Goal: Task Accomplishment & Management: Use online tool/utility

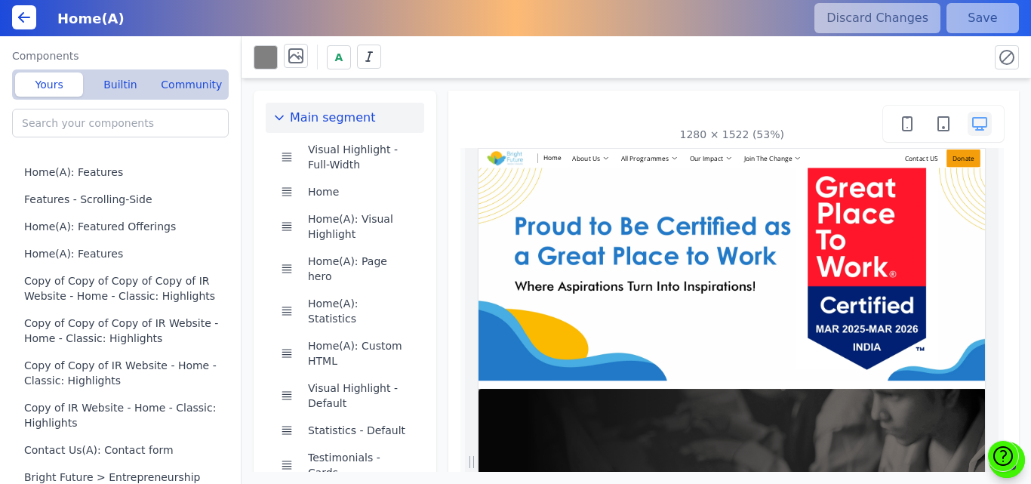
scroll to position [0, 66]
click at [437, 109] on div "Main segment Visual Highlight - Full-Width Home Home(A): Visual Highlight Home(…" at bounding box center [635, 274] width 789 height 393
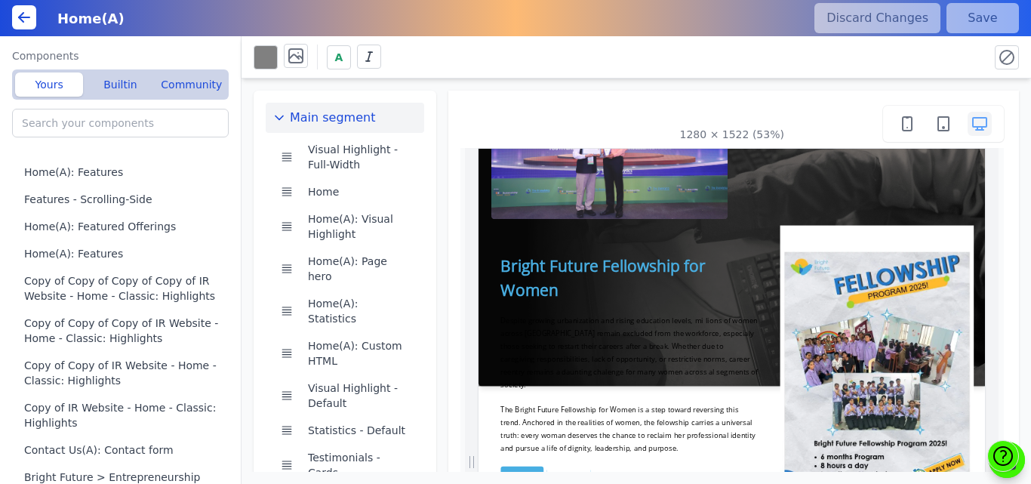
scroll to position [838, 0]
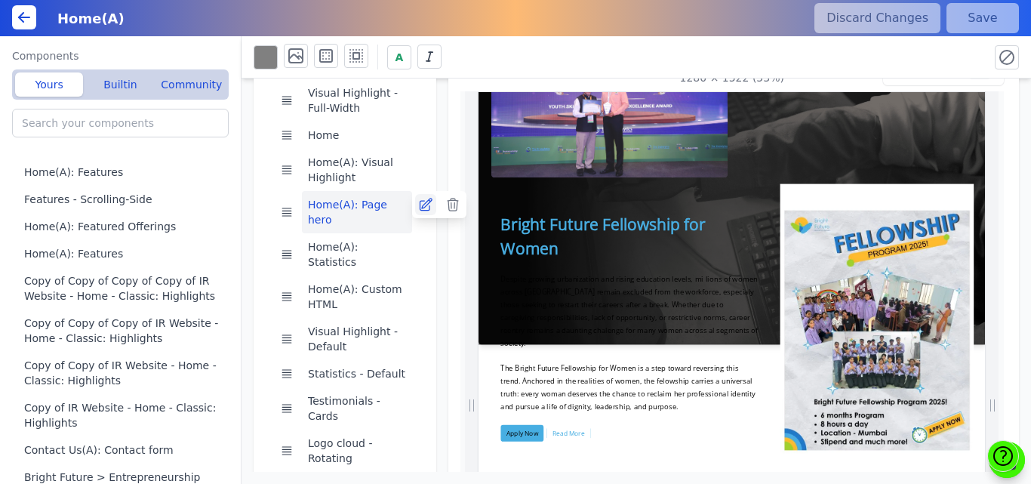
scroll to position [0, 171]
click at [418, 204] on icon at bounding box center [425, 204] width 15 height 15
click at [496, 51] on div "A" at bounding box center [615, 57] width 723 height 26
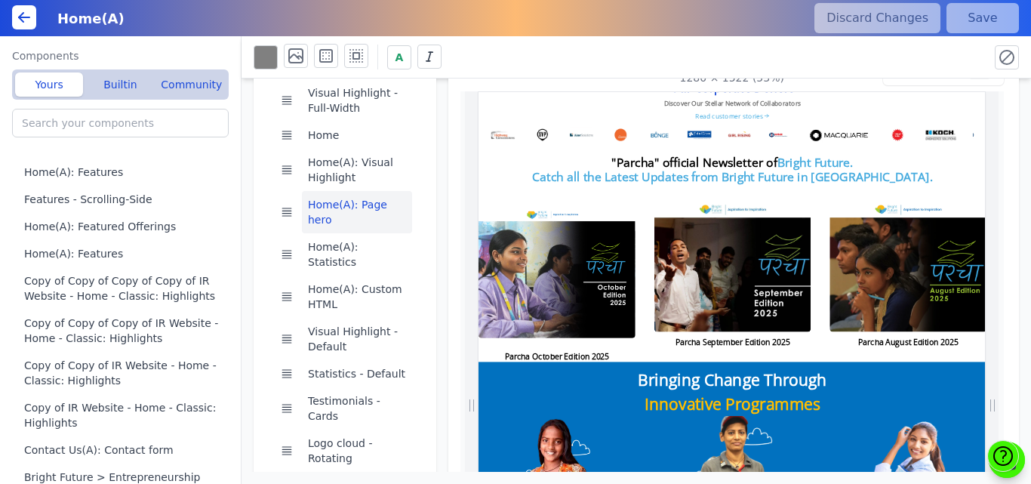
scroll to position [3253, 0]
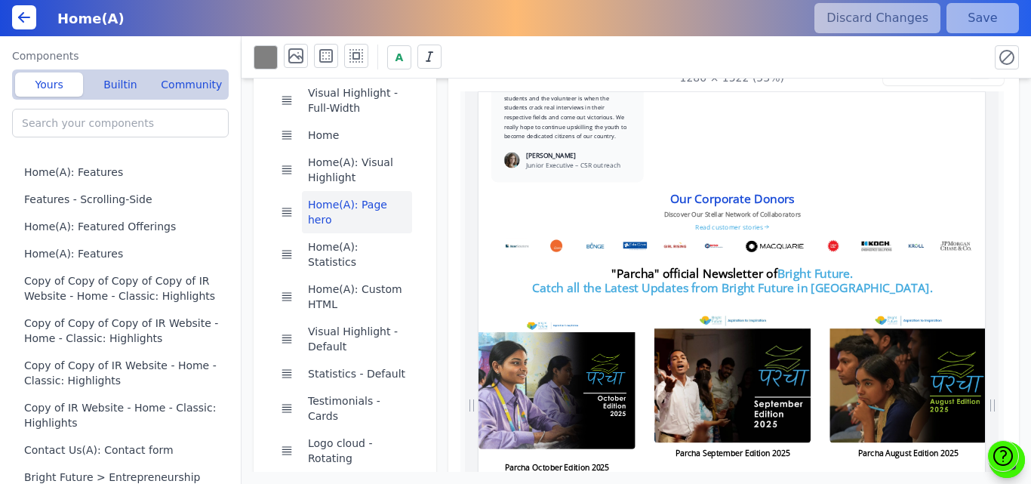
click at [991, 282] on h2 "Our Corporate Donors" at bounding box center [962, 295] width 236 height 27
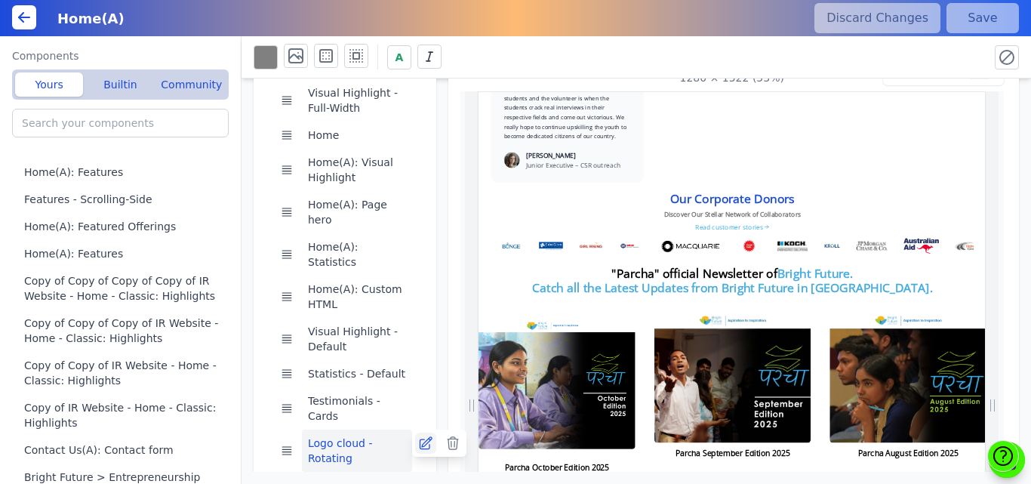
click at [424, 437] on icon at bounding box center [426, 443] width 12 height 12
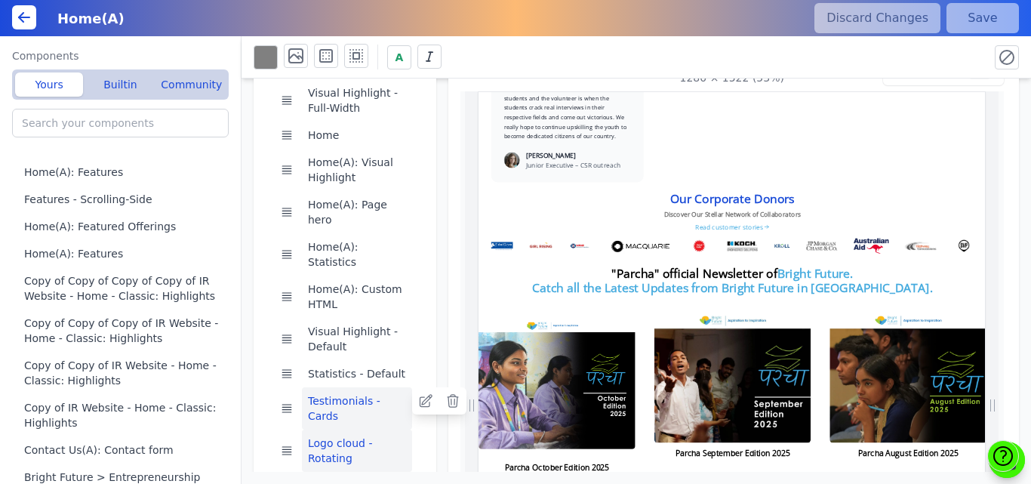
scroll to position [3329, 0]
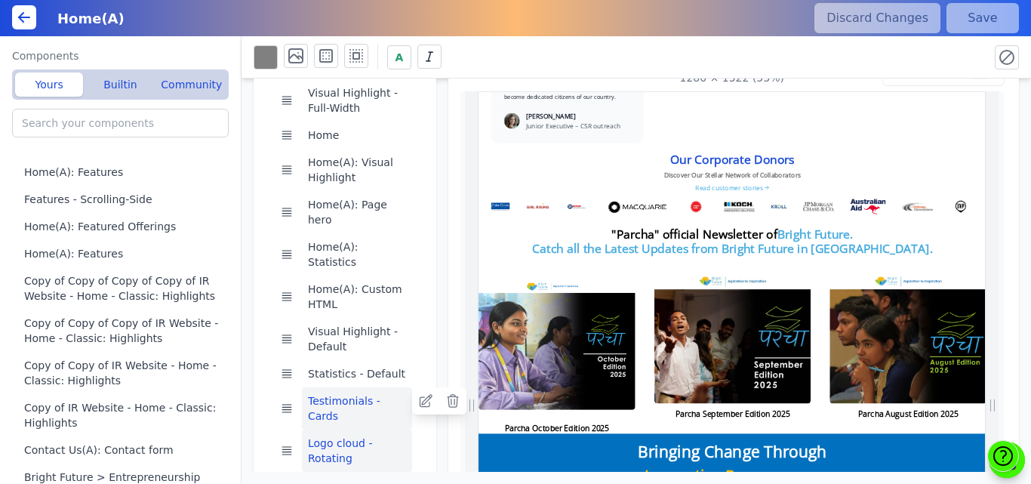
click at [367, 387] on button "Testimonials - Cards" at bounding box center [357, 408] width 110 height 42
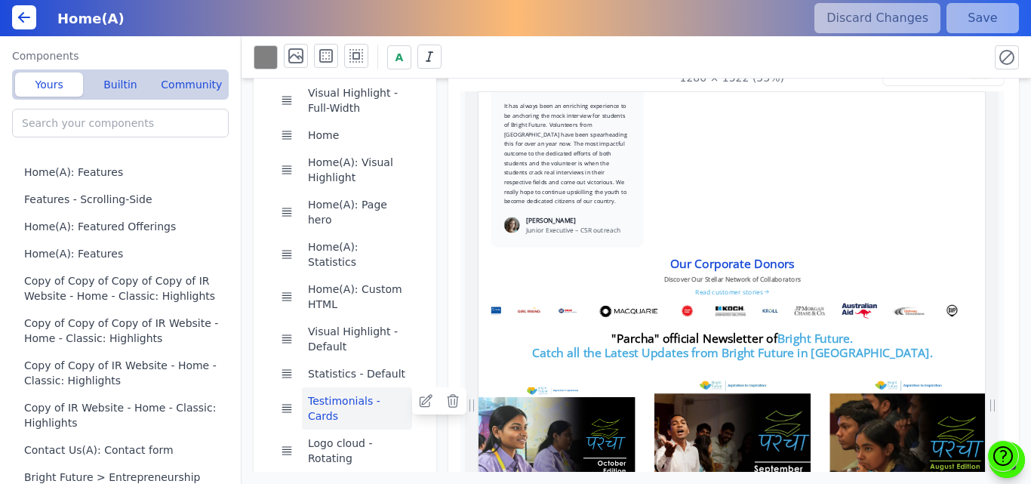
scroll to position [3047, 0]
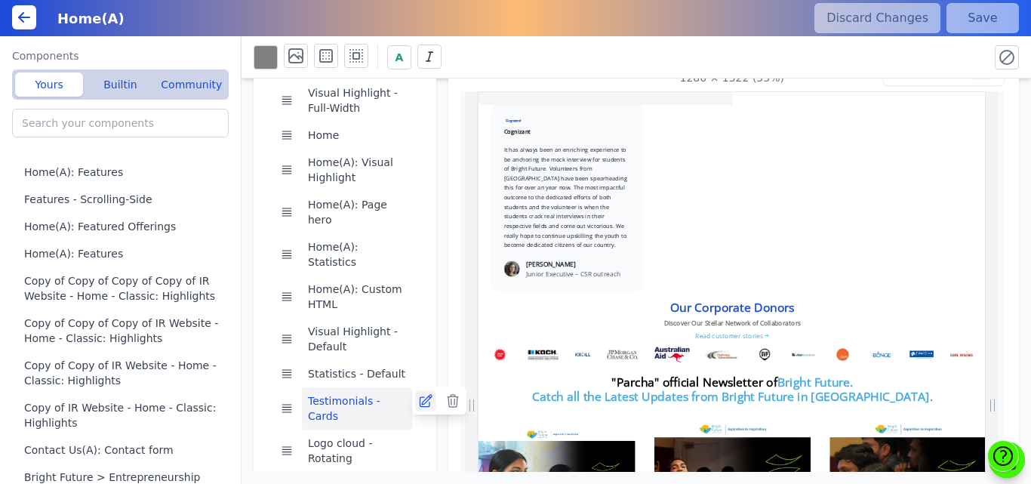
click at [418, 393] on icon at bounding box center [425, 400] width 15 height 15
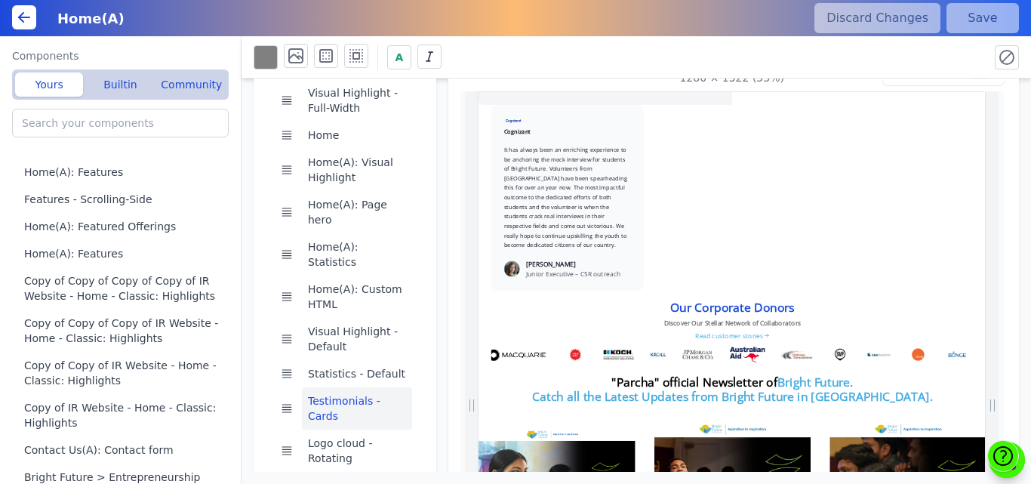
scroll to position [0, 856]
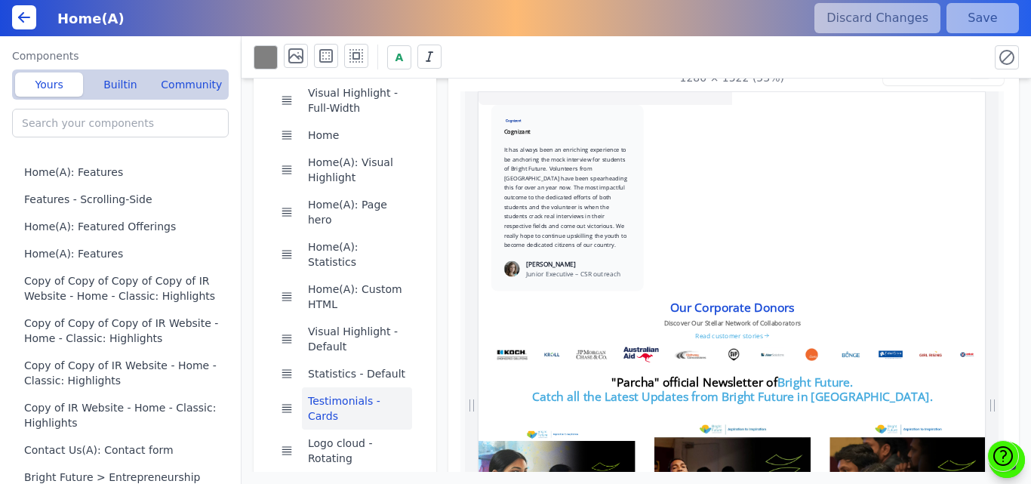
click at [448, 142] on div "1280 × 1522 (53%)" at bounding box center [733, 442] width 571 height 816
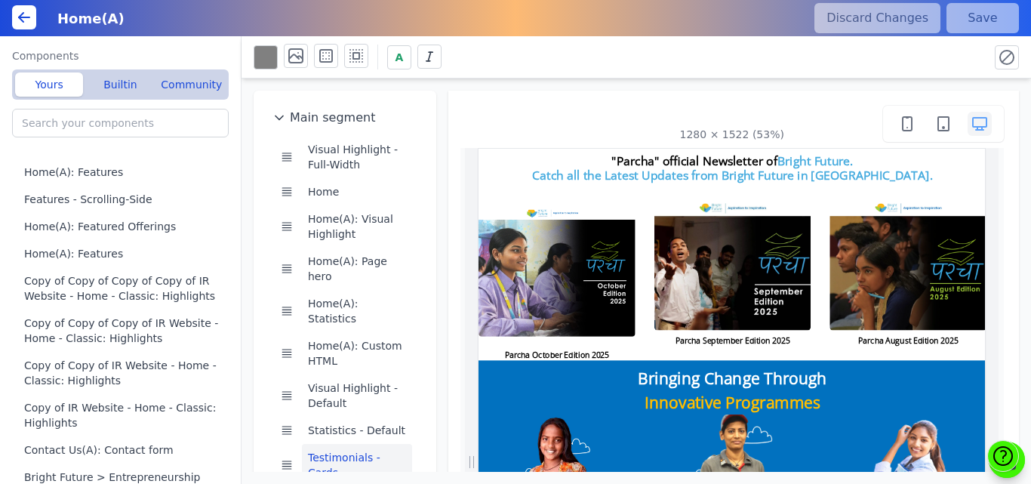
scroll to position [3953, 0]
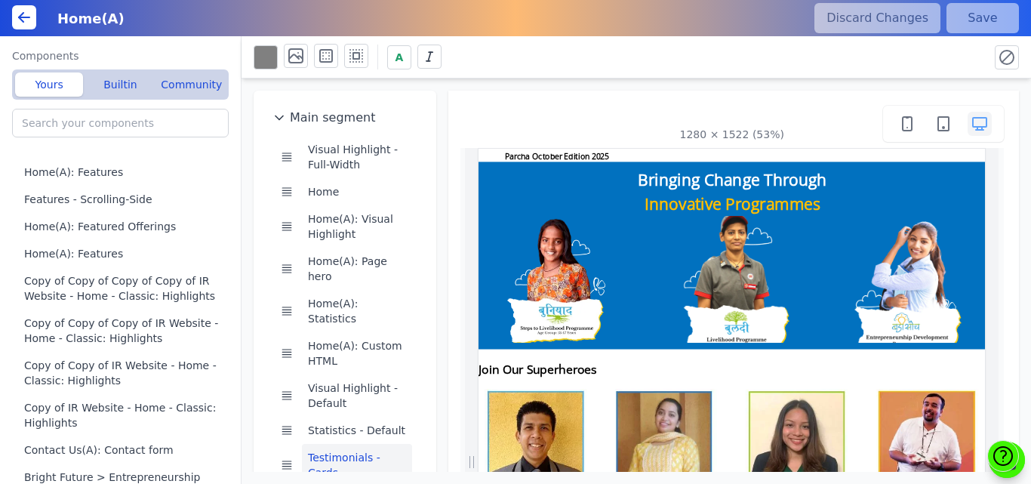
click at [719, 288] on img at bounding box center [627, 396] width 298 height 241
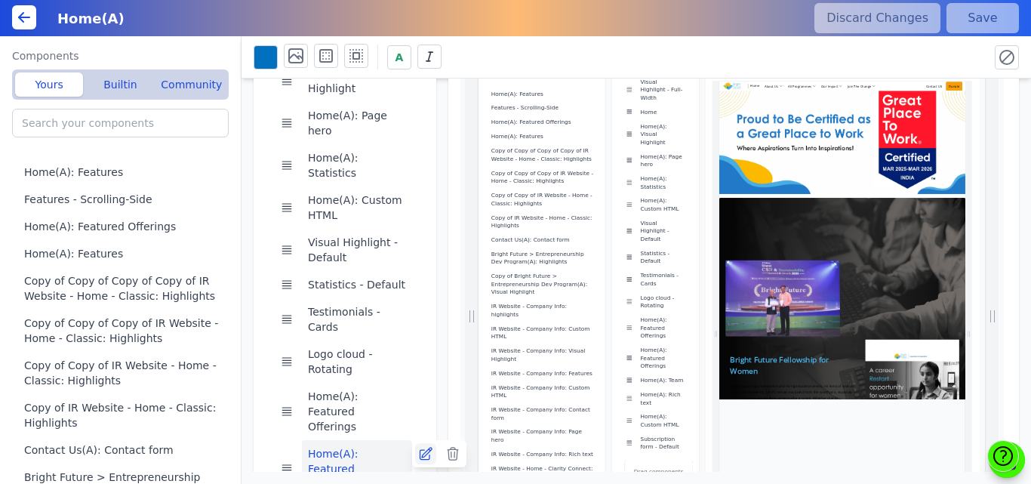
scroll to position [0, 0]
click at [420, 446] on icon at bounding box center [425, 453] width 15 height 15
click at [127, 88] on button "Builtin" at bounding box center [120, 84] width 68 height 24
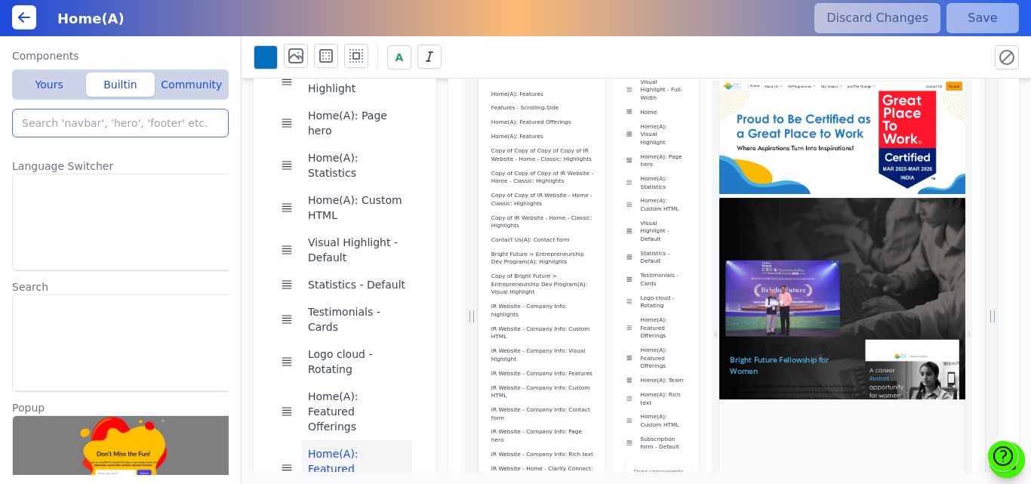
click at [127, 128] on input "search" at bounding box center [120, 123] width 217 height 29
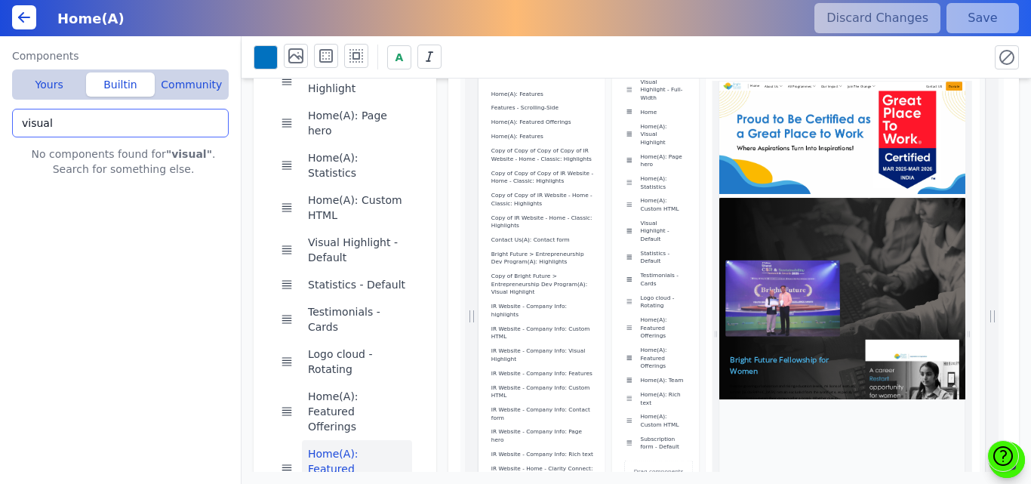
type input "visual"
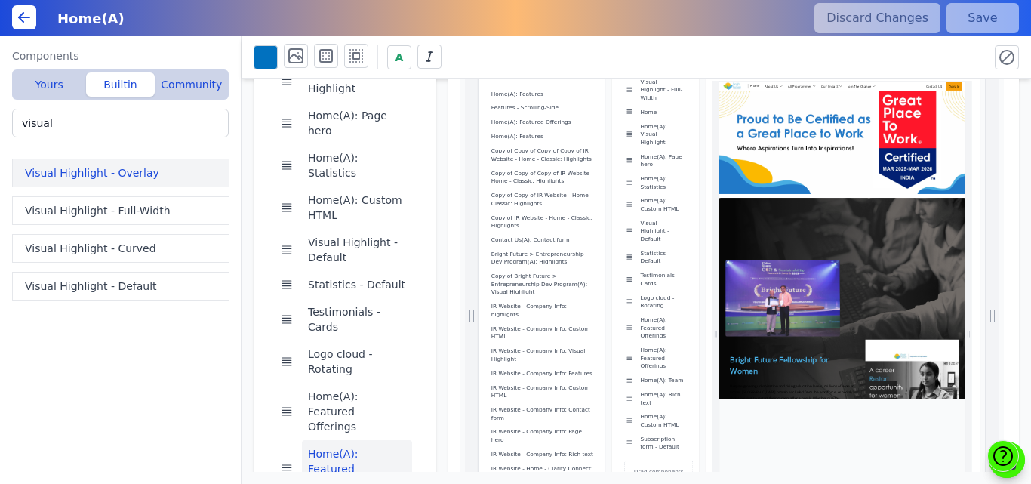
click at [132, 177] on button "Visual Highlight - Overlay" at bounding box center [123, 172] width 223 height 29
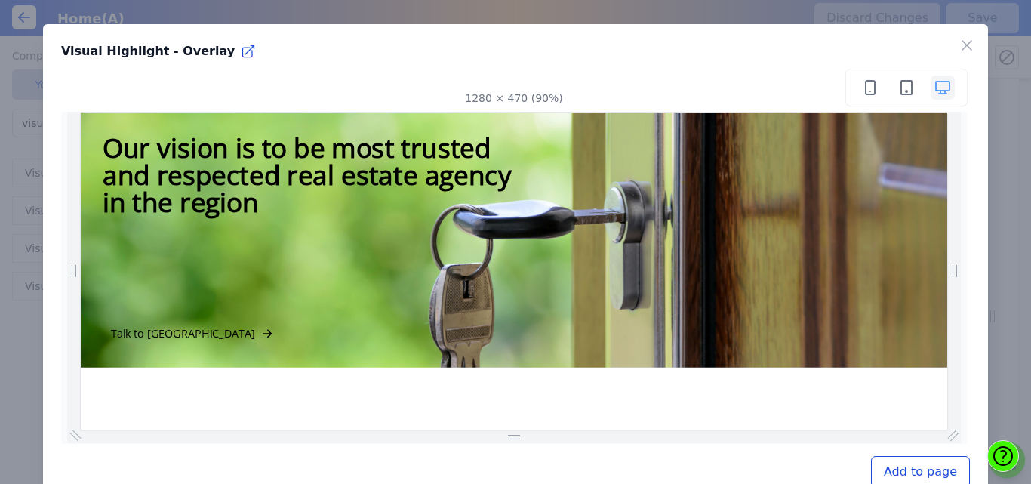
scroll to position [0, 0]
click at [960, 38] on icon "button" at bounding box center [967, 45] width 18 height 18
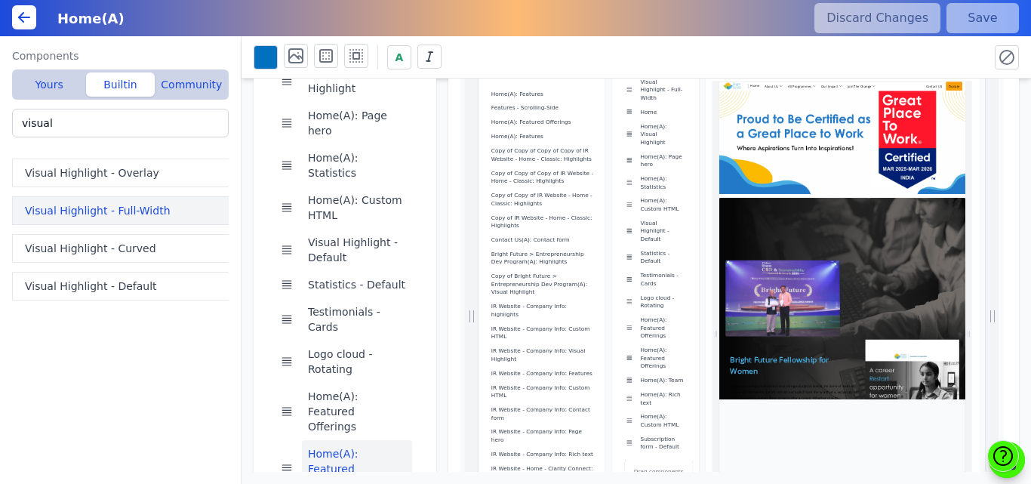
click at [67, 222] on button "Visual Highlight - Full-Width" at bounding box center [123, 210] width 223 height 29
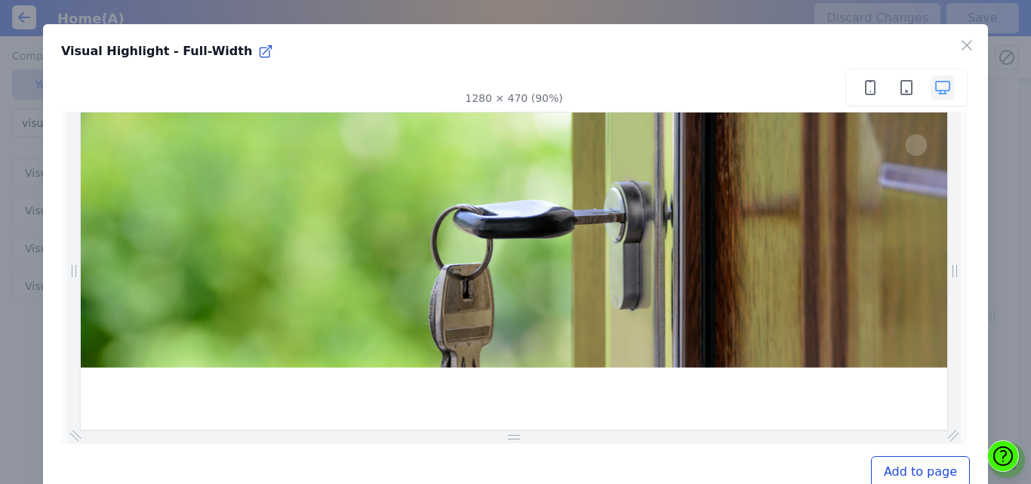
scroll to position [0, 886]
click at [958, 46] on icon "button" at bounding box center [967, 45] width 18 height 18
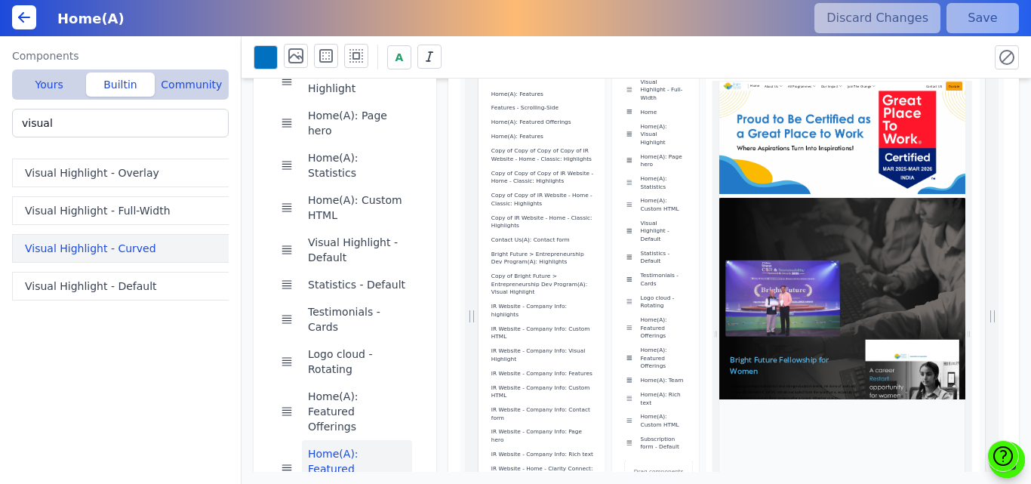
click at [44, 257] on button "Visual Highlight - Curved" at bounding box center [123, 248] width 223 height 29
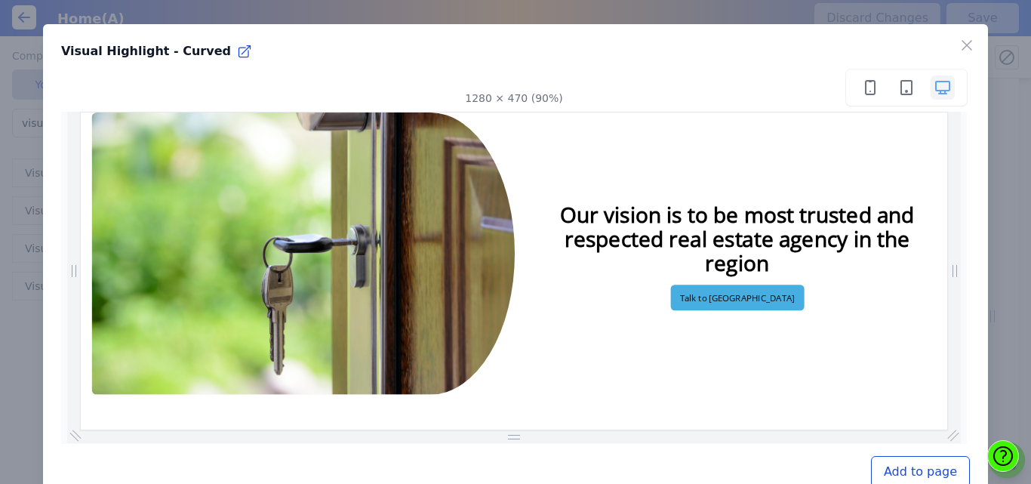
scroll to position [0, 0]
click at [961, 48] on icon "button" at bounding box center [967, 45] width 18 height 18
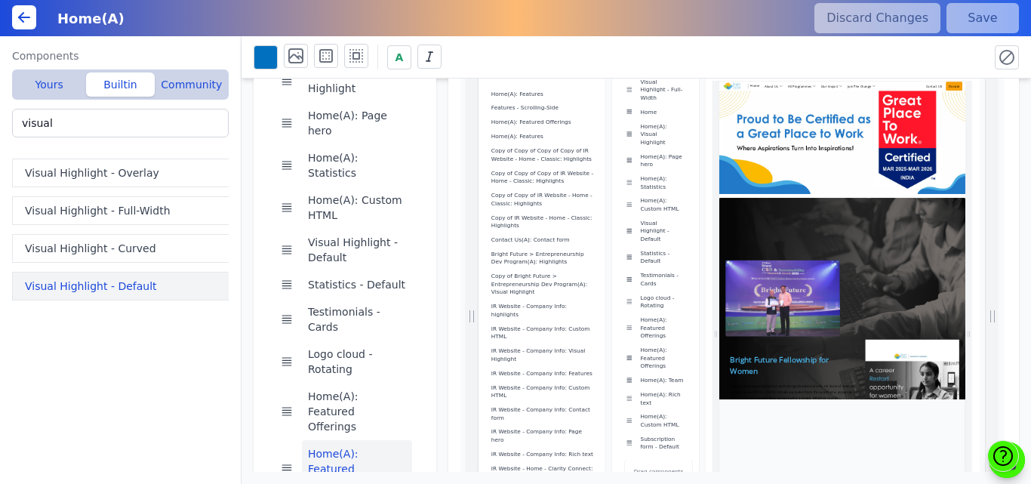
click at [76, 299] on button "Visual Highlight - Default" at bounding box center [123, 286] width 223 height 29
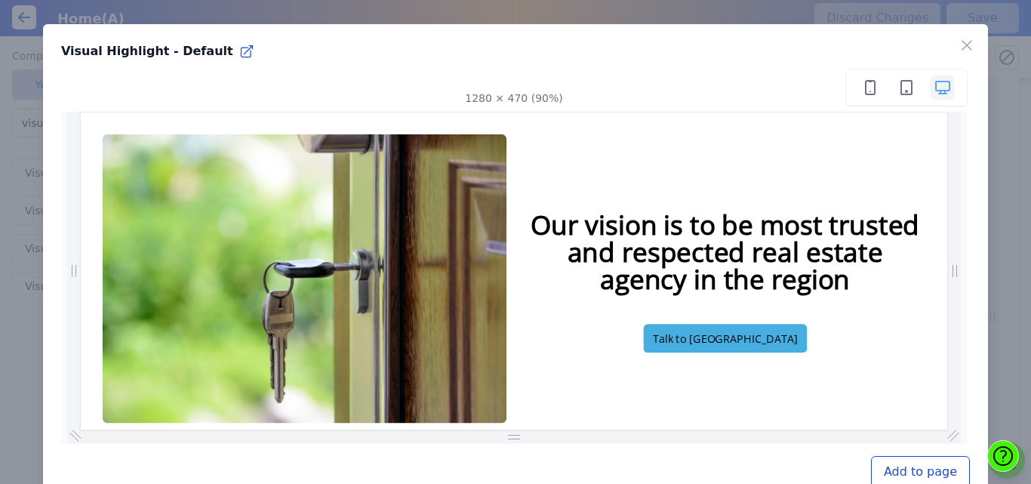
scroll to position [0, 137]
click at [961, 45] on icon "button" at bounding box center [967, 45] width 18 height 18
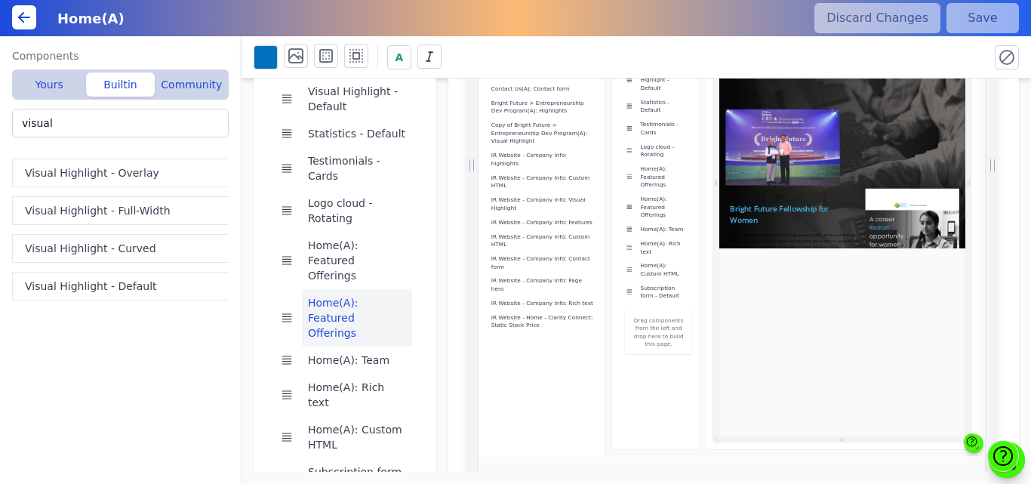
scroll to position [0, 595]
click at [435, 111] on div "Main segment Visual Highlight - Full-Width Home Home(A): Visual Highlight Home(…" at bounding box center [635, 274] width 789 height 393
click at [109, 175] on button "Visual Highlight - Overlay" at bounding box center [123, 172] width 223 height 29
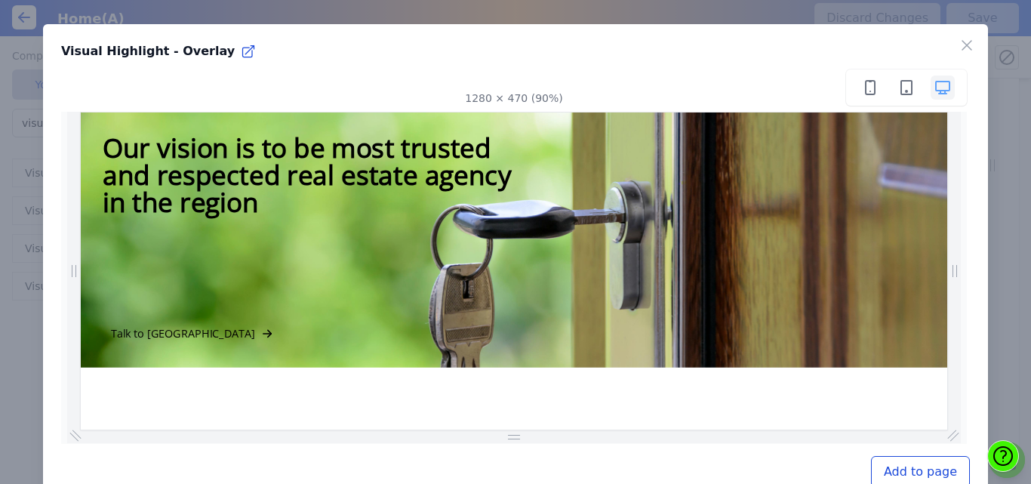
scroll to position [0, 0]
click at [958, 52] on icon "button" at bounding box center [967, 45] width 18 height 18
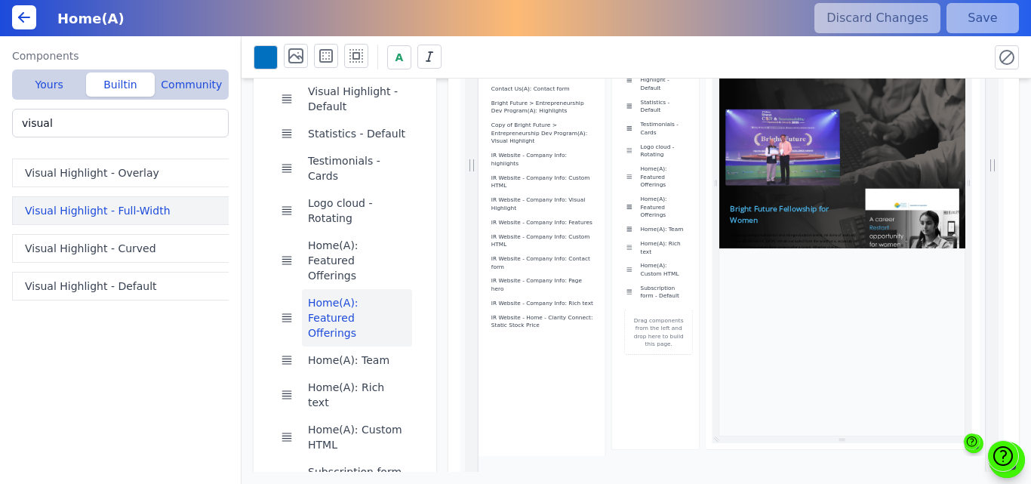
click at [147, 198] on button "Visual Highlight - Full-Width" at bounding box center [123, 210] width 223 height 29
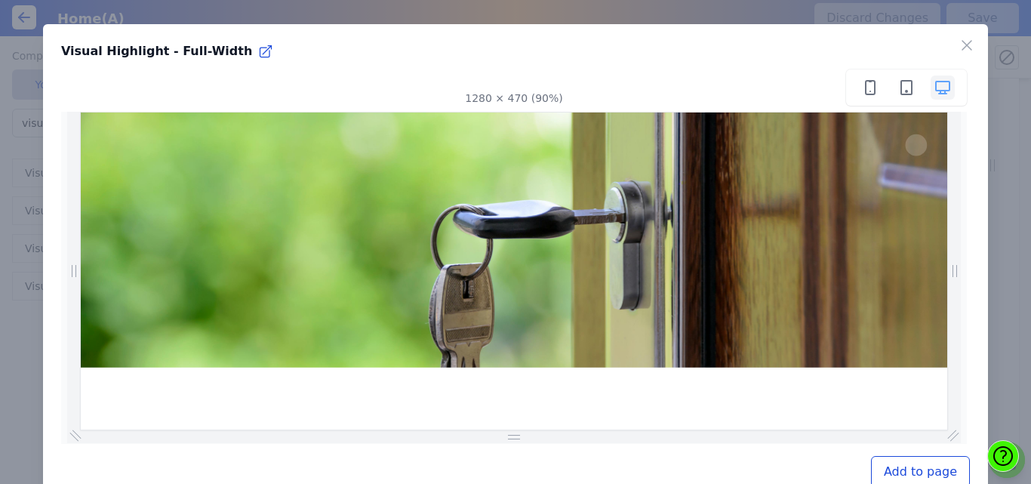
click at [906, 462] on button "Add to page" at bounding box center [920, 472] width 99 height 32
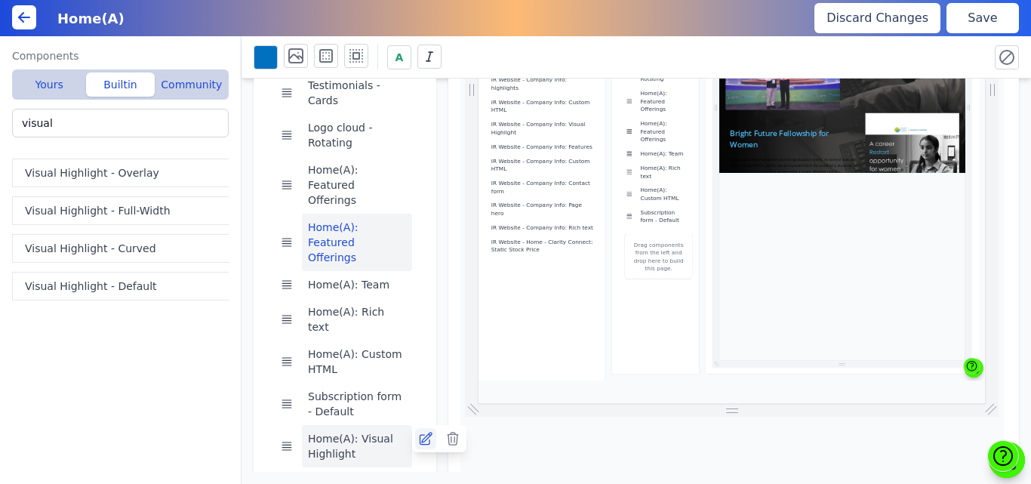
scroll to position [0, 331]
click at [423, 431] on icon at bounding box center [425, 438] width 15 height 15
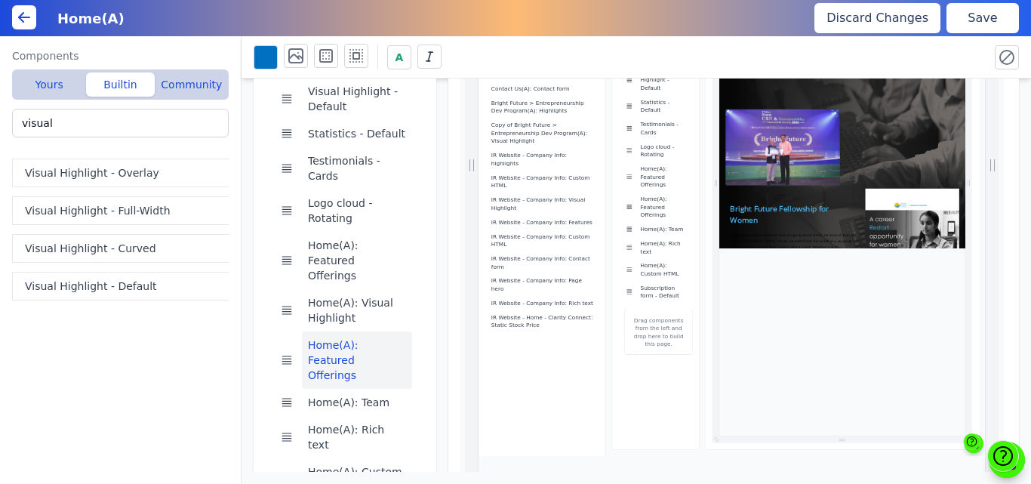
drag, startPoint x: 992, startPoint y: 18, endPoint x: 506, endPoint y: 656, distance: 801.7
click at [992, 18] on button "Save" at bounding box center [982, 18] width 72 height 30
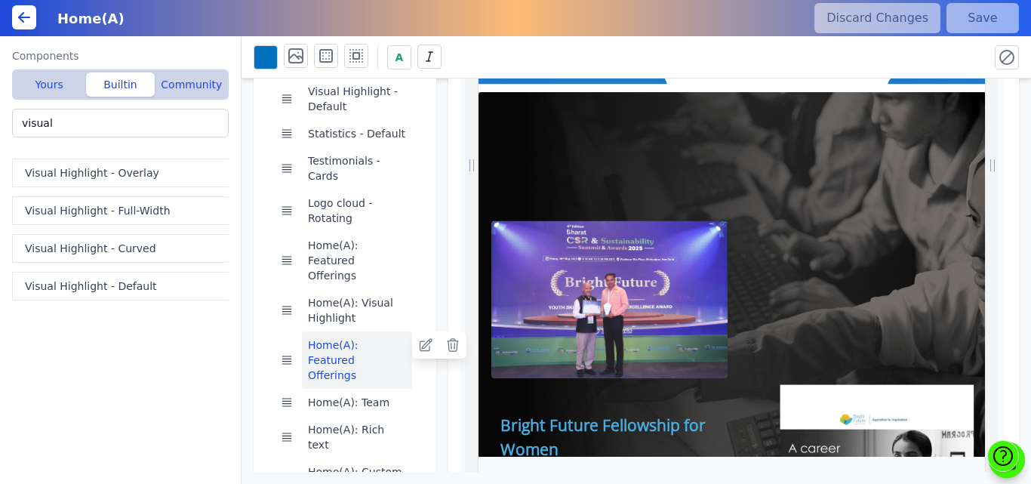
scroll to position [0, 640]
click at [362, 331] on button "Home(A): Featured Offerings" at bounding box center [357, 359] width 110 height 57
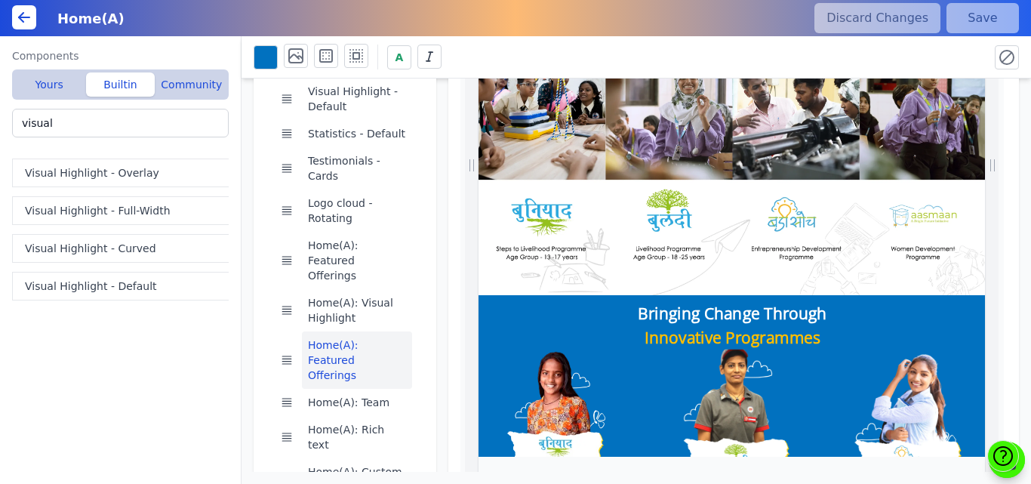
scroll to position [3691, 0]
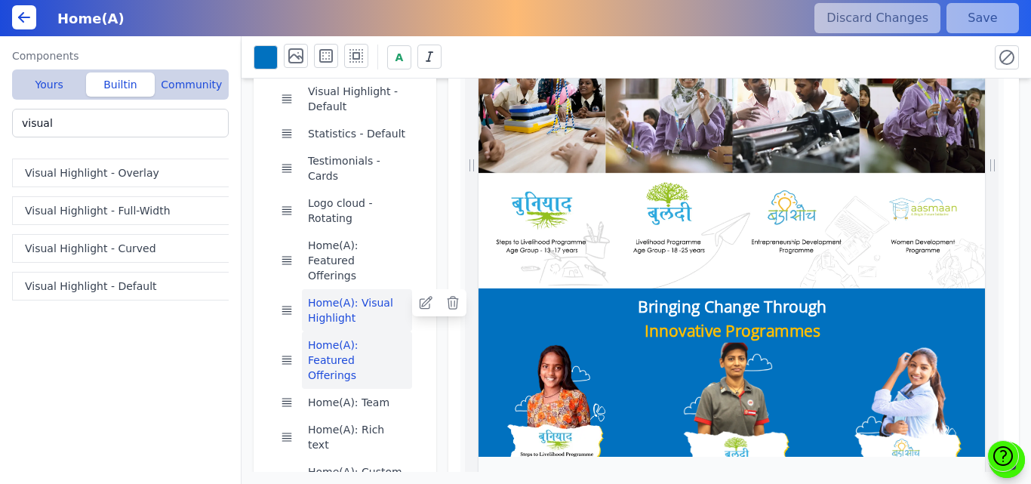
click at [361, 289] on button "Home(A): Visual Highlight" at bounding box center [357, 310] width 110 height 42
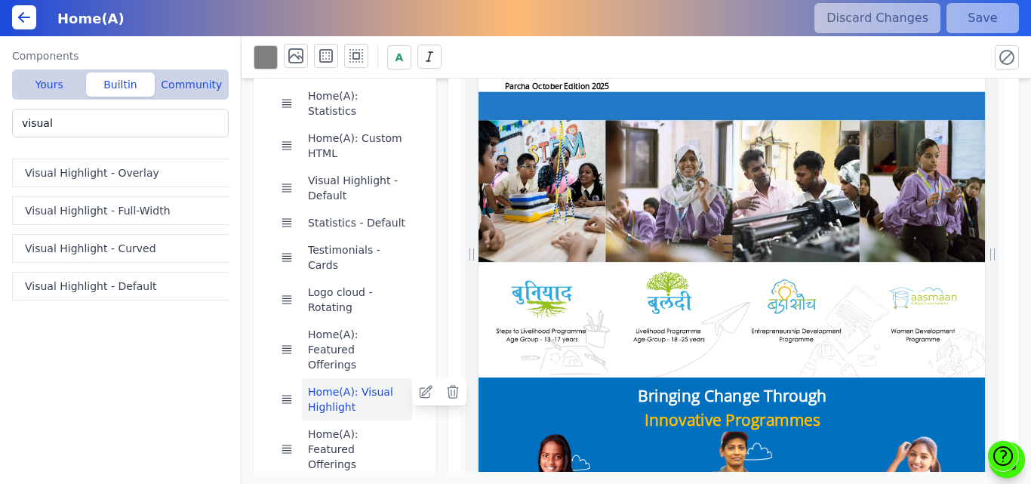
scroll to position [0, 838]
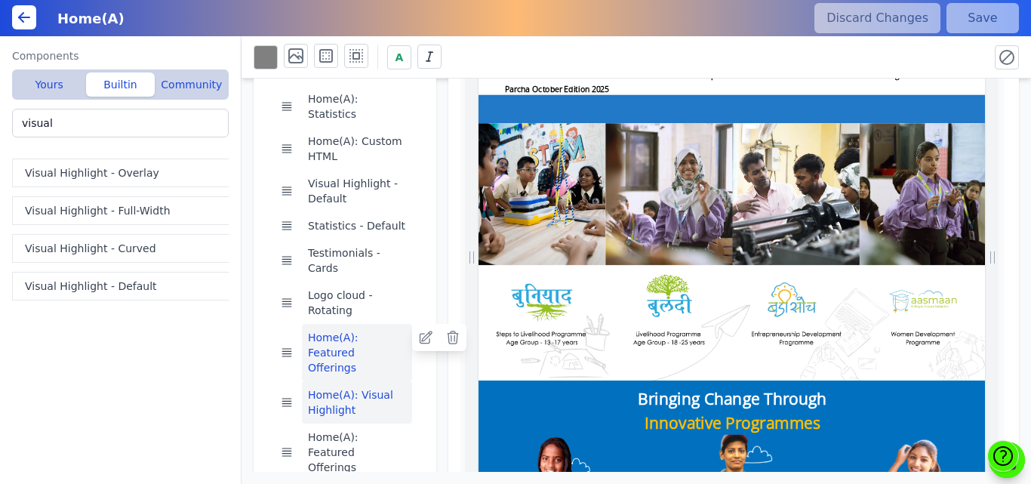
click at [385, 324] on button "Home(A): Featured Offerings" at bounding box center [357, 352] width 110 height 57
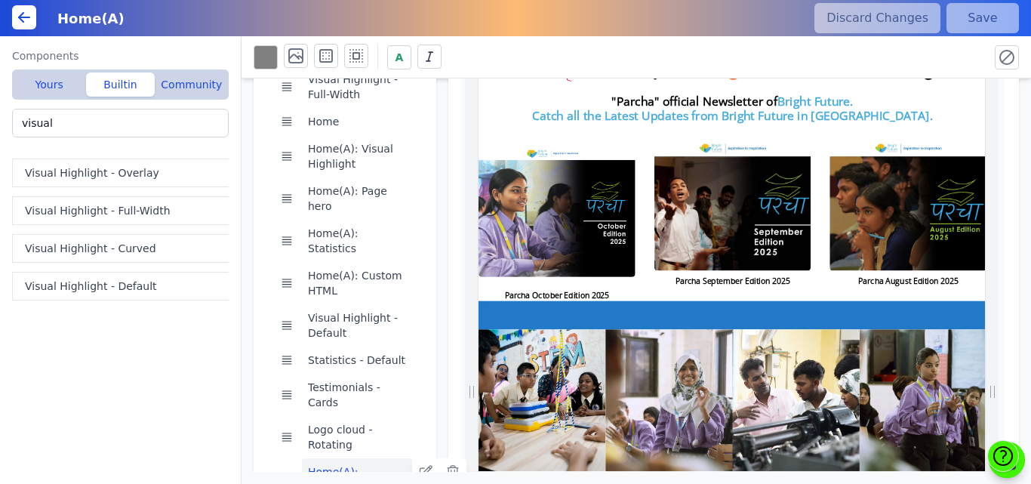
scroll to position [3554, 0]
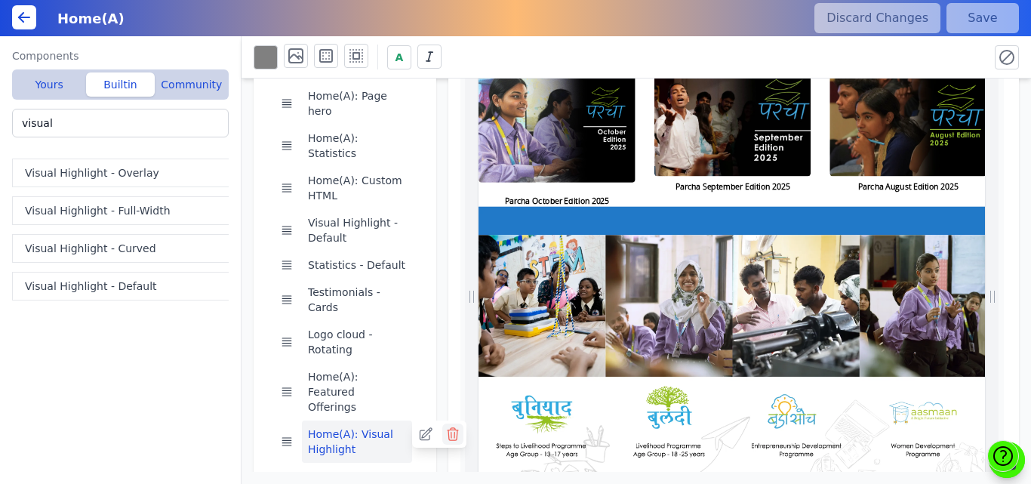
click at [451, 428] on icon at bounding box center [452, 434] width 11 height 12
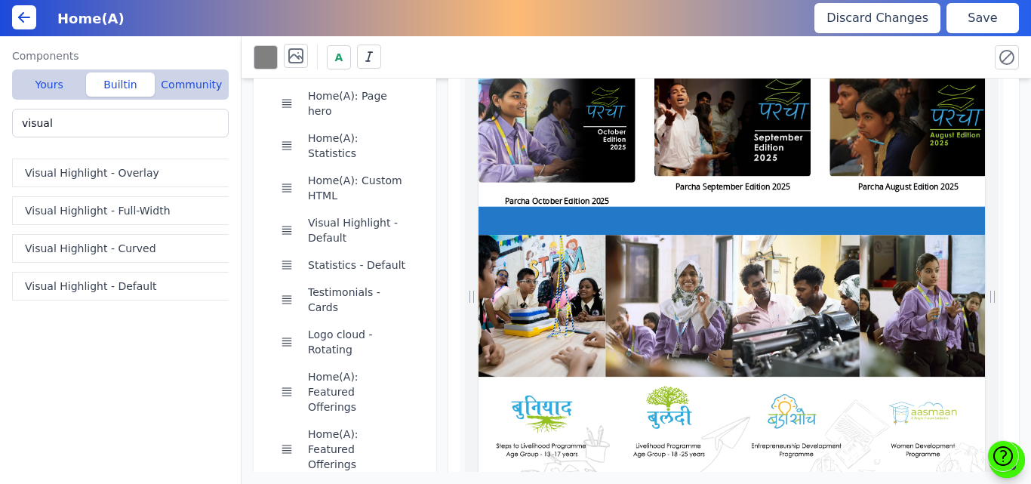
click at [966, 15] on button "Save" at bounding box center [982, 18] width 72 height 30
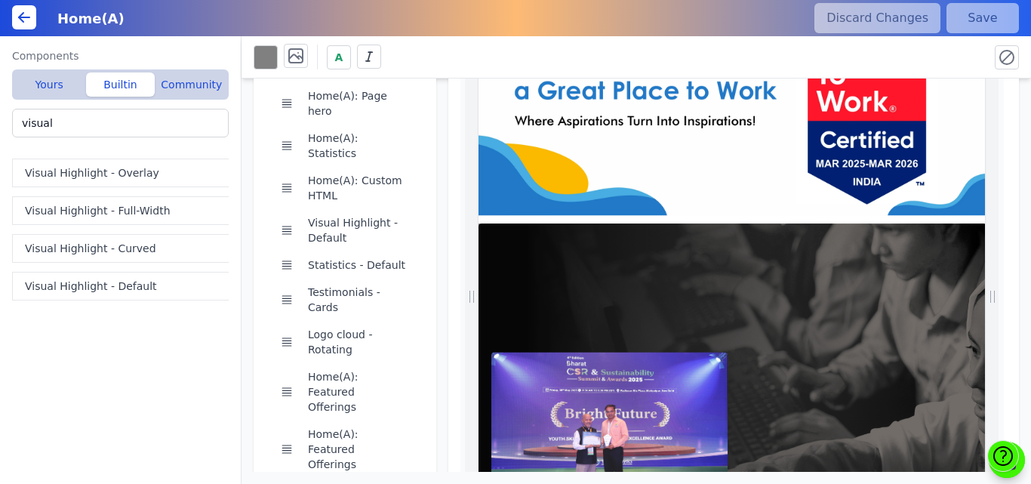
scroll to position [0, 1069]
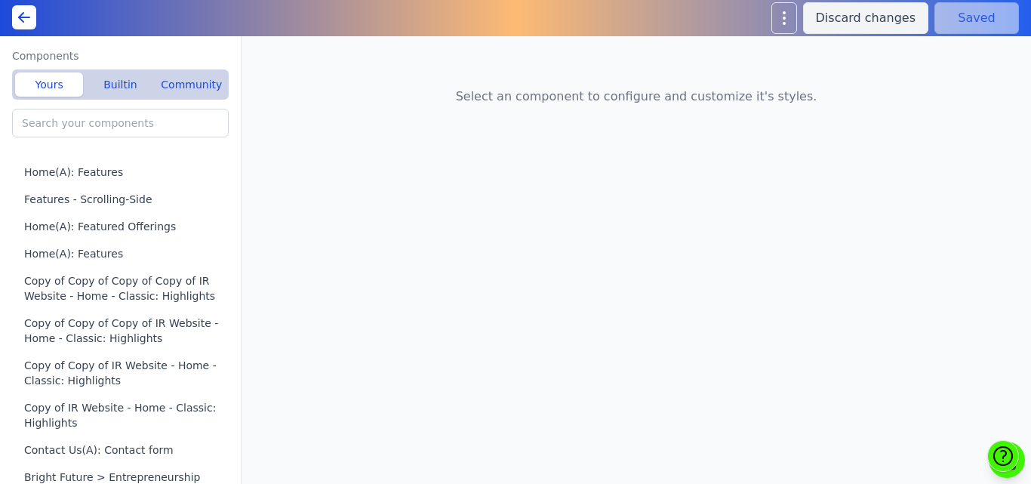
type input "Home(A): Page hero"
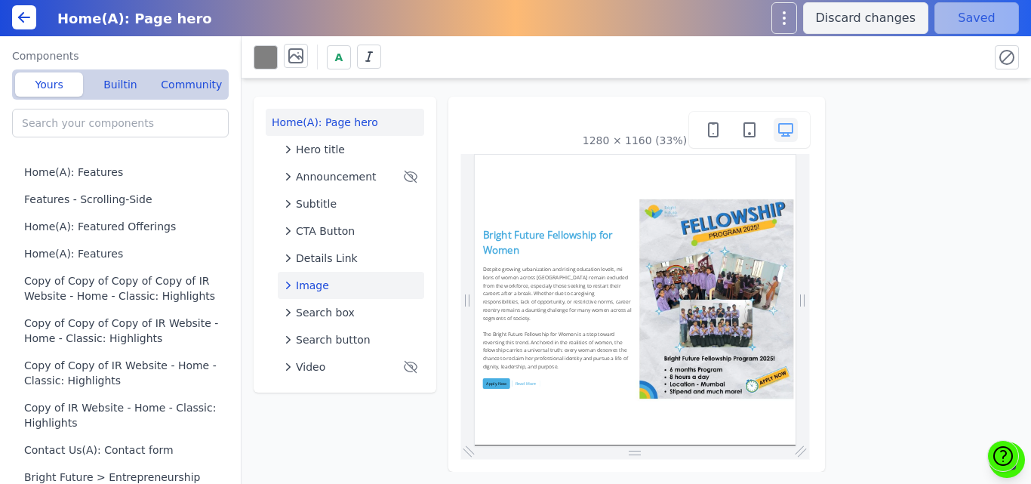
click at [330, 287] on div "Image" at bounding box center [351, 285] width 134 height 15
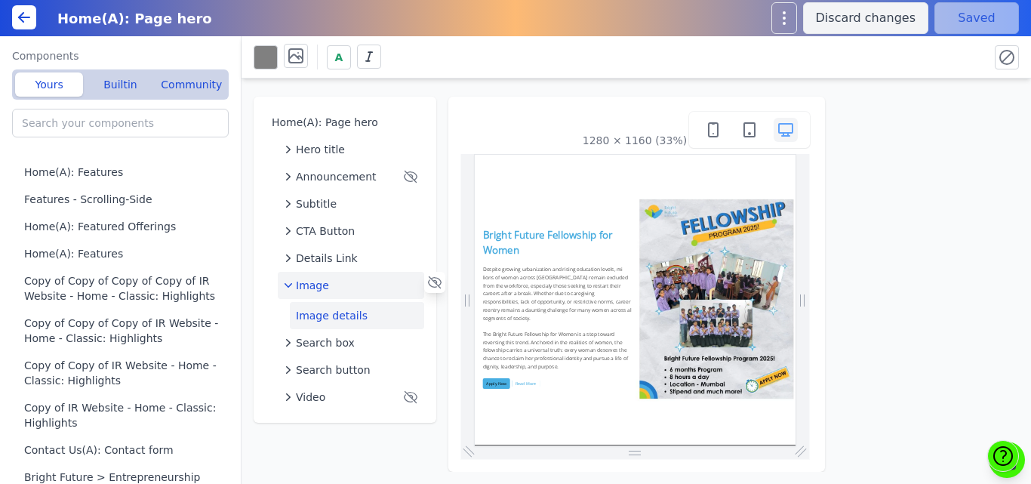
click at [355, 318] on button "Image details" at bounding box center [357, 315] width 134 height 27
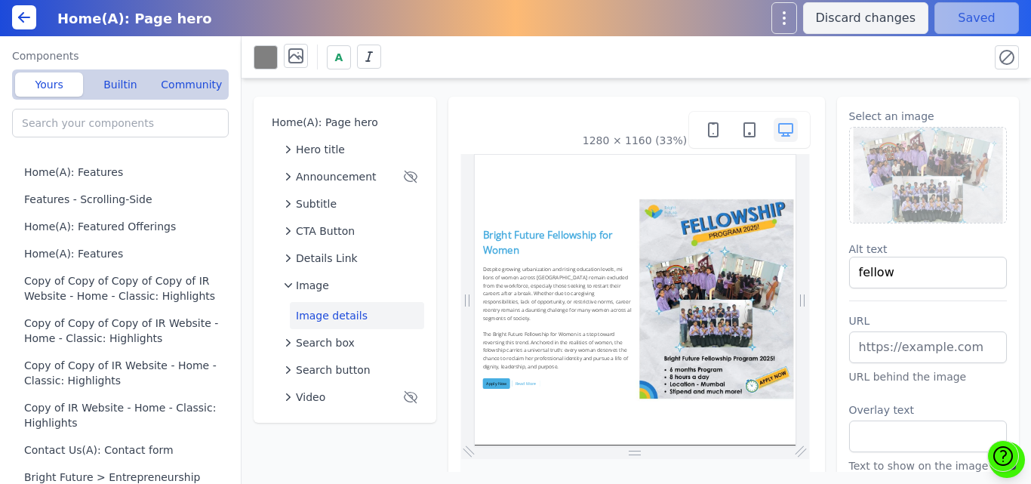
click at [895, 186] on img at bounding box center [928, 175] width 157 height 95
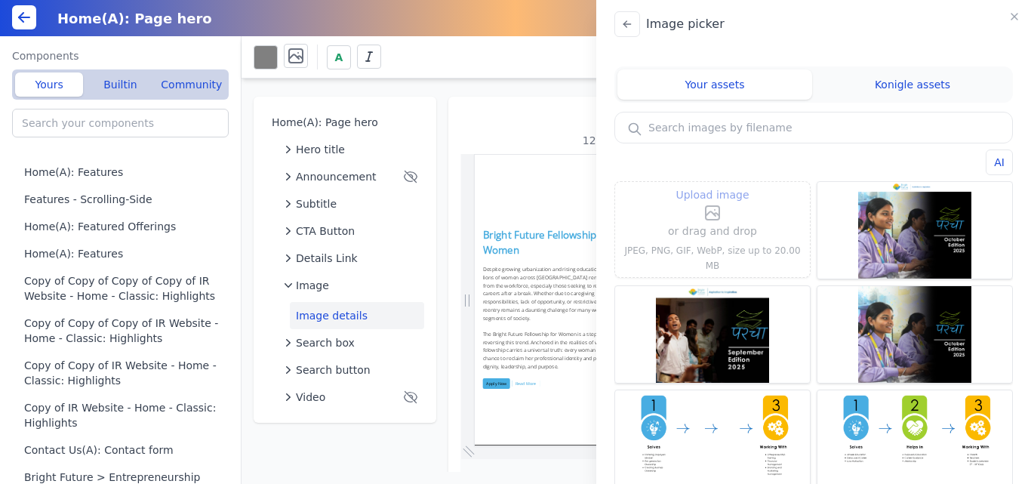
click at [710, 216] on icon at bounding box center [711, 213] width 10 height 5
click at [712, 186] on input "Upload image" at bounding box center [712, 185] width 1 height 1
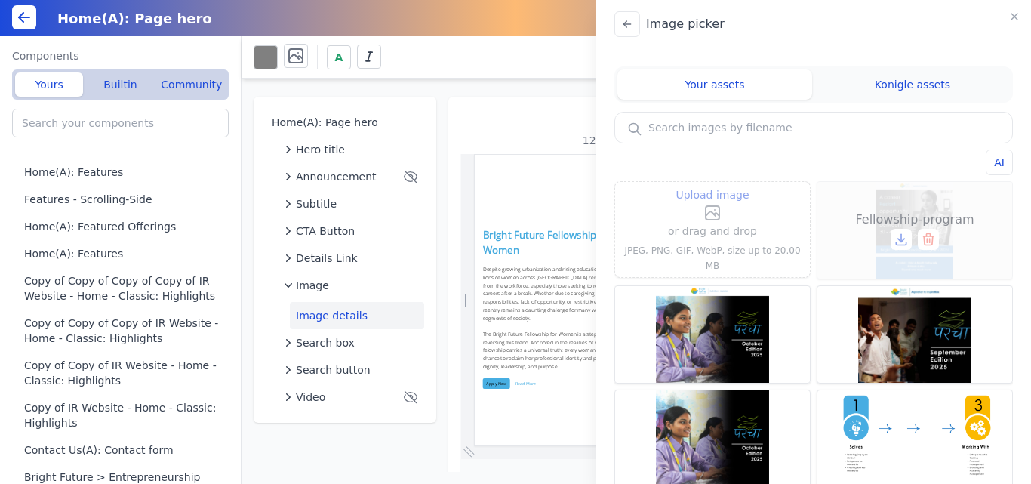
click at [918, 198] on div "Fellowship-program" at bounding box center [914, 230] width 195 height 97
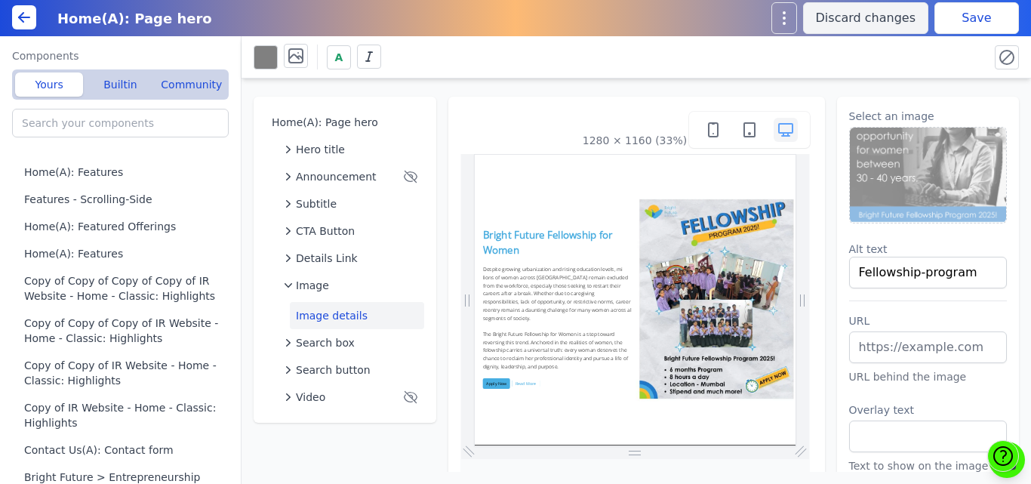
click at [944, 48] on div "A" at bounding box center [615, 57] width 723 height 26
click at [966, 18] on button "Save" at bounding box center [976, 18] width 85 height 32
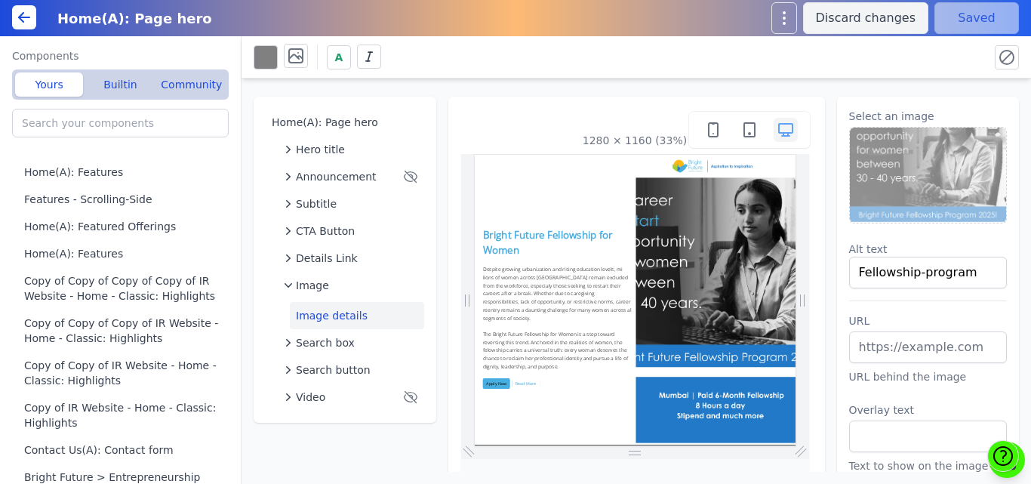
click at [863, 162] on img at bounding box center [928, 175] width 157 height 95
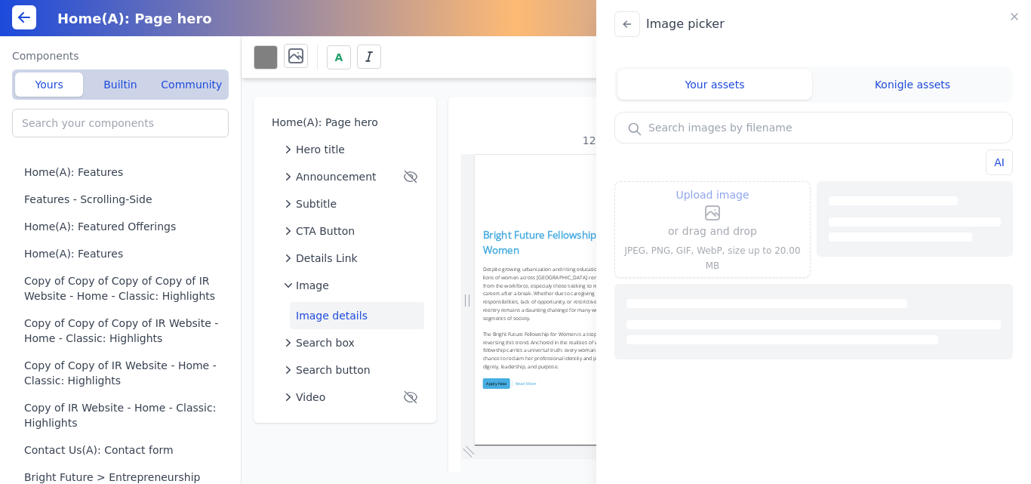
click at [716, 220] on icon at bounding box center [712, 213] width 18 height 18
click at [713, 186] on input "Upload image" at bounding box center [712, 185] width 1 height 1
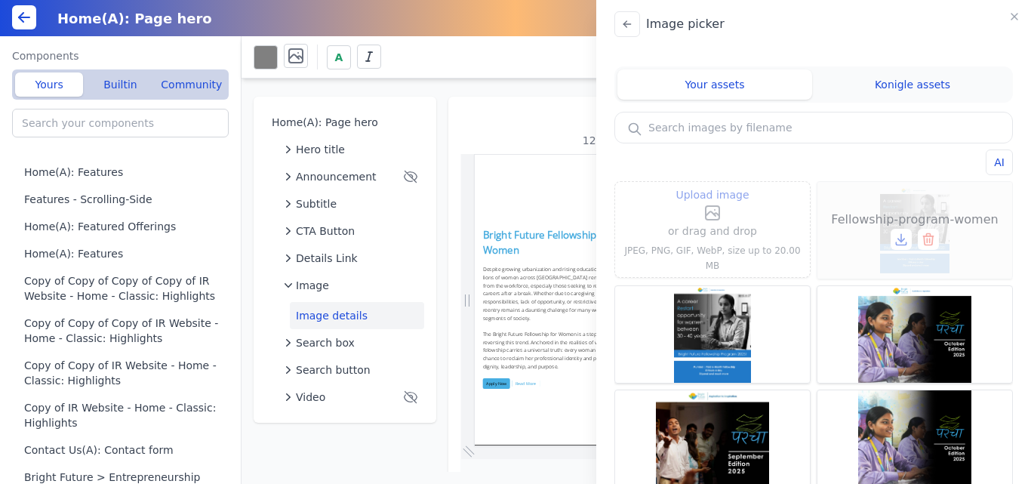
click at [914, 192] on div "Fellowship-program-women" at bounding box center [914, 230] width 195 height 97
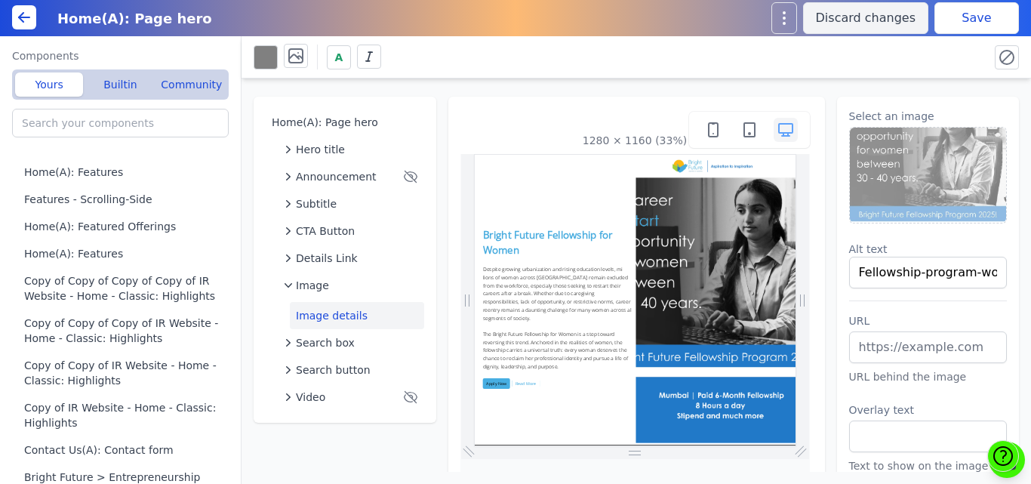
click at [963, 29] on button "Save" at bounding box center [976, 18] width 85 height 32
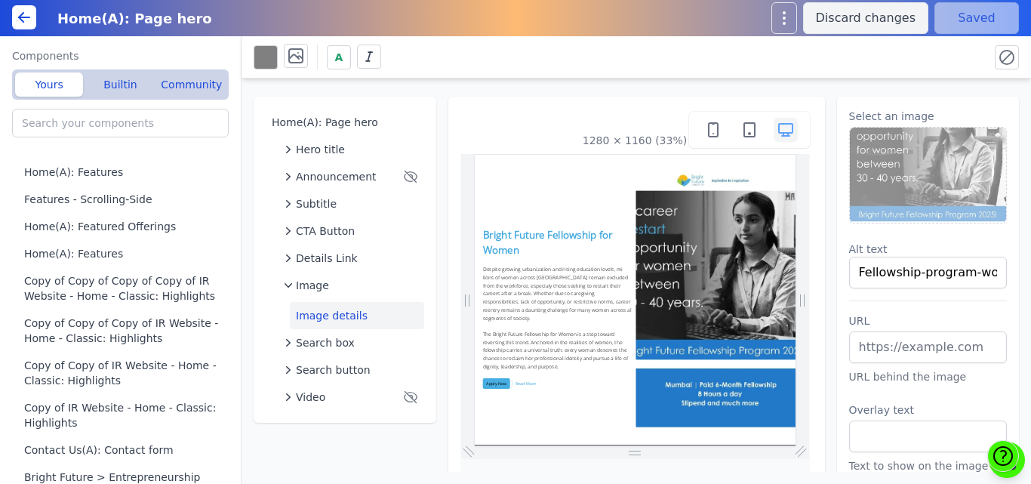
click at [796, 80] on div "Home(A): Page hero Hero title Announcement Subtitle CTA Button Details Link Ima…" at bounding box center [635, 274] width 789 height 393
click at [788, 48] on div "A" at bounding box center [615, 57] width 723 height 26
click at [789, 57] on div "A" at bounding box center [615, 57] width 723 height 26
click at [886, 163] on img at bounding box center [928, 175] width 157 height 95
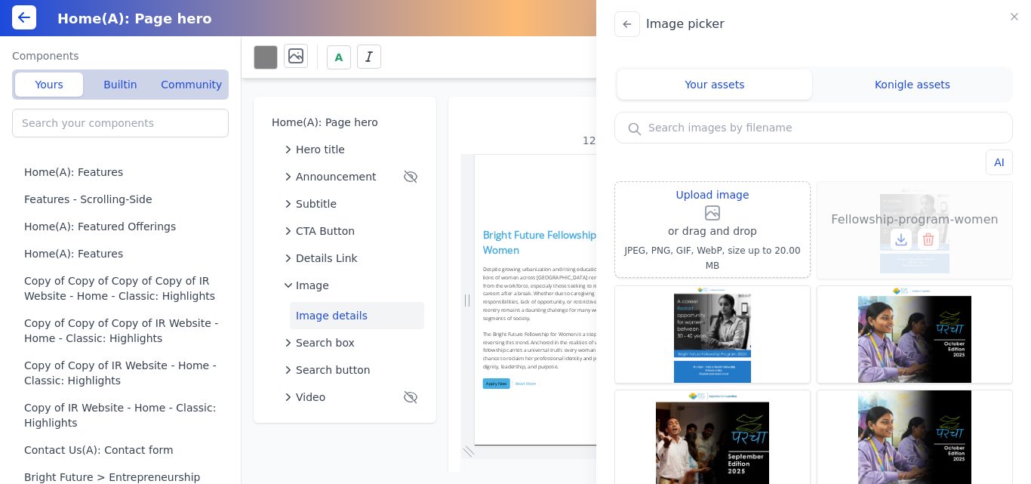
click at [912, 208] on div "Fellowship-program-women" at bounding box center [914, 230] width 195 height 97
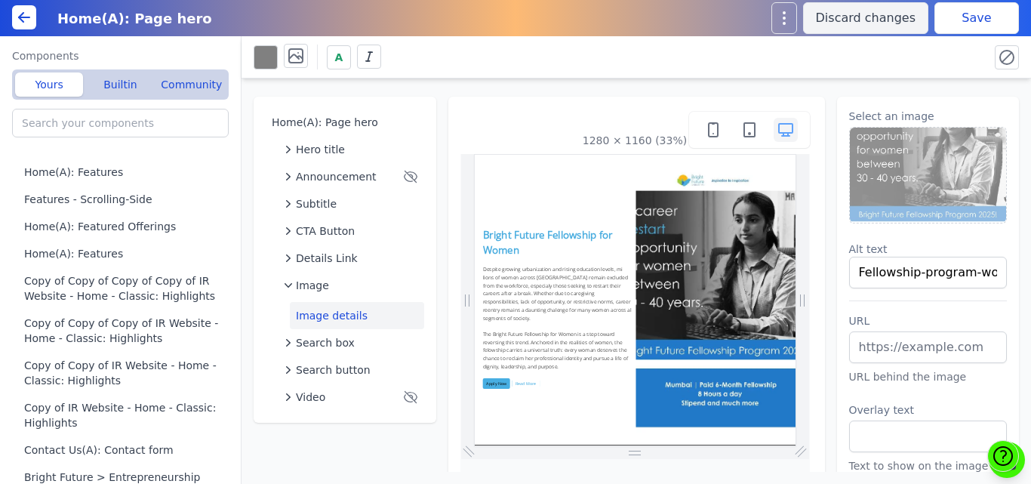
click at [964, 22] on button "Save" at bounding box center [976, 18] width 85 height 32
click at [681, 73] on div "A" at bounding box center [635, 57] width 789 height 42
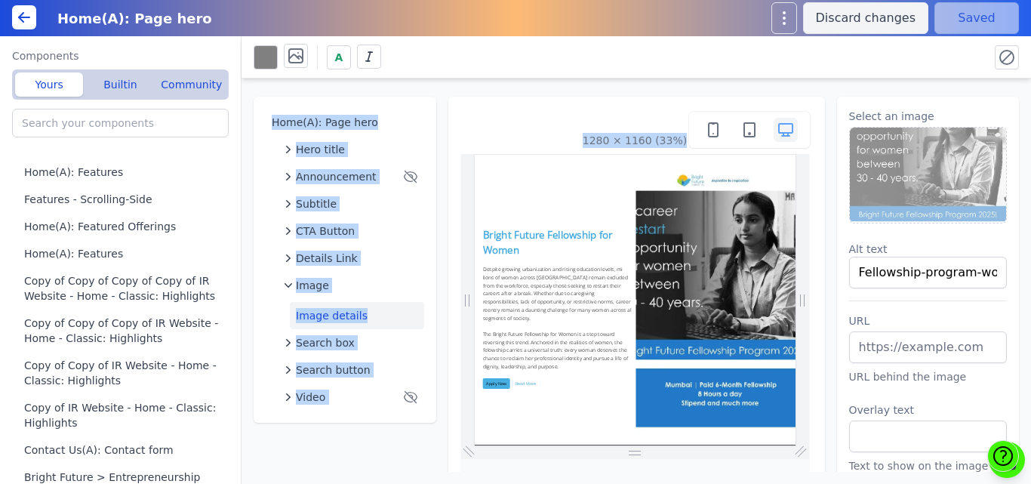
drag, startPoint x: 687, startPoint y: 67, endPoint x: 696, endPoint y: 87, distance: 21.3
click at [696, 87] on div "A Home(A): Page hero Hero title Announcement Subtitle CTA Button Details Link I…" at bounding box center [635, 259] width 789 height 447
click at [696, 87] on div "Home(A): Page hero Hero title Announcement Subtitle CTA Button Details Link Ima…" at bounding box center [635, 274] width 789 height 393
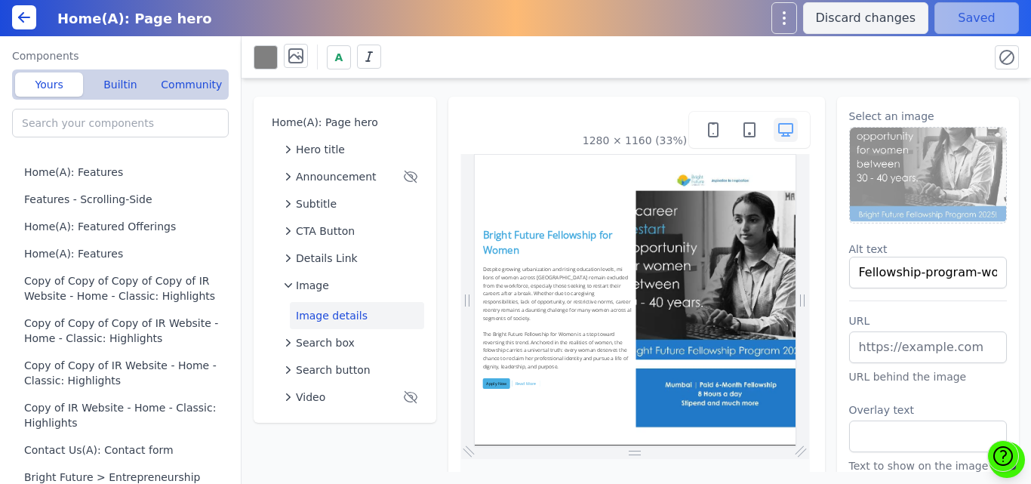
click at [674, 85] on div "Home(A): Page hero Hero title Announcement Subtitle CTA Button Details Link Ima…" at bounding box center [635, 274] width 789 height 393
click at [743, 82] on div "Home(A): Page hero Hero title Announcement Subtitle CTA Button Details Link Ima…" at bounding box center [635, 274] width 789 height 393
click at [920, 142] on img at bounding box center [928, 175] width 157 height 95
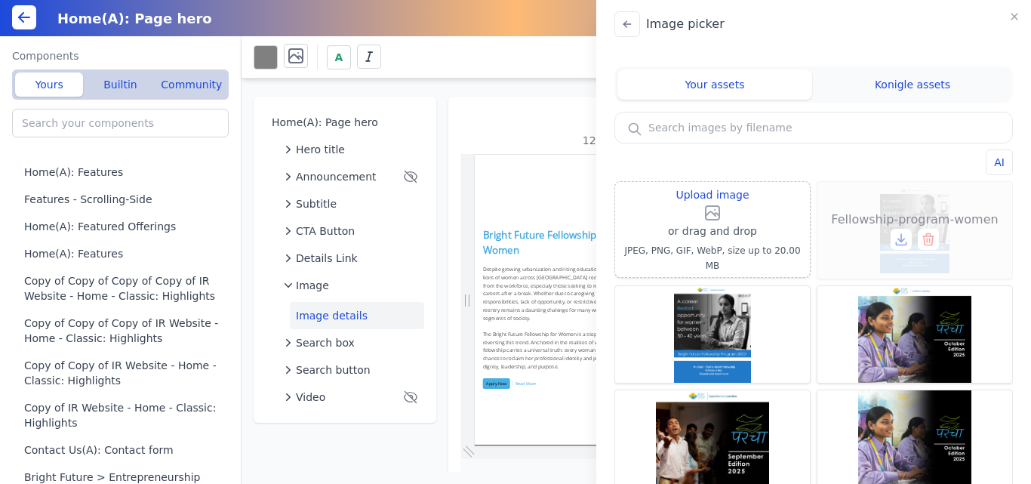
click at [923, 236] on icon at bounding box center [928, 236] width 10 height 0
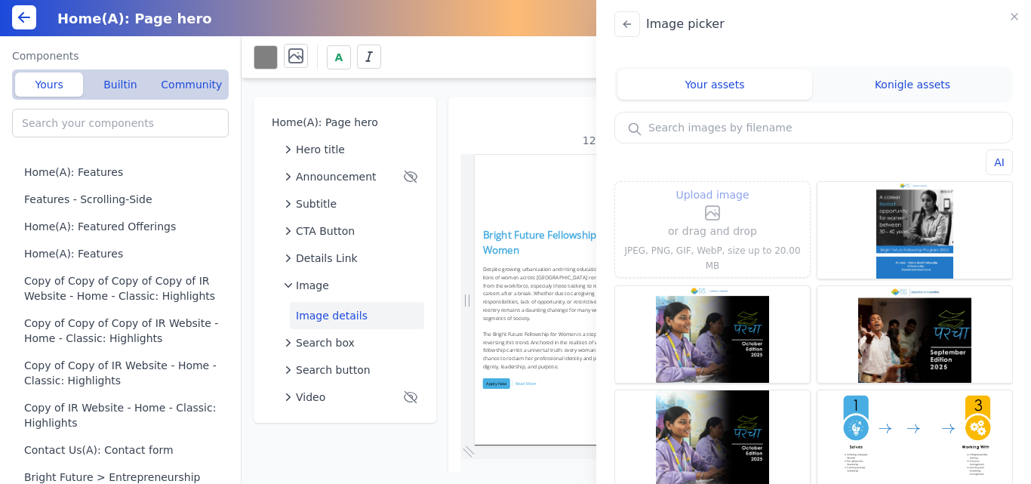
click at [709, 216] on icon at bounding box center [711, 213] width 10 height 5
click at [712, 186] on input "Upload image" at bounding box center [712, 185] width 1 height 1
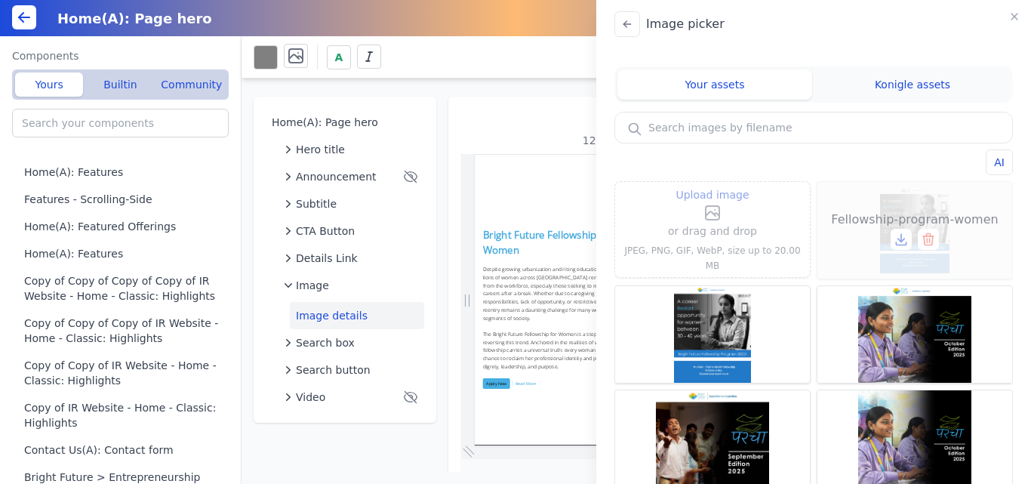
click at [878, 201] on div "Fellowship-program-women" at bounding box center [914, 230] width 195 height 97
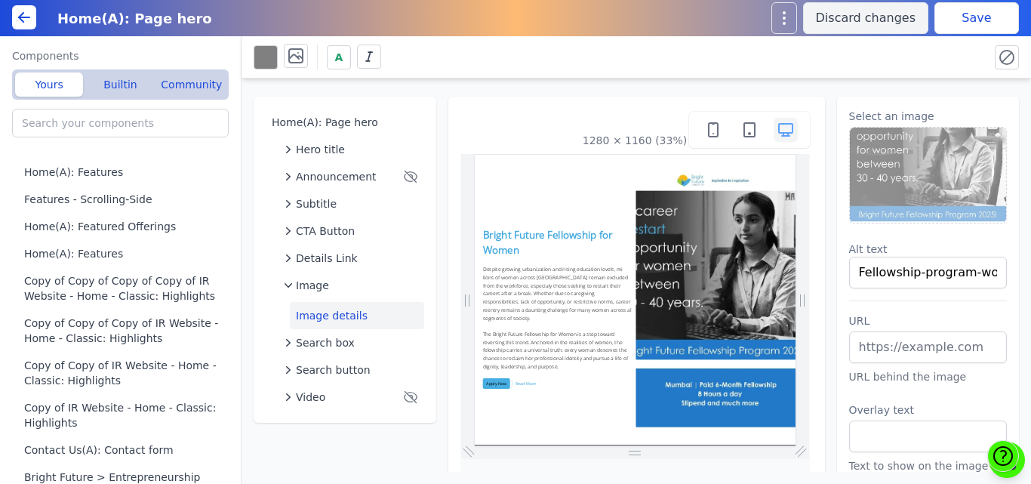
click at [964, 17] on button "Save" at bounding box center [976, 18] width 85 height 32
click at [885, 175] on img at bounding box center [928, 175] width 157 height 95
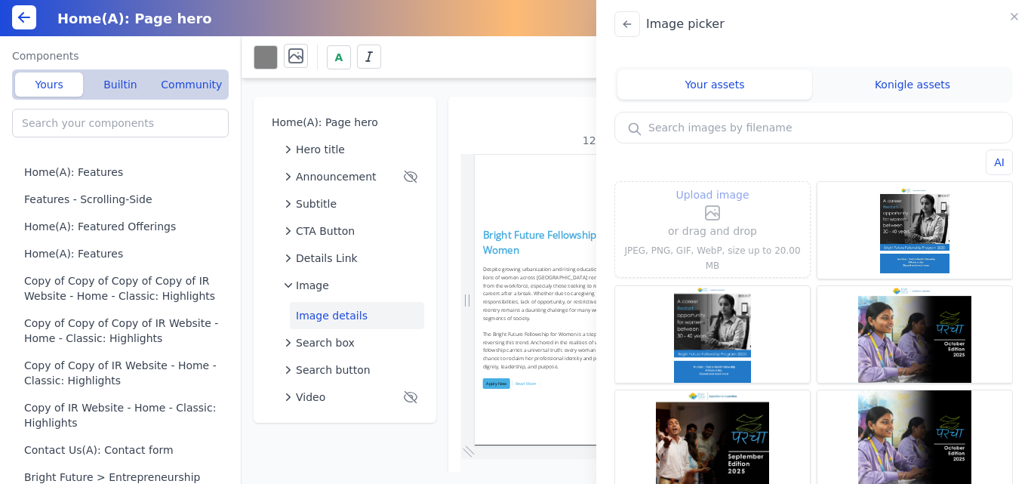
click at [744, 212] on label "Upload image" at bounding box center [712, 204] width 89 height 36
click at [713, 186] on input "Upload image" at bounding box center [712, 185] width 1 height 1
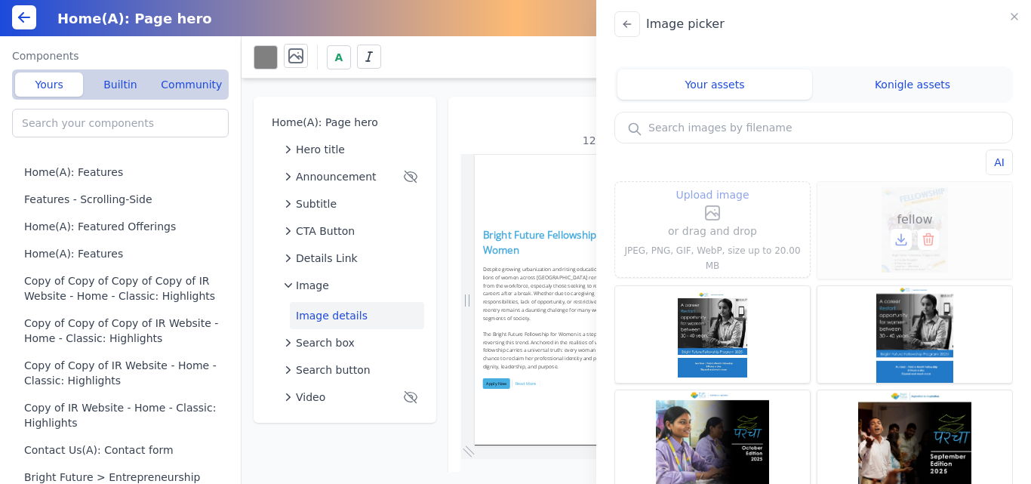
click at [912, 204] on div "fellow" at bounding box center [914, 230] width 195 height 97
type input "fellow"
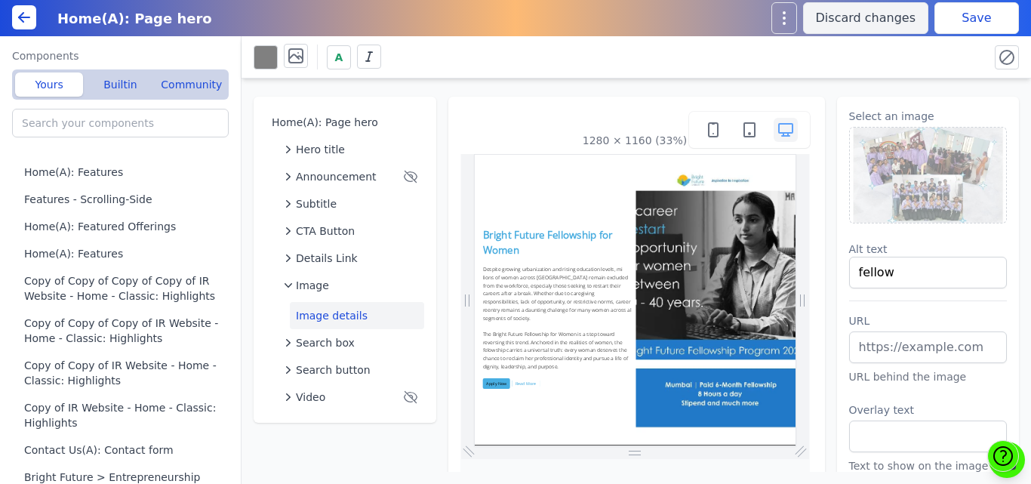
click at [939, 17] on button "Save" at bounding box center [976, 18] width 85 height 32
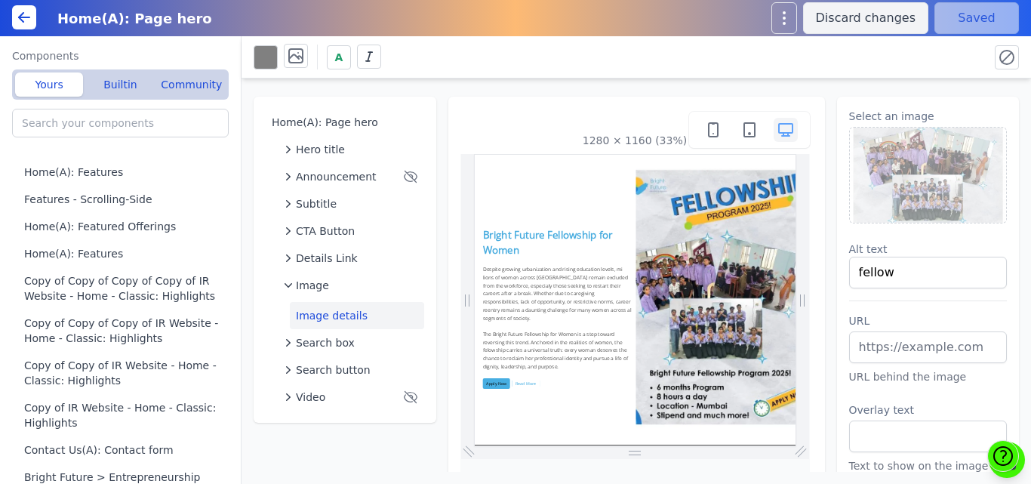
click at [922, 159] on img at bounding box center [928, 175] width 157 height 95
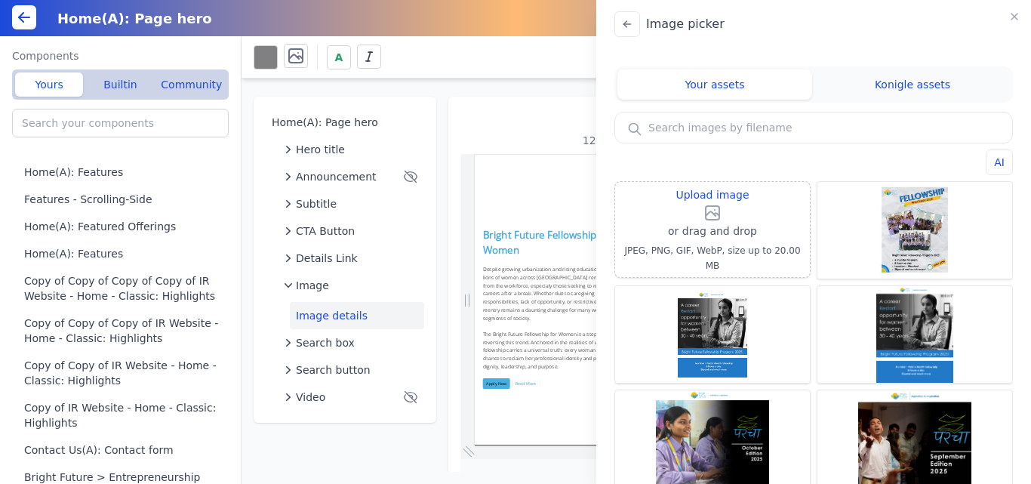
click at [718, 134] on input "text" at bounding box center [813, 127] width 397 height 30
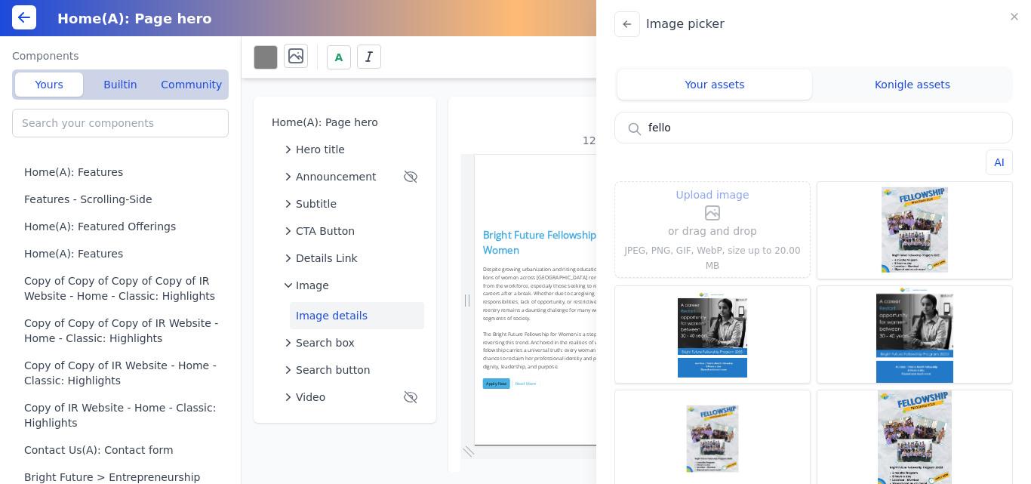
scroll to position [4, 0]
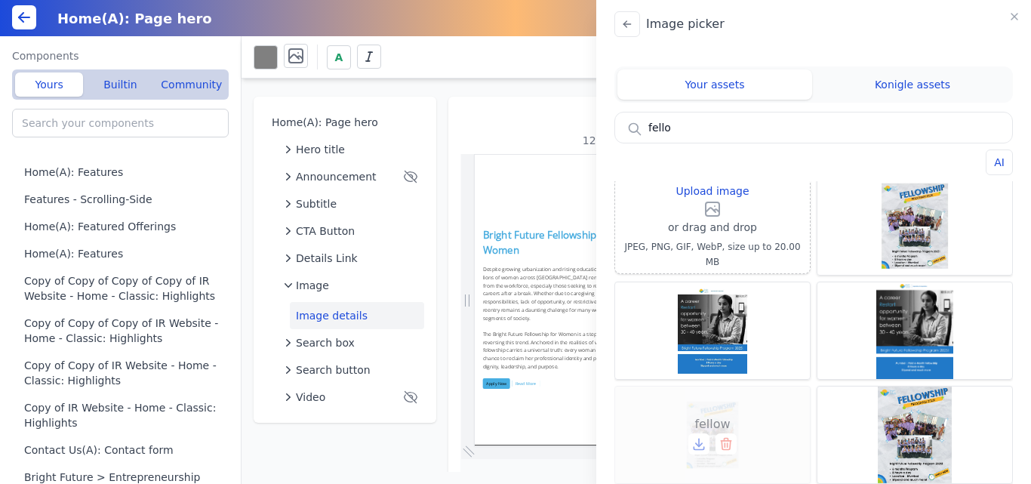
type input "fello"
click at [725, 404] on div "fellow" at bounding box center [712, 434] width 195 height 97
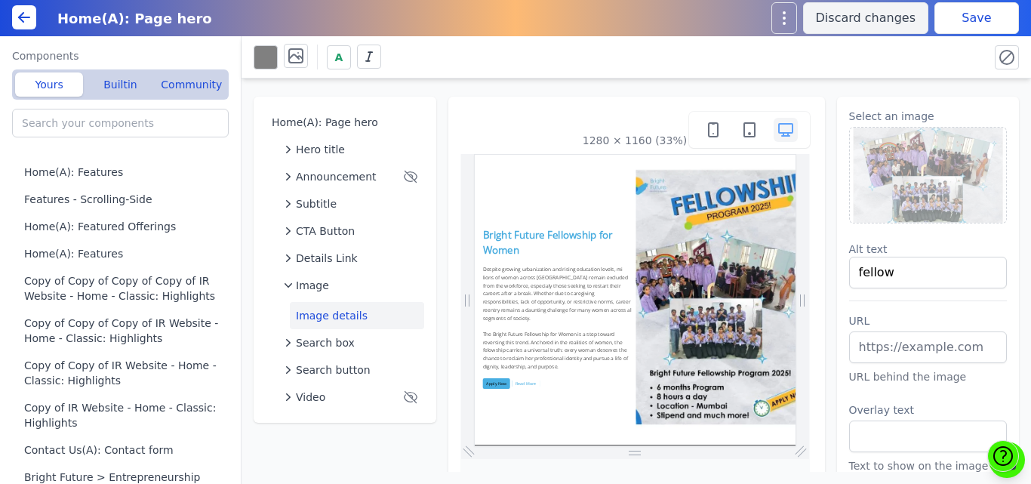
click at [961, 17] on button "Save" at bounding box center [976, 18] width 85 height 32
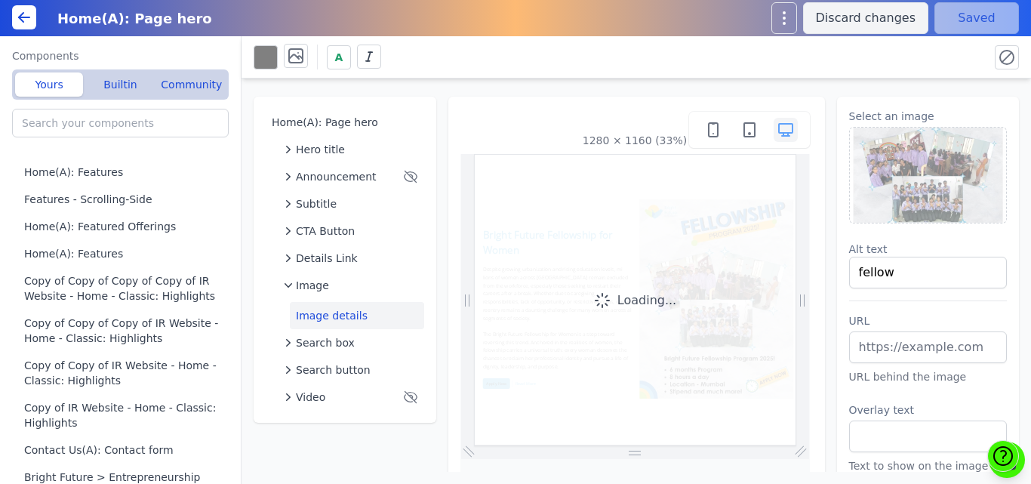
scroll to position [0, 0]
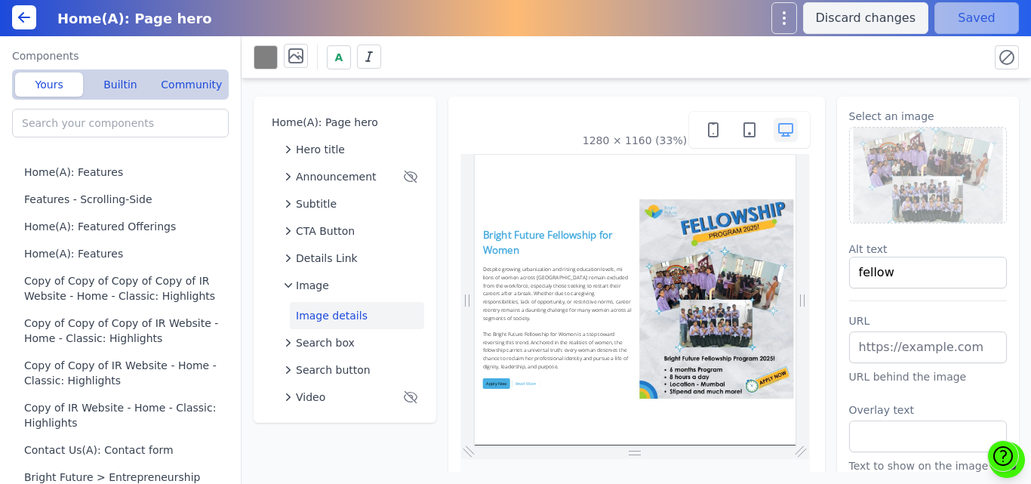
click at [906, 174] on img at bounding box center [928, 175] width 157 height 95
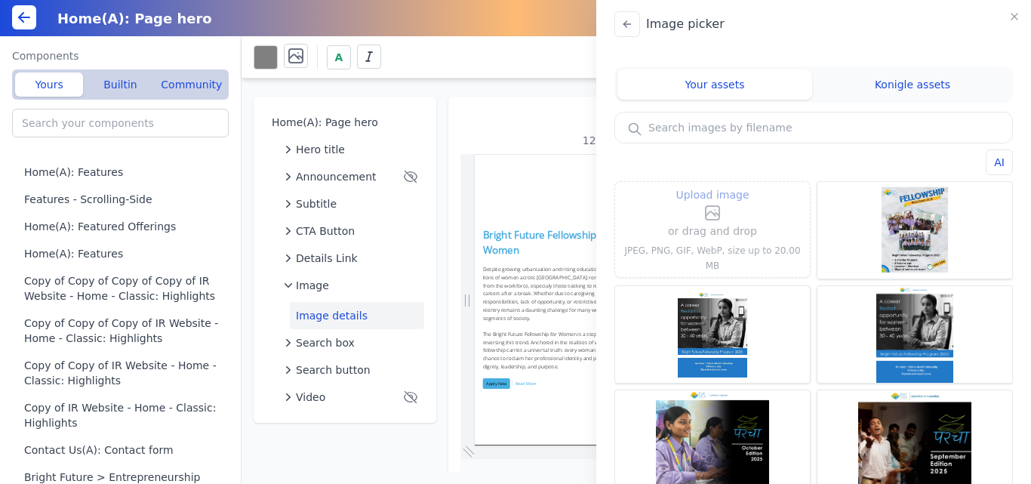
click at [709, 204] on span "Upload image" at bounding box center [711, 195] width 73 height 18
click at [712, 186] on input "Upload image" at bounding box center [712, 185] width 1 height 1
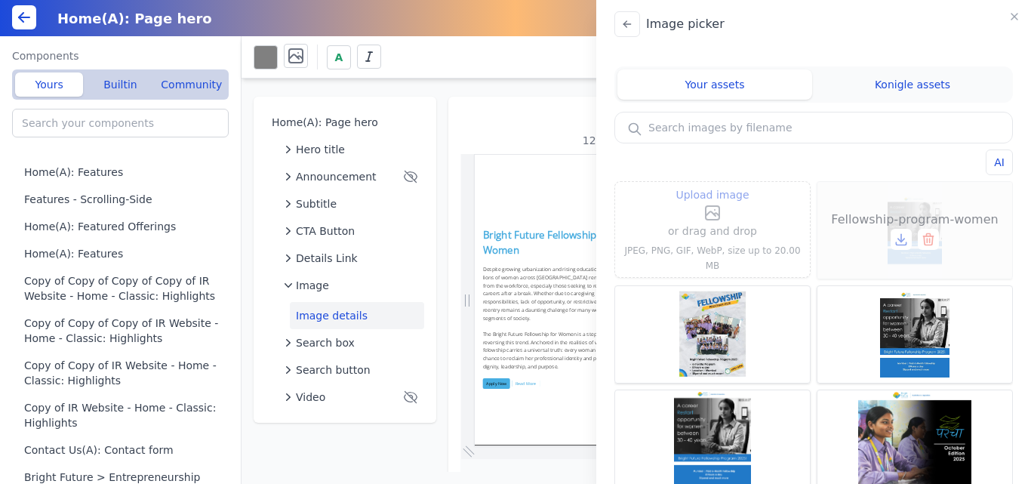
click at [893, 206] on div "Fellowship-program-women" at bounding box center [914, 230] width 195 height 97
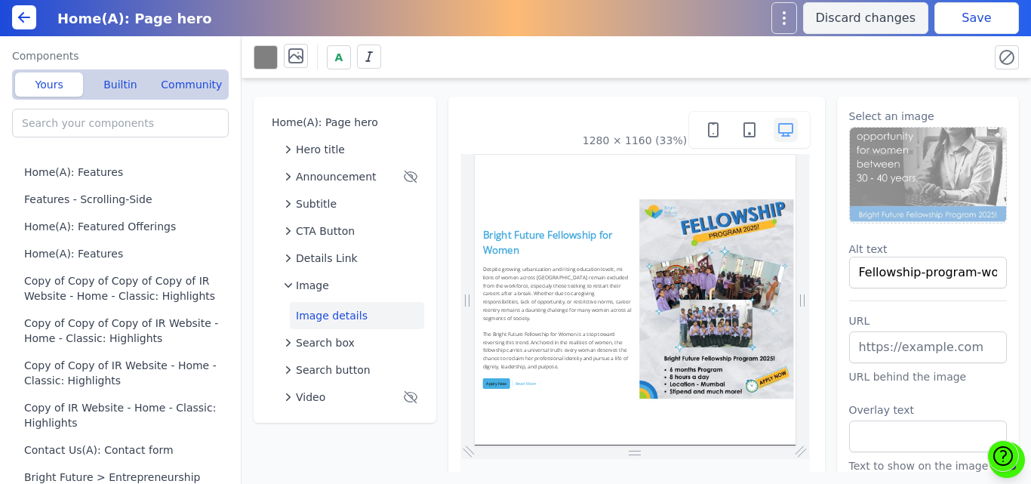
click at [968, 20] on button "Save" at bounding box center [976, 18] width 85 height 32
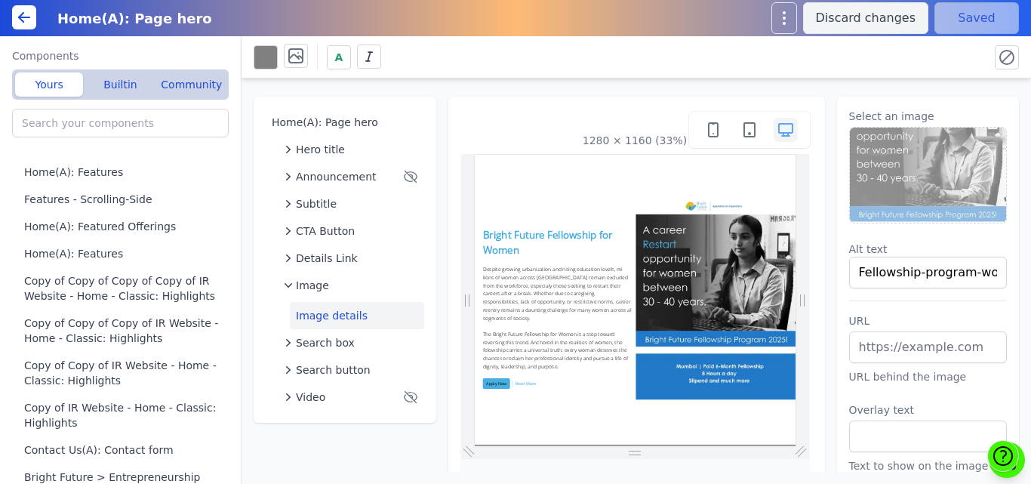
click at [914, 166] on img at bounding box center [928, 175] width 157 height 95
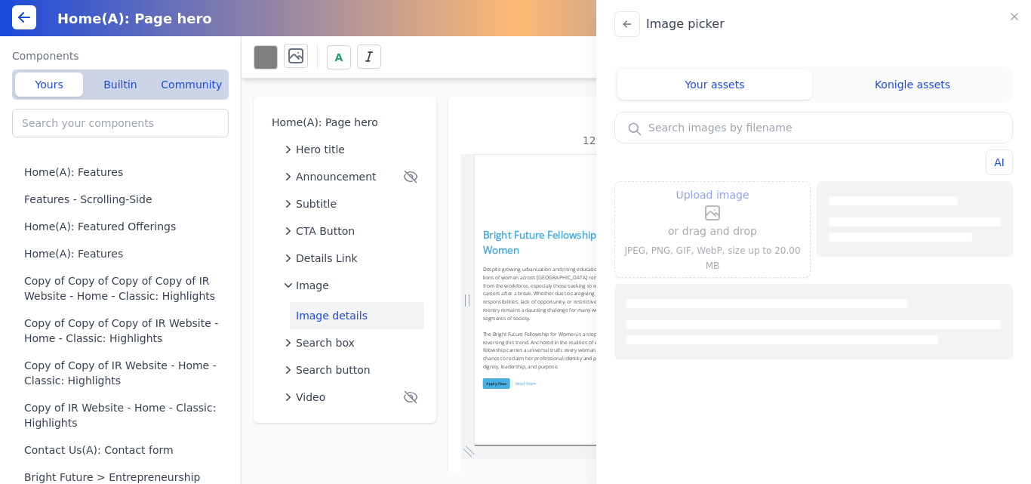
click at [712, 214] on icon at bounding box center [713, 213] width 14 height 14
click at [712, 186] on input "Upload image" at bounding box center [712, 185] width 1 height 1
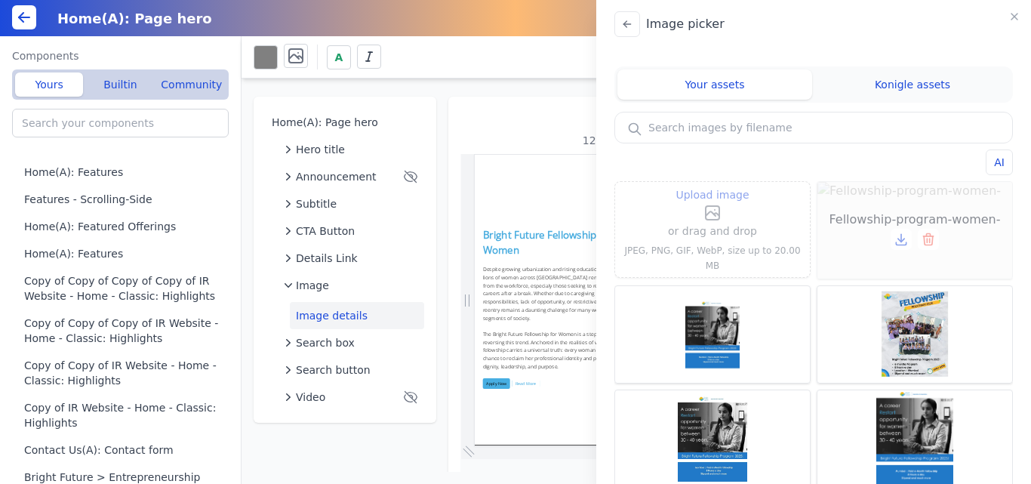
click at [903, 202] on div "Fellowship-program-women-" at bounding box center [914, 230] width 195 height 97
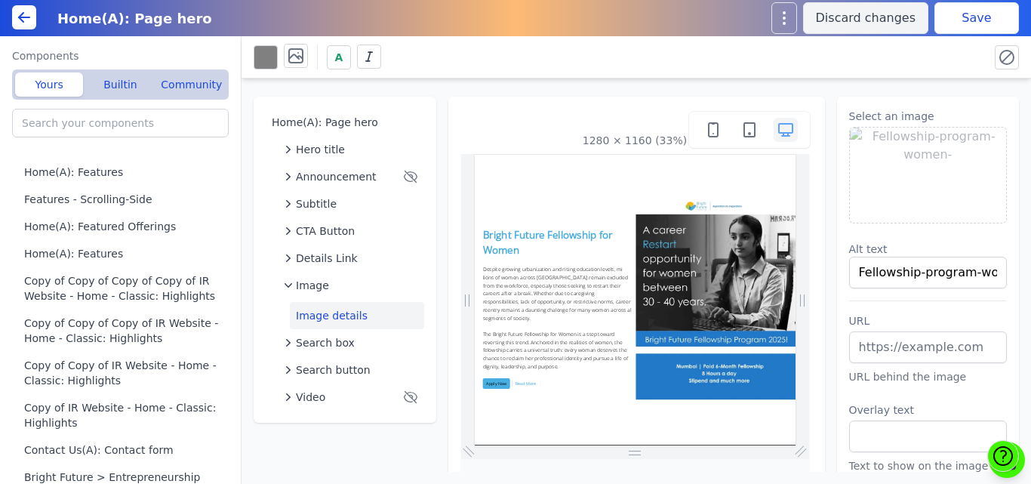
click at [952, 20] on button "Save" at bounding box center [976, 18] width 85 height 32
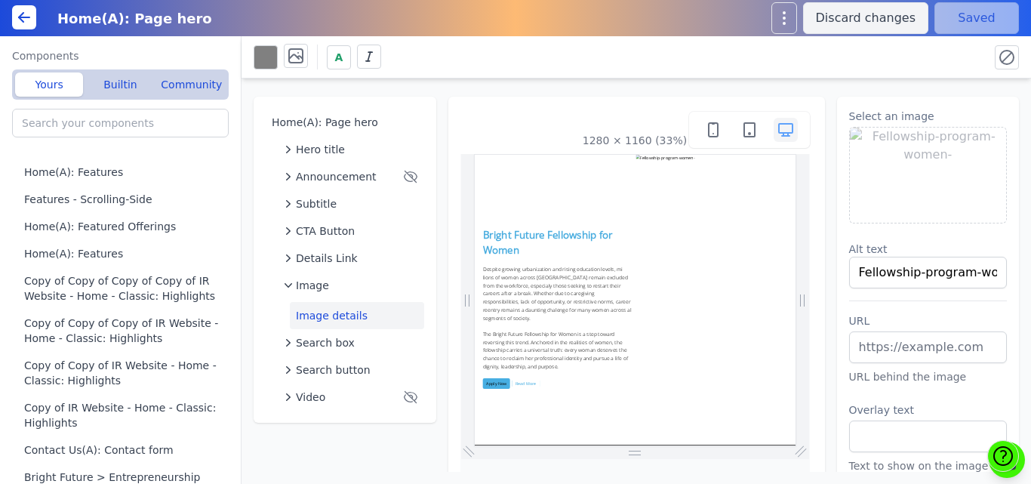
click at [818, 87] on div "Home(A): Page hero Hero title Announcement Subtitle CTA Button Details Link Ima…" at bounding box center [635, 274] width 789 height 393
click at [817, 111] on div "Home(A): Page hero Hero title Announcement Subtitle CTA Button Details Link Ima…" at bounding box center [635, 274] width 789 height 393
click at [909, 155] on img at bounding box center [928, 175] width 157 height 95
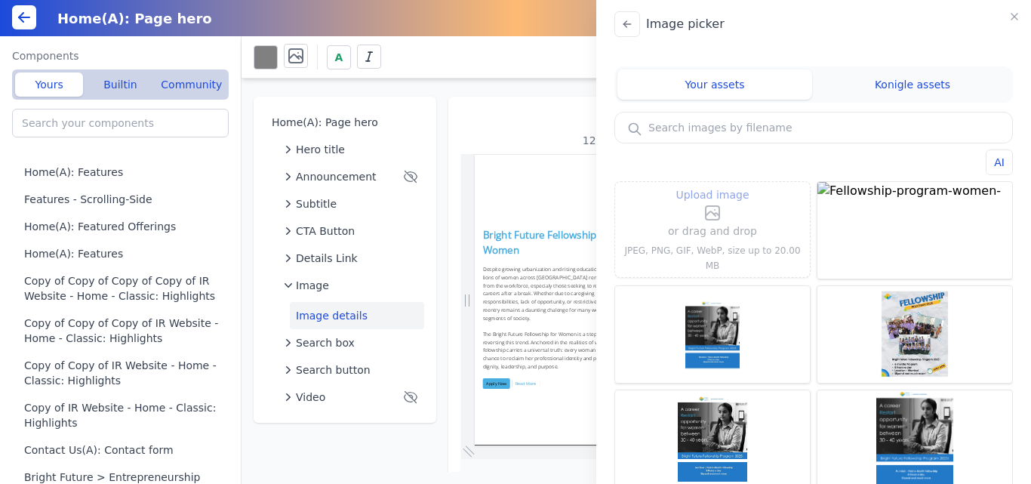
click at [711, 219] on icon at bounding box center [712, 213] width 18 height 18
click at [712, 186] on input "Upload image" at bounding box center [712, 185] width 1 height 1
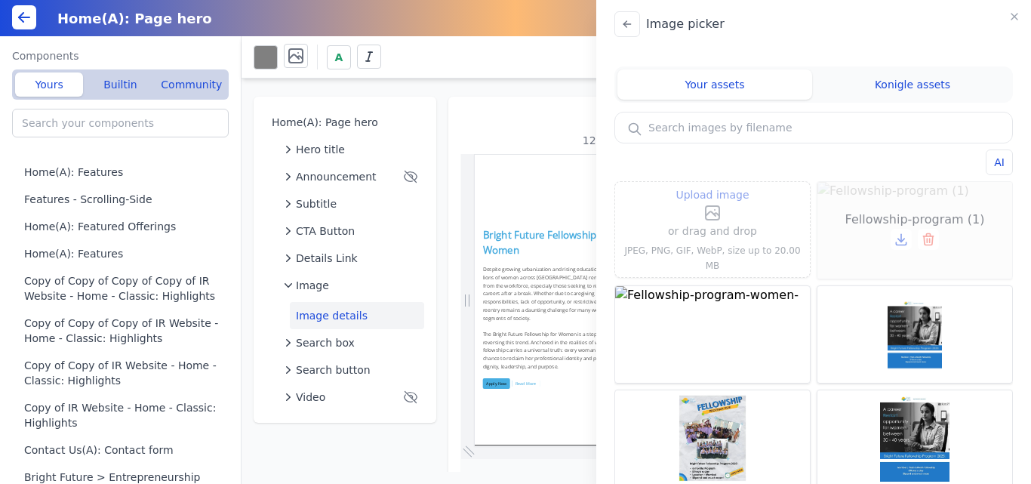
click at [910, 208] on div "Fellowship-program (1)" at bounding box center [914, 230] width 195 height 97
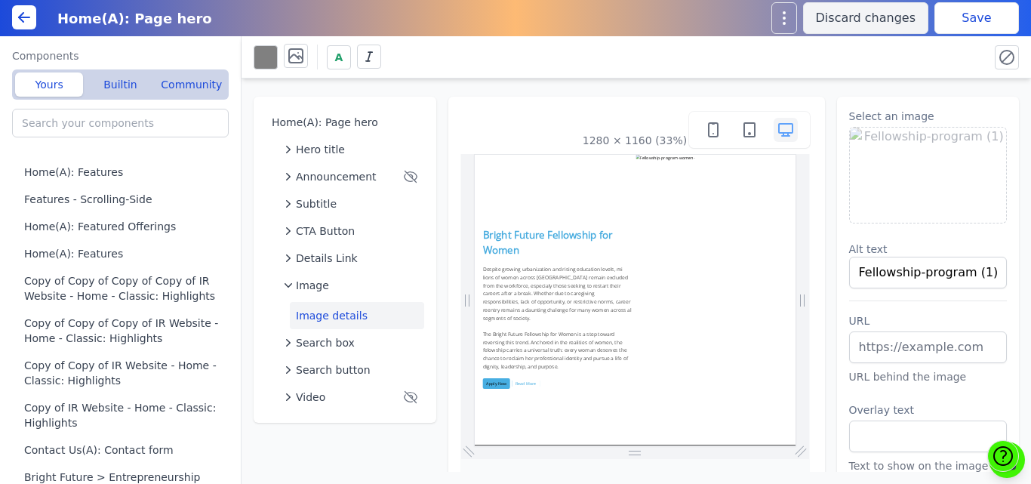
click at [964, 17] on button "Save" at bounding box center [976, 18] width 85 height 32
click at [872, 162] on img at bounding box center [928, 175] width 157 height 95
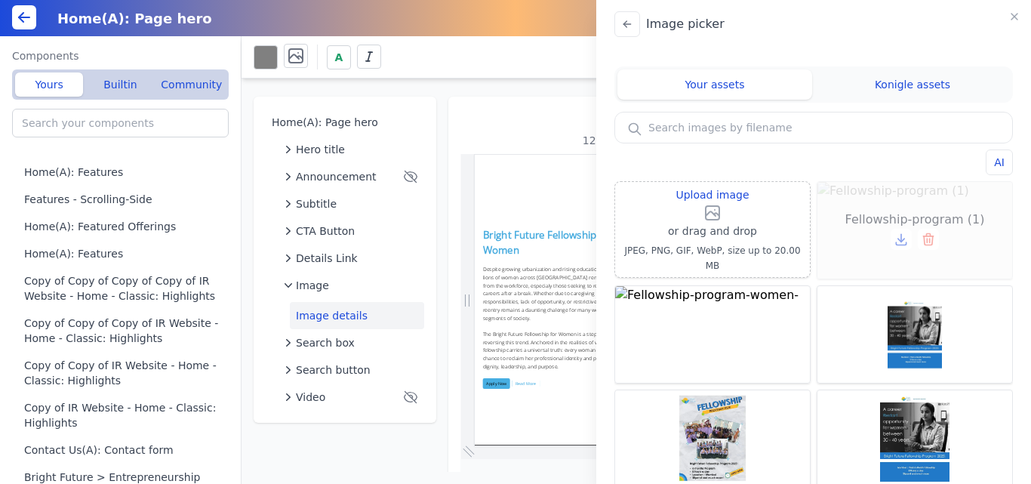
click at [925, 237] on icon at bounding box center [928, 239] width 15 height 15
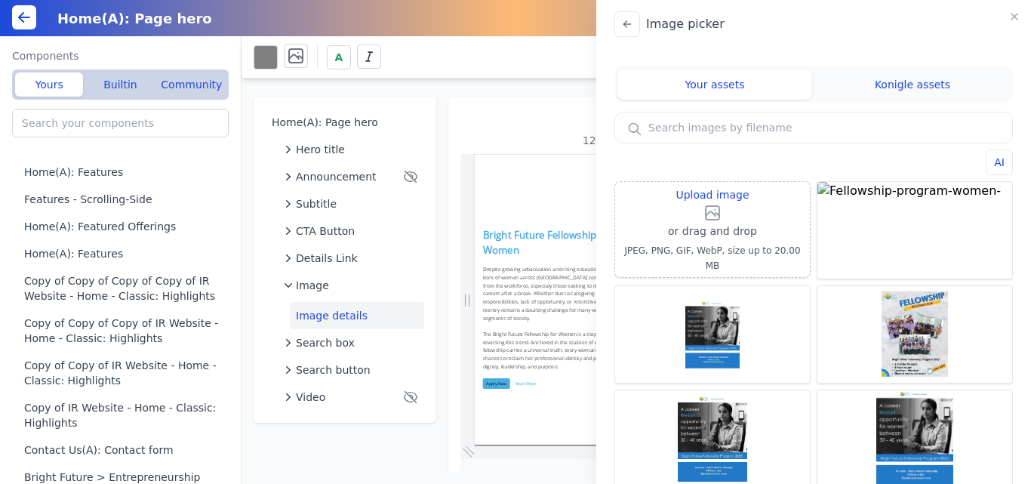
drag, startPoint x: 918, startPoint y: 235, endPoint x: 585, endPoint y: 84, distance: 366.1
click at [0, 0] on icon at bounding box center [0, 0] width 0 height 0
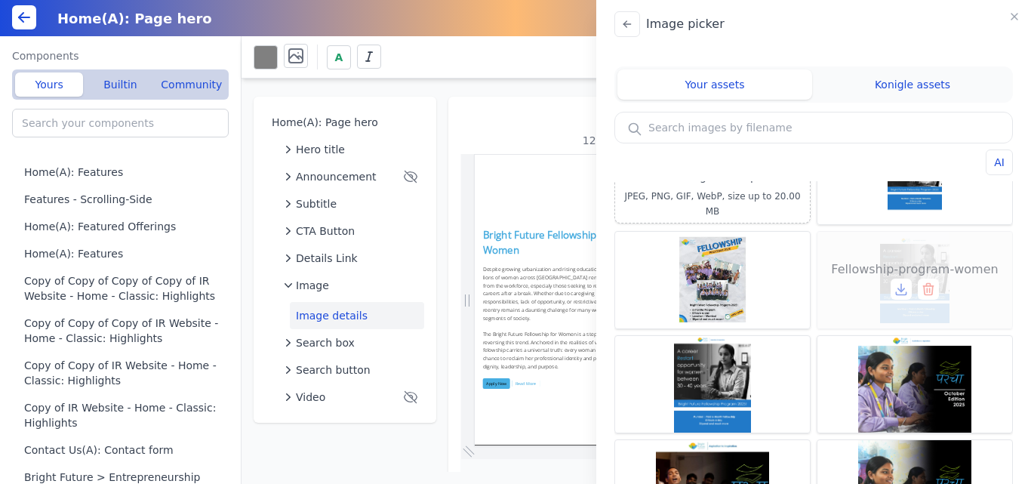
scroll to position [75, 0]
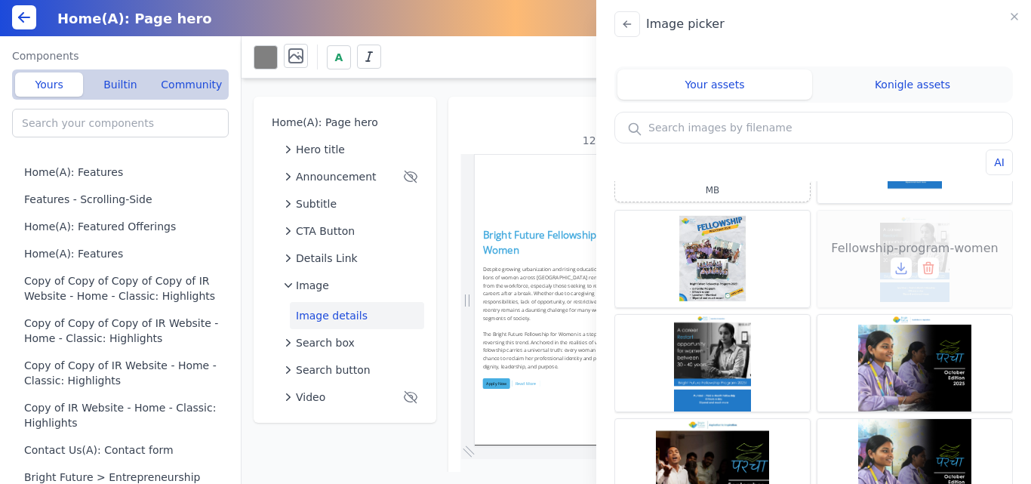
click at [921, 270] on icon at bounding box center [928, 267] width 15 height 15
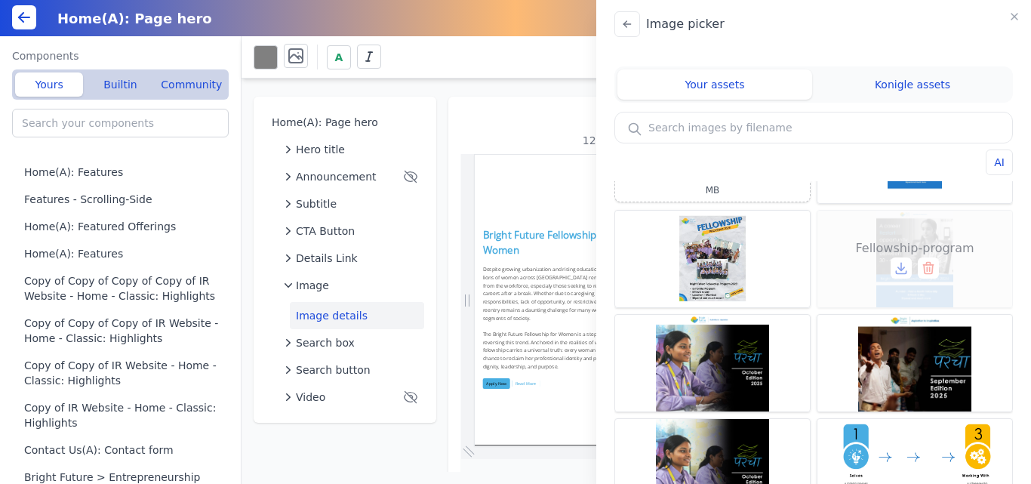
scroll to position [0, 0]
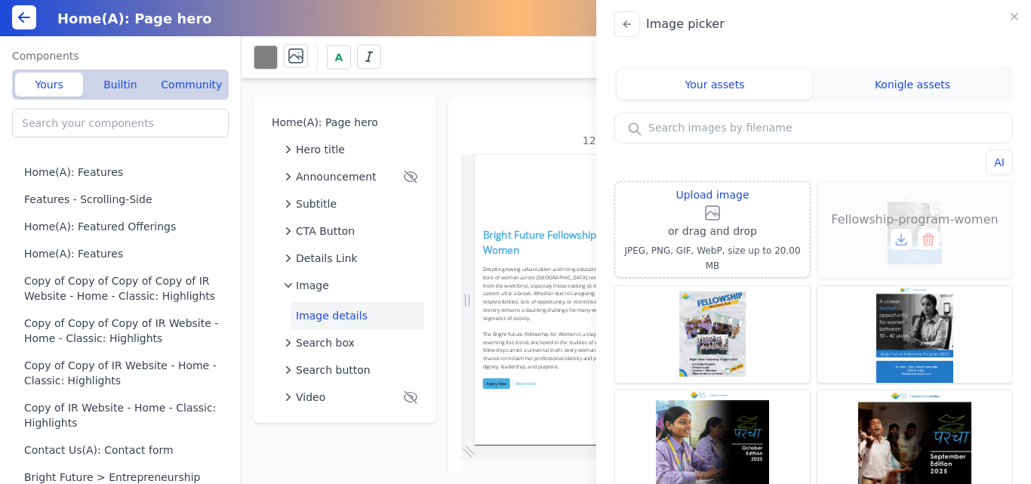
click at [886, 208] on div "Fellowship-program-women" at bounding box center [914, 230] width 195 height 97
type input "Fellowship-program-women"
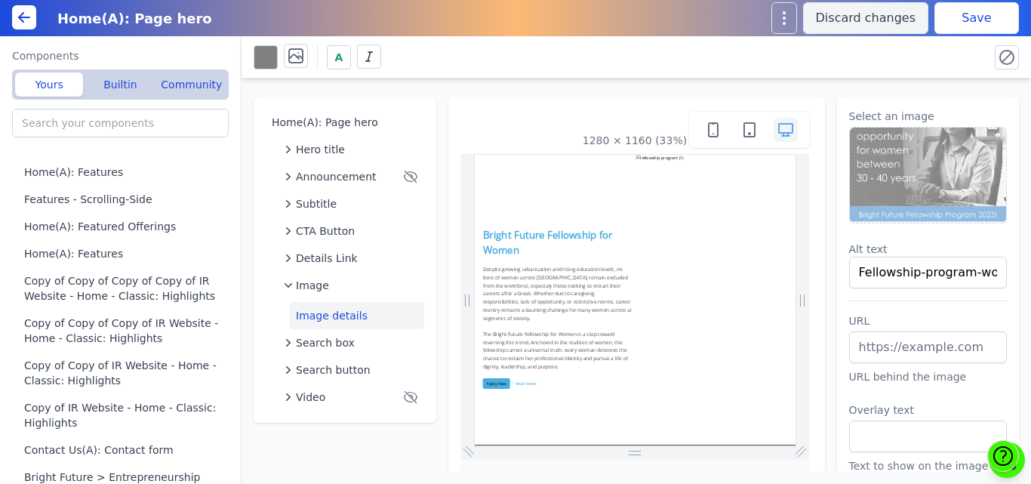
click at [958, 23] on button "Save" at bounding box center [976, 18] width 85 height 32
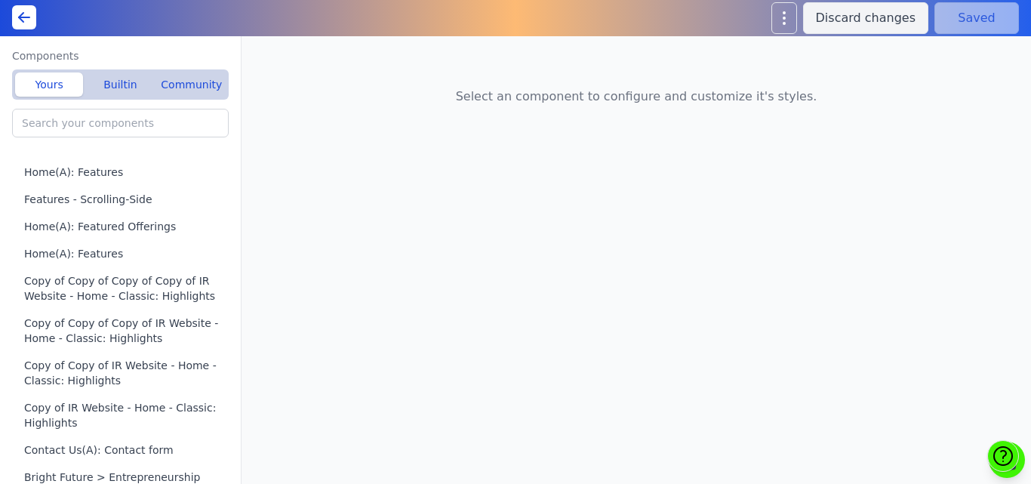
type input "Home(A): Featured Offerings"
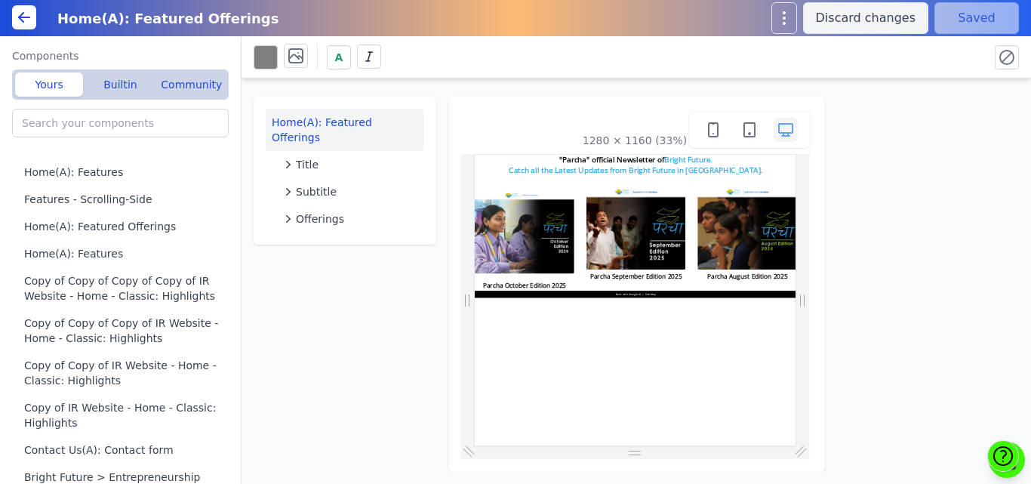
click at [437, 125] on div "Home(A): Featured Offerings Title Subtitle Offerings 1280 × 1160 (33%)" at bounding box center [635, 274] width 789 height 393
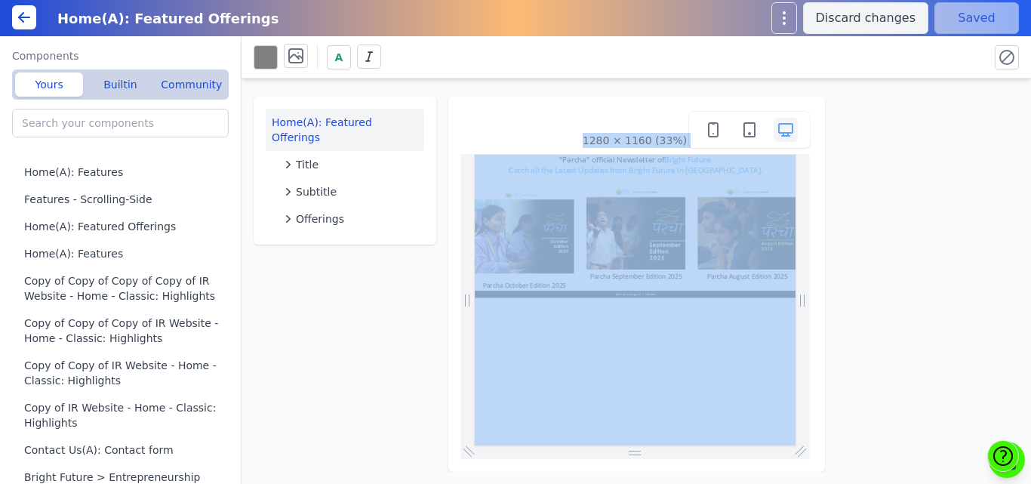
drag, startPoint x: 352, startPoint y: 321, endPoint x: 359, endPoint y: 342, distance: 21.5
click at [359, 342] on div "Home(A): Featured Offerings Title Subtitle Offerings 1280 × 1160 (33%)" at bounding box center [635, 274] width 789 height 393
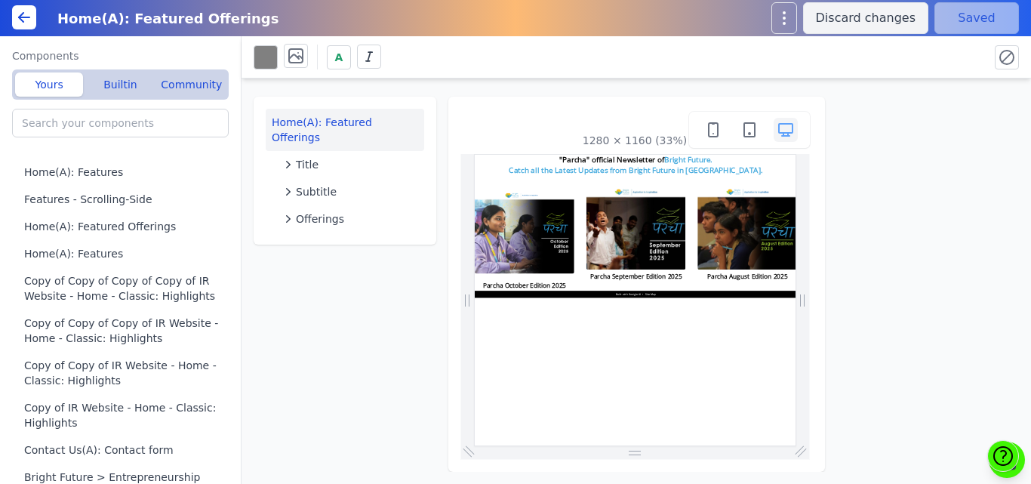
click at [481, 66] on div "A" at bounding box center [615, 57] width 723 height 26
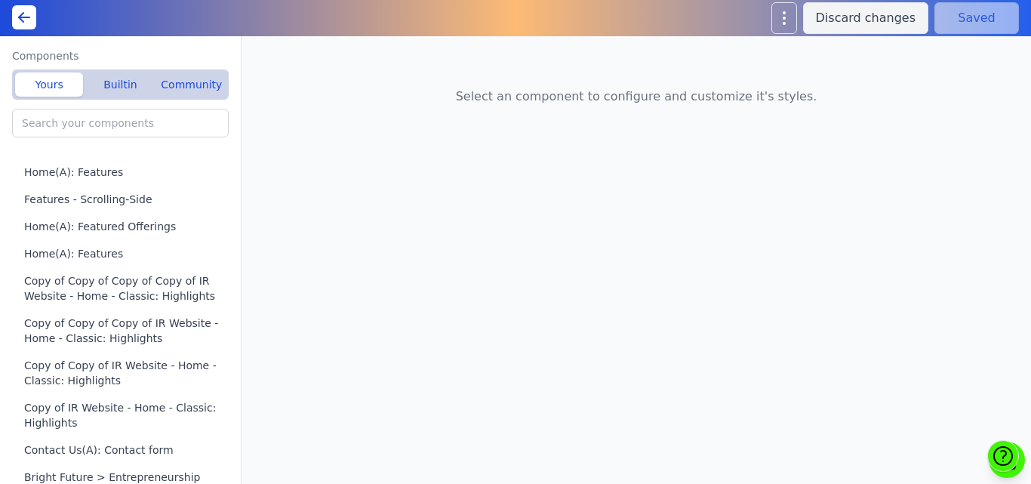
type input "Logo cloud - Rotating"
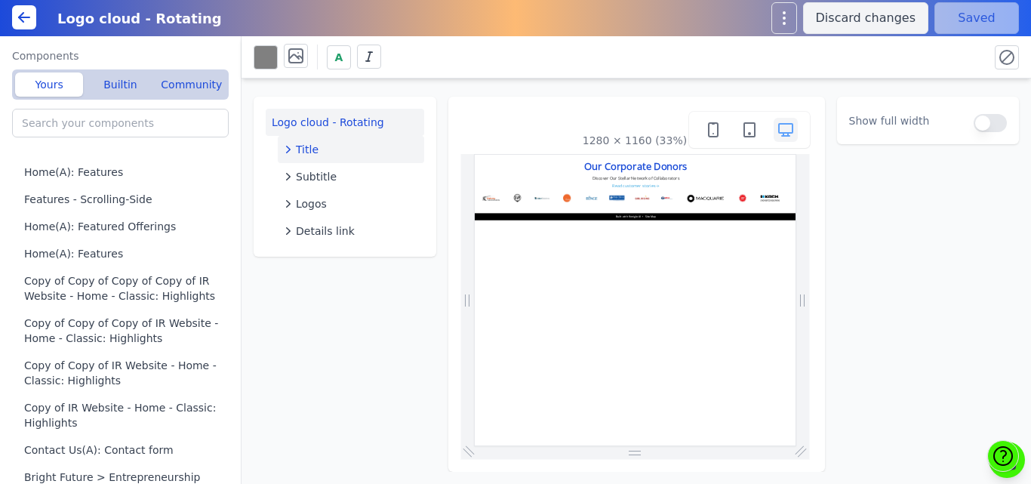
click at [321, 149] on div "Title" at bounding box center [351, 149] width 134 height 15
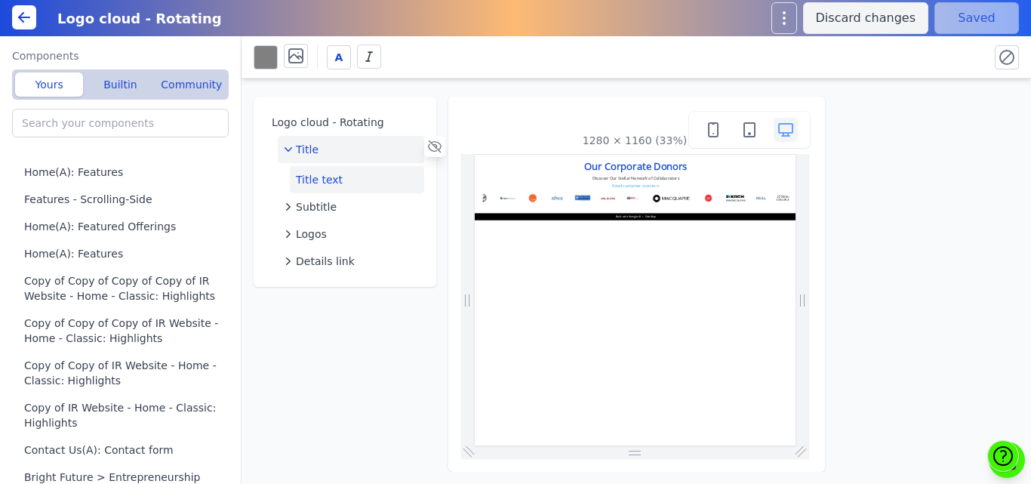
click at [370, 180] on button "Title text" at bounding box center [357, 179] width 134 height 27
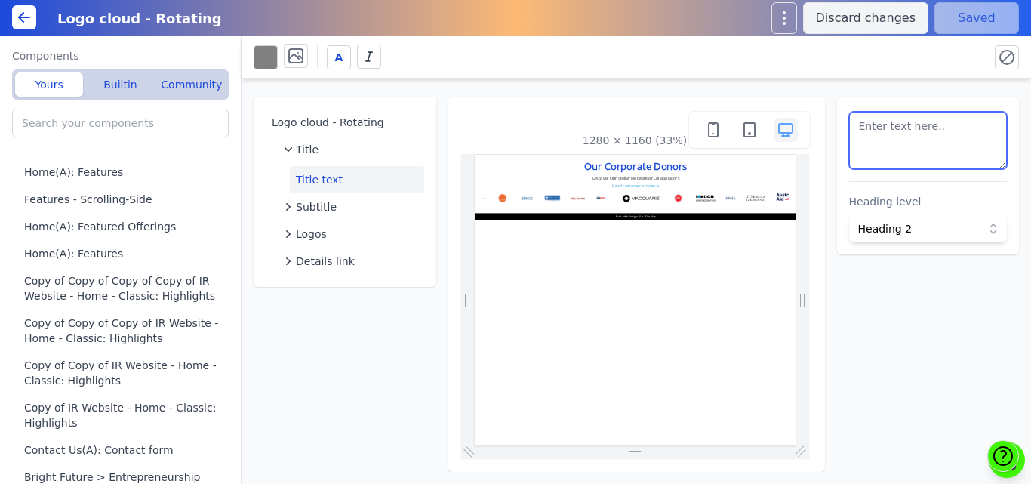
click at [973, 124] on textarea at bounding box center [928, 140] width 158 height 57
type textarea "Our Corporate Partners"
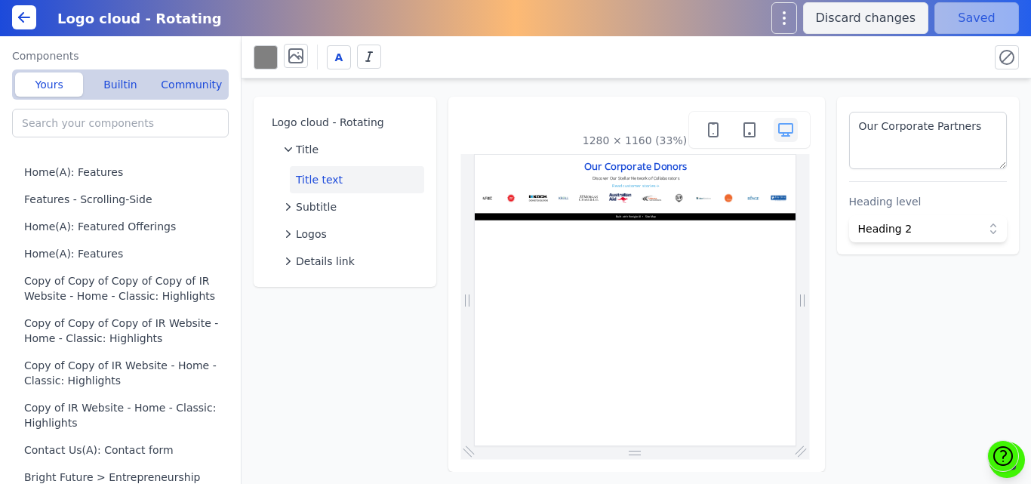
click at [961, 63] on div "A" at bounding box center [615, 57] width 723 height 26
click at [977, 11] on button "Save" at bounding box center [976, 18] width 85 height 32
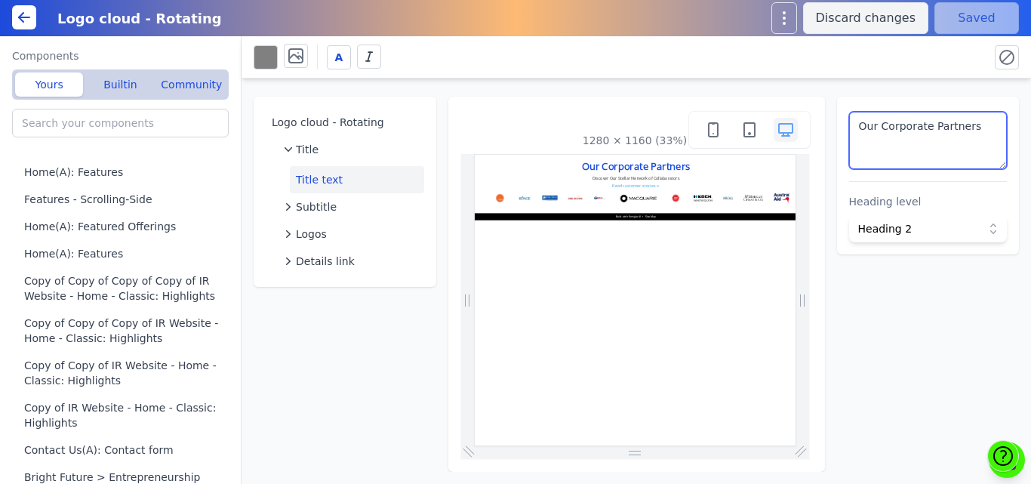
click at [943, 132] on textarea "Our Corporate Partners" at bounding box center [928, 140] width 158 height 57
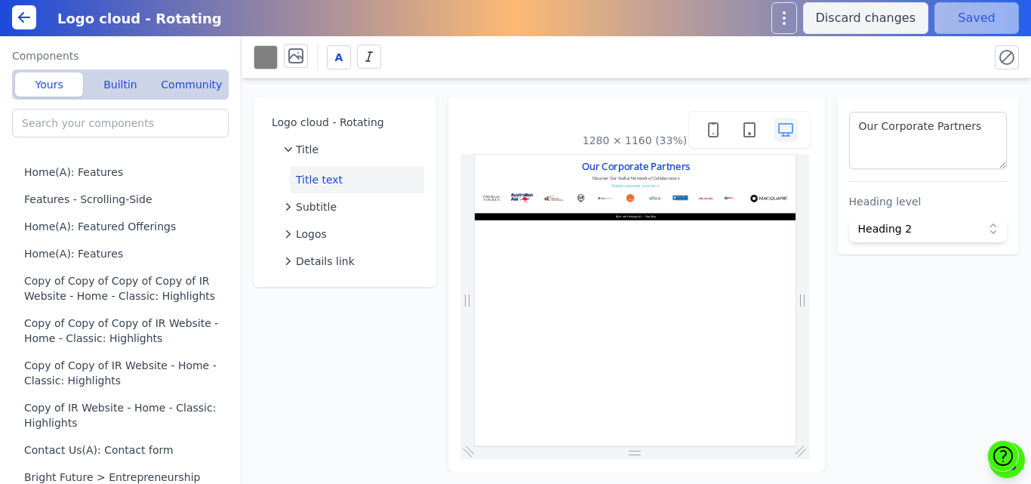
click at [510, 63] on div "A" at bounding box center [615, 57] width 723 height 26
click at [451, 94] on div "Logo cloud - Rotating Title Title text Subtitle Logos Details link 1280 × 1160 …" at bounding box center [635, 274] width 789 height 393
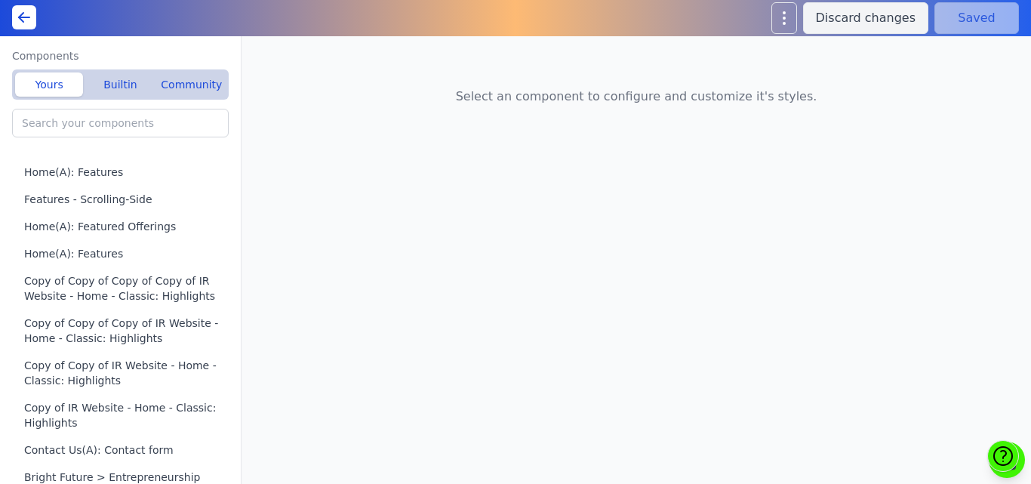
type input "Testimonials - Cards"
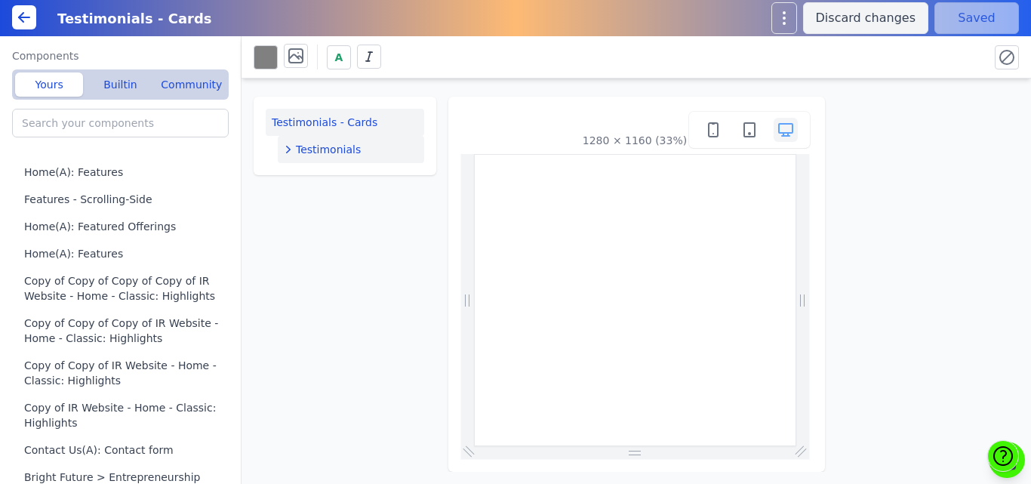
click at [329, 146] on span "Testimonials" at bounding box center [328, 149] width 65 height 15
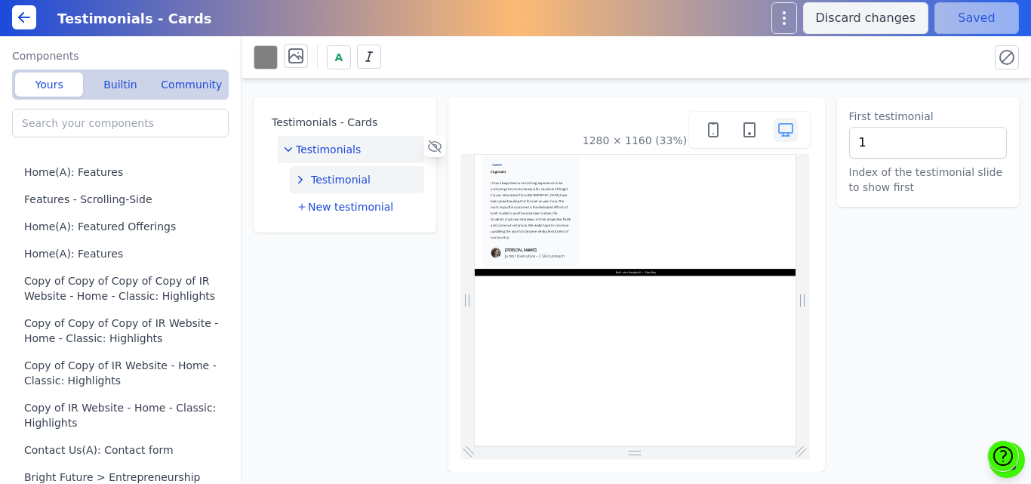
click at [358, 178] on span "Testimonial" at bounding box center [341, 179] width 60 height 15
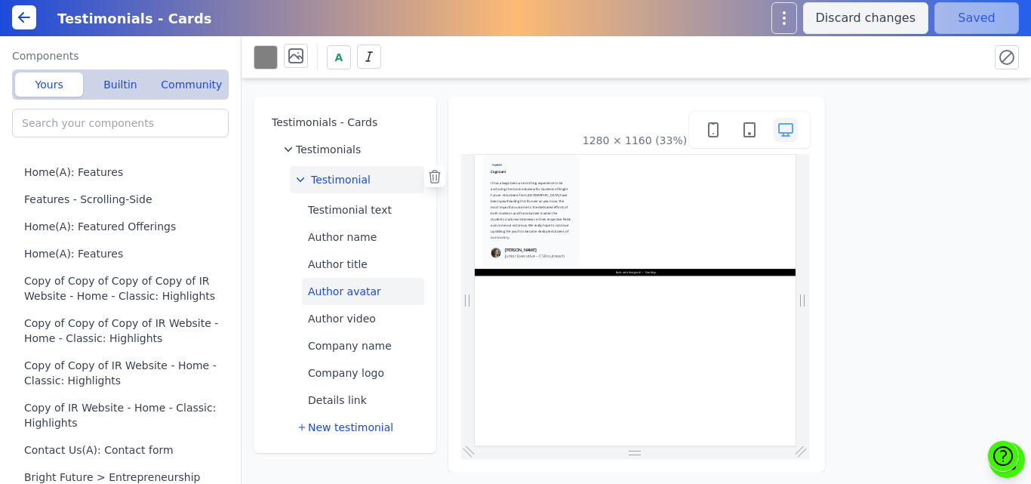
click at [346, 298] on button "Author avatar" at bounding box center [363, 291] width 122 height 27
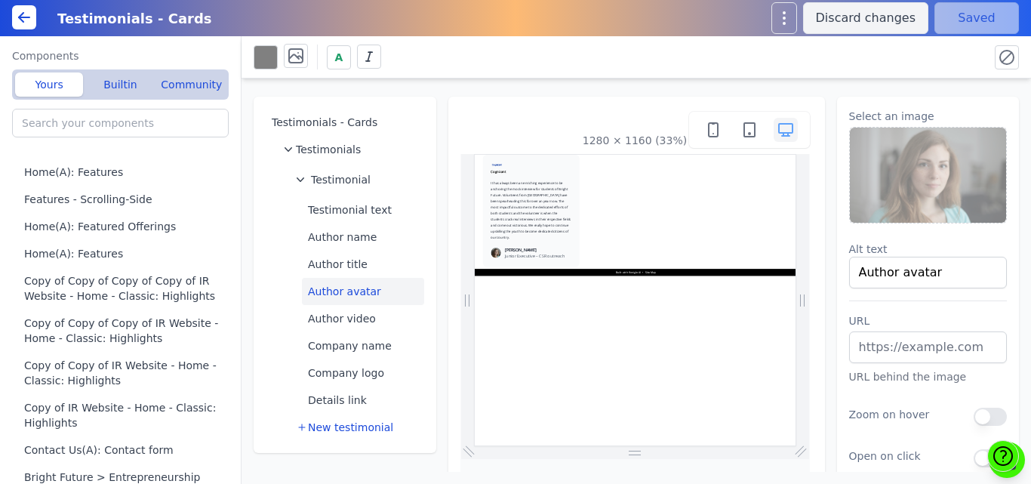
click at [925, 182] on img at bounding box center [928, 175] width 157 height 95
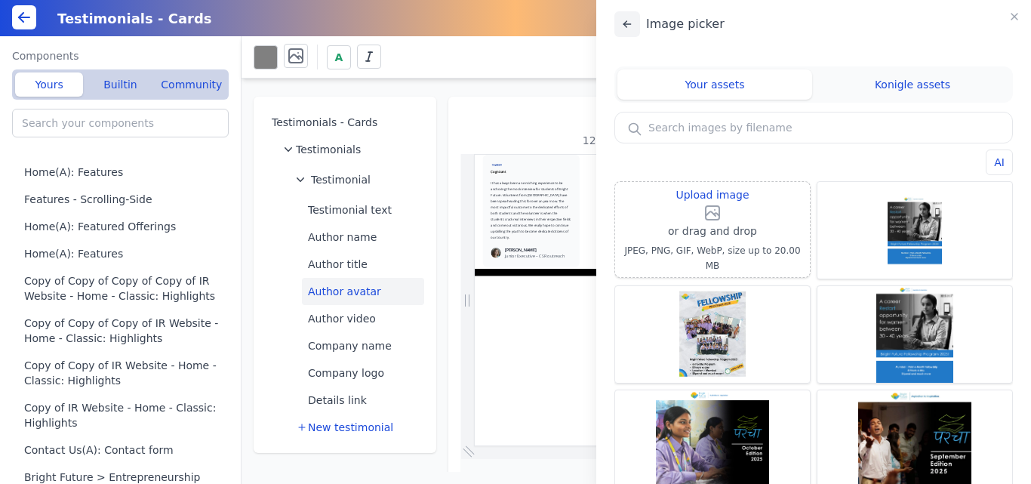
click at [630, 29] on icon at bounding box center [627, 24] width 12 height 12
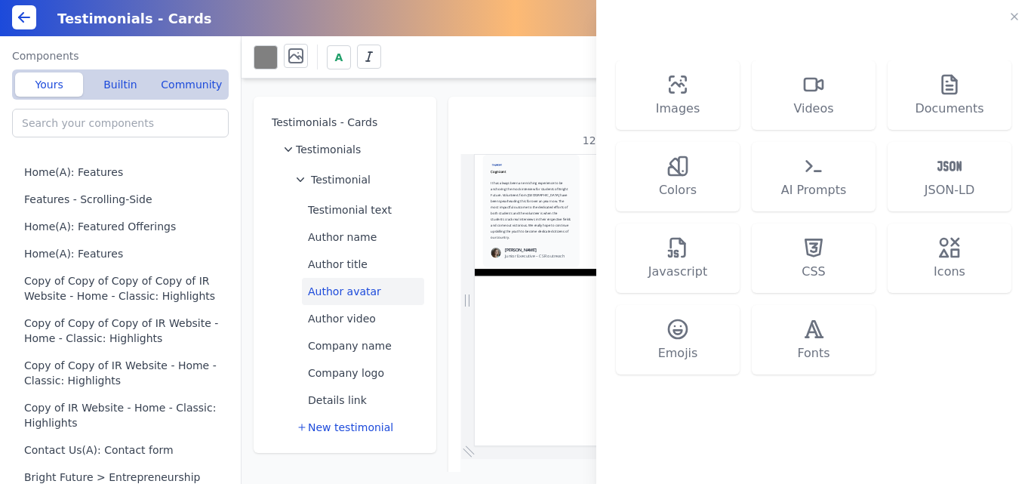
click at [364, 290] on div "Images Videos Documents Colors AI Prompts JSON-LD Javascript CSS Icons Emojis F…" at bounding box center [515, 242] width 1031 height 484
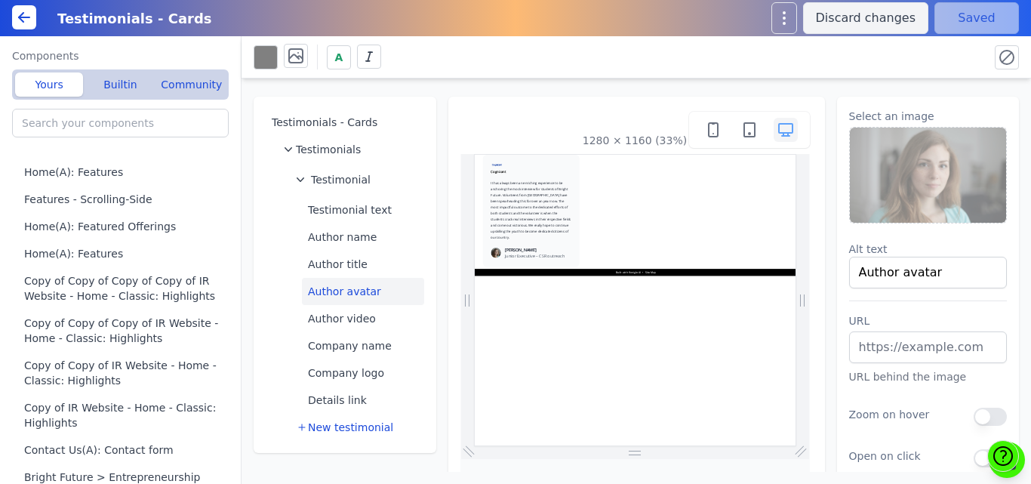
click at [929, 155] on img at bounding box center [928, 175] width 157 height 95
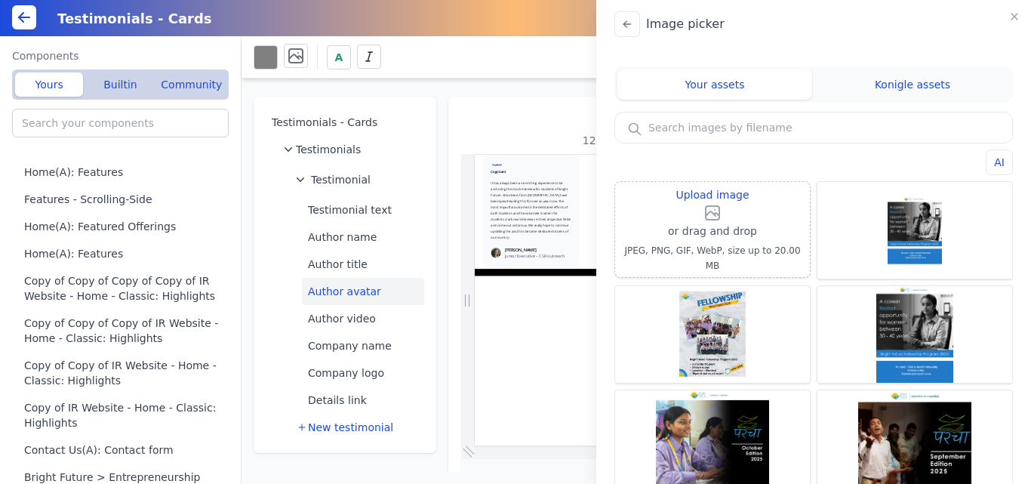
click at [697, 125] on input "text" at bounding box center [813, 127] width 397 height 30
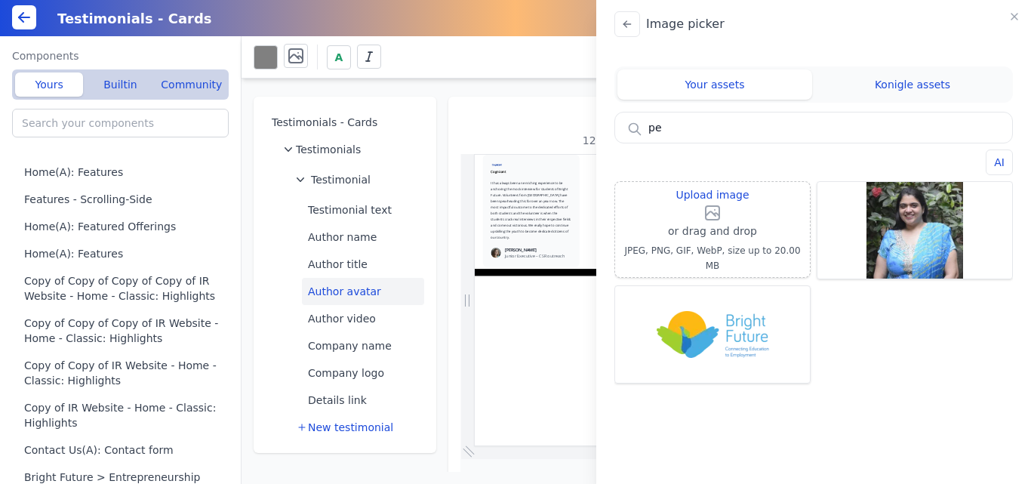
type input "pe"
click at [511, 118] on div "Image picker Your assets Konigle assets pe AI Upload image or drag and drop JPE…" at bounding box center [515, 242] width 1031 height 484
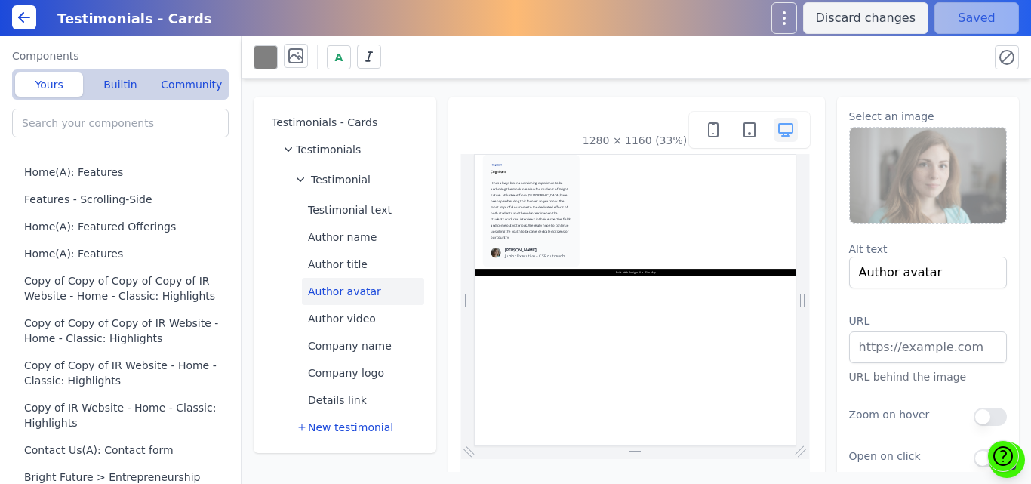
click at [895, 168] on img at bounding box center [928, 175] width 157 height 95
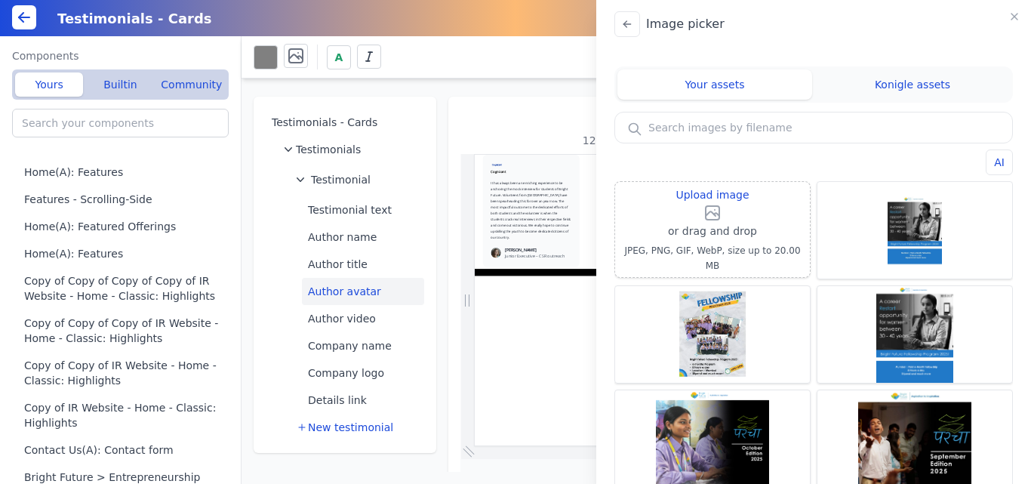
click at [745, 125] on input "text" at bounding box center [813, 127] width 397 height 30
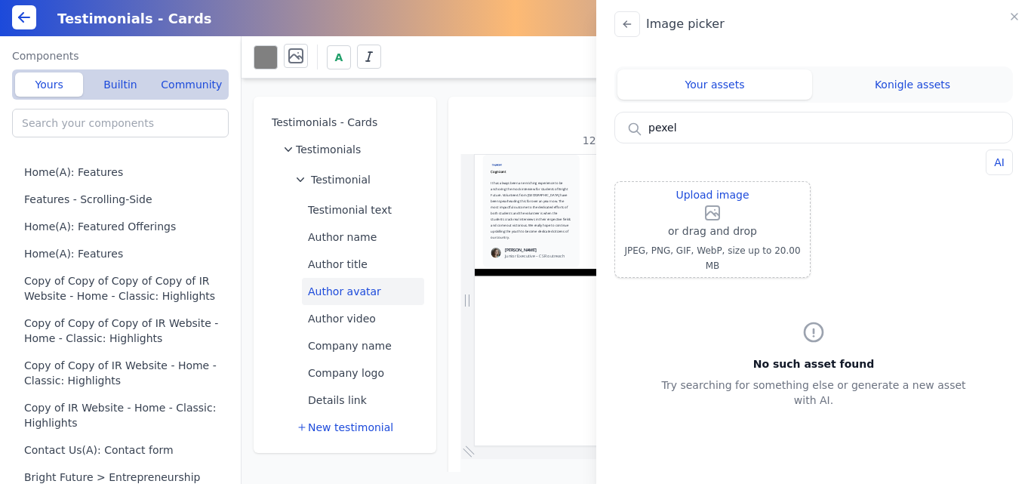
type input "pexel"
click at [570, 61] on div "Image picker Your assets Konigle assets pexel AI Upload image or drag and drop …" at bounding box center [515, 242] width 1031 height 484
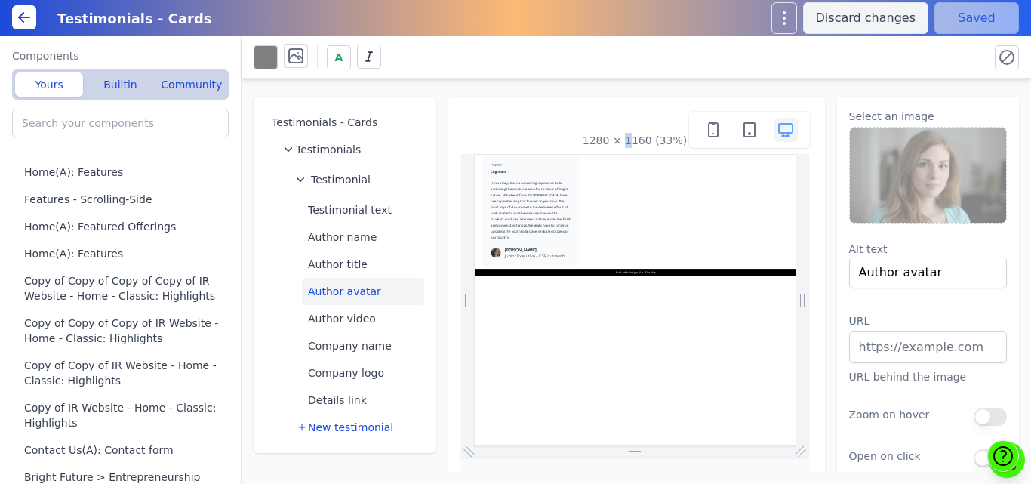
click at [623, 95] on div "Testimonials - Cards Testimonials Testimonial Testimonial text Author name Auth…" at bounding box center [635, 274] width 789 height 393
click at [624, 95] on div "Testimonials - Cards Testimonials Testimonial Testimonial text Author name Auth…" at bounding box center [635, 274] width 789 height 393
click at [933, 186] on img at bounding box center [928, 175] width 157 height 95
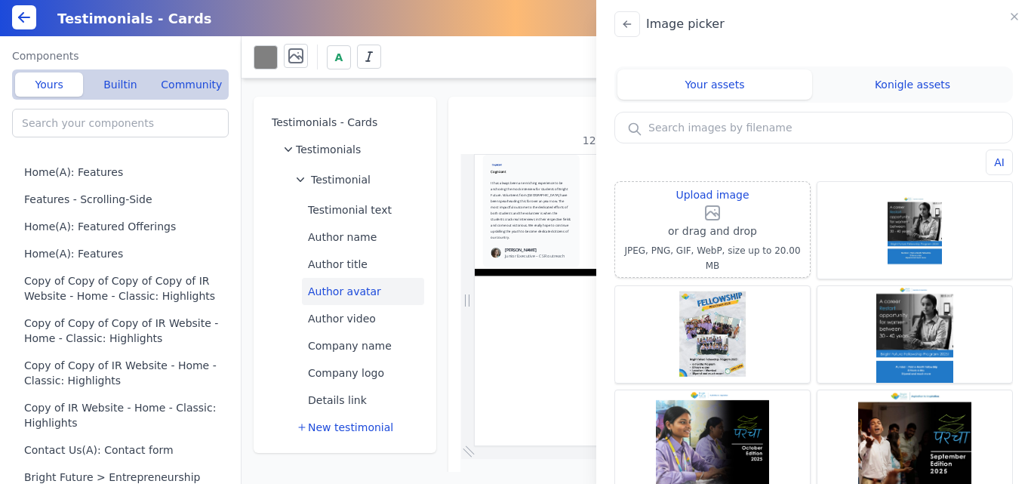
click at [713, 125] on input "text" at bounding box center [813, 127] width 397 height 30
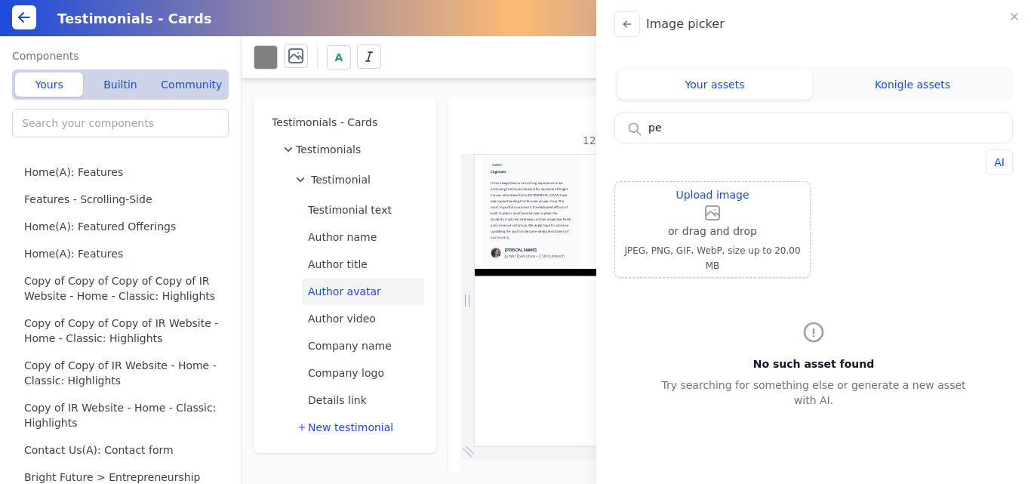
type input "p"
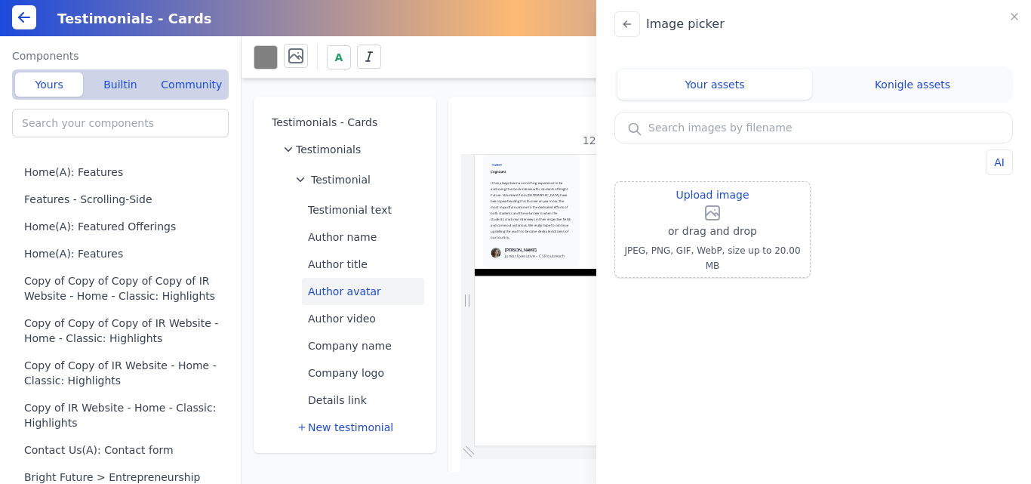
paste input "https://images.pexels.com/photos/3763188/pexels-photo-3763188.jpeg"
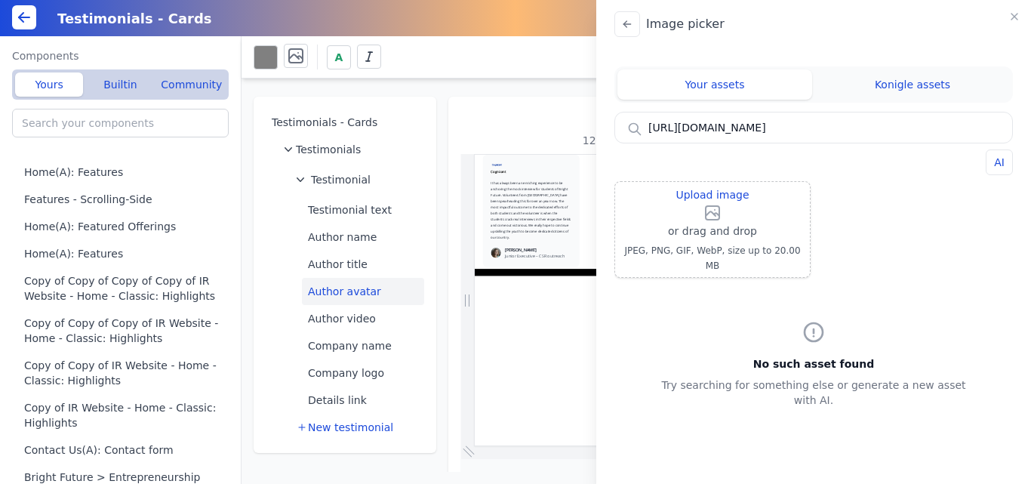
drag, startPoint x: 854, startPoint y: 127, endPoint x: 648, endPoint y: 135, distance: 206.2
click at [648, 135] on input "https://images.pexels.com/photos/3763188/pexels-photo-3763188.jpeg" at bounding box center [813, 127] width 397 height 30
click at [773, 134] on input "https://images.pexels.com/photos/3763188/pexels-photo-3763188.jpeg" at bounding box center [813, 127] width 397 height 30
drag, startPoint x: 773, startPoint y: 130, endPoint x: 638, endPoint y: 136, distance: 135.2
click at [638, 136] on input "https://images.pexels.com/photos/3763188/pexels-photo-3763188.jpeg" at bounding box center [813, 127] width 397 height 30
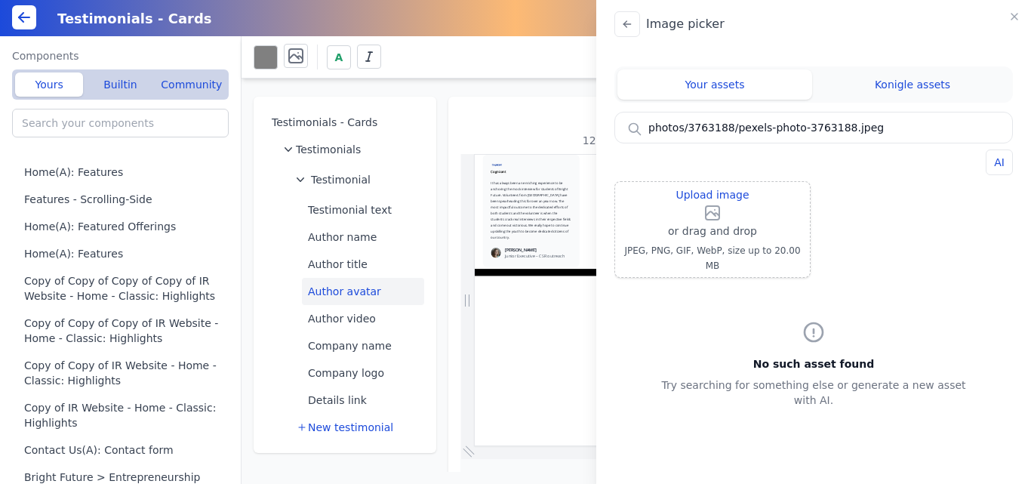
drag, startPoint x: 681, startPoint y: 128, endPoint x: 629, endPoint y: 133, distance: 52.3
click at [629, 133] on input "photos/3763188/pexels-photo-3763188.jpeg" at bounding box center [813, 127] width 397 height 30
type input "3763188/pexels-photo-3763188.jpeg"
drag, startPoint x: 469, startPoint y: 112, endPoint x: 462, endPoint y: 116, distance: 7.8
click at [462, 116] on div "Image picker Your assets Konigle assets 3763188/pexels-photo-3763188.jpeg AI Up…" at bounding box center [515, 242] width 1031 height 484
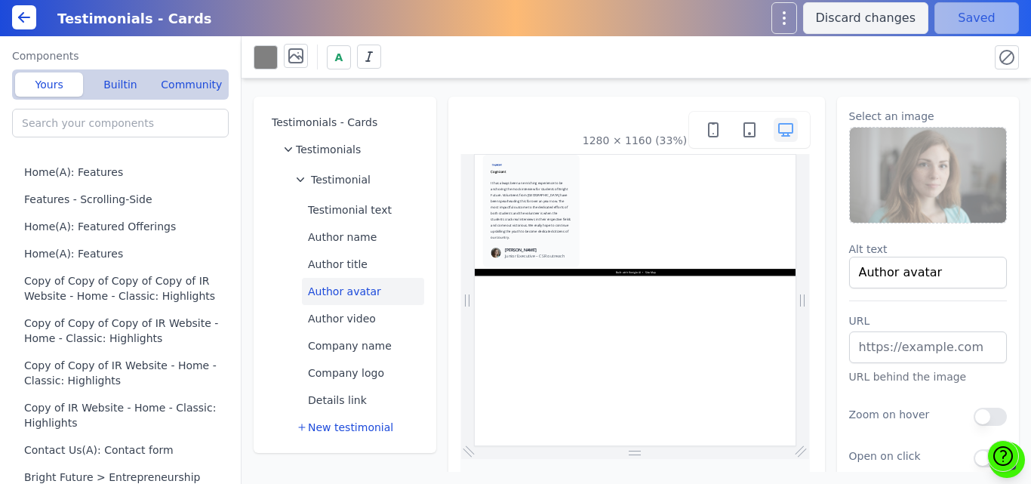
click at [512, 91] on div "Testimonials - Cards Testimonials Testimonial Testimonial text Author name Auth…" at bounding box center [635, 274] width 789 height 393
click at [924, 190] on img at bounding box center [928, 175] width 157 height 95
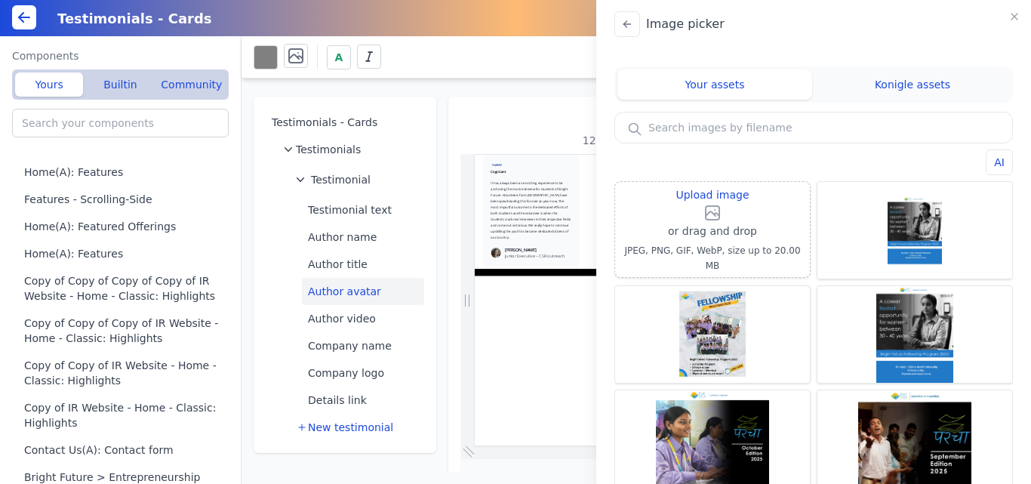
click at [802, 169] on div "AI" at bounding box center [813, 162] width 398 height 26
click at [729, 214] on label "Upload image" at bounding box center [712, 204] width 89 height 36
click at [713, 186] on input "Upload image" at bounding box center [712, 185] width 1 height 1
click at [621, 19] on icon at bounding box center [627, 24] width 12 height 12
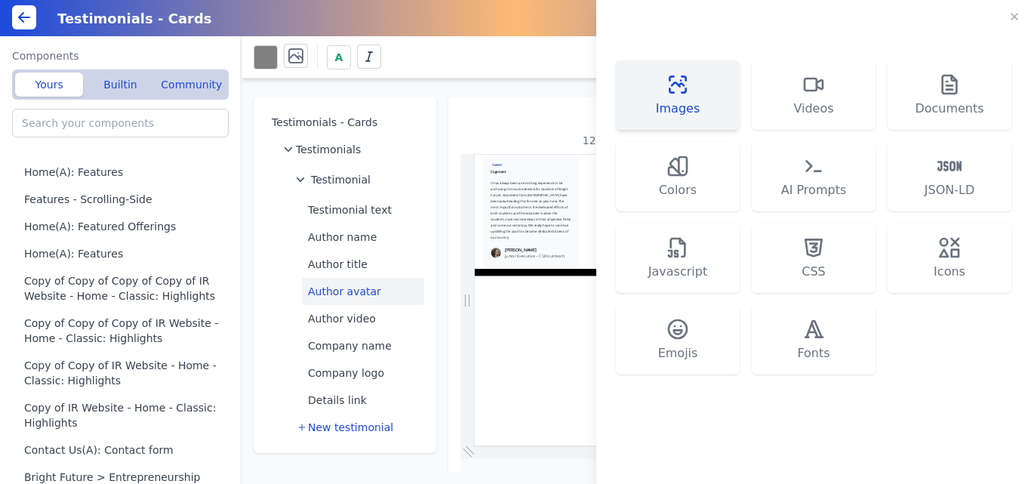
click at [693, 88] on button "Images" at bounding box center [678, 94] width 124 height 69
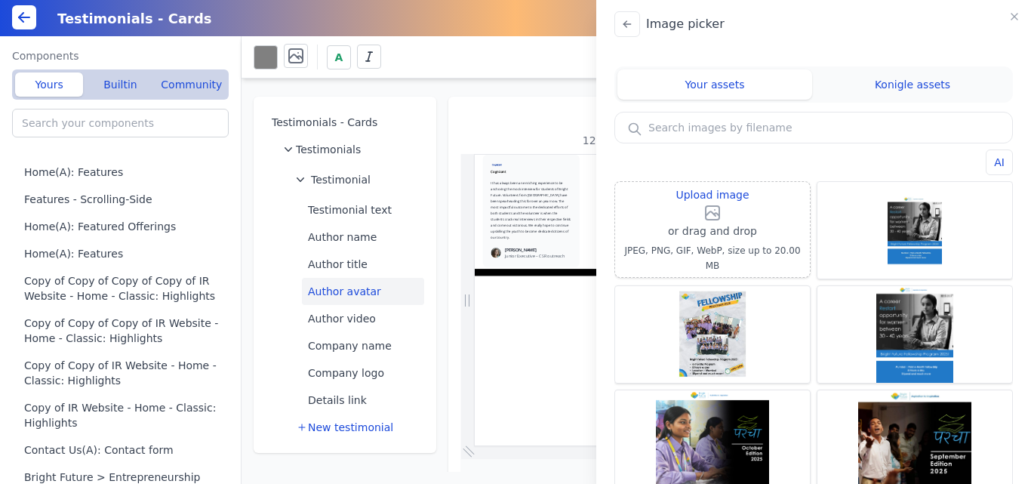
click at [753, 135] on input "text" at bounding box center [813, 127] width 397 height 30
paste input "https://images.pexels.com/photos/3763188/pexels-photo-3763188.jpeg"
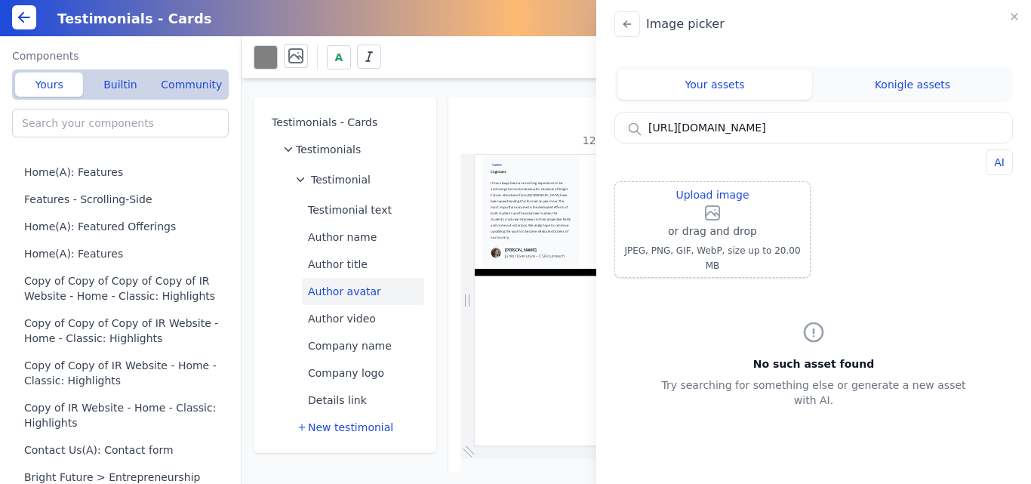
type input "https://images.pexels.com/photos/3763188/pexels-photo-3763188.jpeg"
click at [542, 358] on div "Image picker Your assets Konigle assets https://images.pexels.com/photos/376318…" at bounding box center [515, 242] width 1031 height 484
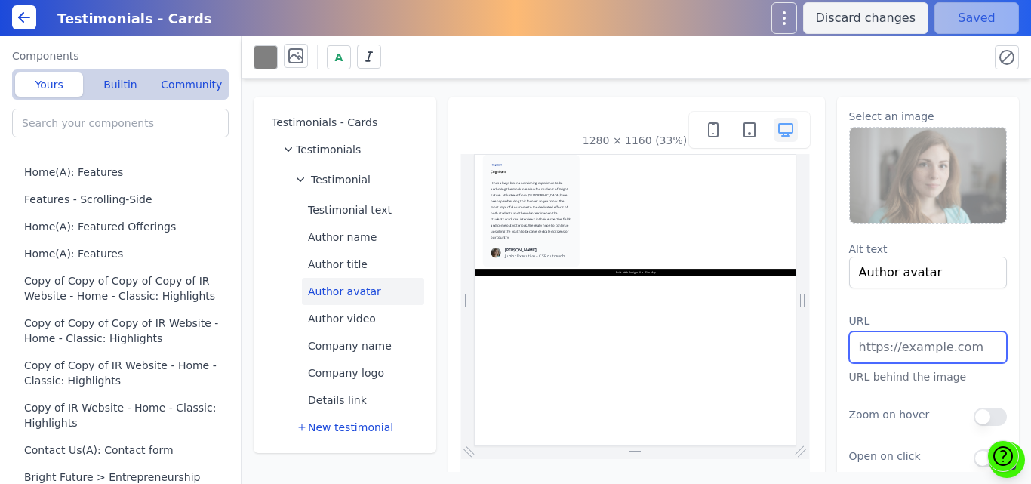
click at [890, 342] on input "text" at bounding box center [928, 347] width 158 height 32
paste input "https://images.pexels.com/photos/3763188/pexels-photo-3763188.jpeg"
type input "https://images.pexels.com/photos/3763188/pexels-photo-3763188.jpeg"
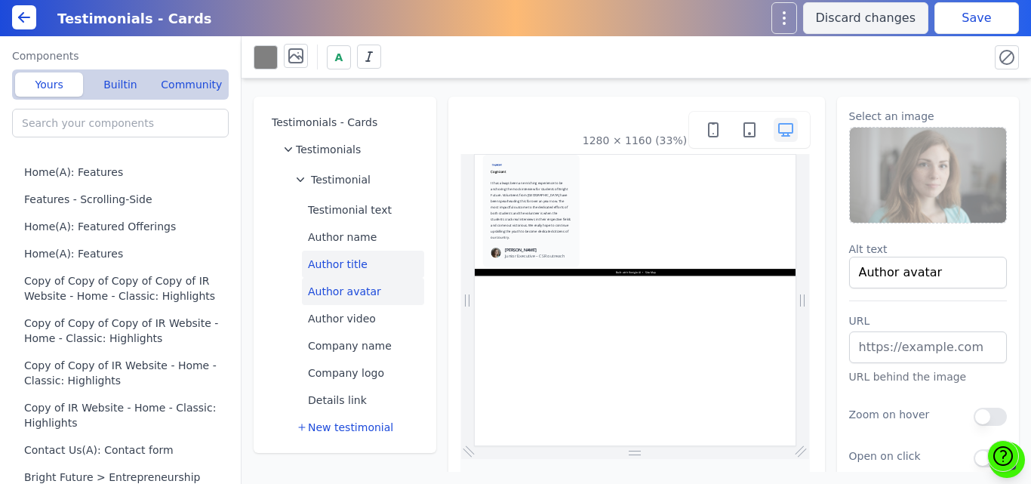
click at [329, 269] on button "Author title" at bounding box center [363, 264] width 122 height 27
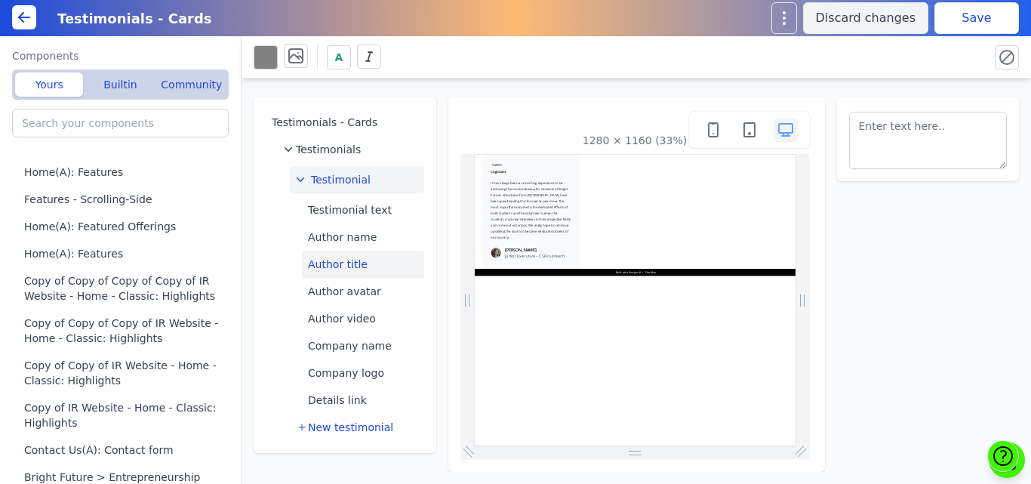
click at [331, 181] on span "Testimonial" at bounding box center [341, 179] width 60 height 15
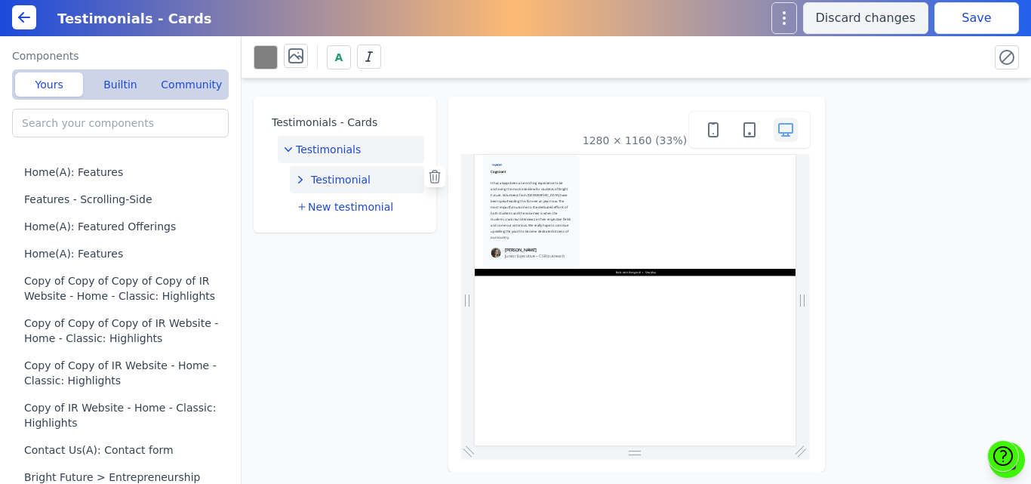
click at [377, 151] on div "Testimonials" at bounding box center [351, 149] width 134 height 15
click at [369, 149] on div "Testimonials" at bounding box center [351, 149] width 134 height 15
click at [348, 177] on span "Testimonial" at bounding box center [341, 179] width 60 height 15
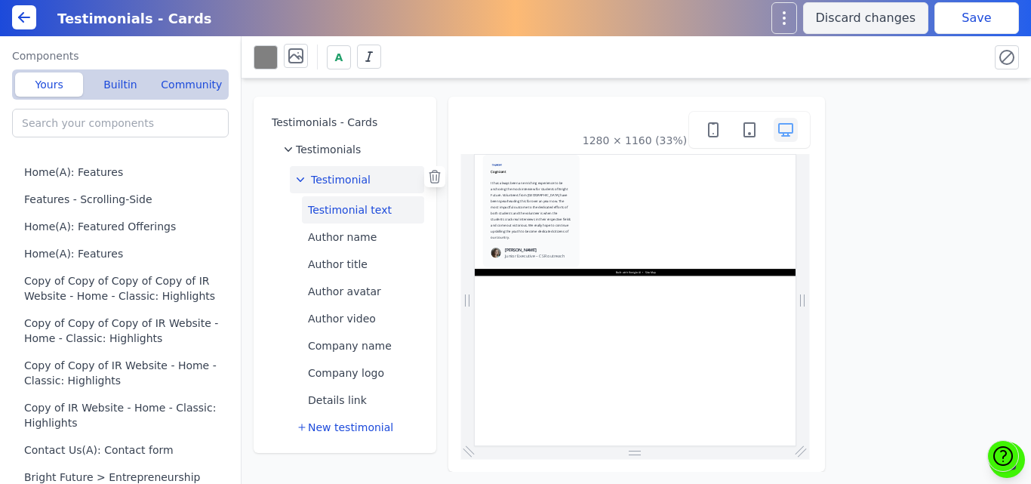
click at [364, 216] on button "Testimonial text" at bounding box center [363, 209] width 122 height 27
click at [351, 232] on button "Author name" at bounding box center [363, 236] width 122 height 27
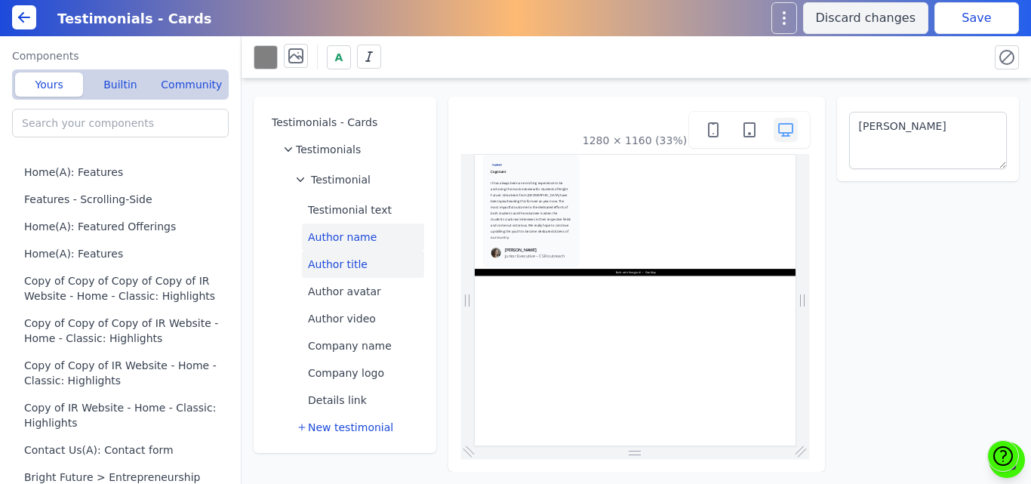
click at [349, 264] on button "Author title" at bounding box center [363, 264] width 122 height 27
type textarea "Junior Executive – CSR outreach"
click at [349, 291] on button "Author avatar" at bounding box center [363, 291] width 122 height 27
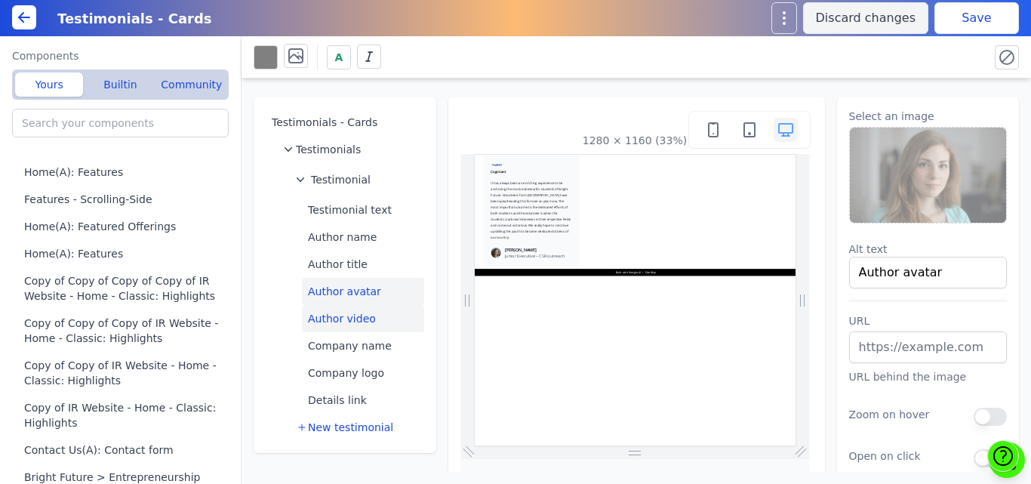
click at [346, 318] on button "Author video" at bounding box center [363, 318] width 122 height 27
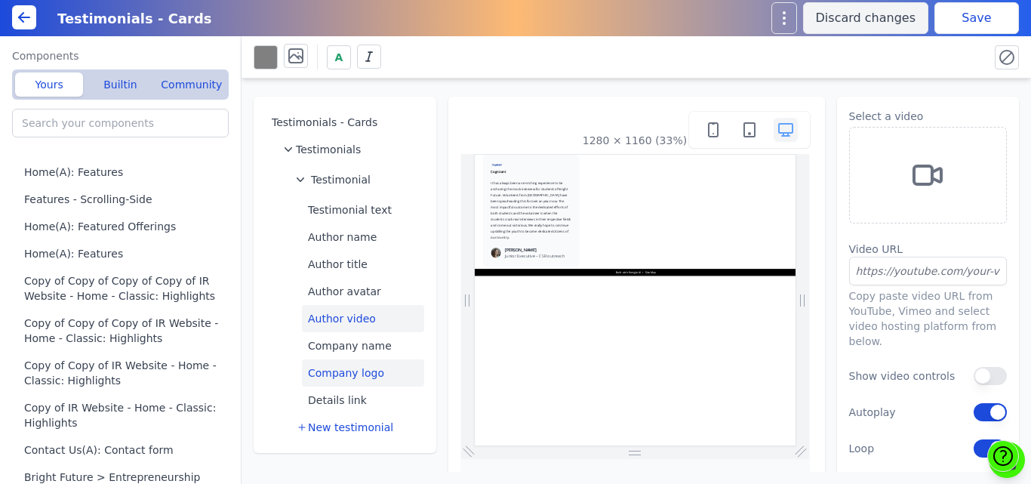
click at [344, 372] on button "Company logo" at bounding box center [363, 372] width 122 height 27
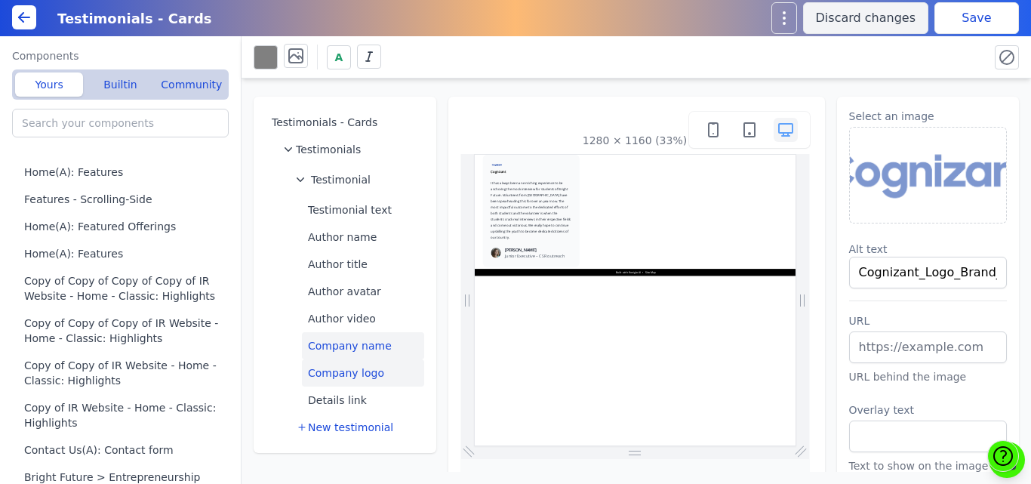
click at [344, 334] on button "Company name" at bounding box center [363, 345] width 122 height 27
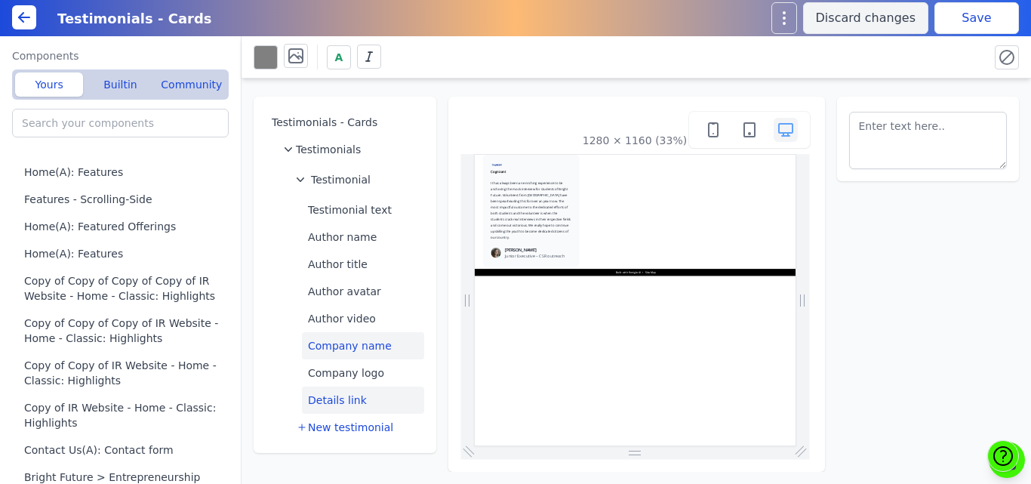
click at [336, 398] on button "Details link" at bounding box center [363, 399] width 122 height 27
type textarea "Read customer story"
select select "_self"
select select
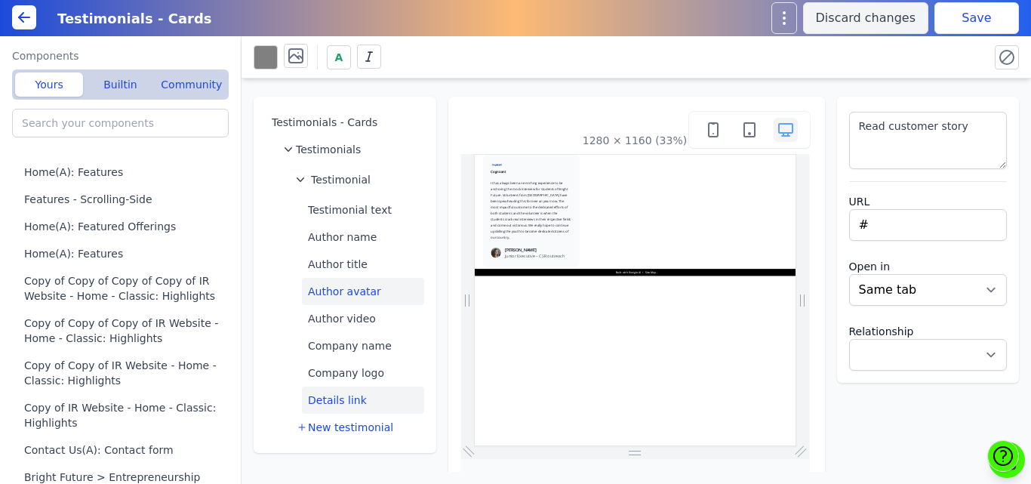
click at [345, 299] on button "Author avatar" at bounding box center [363, 291] width 122 height 27
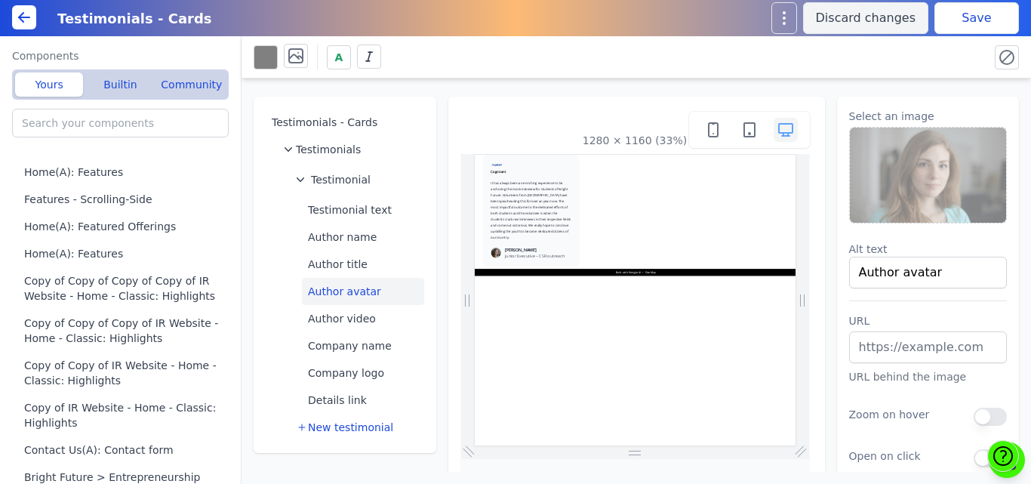
click at [912, 174] on img at bounding box center [928, 175] width 157 height 95
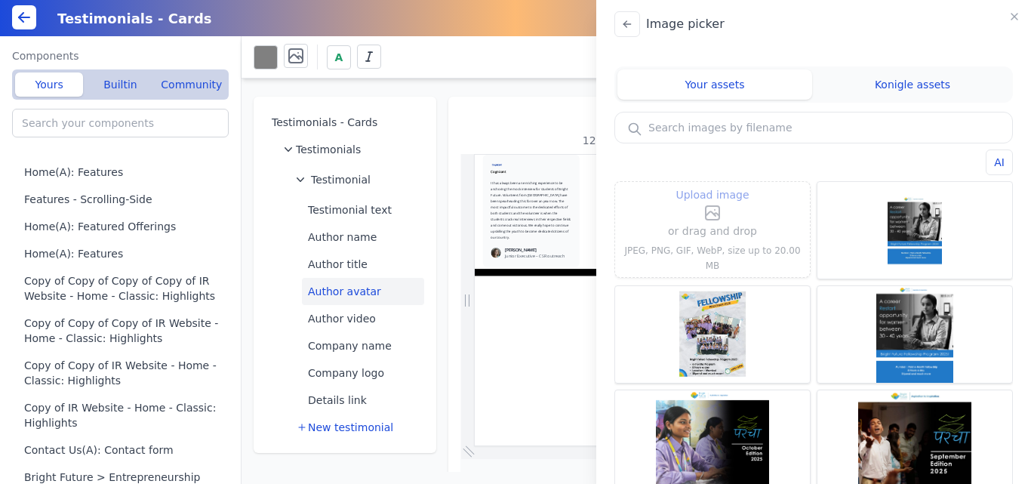
click at [741, 204] on span "Upload image" at bounding box center [711, 195] width 73 height 18
click at [713, 186] on input "Upload image" at bounding box center [712, 185] width 1 height 1
drag, startPoint x: 660, startPoint y: 214, endPoint x: 710, endPoint y: 208, distance: 50.1
click at [661, 213] on div "Upload image or drag and drop JPEG, PNG, GIF, WebP, size up to 20.00 MB" at bounding box center [712, 229] width 183 height 83
click at [706, 214] on icon at bounding box center [713, 213] width 14 height 14
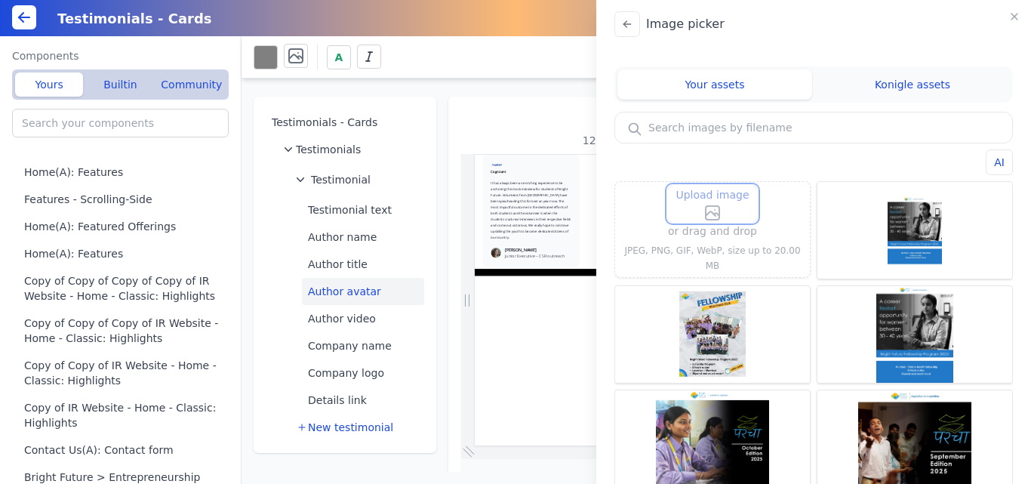
click at [712, 186] on input "Upload image" at bounding box center [712, 185] width 1 height 1
click at [715, 204] on span "Upload image" at bounding box center [711, 195] width 73 height 18
click at [713, 186] on input "Upload image" at bounding box center [712, 185] width 1 height 1
click at [714, 216] on icon at bounding box center [716, 214] width 5 height 3
click at [713, 186] on input "Upload image" at bounding box center [712, 185] width 1 height 1
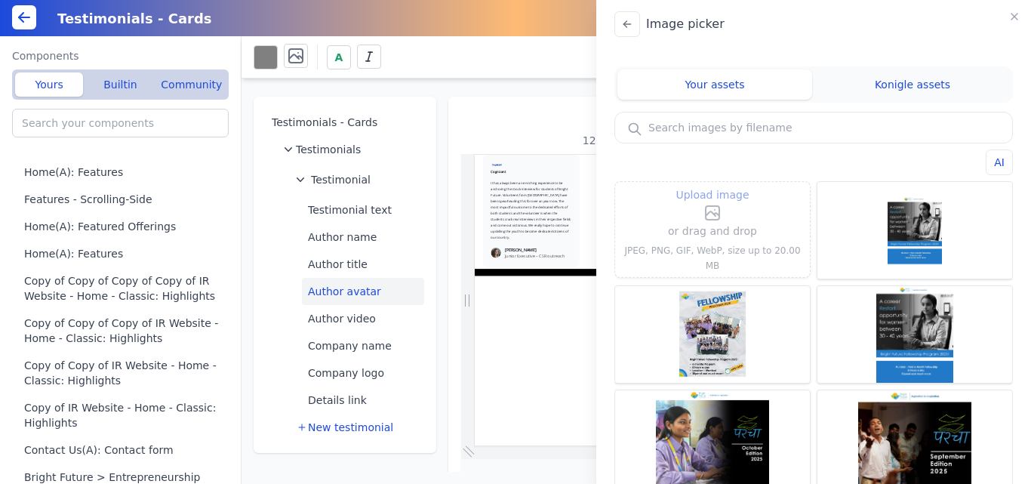
click at [767, 129] on input "text" at bounding box center [813, 127] width 397 height 30
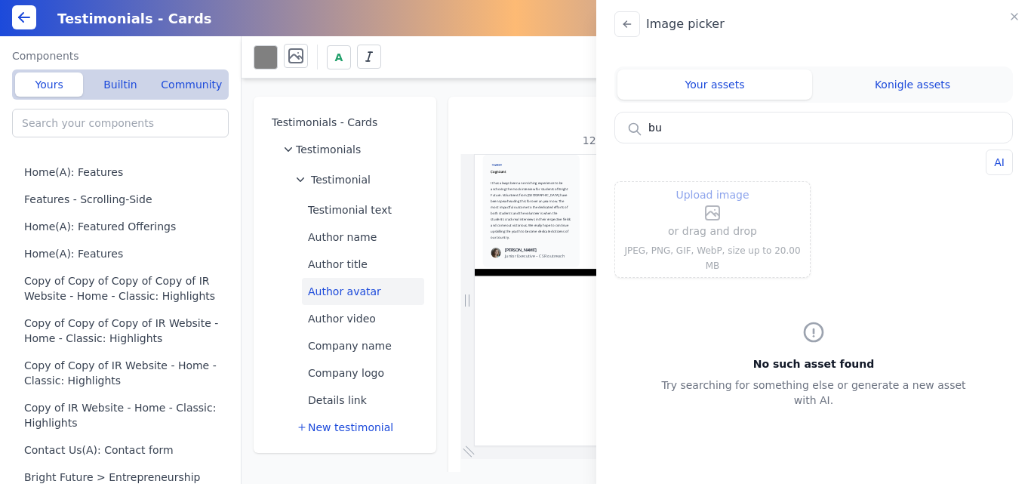
type input "b"
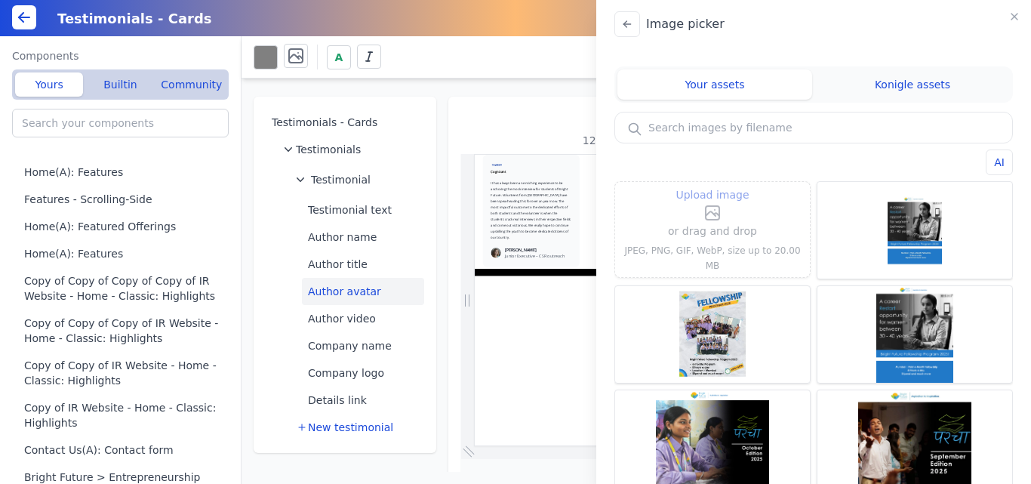
click at [709, 216] on icon at bounding box center [712, 213] width 18 height 18
click at [712, 186] on input "Upload image" at bounding box center [712, 185] width 1 height 1
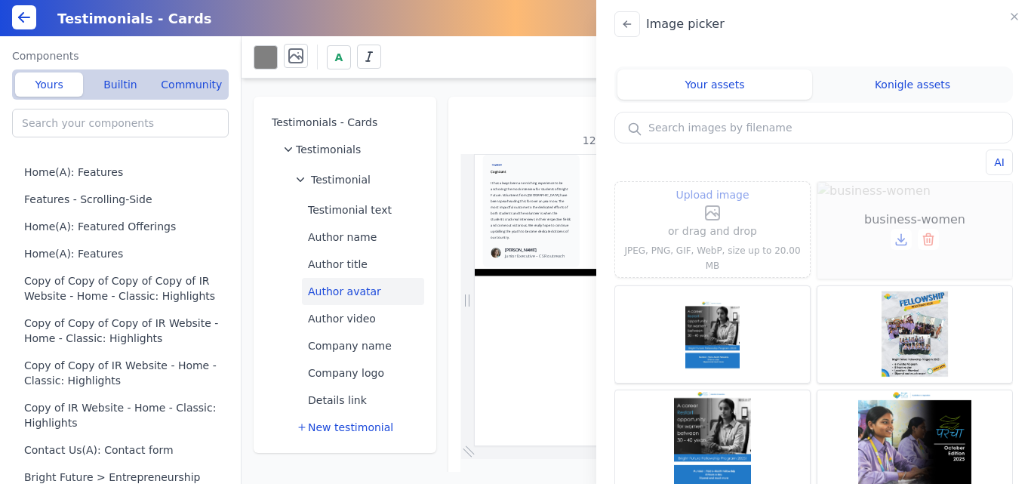
click at [901, 202] on div "business-women" at bounding box center [914, 230] width 195 height 97
type input "business-women"
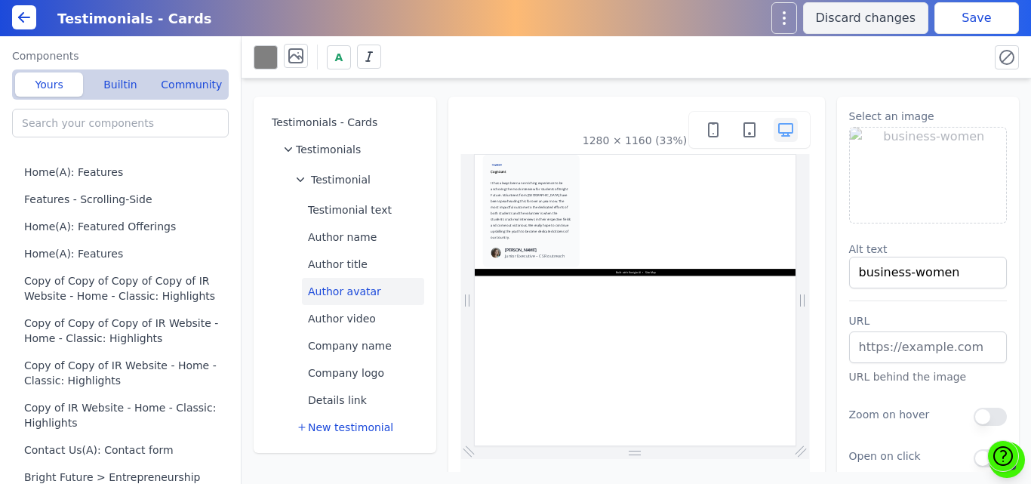
click at [955, 20] on button "Save" at bounding box center [976, 18] width 85 height 32
click at [921, 170] on img at bounding box center [928, 175] width 157 height 95
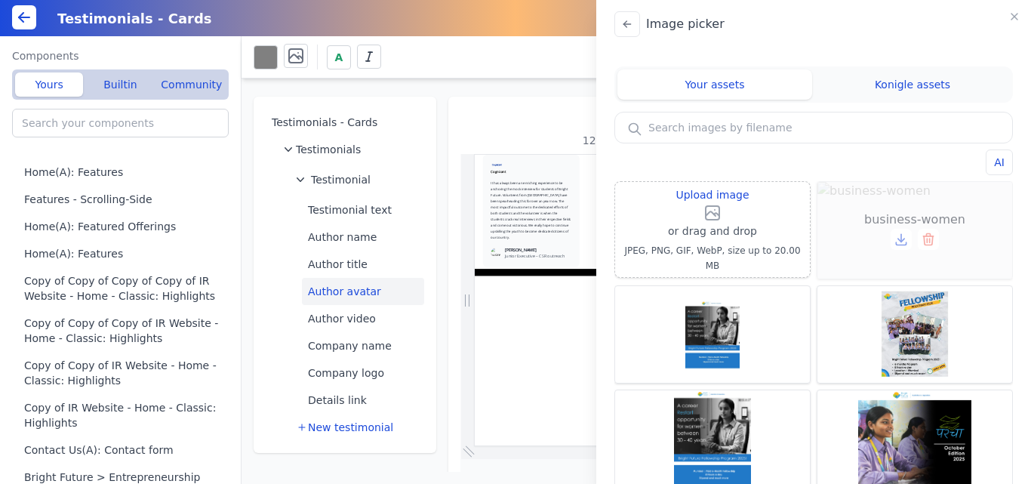
click at [922, 238] on icon at bounding box center [928, 239] width 15 height 15
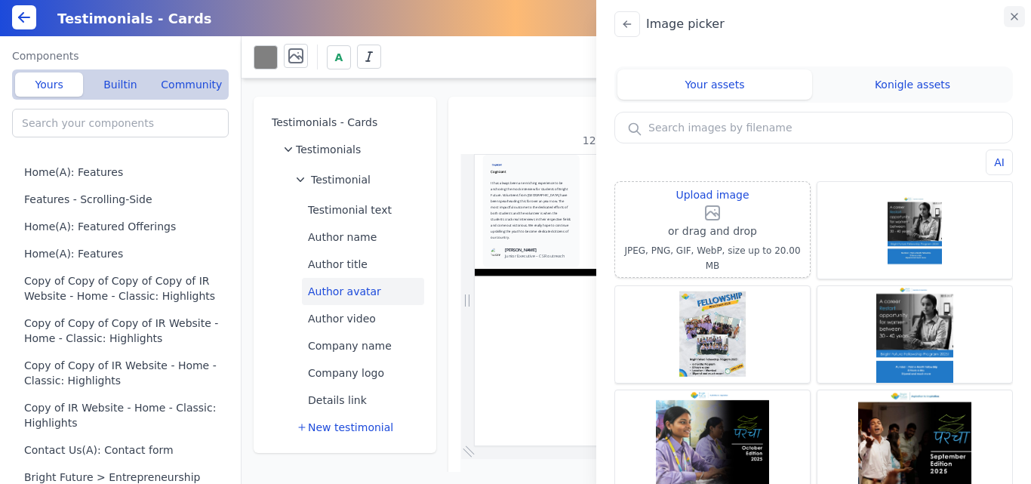
click at [1012, 16] on icon "button" at bounding box center [1014, 17] width 12 height 12
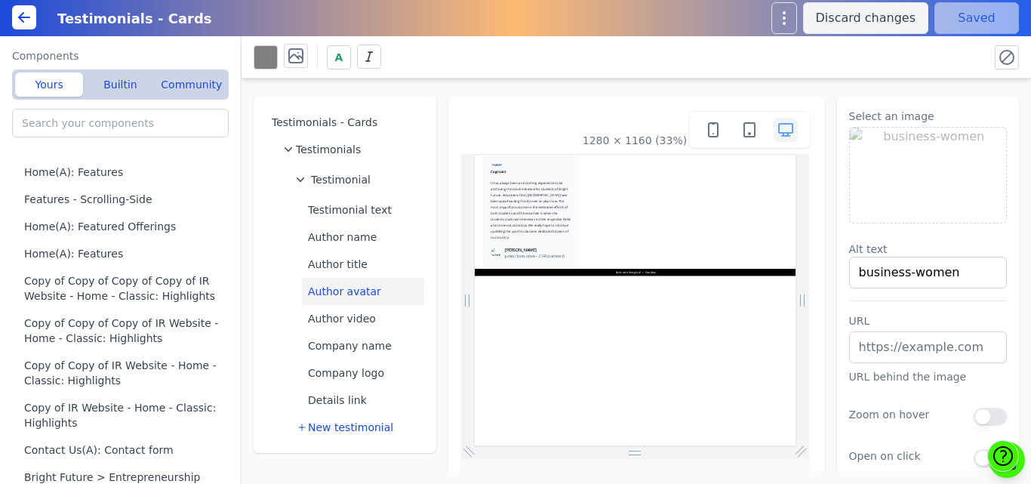
click at [956, 67] on div "A" at bounding box center [615, 57] width 723 height 26
click at [954, 51] on div "A" at bounding box center [615, 57] width 723 height 26
click at [956, 58] on div "A" at bounding box center [615, 57] width 723 height 26
click at [847, 47] on div "A" at bounding box center [615, 57] width 723 height 26
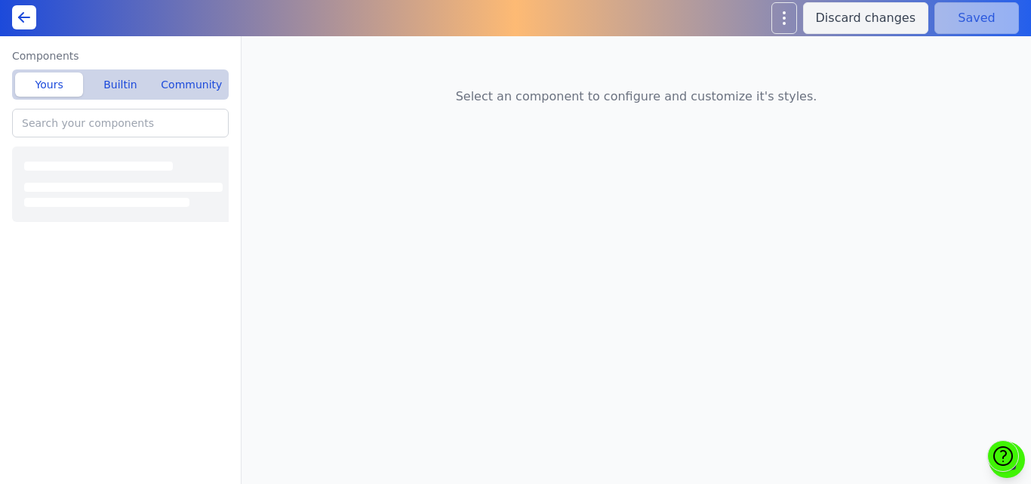
type input "Home(A): Page hero"
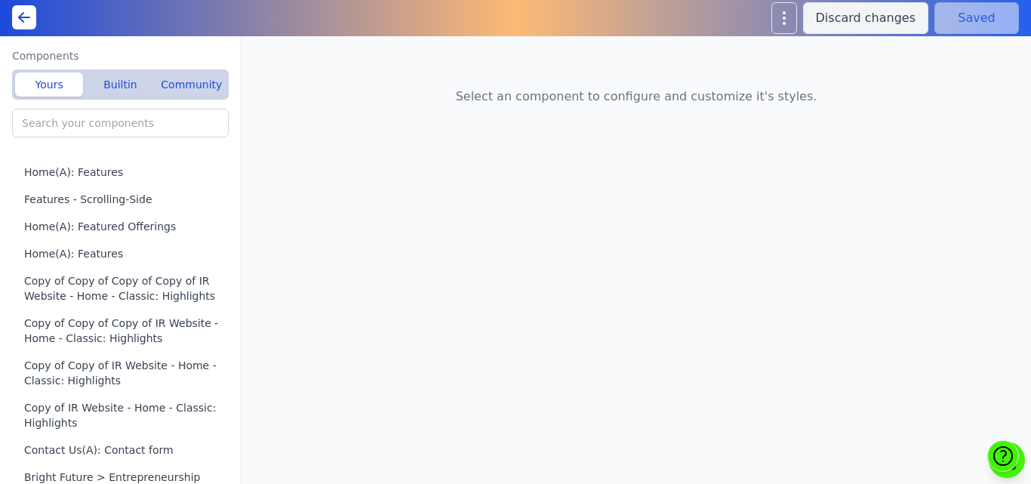
type input "Testimonials - Cards"
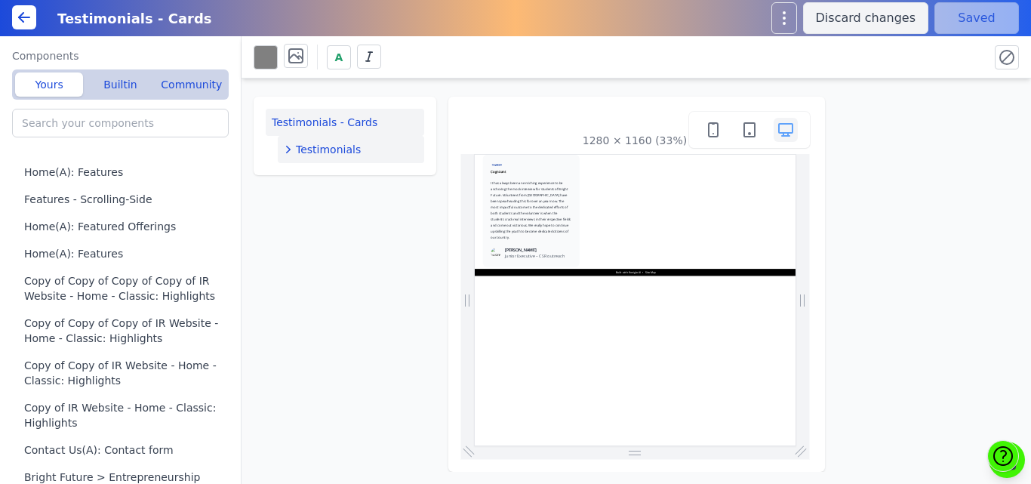
click at [349, 148] on span "Testimonials" at bounding box center [328, 149] width 65 height 15
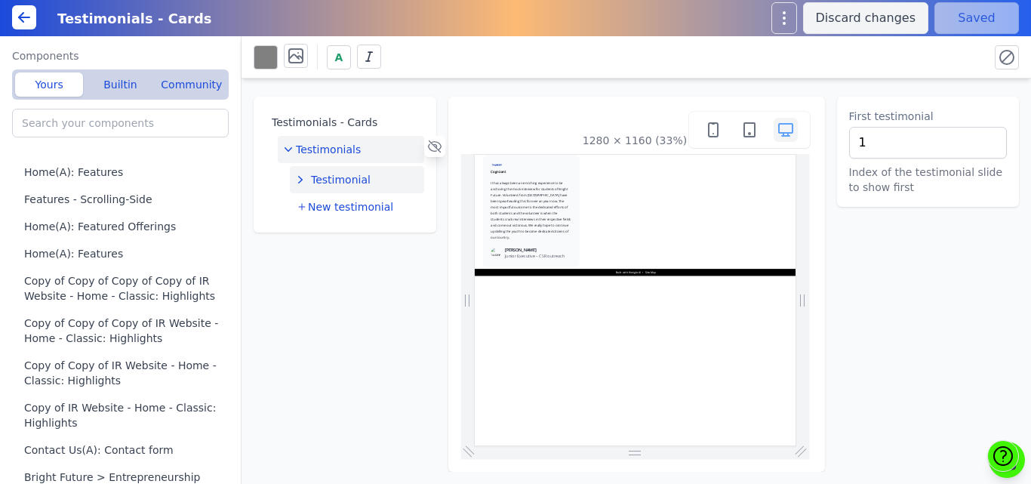
click at [350, 181] on span "Testimonial" at bounding box center [341, 179] width 60 height 15
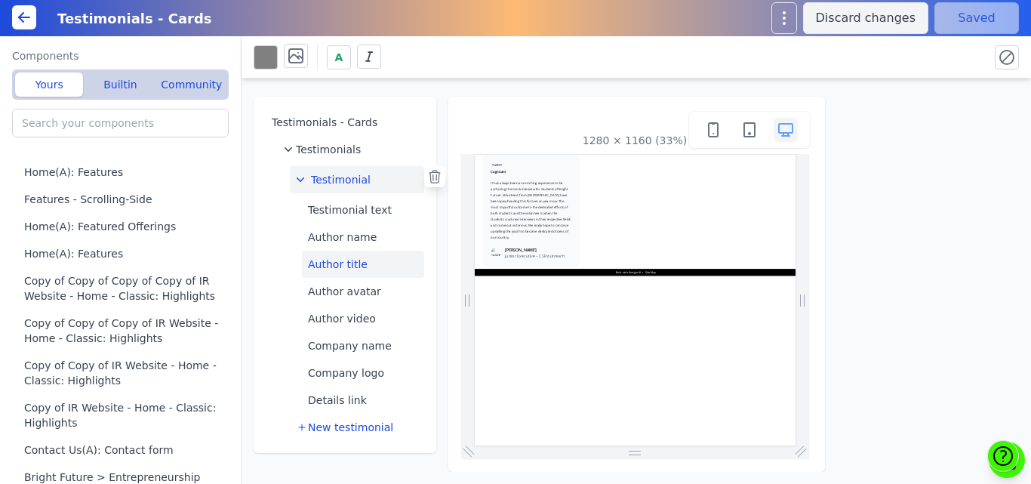
click at [364, 263] on button "Author title" at bounding box center [363, 264] width 122 height 27
click at [364, 287] on button "Author avatar" at bounding box center [363, 291] width 122 height 27
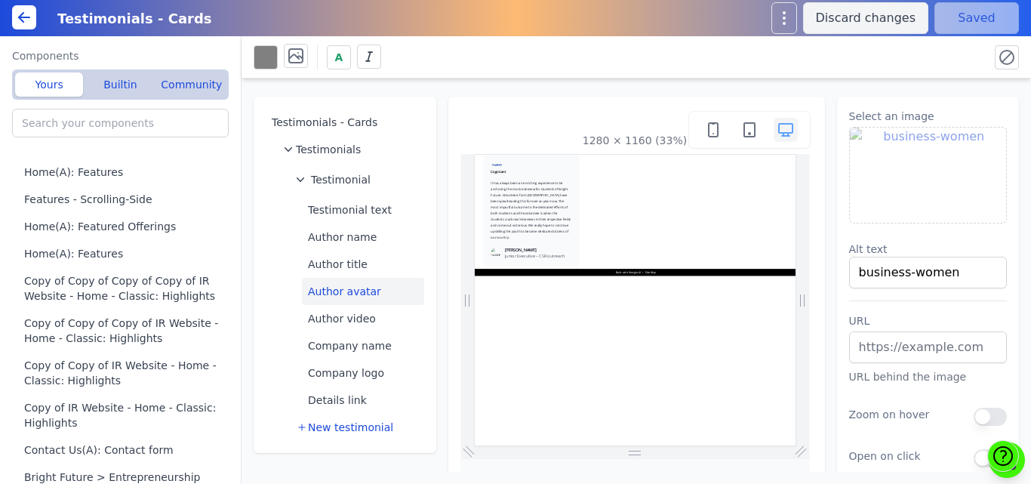
click at [910, 165] on img at bounding box center [928, 175] width 157 height 95
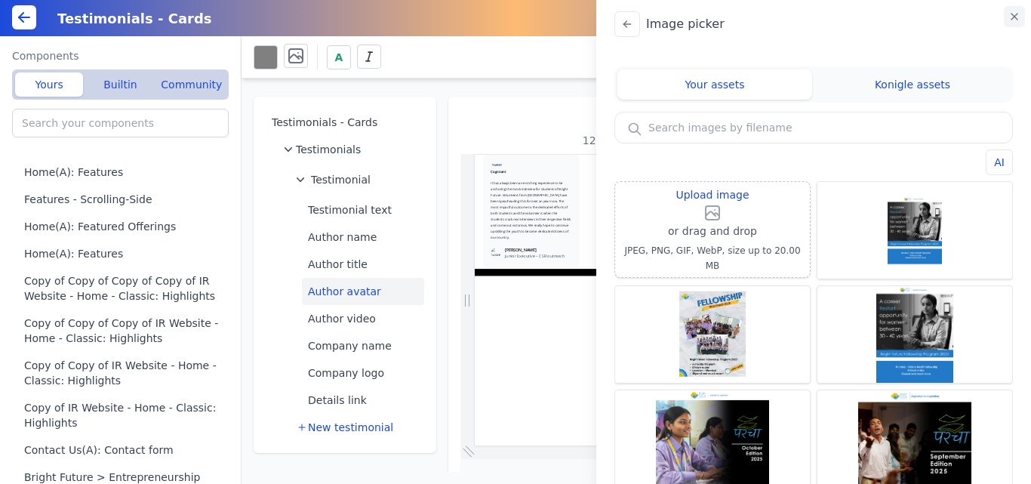
click at [1013, 13] on icon "button" at bounding box center [1014, 17] width 12 height 12
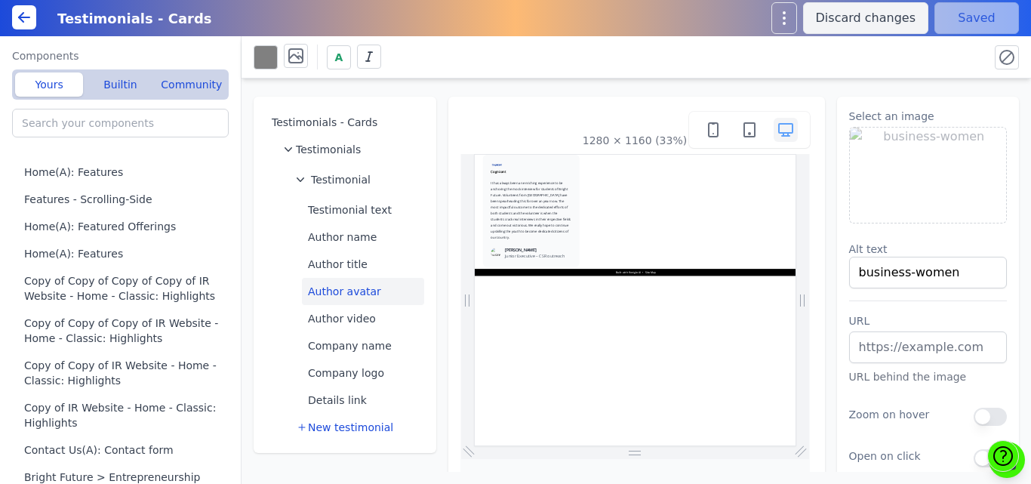
click at [817, 244] on div "Cognizant It has always been an enriching experience to be anchoring the mock i…" at bounding box center [957, 311] width 942 height 360
click at [939, 163] on img at bounding box center [928, 175] width 157 height 95
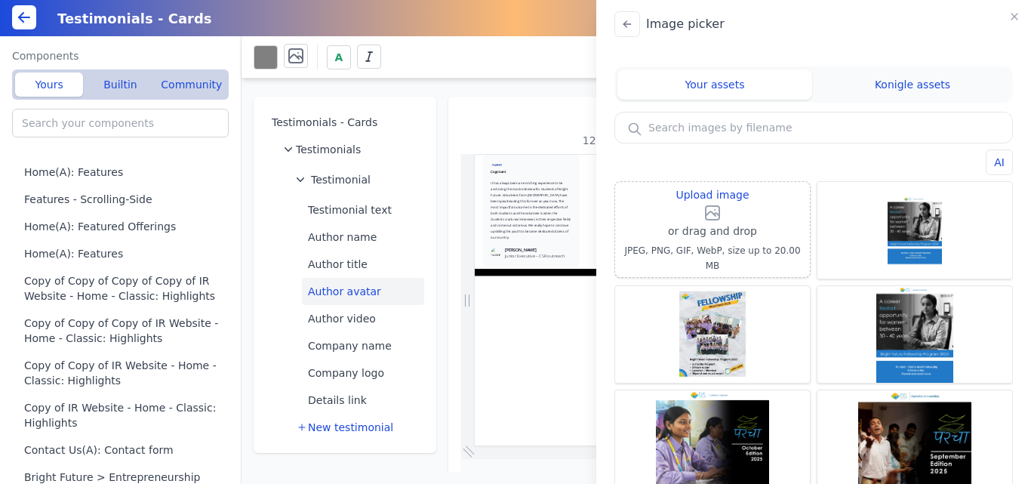
click at [446, 51] on div "Image picker Your assets Konigle assets AI Upload image or drag and drop JPEG, …" at bounding box center [515, 242] width 1031 height 484
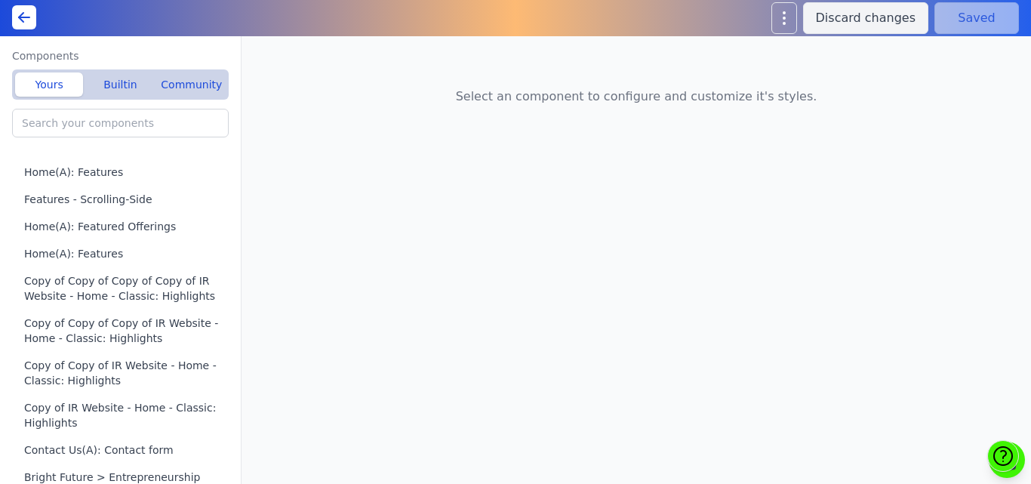
type input "Testimonials - Cards"
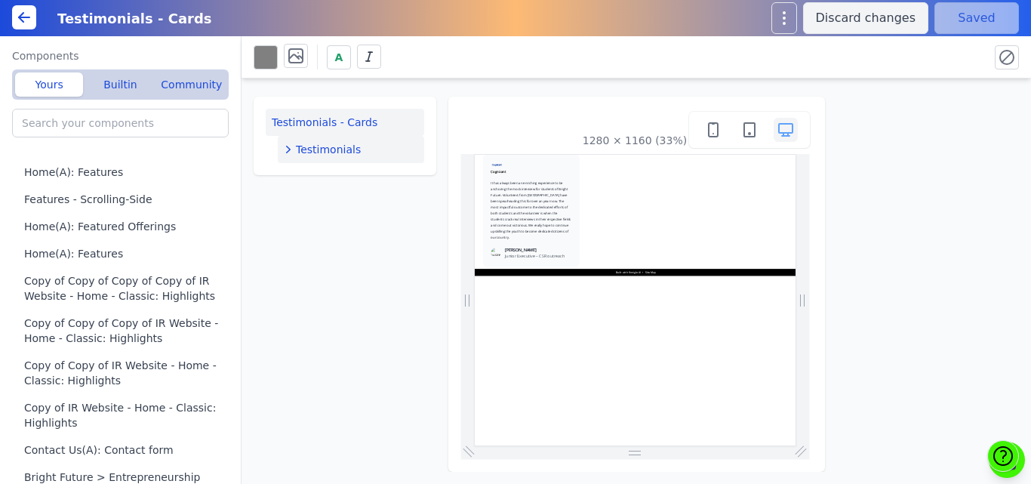
click at [365, 149] on div "Testimonials" at bounding box center [351, 149] width 134 height 15
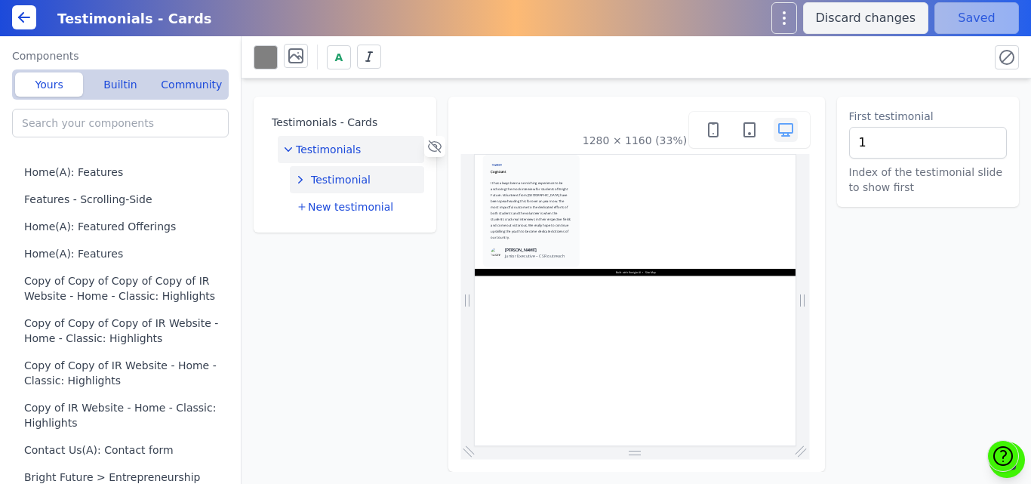
click at [349, 177] on span "Testimonial" at bounding box center [341, 179] width 60 height 15
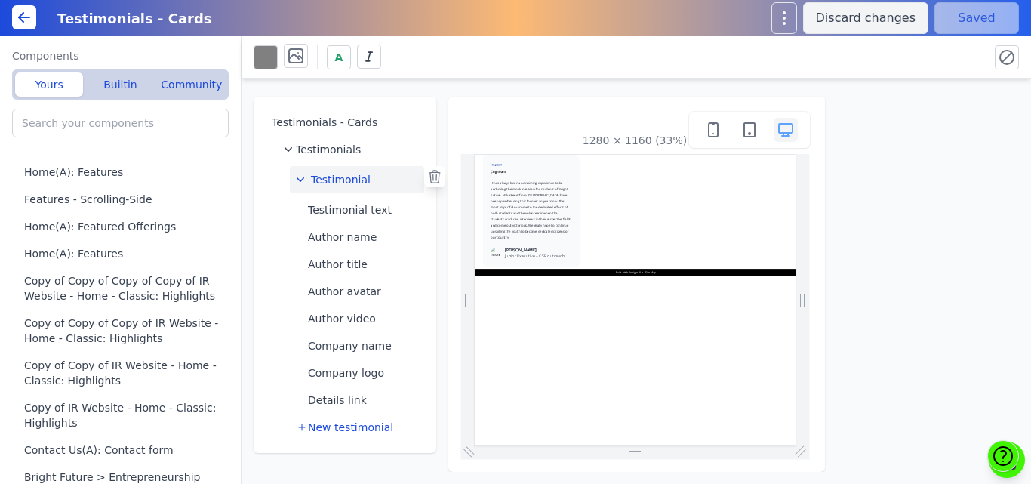
click at [352, 183] on span "Testimonial" at bounding box center [341, 179] width 60 height 15
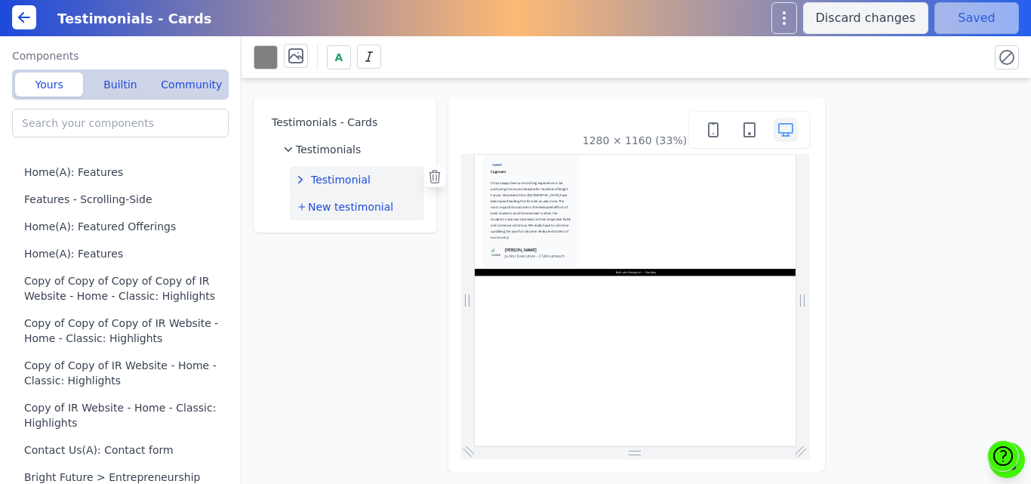
click at [352, 193] on button "New testimonial" at bounding box center [357, 206] width 134 height 27
click at [350, 201] on span "Testimonial 2" at bounding box center [345, 206] width 69 height 15
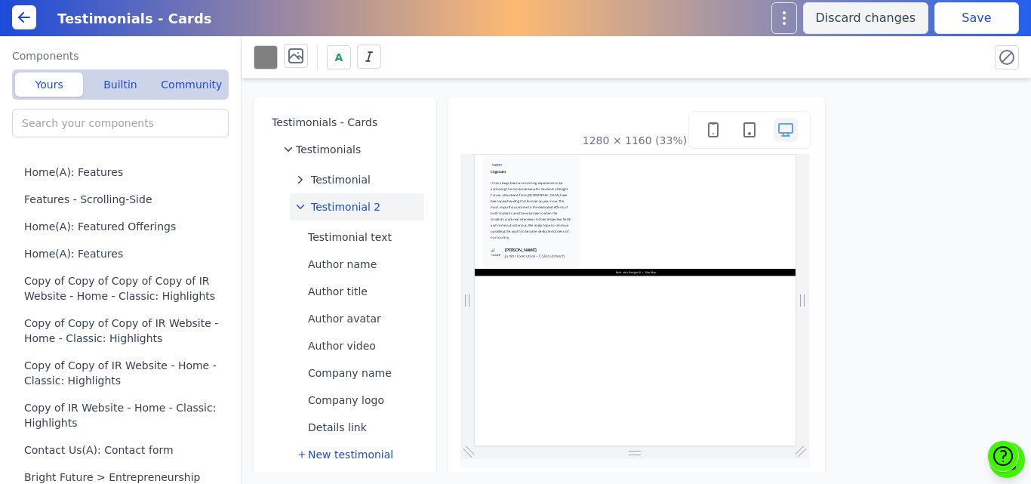
click at [964, 29] on button "Save" at bounding box center [976, 18] width 85 height 32
click at [130, 126] on input "search" at bounding box center [120, 123] width 217 height 29
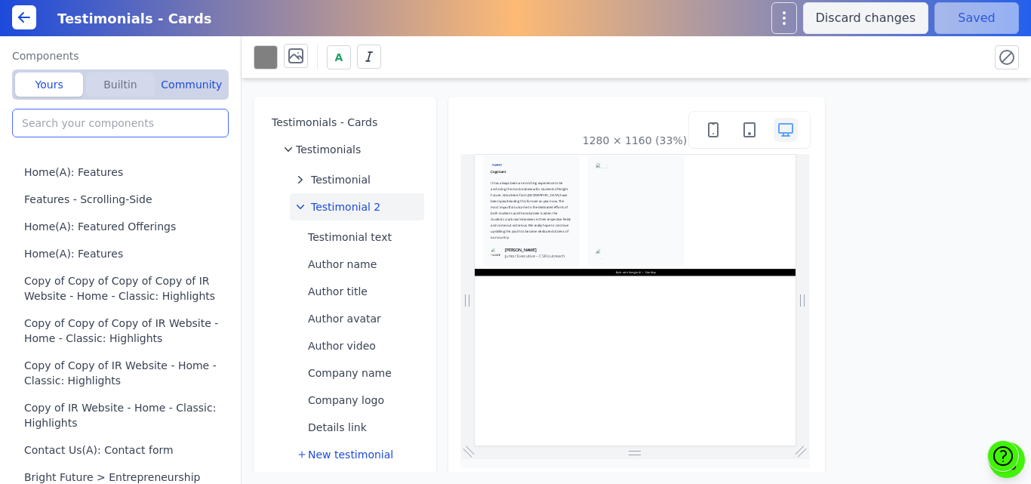
click at [130, 87] on button "Builtin" at bounding box center [120, 84] width 68 height 24
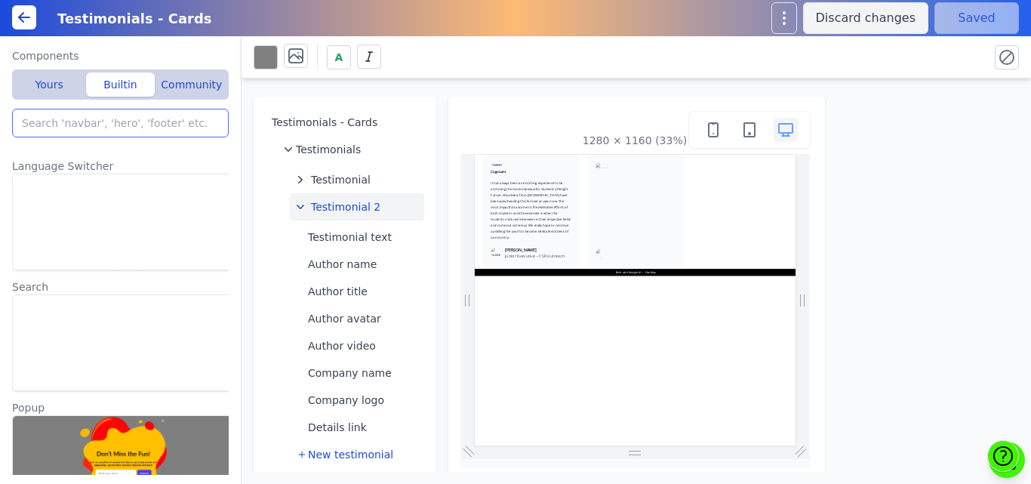
click at [134, 121] on input "search" at bounding box center [120, 123] width 217 height 29
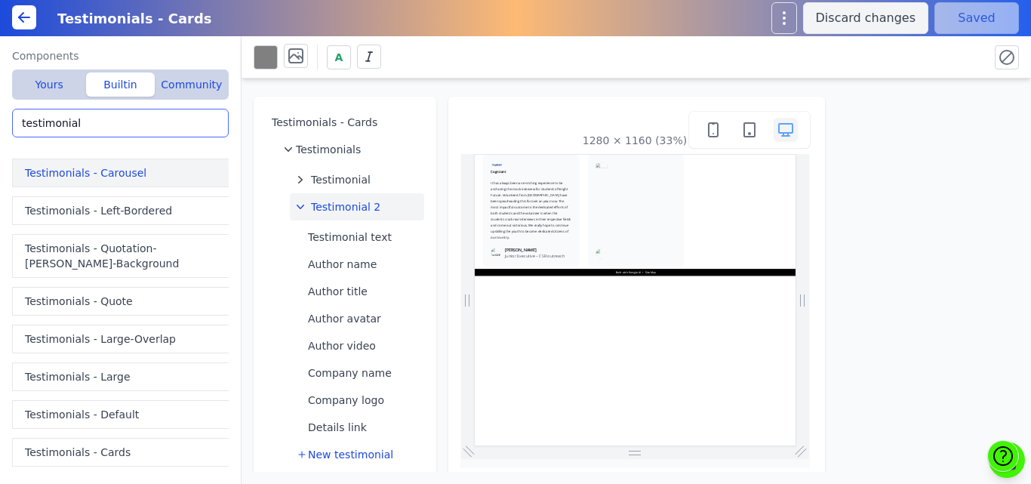
type input "testimonial"
click at [154, 183] on button "Testimonials - Carousel" at bounding box center [123, 172] width 223 height 29
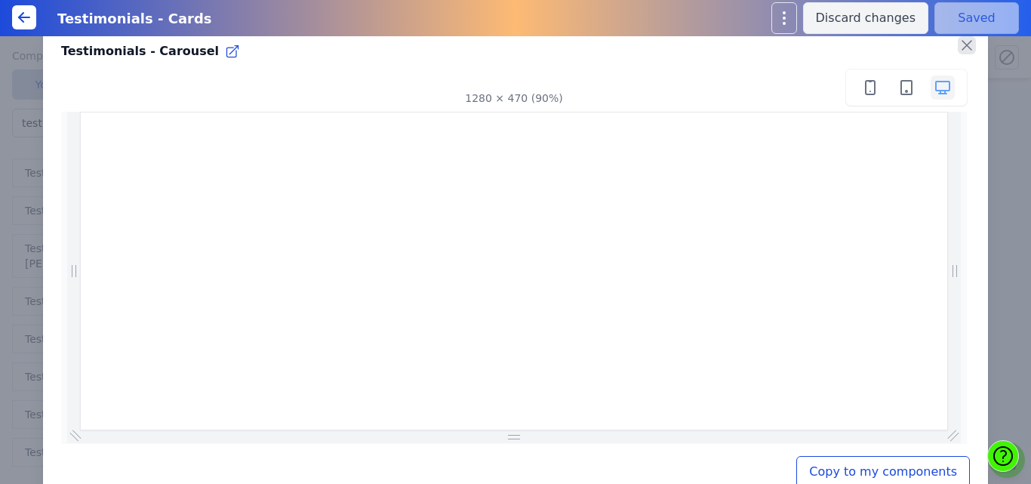
click at [958, 42] on icon "button" at bounding box center [967, 45] width 18 height 18
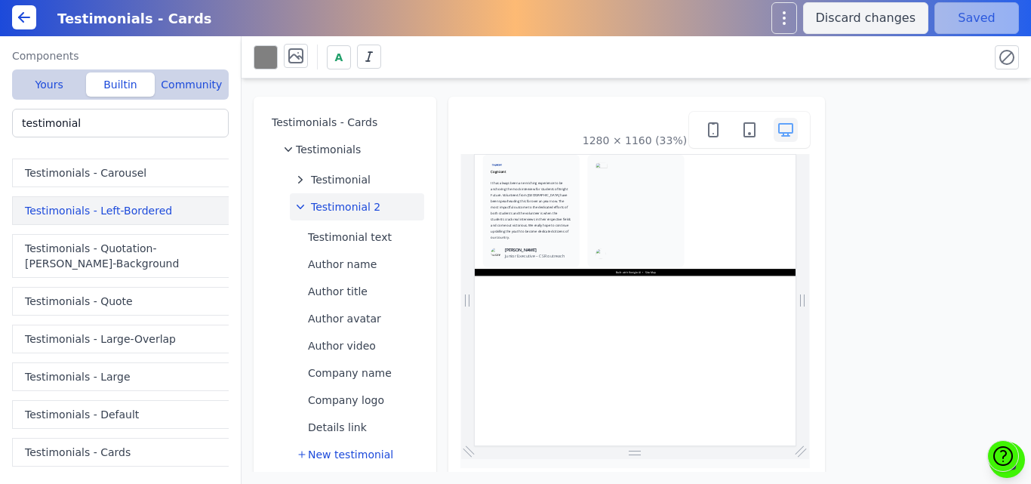
click at [48, 210] on button "Testimonials - Left-Bordered" at bounding box center [123, 210] width 223 height 29
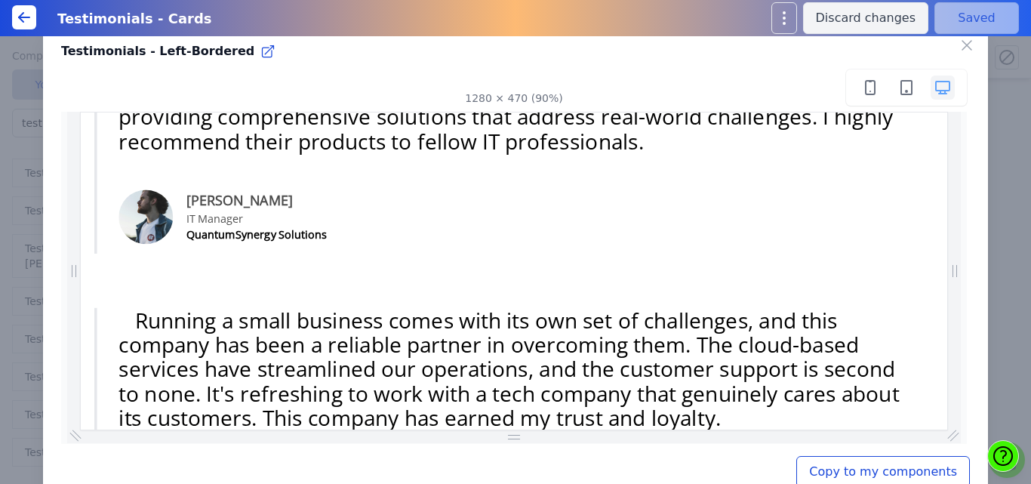
scroll to position [593, 0]
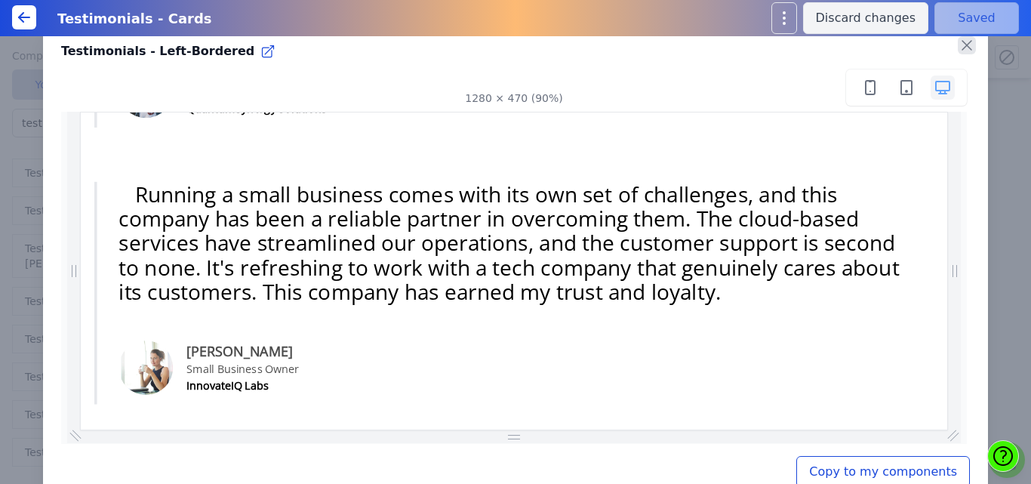
click at [958, 46] on icon "button" at bounding box center [967, 45] width 18 height 18
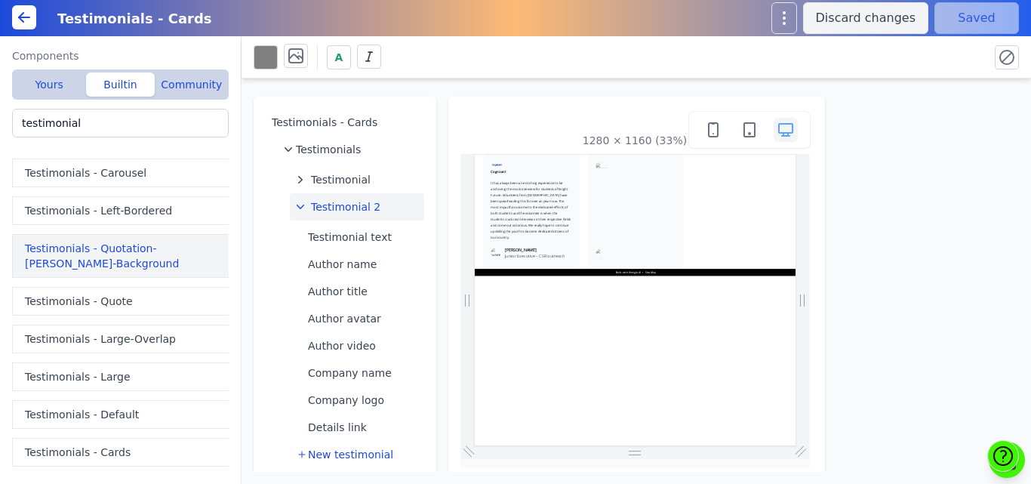
click at [63, 245] on button "Testimonials - Quotation-[PERSON_NAME]-Background" at bounding box center [123, 256] width 223 height 44
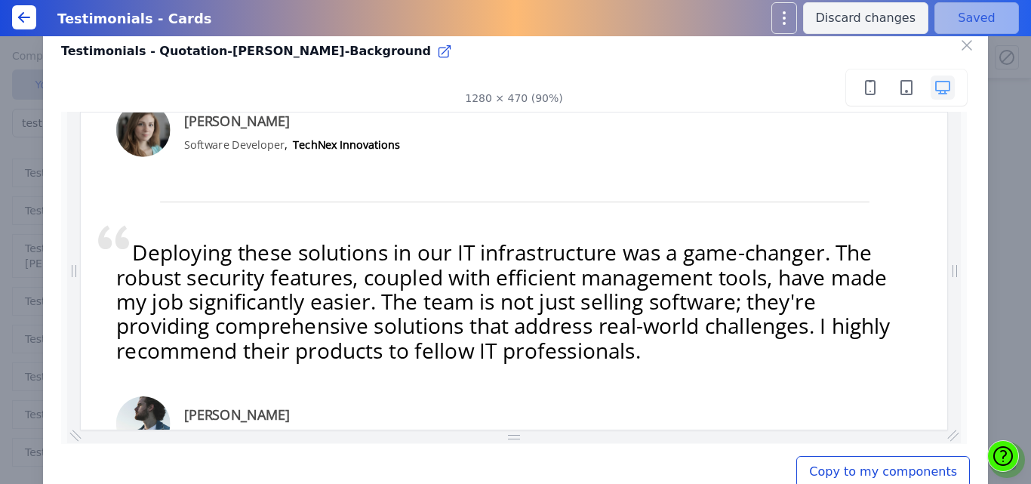
scroll to position [601, 0]
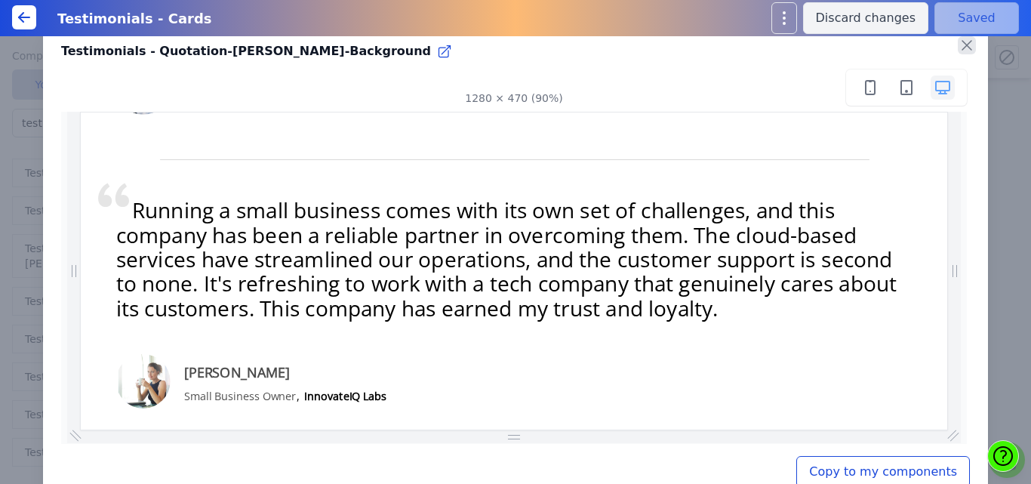
click at [962, 52] on icon "button" at bounding box center [967, 45] width 18 height 18
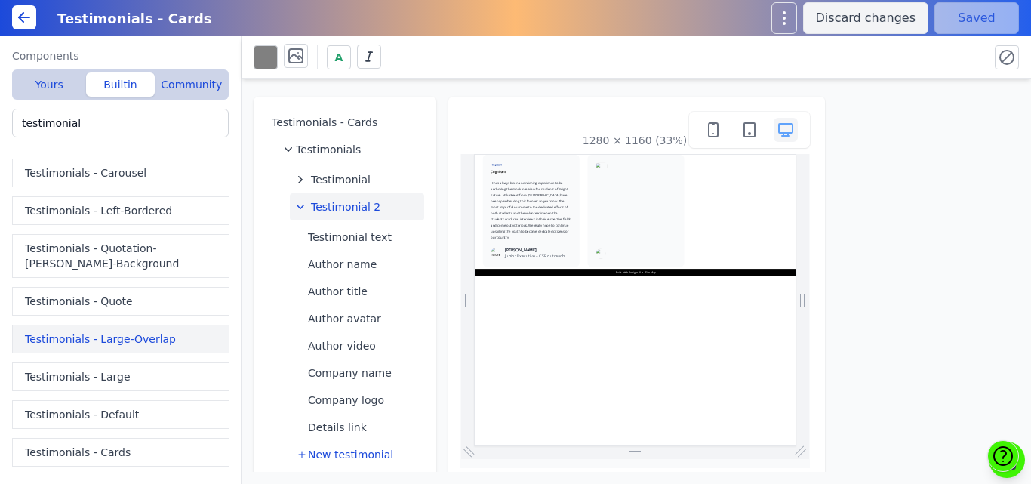
click at [72, 340] on button "Testimonials - Large-Overlap" at bounding box center [123, 338] width 223 height 29
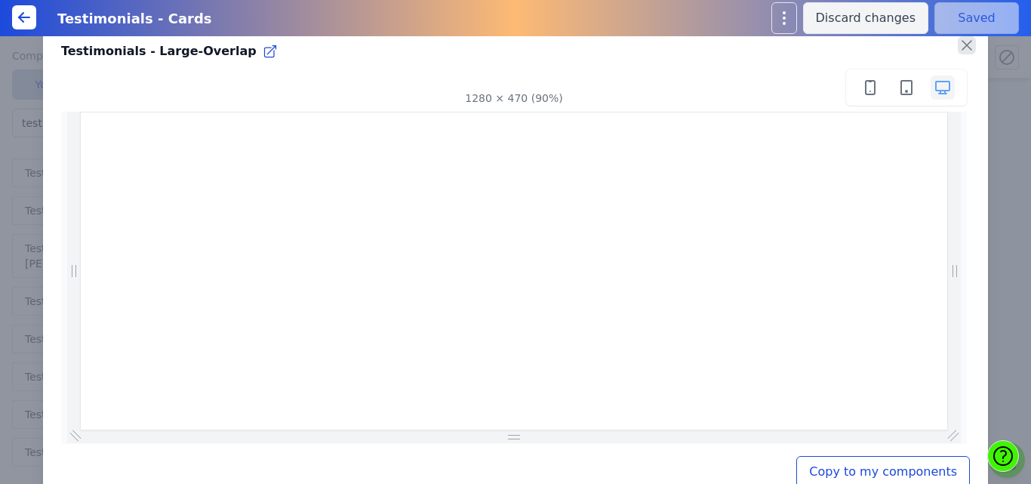
click at [958, 48] on icon "button" at bounding box center [967, 45] width 18 height 18
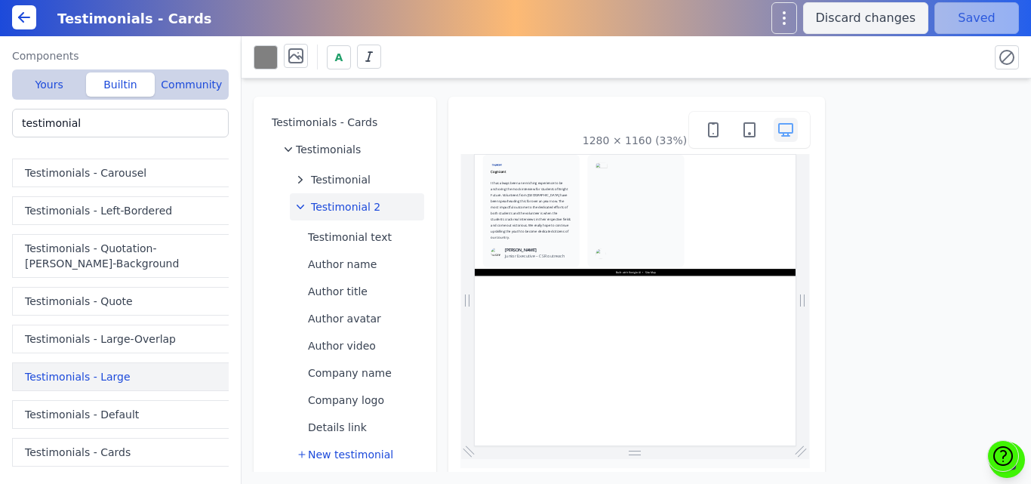
click at [89, 370] on button "Testimonials - Large" at bounding box center [123, 376] width 223 height 29
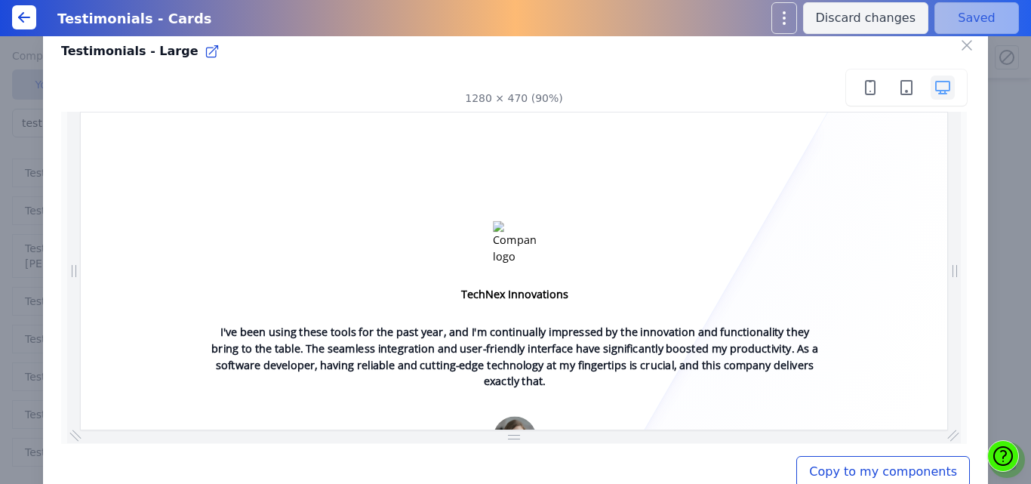
scroll to position [377, 0]
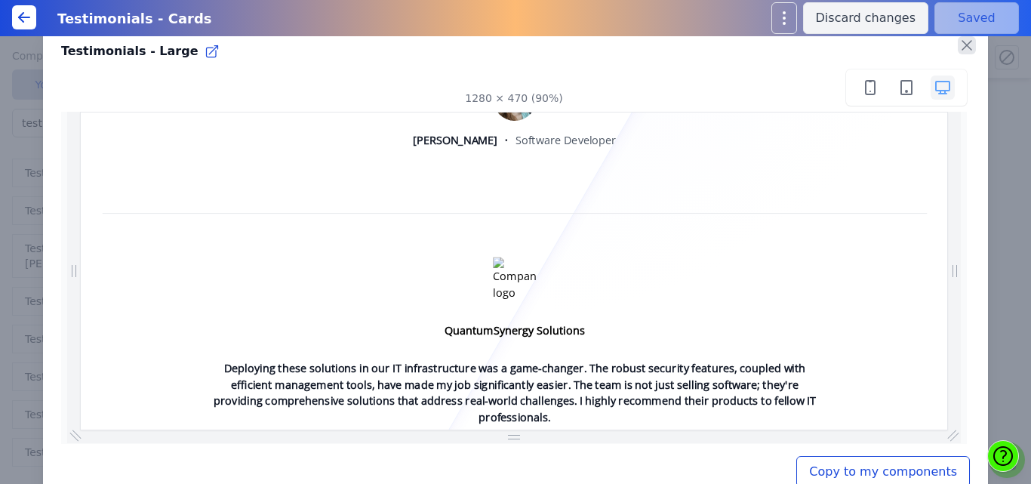
click at [958, 50] on icon "button" at bounding box center [967, 45] width 18 height 18
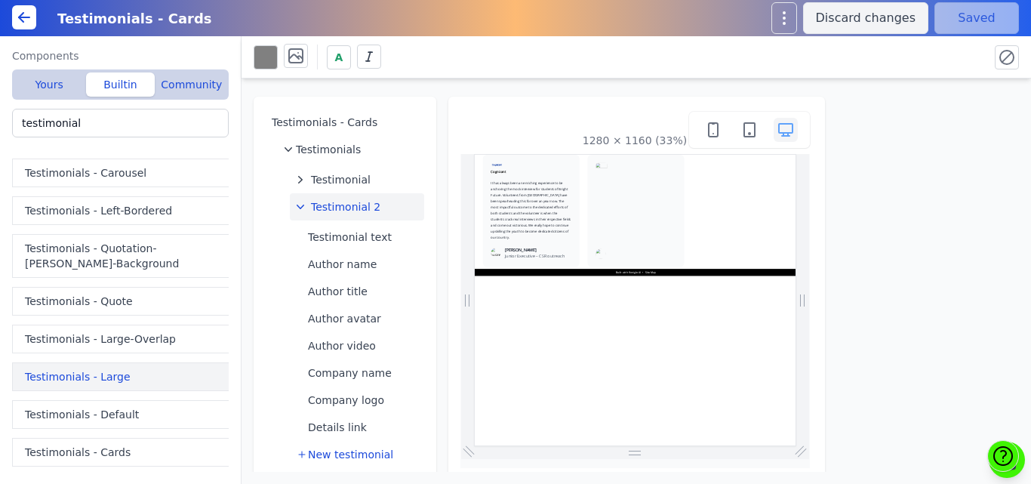
click at [78, 382] on button "Testimonials - Large" at bounding box center [123, 376] width 223 height 29
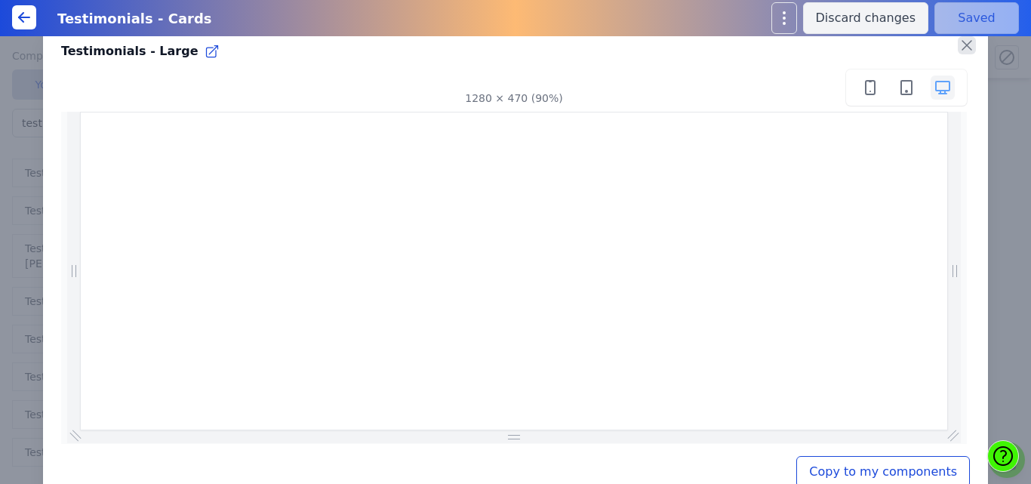
click at [962, 46] on icon "button" at bounding box center [967, 45] width 18 height 18
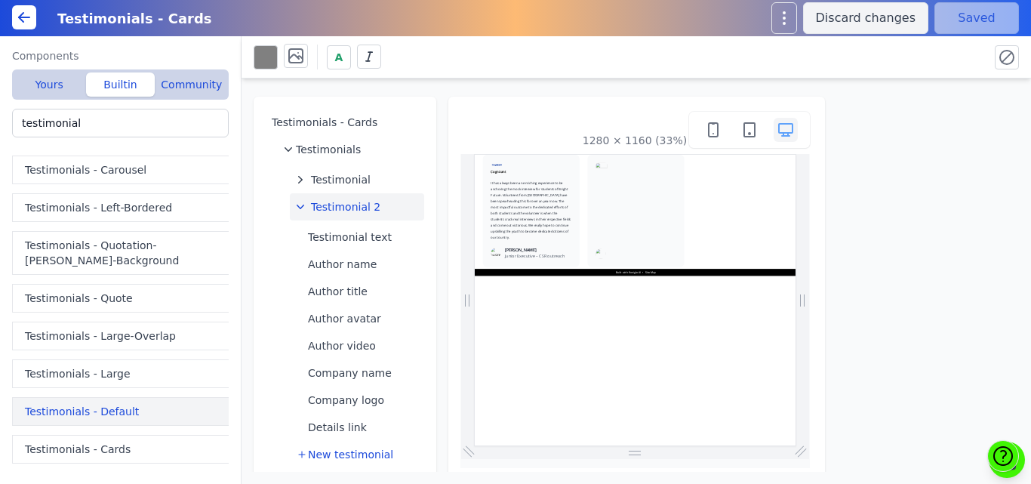
scroll to position [4, 0]
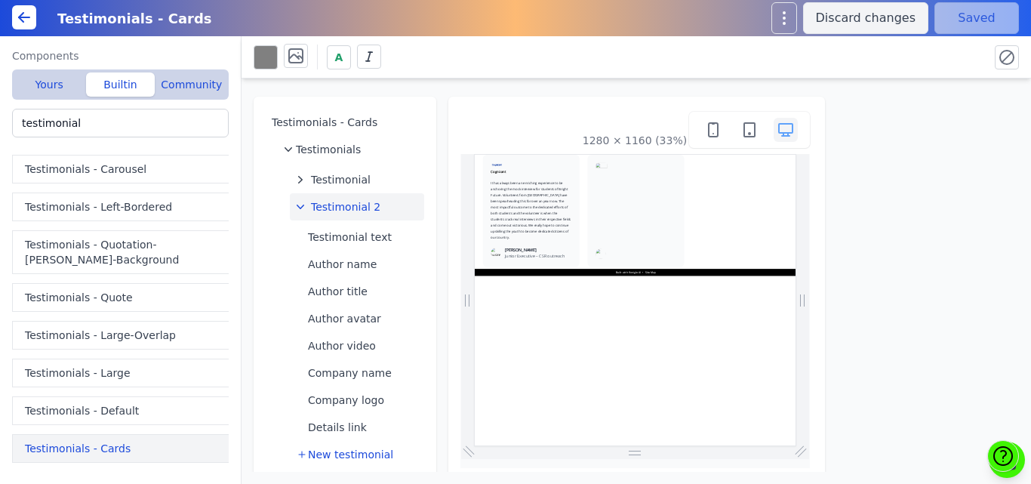
click at [97, 444] on button "Testimonials - Cards" at bounding box center [123, 448] width 223 height 29
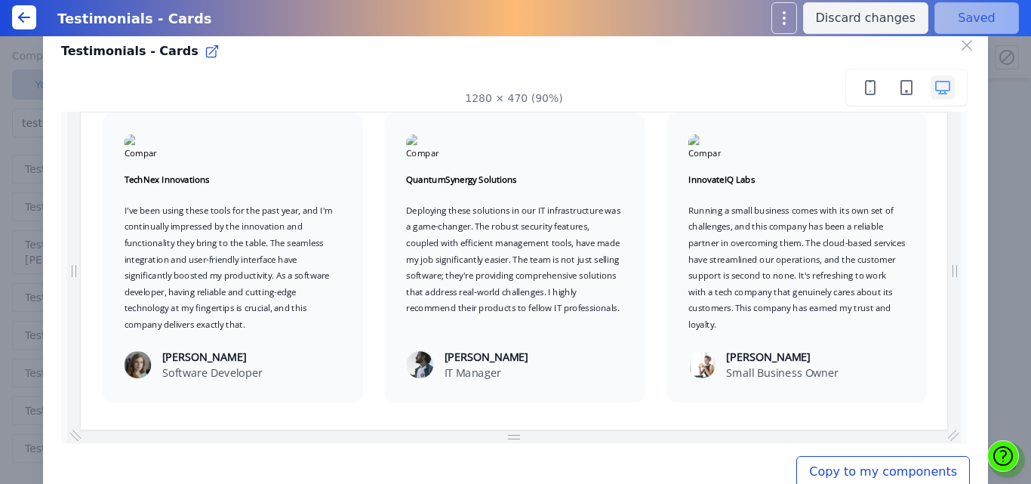
scroll to position [0, 0]
click at [961, 44] on icon "button" at bounding box center [967, 45] width 18 height 18
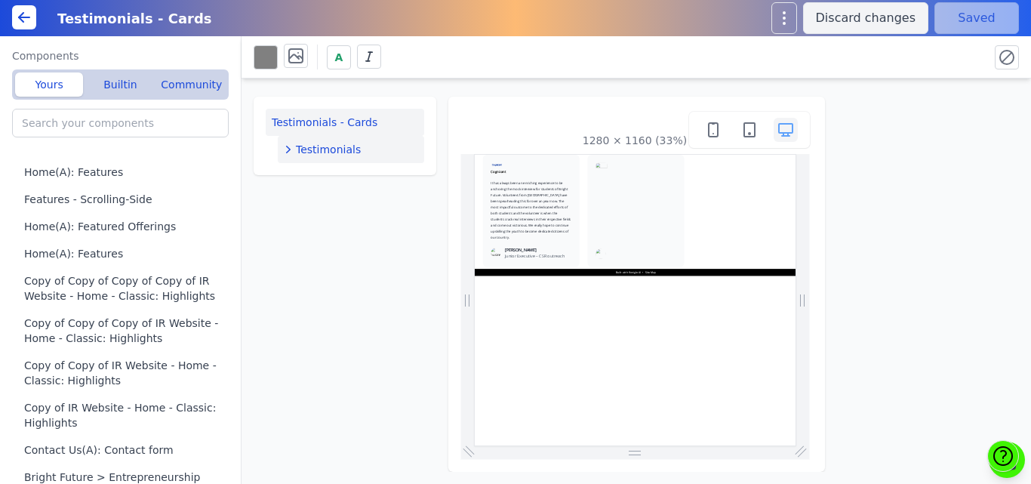
click at [335, 151] on span "Testimonials" at bounding box center [328, 149] width 65 height 15
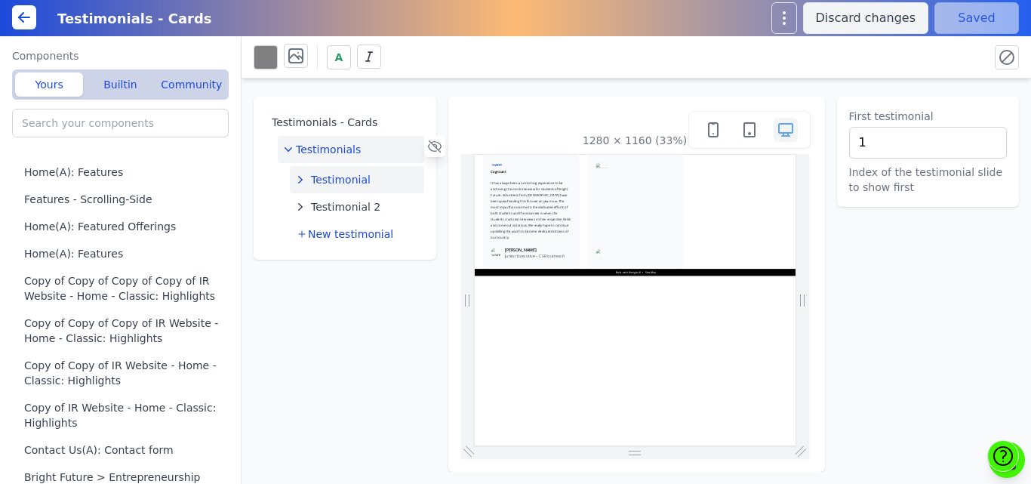
click at [334, 186] on span "Testimonial" at bounding box center [341, 179] width 60 height 15
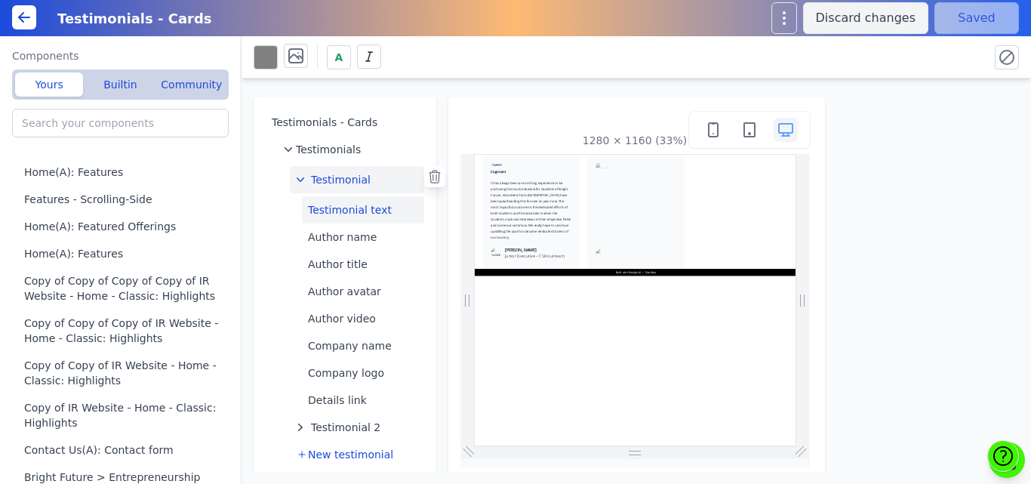
click at [337, 211] on button "Testimonial text" at bounding box center [363, 209] width 122 height 27
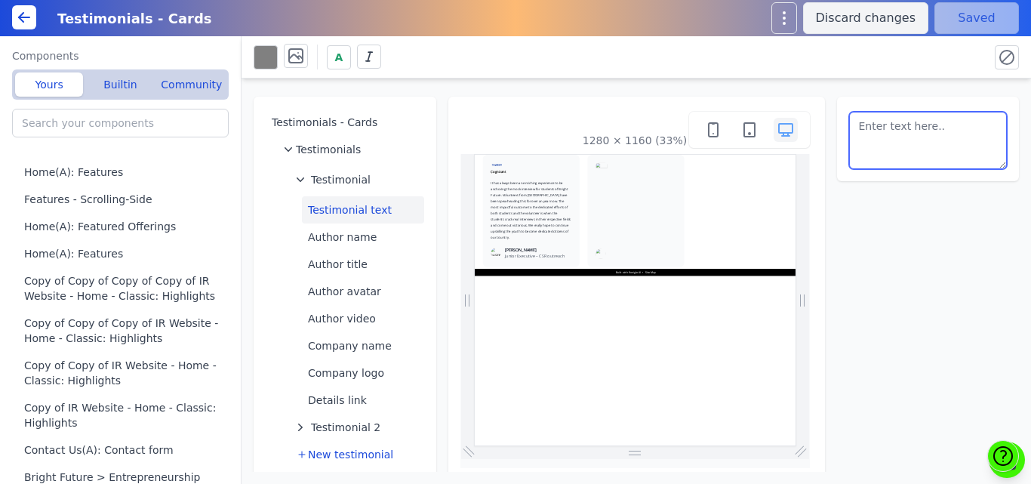
click at [915, 134] on textarea at bounding box center [928, 140] width 158 height 57
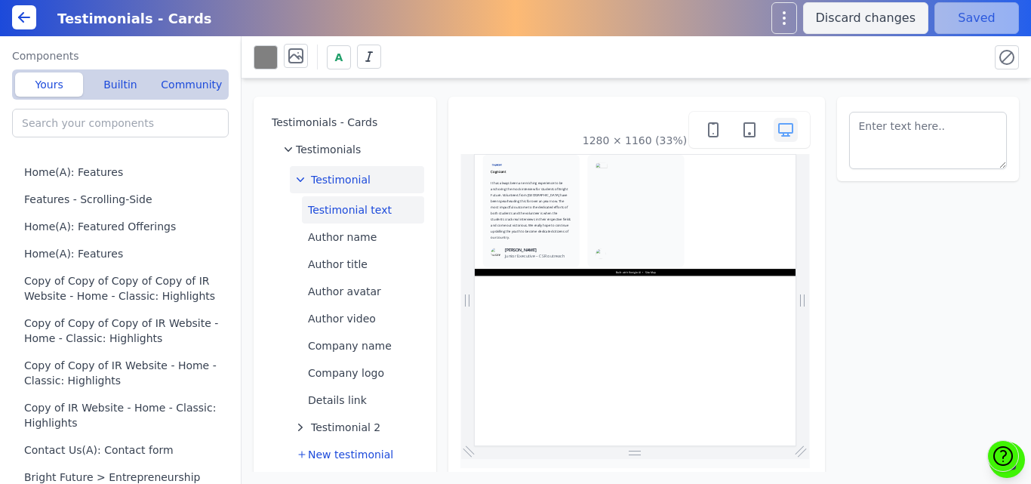
click at [370, 177] on button "Testimonial" at bounding box center [357, 179] width 134 height 27
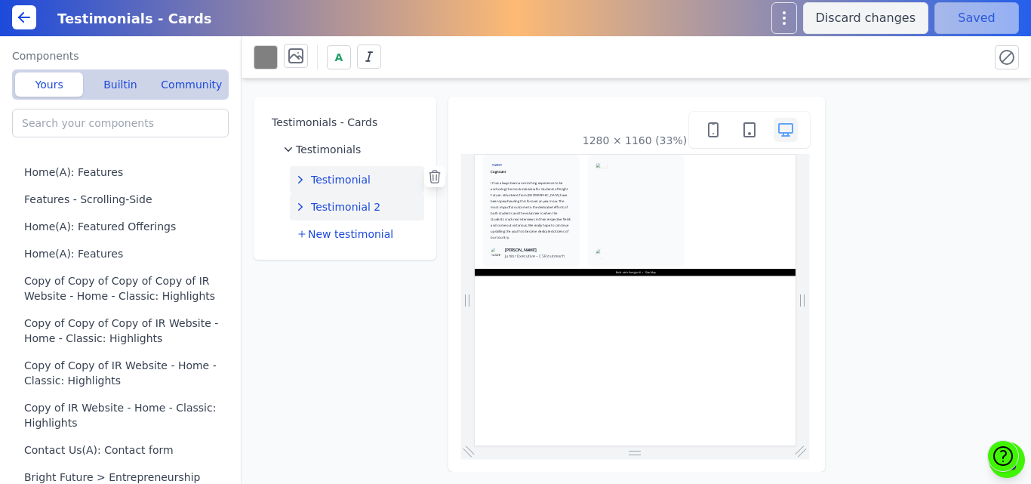
click at [366, 209] on span "Testimonial 2" at bounding box center [345, 206] width 69 height 15
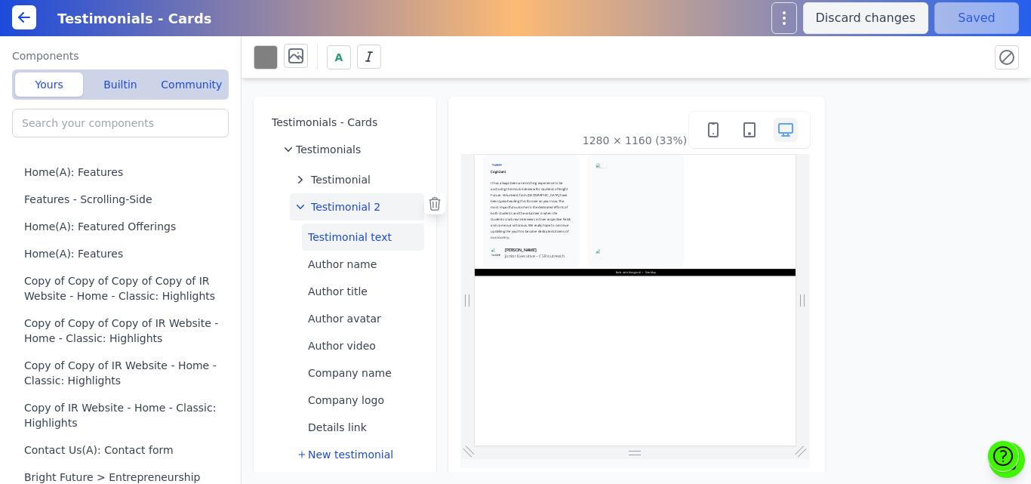
click at [360, 244] on button "Testimonial text" at bounding box center [363, 236] width 122 height 27
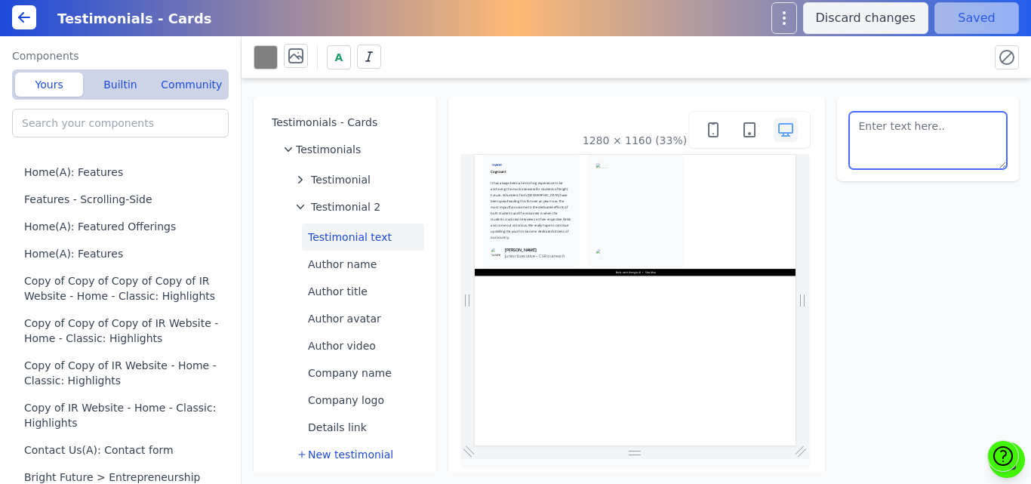
click at [934, 137] on textarea at bounding box center [928, 140] width 158 height 57
paste textarea "It has always been an enriching experience to be anchoring the mock interview f…"
type textarea "It has always been an enriching experience to be anchoring the mock interview f…"
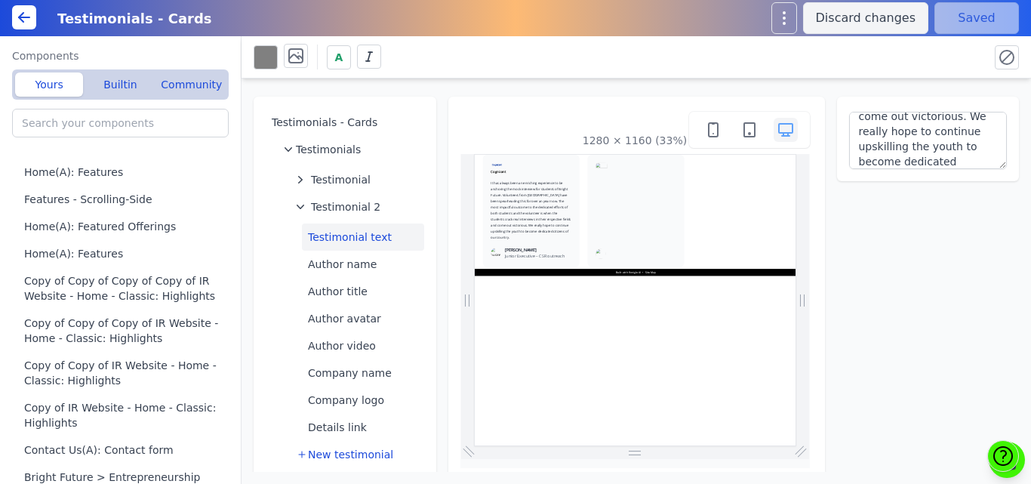
click at [932, 68] on div "A" at bounding box center [615, 57] width 723 height 26
click at [968, 21] on button "Save" at bounding box center [976, 18] width 85 height 32
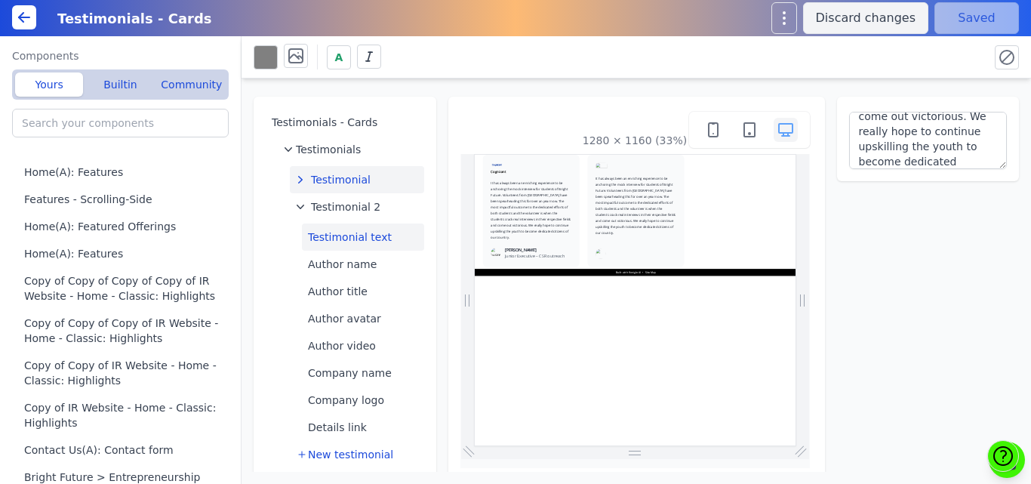
click at [367, 184] on button "Testimonial" at bounding box center [357, 179] width 134 height 27
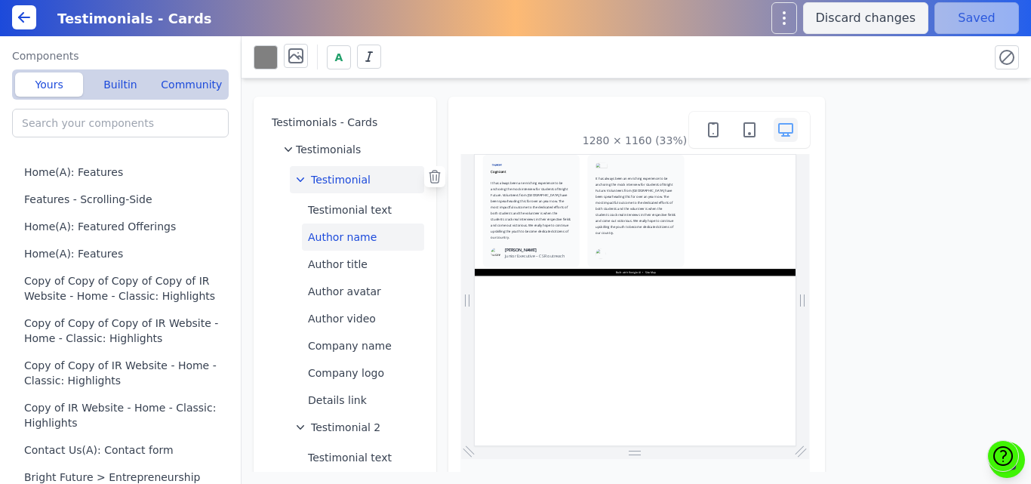
click at [370, 232] on button "Author name" at bounding box center [363, 236] width 122 height 27
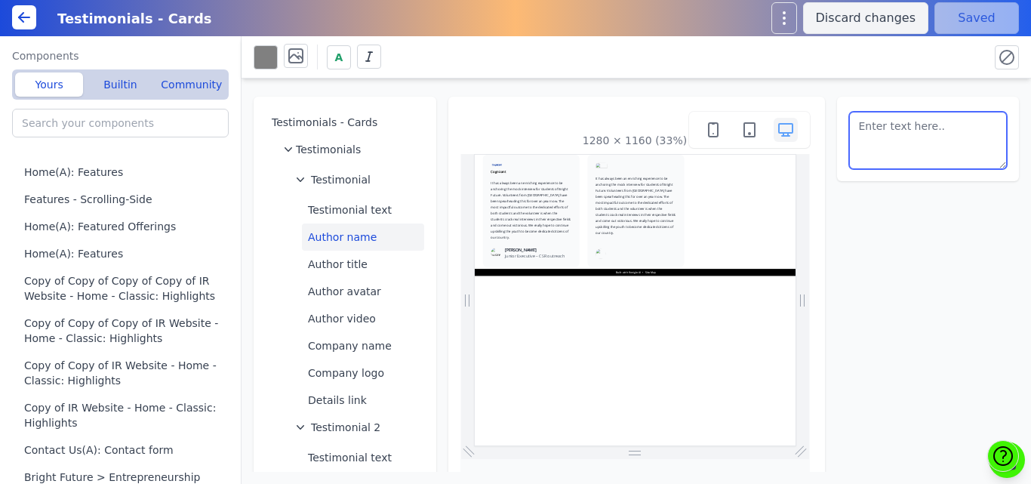
click at [949, 129] on textarea at bounding box center [928, 140] width 158 height 57
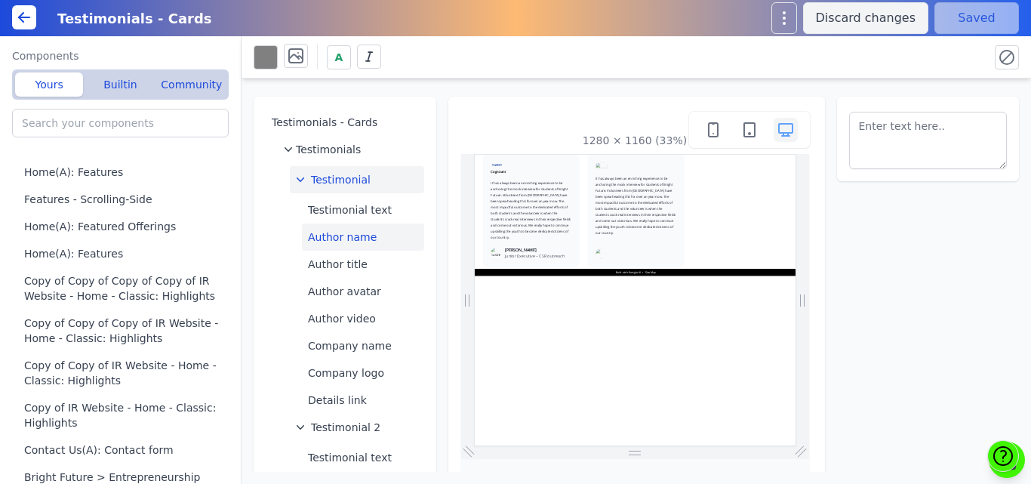
click at [340, 179] on span "Testimonial" at bounding box center [341, 179] width 60 height 15
click at [342, 240] on button "Testimonial text" at bounding box center [363, 236] width 122 height 27
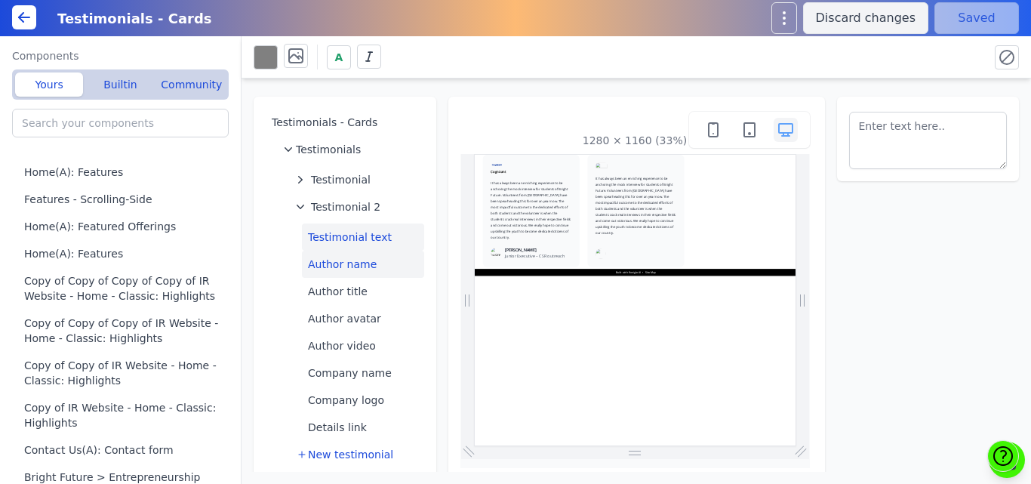
click at [343, 260] on button "Author name" at bounding box center [363, 264] width 122 height 27
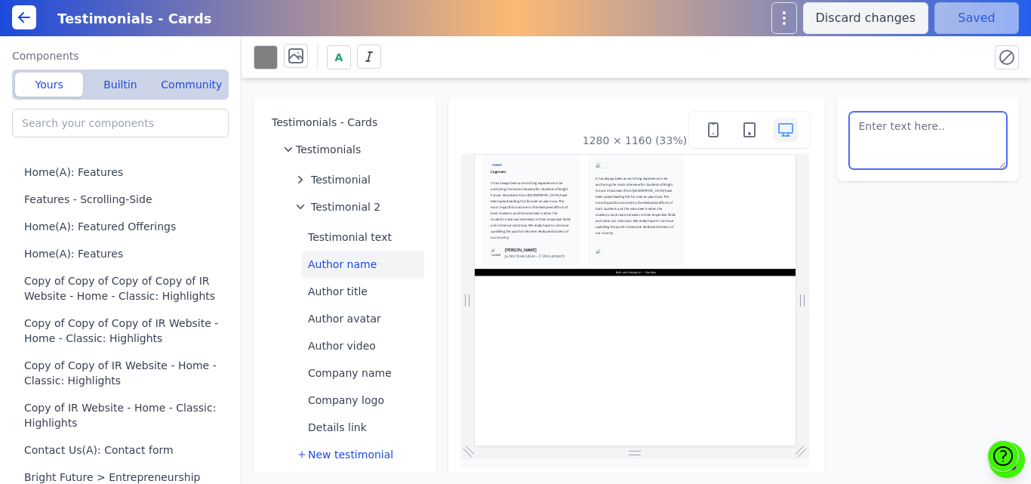
click at [929, 129] on textarea at bounding box center [928, 140] width 158 height 57
paste textarea "Ms. Shilpa Bhaskaran"
type textarea "Ms. Shilpa Bhaskaran"
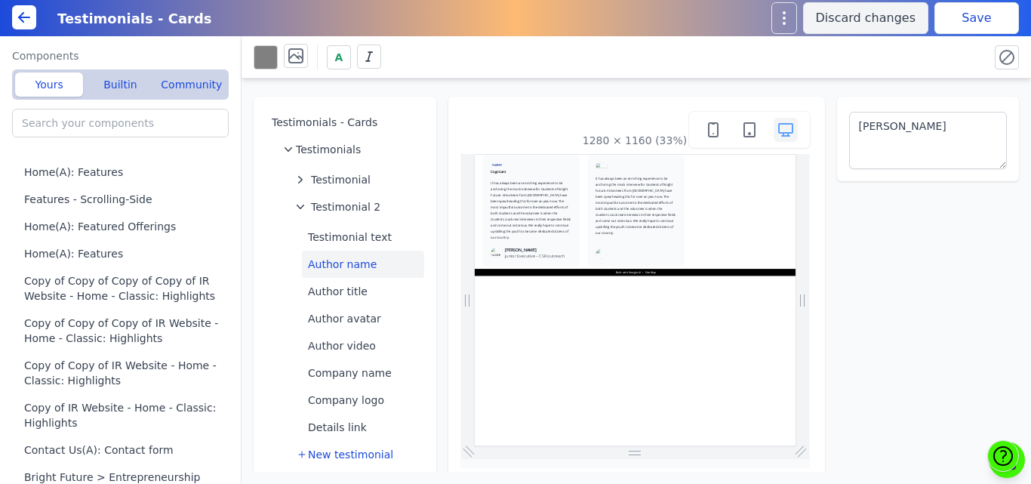
click at [912, 70] on div "A" at bounding box center [636, 56] width 765 height 29
click at [979, 26] on button "Save" at bounding box center [976, 18] width 85 height 32
click at [378, 297] on button "Author title" at bounding box center [363, 291] width 122 height 27
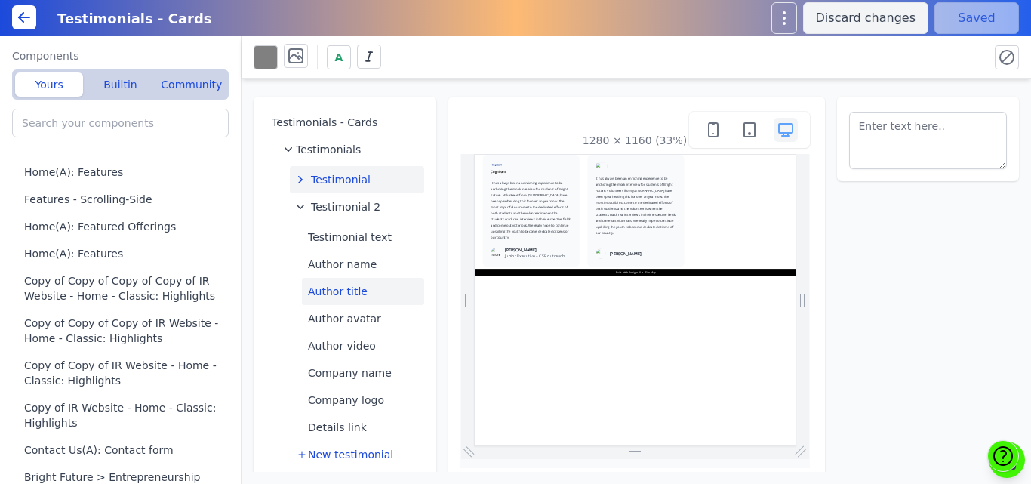
click at [361, 180] on span "Testimonial" at bounding box center [341, 179] width 60 height 15
click at [435, 138] on div "Testimonials - Cards Testimonials Testimonial Testimonial text Author name Auth…" at bounding box center [635, 274] width 789 height 393
click at [439, 140] on div "Testimonials - Cards Testimonials Testimonial Testimonial text Author name Auth…" at bounding box center [635, 274] width 789 height 393
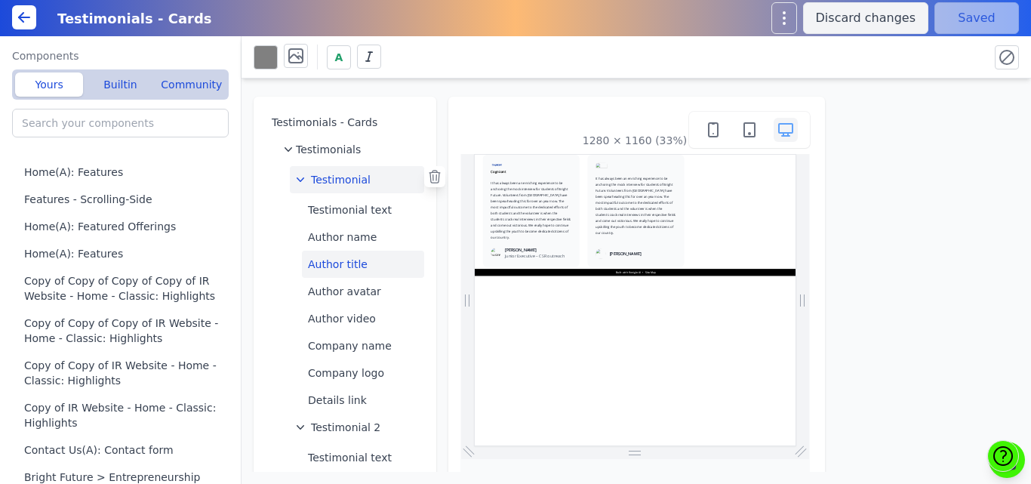
click at [353, 264] on button "Author title" at bounding box center [363, 264] width 122 height 27
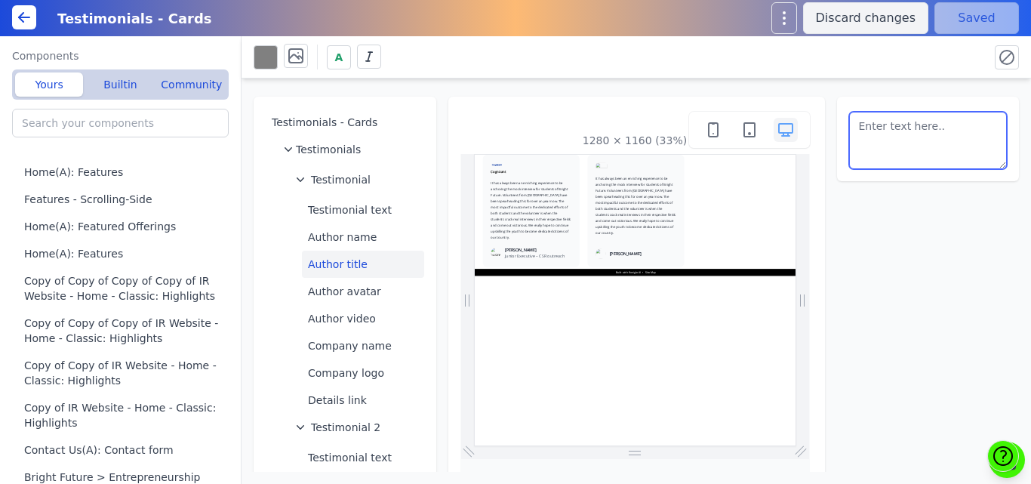
click at [887, 137] on textarea at bounding box center [928, 140] width 158 height 57
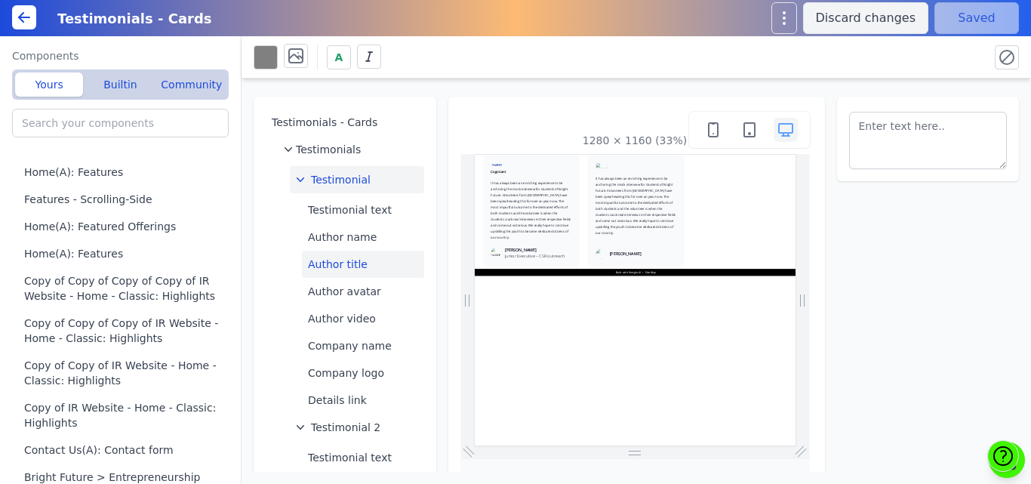
click at [344, 177] on span "Testimonial" at bounding box center [341, 179] width 60 height 15
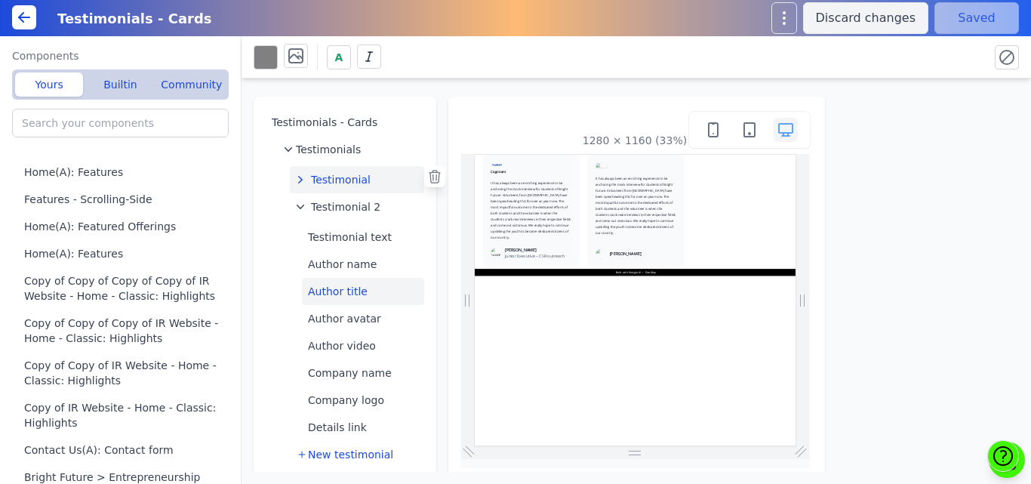
click at [341, 293] on button "Author title" at bounding box center [363, 291] width 122 height 27
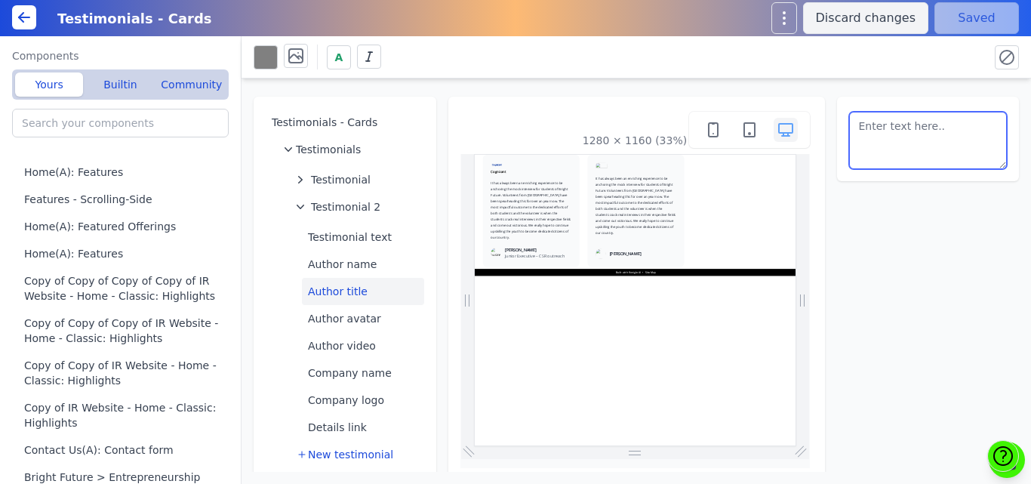
click at [930, 143] on textarea at bounding box center [928, 140] width 158 height 57
paste textarea "Junior Executive – CSR outreach"
type textarea "Junior Executive – CSR outreach"
click at [915, 64] on div "A" at bounding box center [615, 57] width 723 height 26
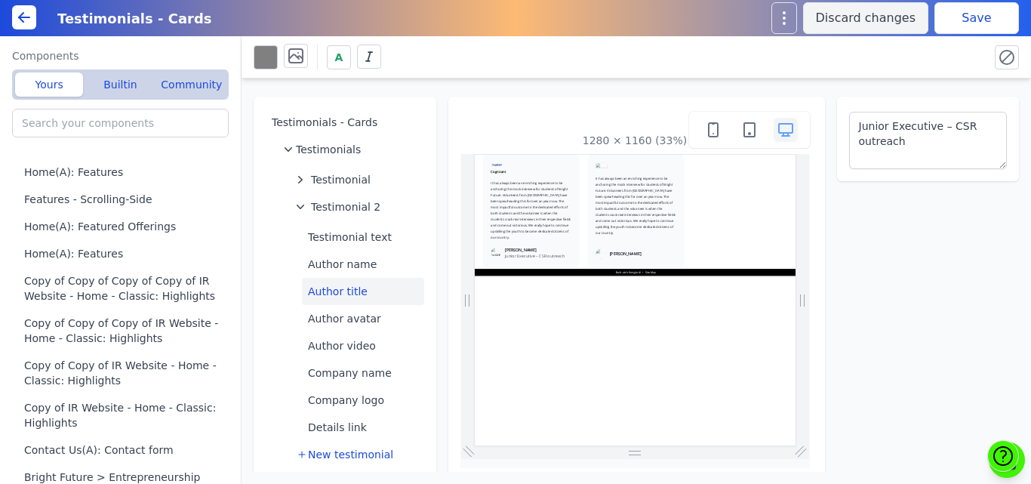
click at [946, 35] on div "Testimonials - Cards Discard changes Save" at bounding box center [515, 18] width 1031 height 36
click at [947, 19] on button "Save" at bounding box center [976, 18] width 85 height 32
click at [341, 320] on button "Author avatar" at bounding box center [363, 318] width 122 height 27
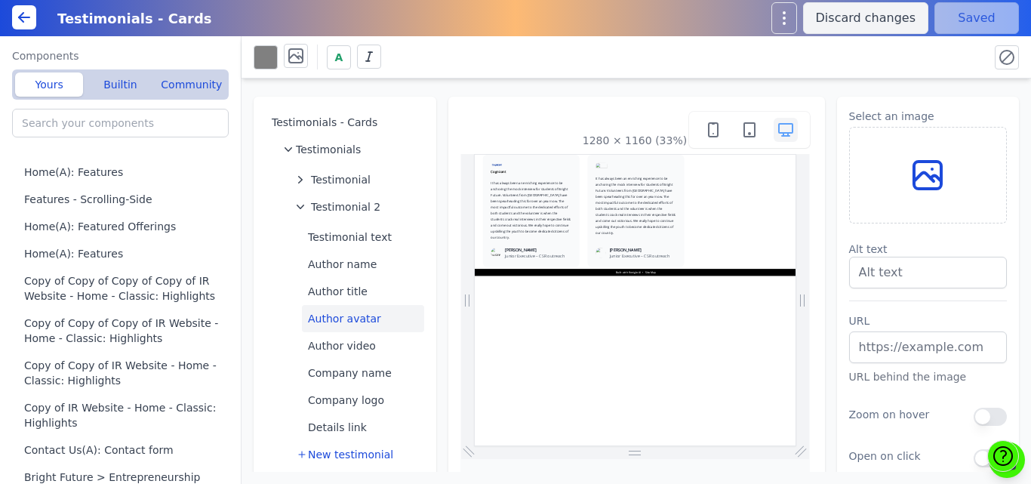
click at [930, 178] on icon at bounding box center [935, 178] width 11 height 5
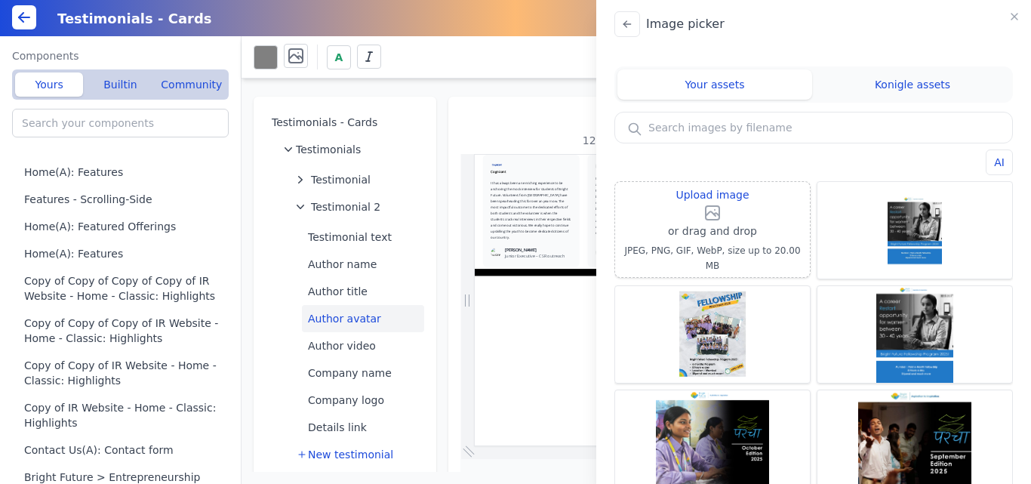
click at [749, 134] on input "text" at bounding box center [813, 127] width 397 height 30
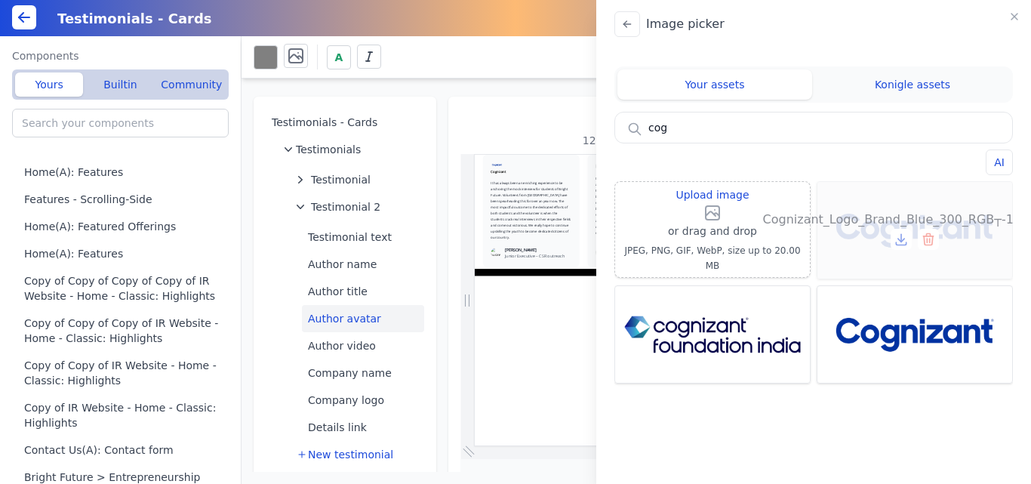
type input "cog"
click at [921, 198] on div "Cognizant_Logo_Brand_Blue_300_RGB┬-1536x557" at bounding box center [914, 230] width 195 height 97
type input "Cognizant_Logo_Brand_Blue_300_RGB┬-1536x557"
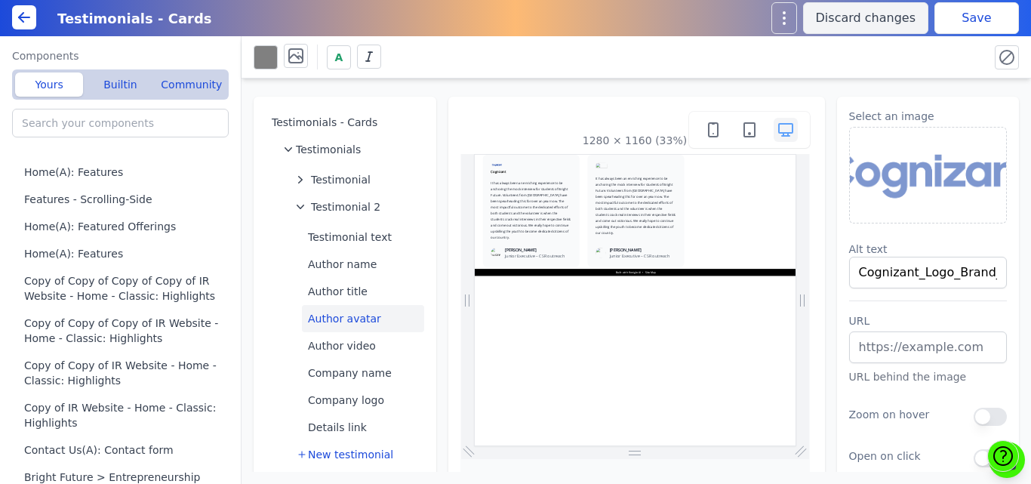
click at [957, 21] on button "Save" at bounding box center [976, 18] width 85 height 32
click at [943, 183] on img at bounding box center [928, 175] width 157 height 95
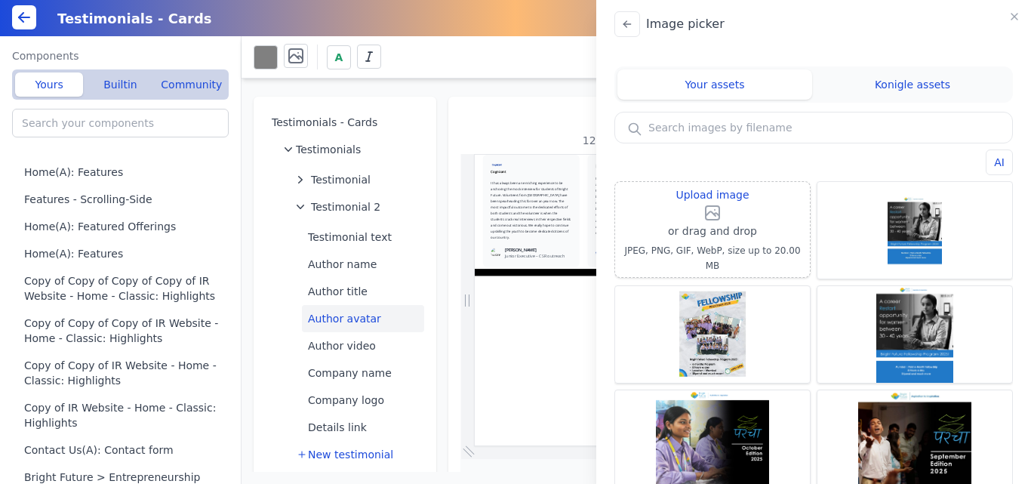
click at [913, 144] on div "AI Upload image or drag and drop JPEG, PNG, GIF, WebP, size up to 20.00 MB Fell…" at bounding box center [813, 301] width 398 height 378
click at [672, 126] on input "text" at bounding box center [813, 127] width 397 height 30
click at [439, 112] on div "Image picker Your assets Konigle assets AI Upload image or drag and drop JPEG, …" at bounding box center [515, 242] width 1031 height 484
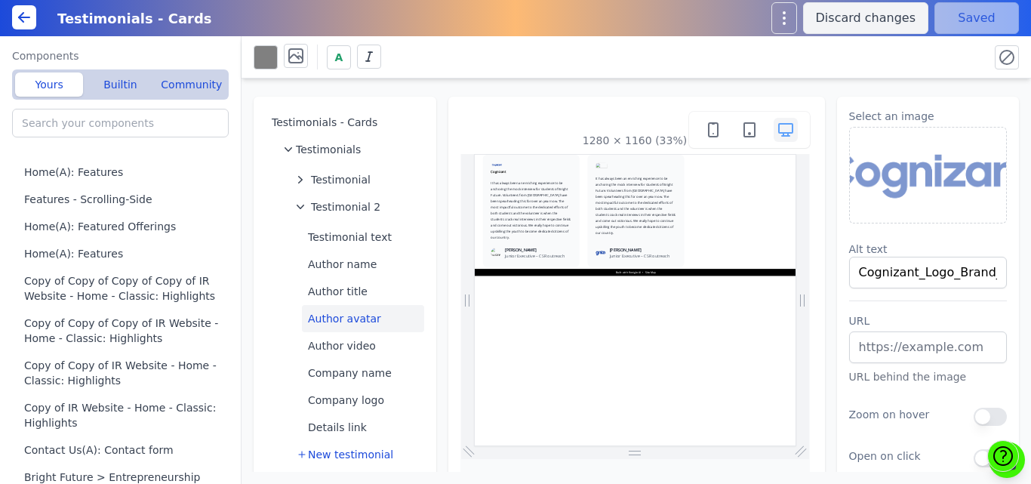
click at [436, 115] on div "Testimonials - Cards Testimonials Testimonial Testimonial 2 Testimonial text Au…" at bounding box center [635, 274] width 789 height 393
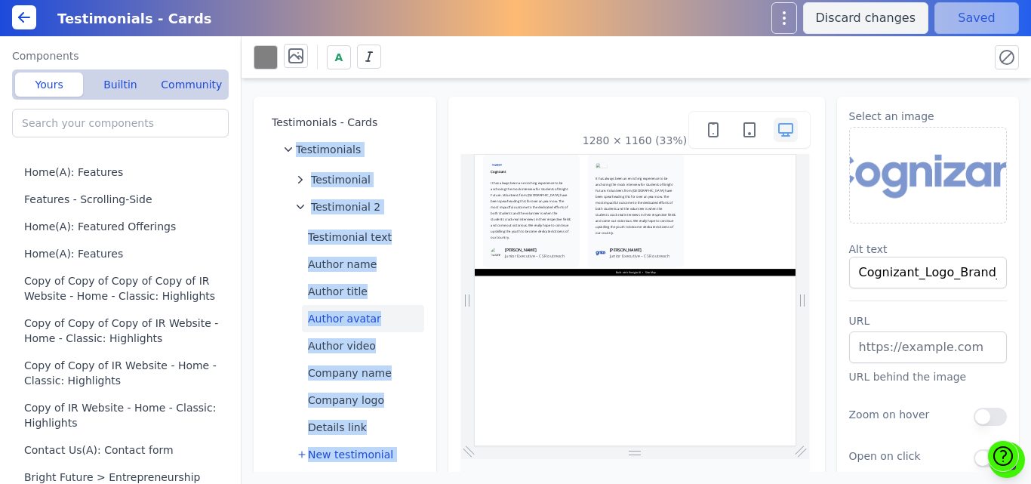
click at [435, 112] on div "Testimonials - Cards Testimonials Testimonial Testimonial 2 Testimonial text Au…" at bounding box center [635, 274] width 789 height 393
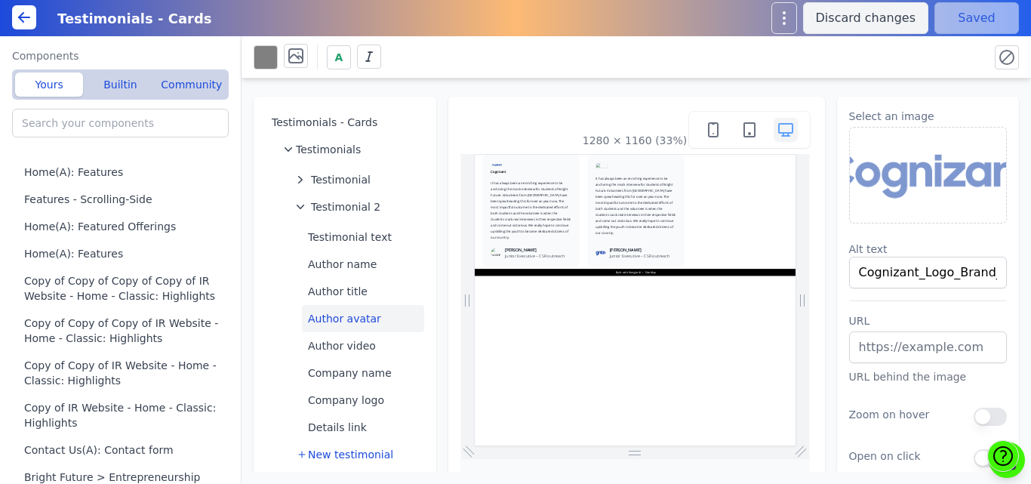
click at [438, 137] on div "Testimonials - Cards Testimonials Testimonial Testimonial 2 Testimonial text Au…" at bounding box center [635, 274] width 789 height 393
drag, startPoint x: 449, startPoint y: 151, endPoint x: 441, endPoint y: 151, distance: 8.3
click at [441, 151] on div "Testimonials - Cards Testimonials Testimonial Testimonial 2 Testimonial text Au…" at bounding box center [635, 274] width 789 height 393
click at [441, 106] on div "Testimonials - Cards Testimonials Testimonial Testimonial 2 Testimonial text Au…" at bounding box center [635, 274] width 789 height 393
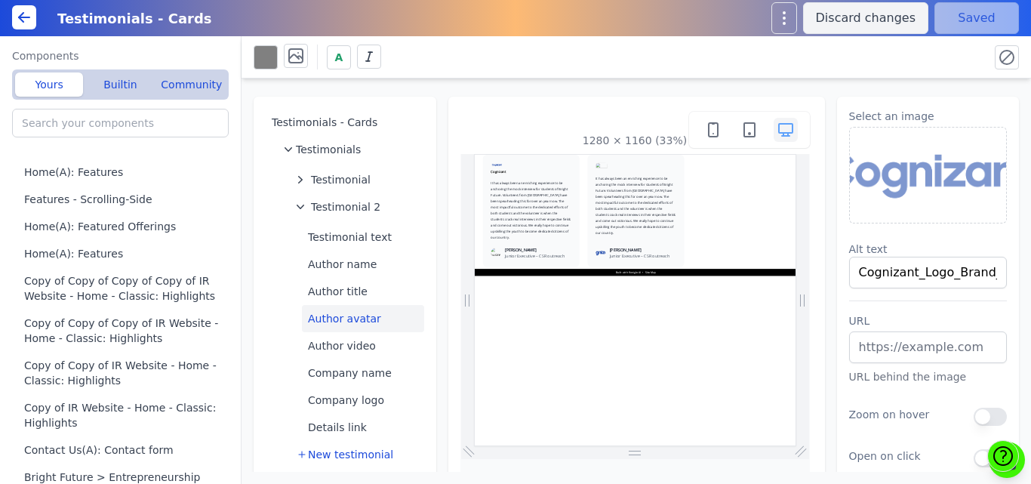
click at [924, 177] on img at bounding box center [928, 175] width 157 height 95
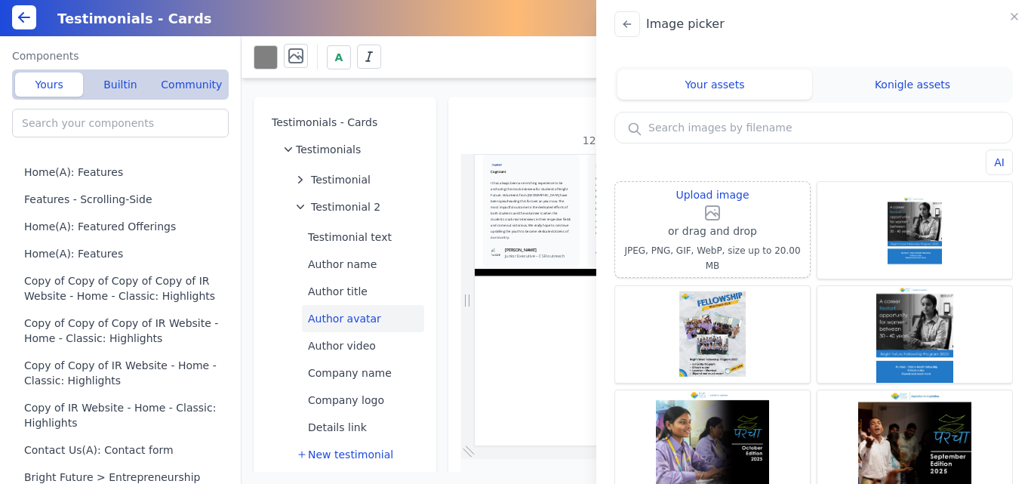
click at [437, 208] on div "Image picker Your assets Konigle assets AI Upload image or drag and drop JPEG, …" at bounding box center [515, 242] width 1031 height 484
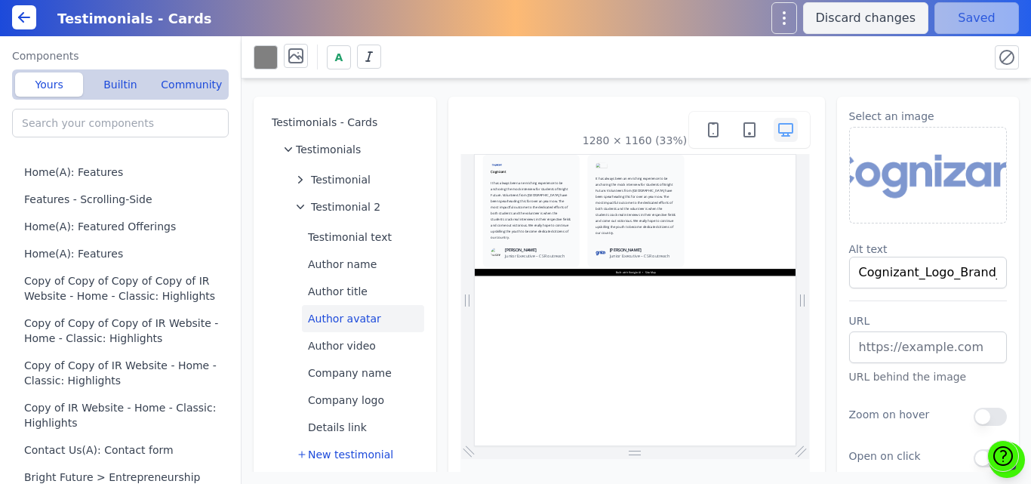
click at [363, 318] on button "Author avatar" at bounding box center [363, 318] width 122 height 27
click at [355, 369] on button "Company name" at bounding box center [363, 372] width 122 height 27
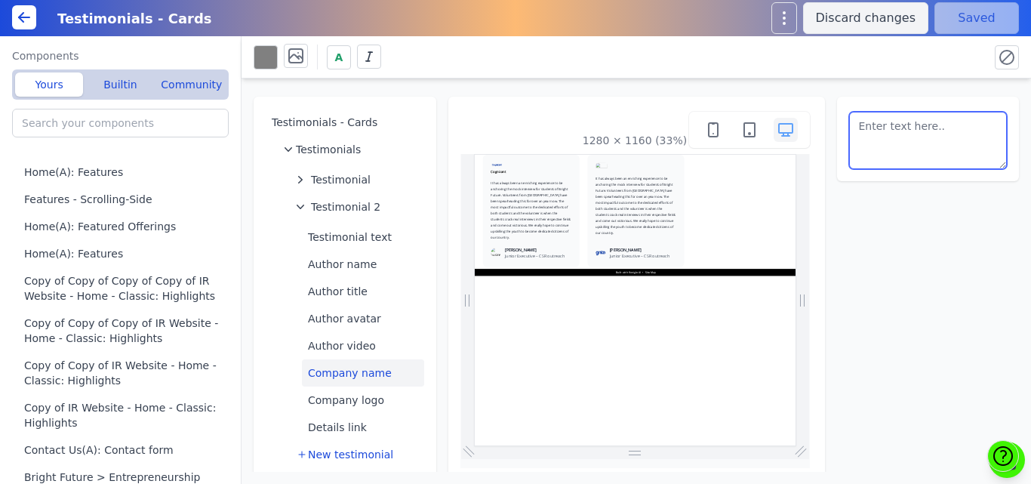
click at [891, 127] on textarea at bounding box center [928, 140] width 158 height 57
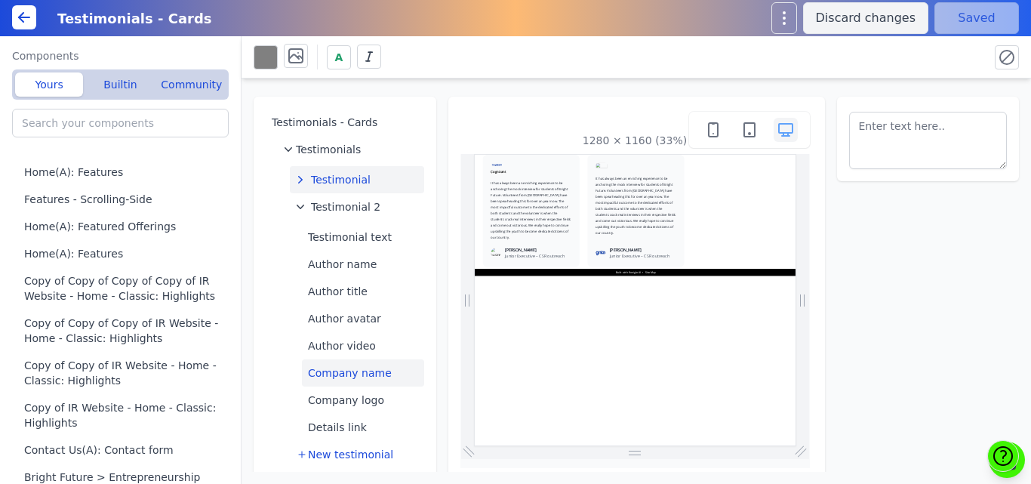
click at [338, 174] on span "Testimonial" at bounding box center [341, 179] width 60 height 15
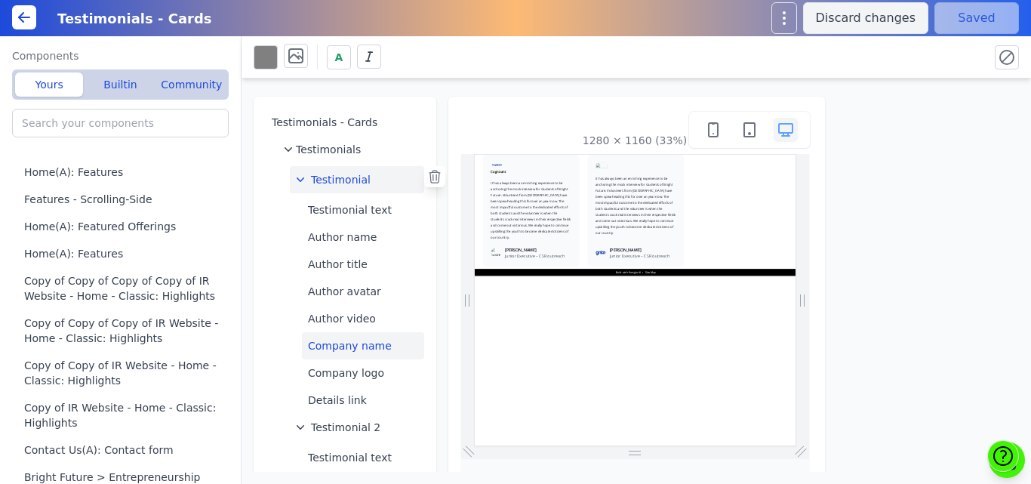
click at [361, 342] on button "Company name" at bounding box center [363, 345] width 122 height 27
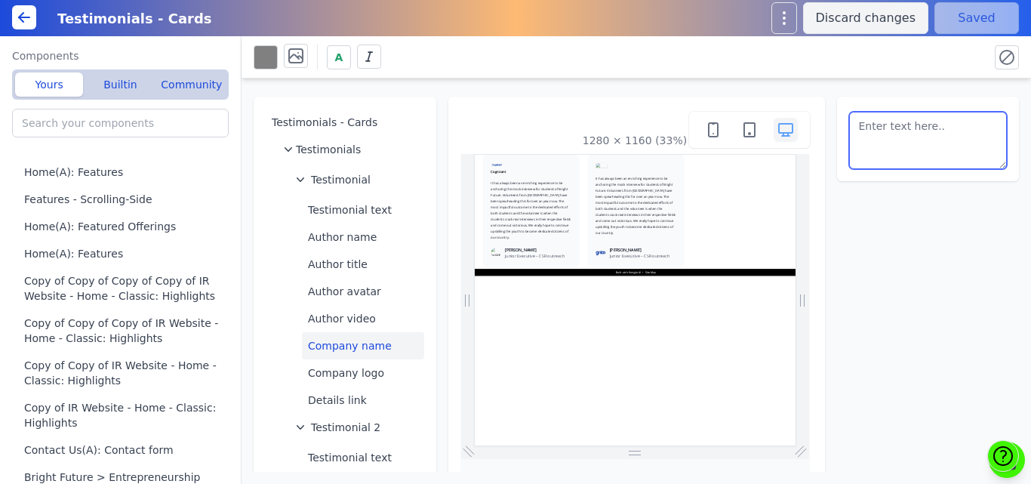
click at [876, 134] on textarea at bounding box center [928, 140] width 158 height 57
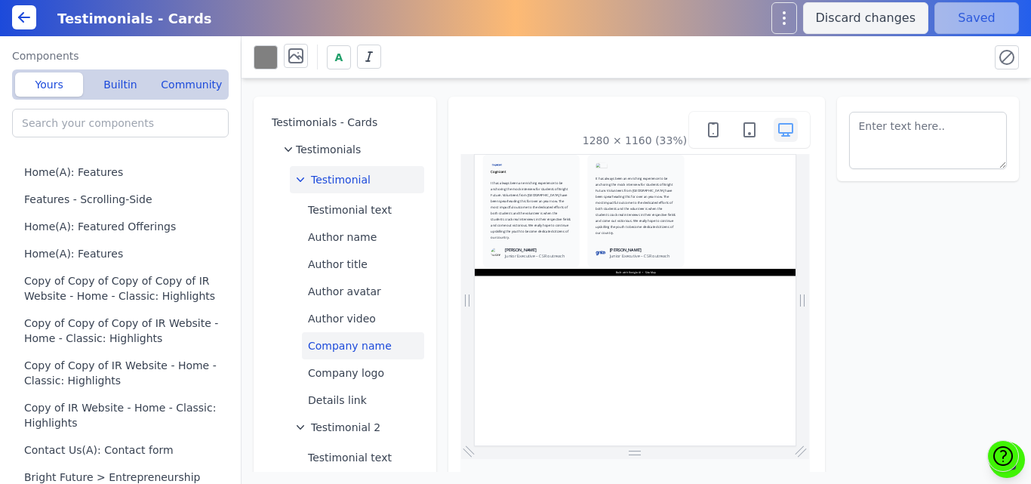
click at [361, 178] on span "Testimonial" at bounding box center [341, 179] width 60 height 15
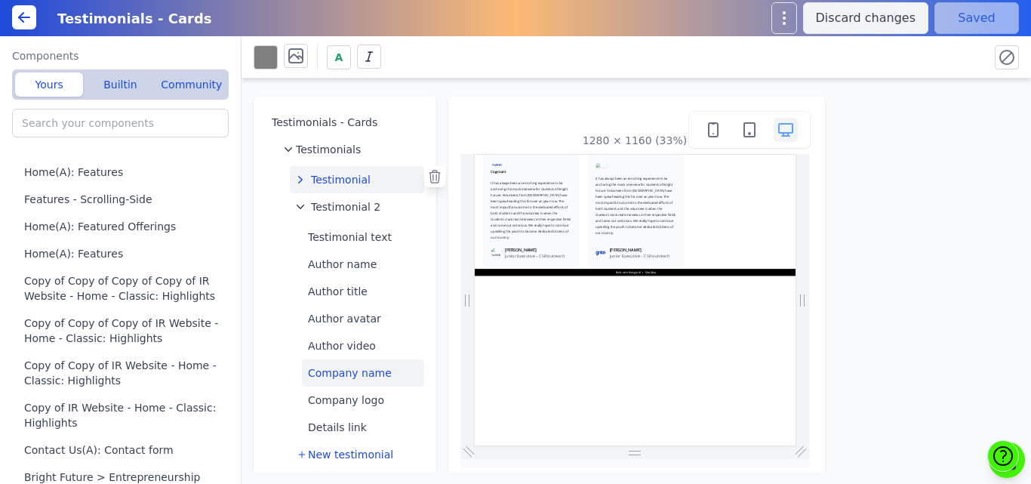
click at [349, 368] on button "Company name" at bounding box center [363, 372] width 122 height 27
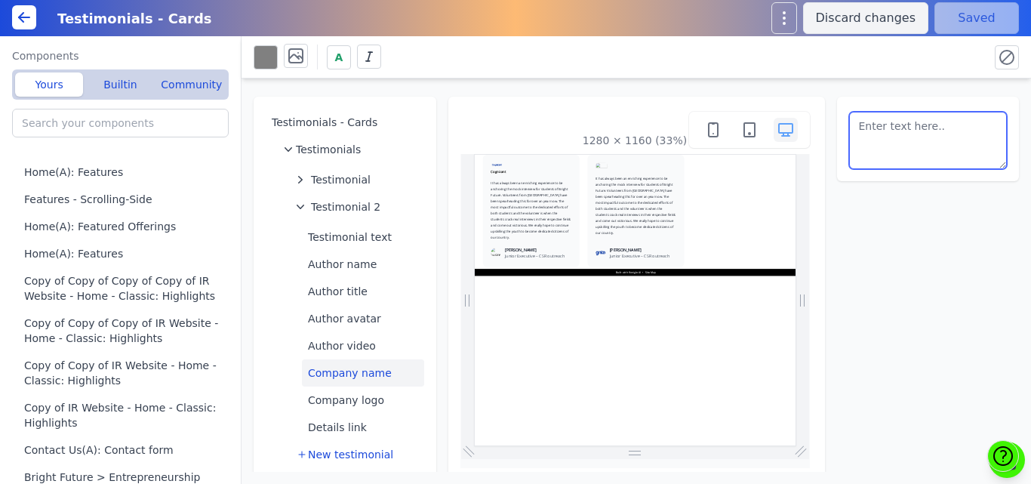
click at [896, 141] on textarea at bounding box center [928, 140] width 158 height 57
paste textarea "Cognizant"
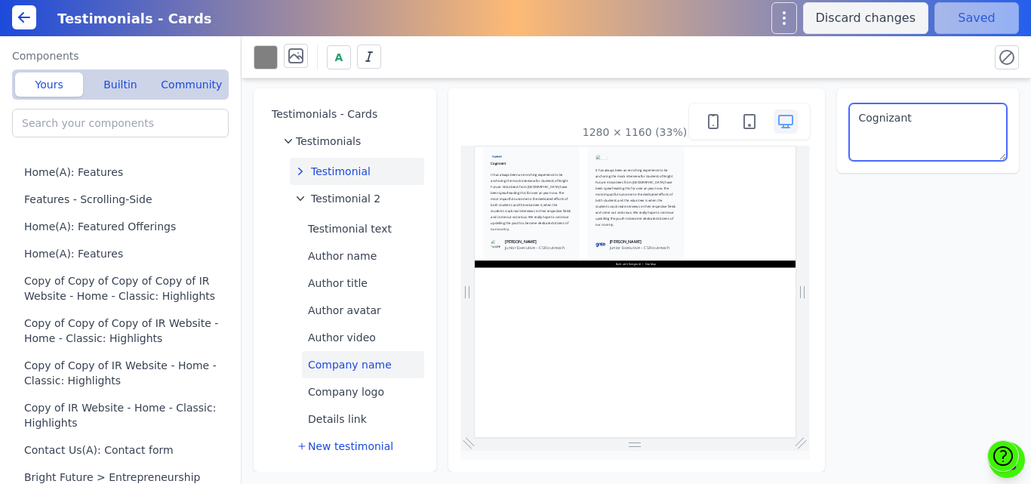
type textarea "Cognizant"
click at [346, 174] on span "Testimonial" at bounding box center [341, 171] width 60 height 15
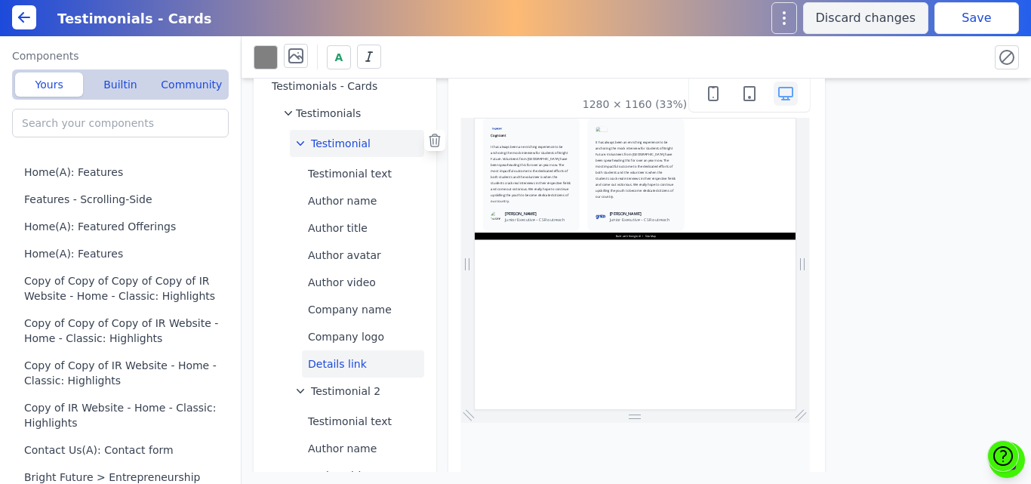
scroll to position [84, 0]
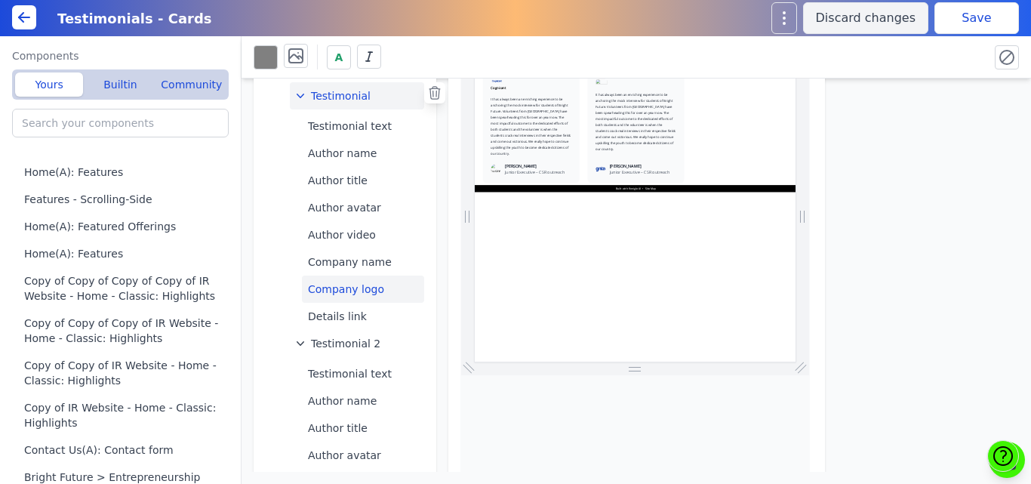
click at [351, 281] on button "Company logo" at bounding box center [363, 288] width 122 height 27
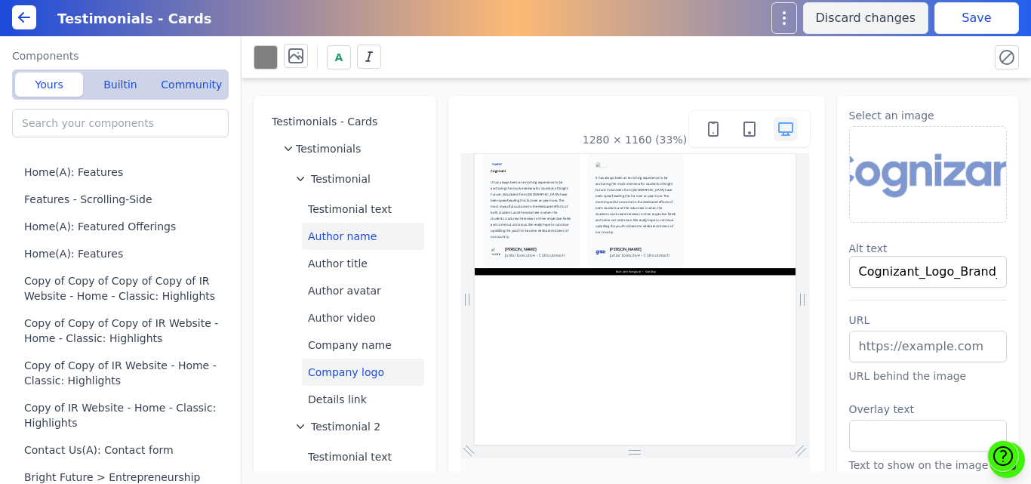
scroll to position [0, 0]
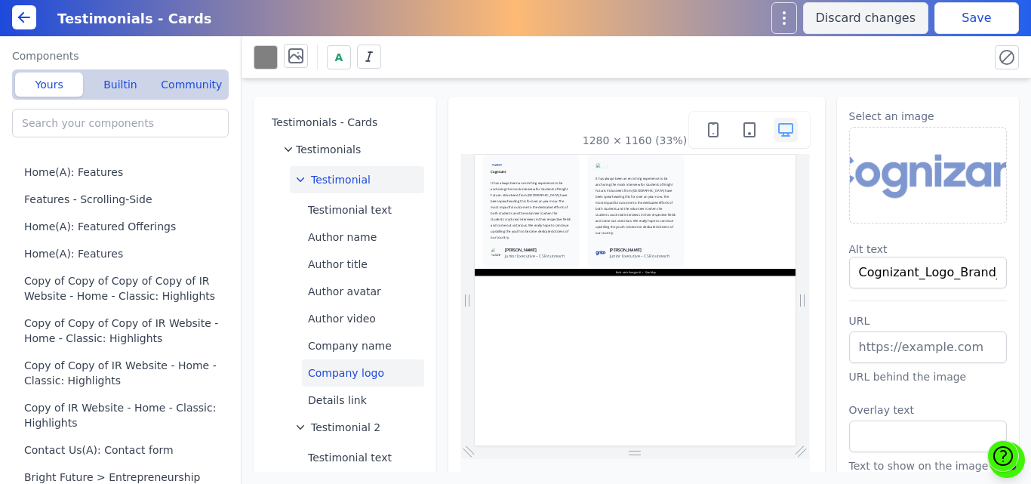
click at [349, 168] on button "Testimonial" at bounding box center [357, 179] width 134 height 27
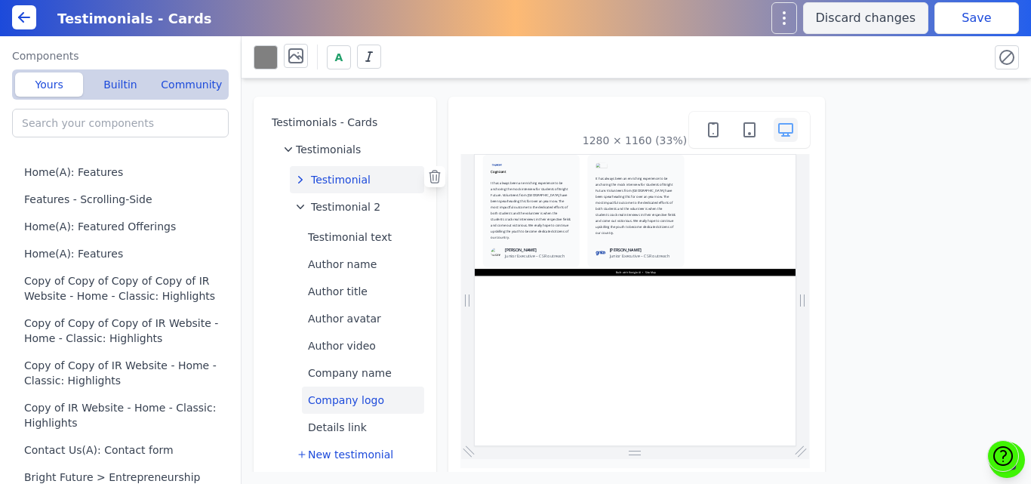
click at [349, 397] on button "Company logo" at bounding box center [363, 399] width 122 height 27
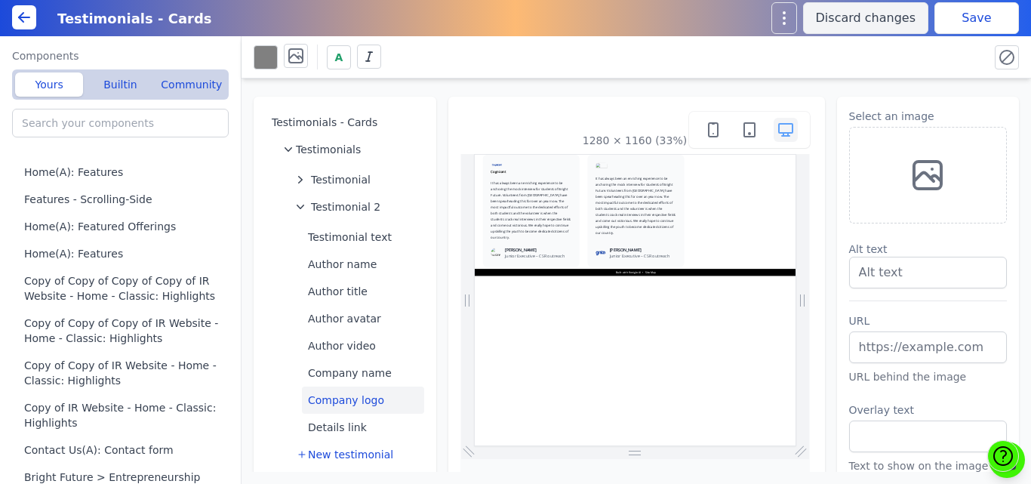
click at [902, 156] on div at bounding box center [928, 175] width 158 height 97
click at [908, 146] on div at bounding box center [928, 175] width 158 height 97
click at [914, 165] on icon at bounding box center [927, 175] width 36 height 36
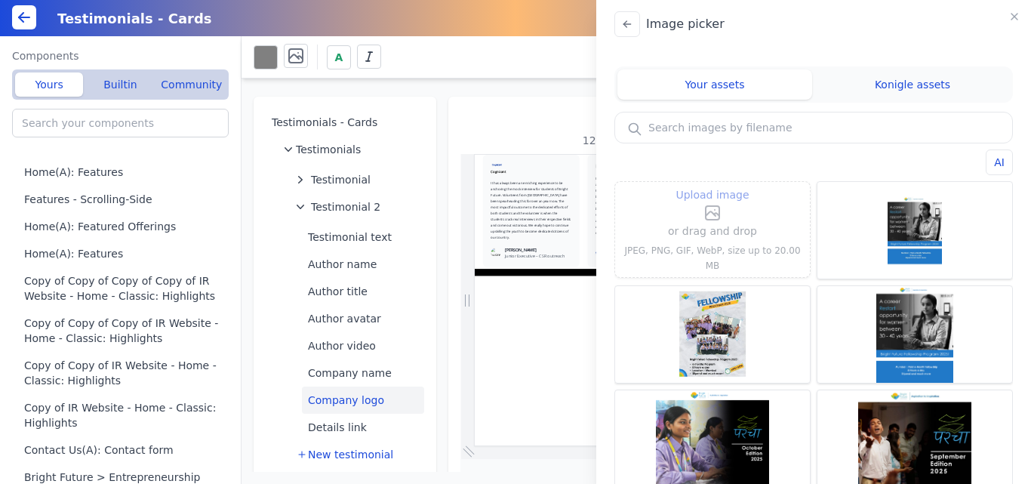
click at [729, 222] on label "Upload image" at bounding box center [712, 204] width 89 height 36
click at [713, 186] on input "Upload image" at bounding box center [712, 185] width 1 height 1
click at [784, 127] on input "text" at bounding box center [813, 127] width 397 height 30
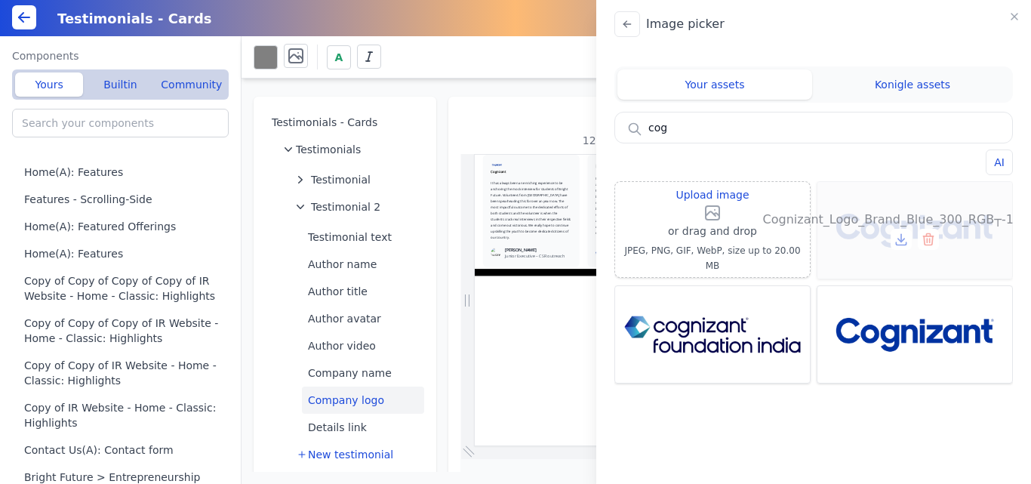
type input "cog"
click at [880, 217] on span "Cognizant_Logo_Brand_Blue_300_RGB┬-1536x557" at bounding box center [915, 220] width 304 height 18
type input "Cognizant_Logo_Brand_Blue_300_RGB┬-1536x557"
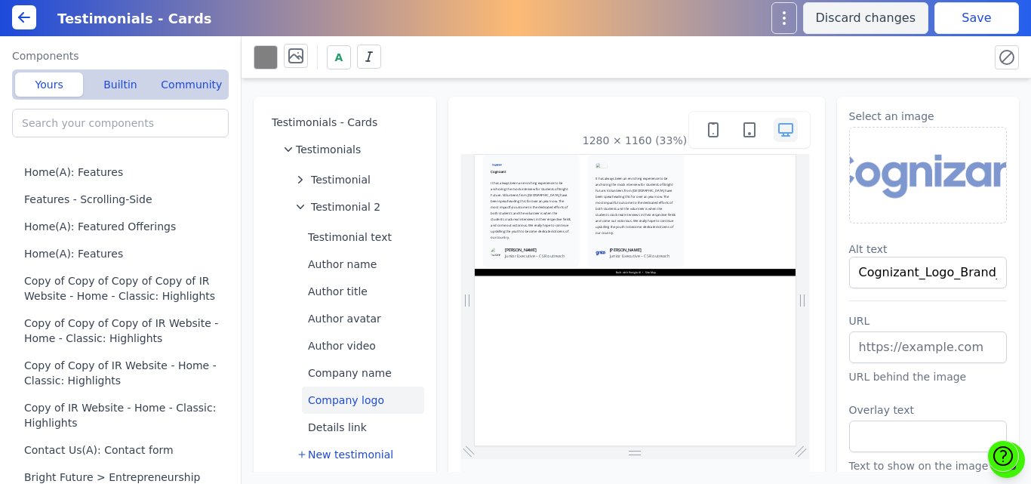
click at [983, 11] on button "Save" at bounding box center [976, 18] width 85 height 32
click at [341, 180] on span "Testimonial" at bounding box center [341, 179] width 60 height 15
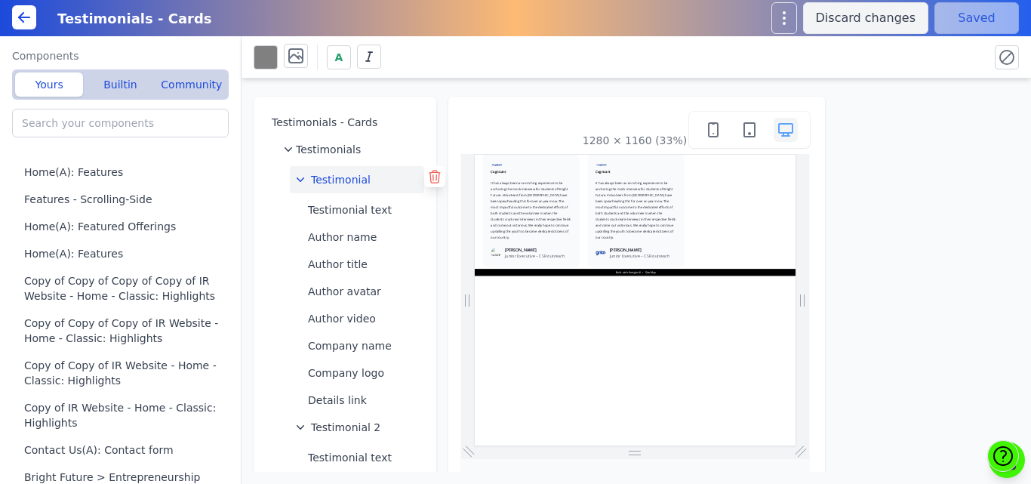
click at [427, 178] on icon at bounding box center [434, 176] width 15 height 15
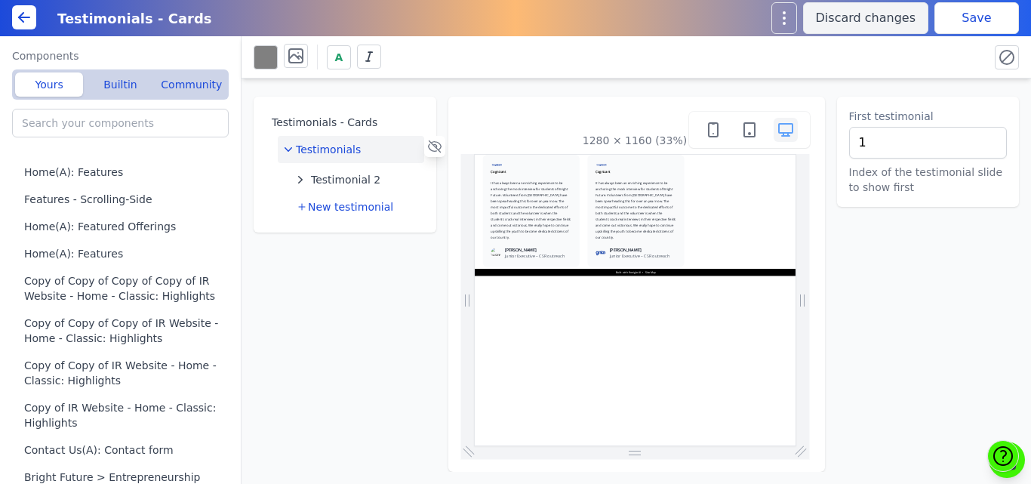
click at [973, 20] on button "Save" at bounding box center [976, 18] width 85 height 32
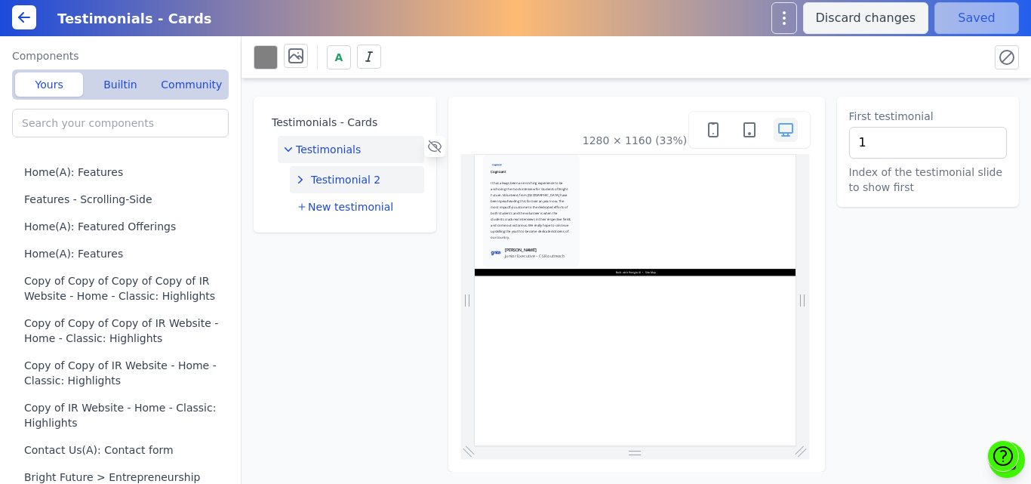
click at [380, 182] on button "Testimonial 2" at bounding box center [357, 179] width 134 height 27
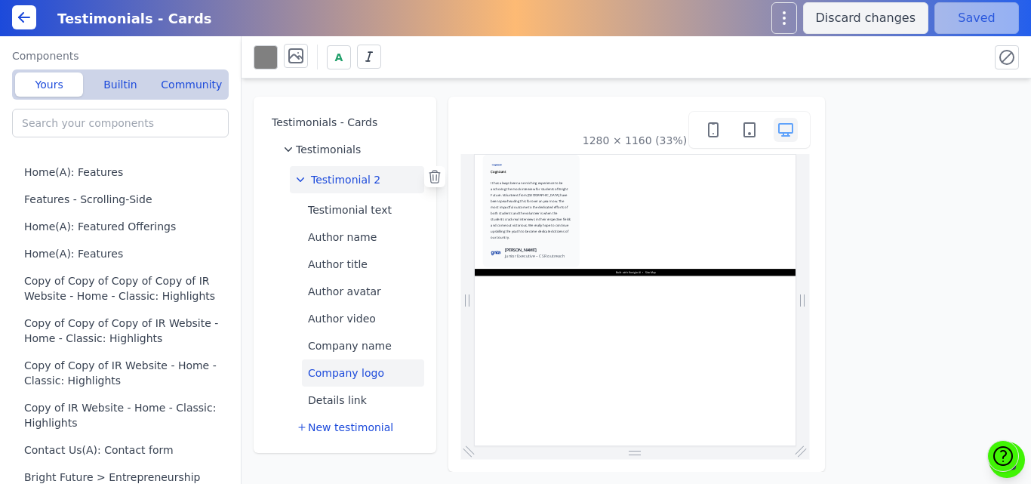
click at [372, 372] on button "Company logo" at bounding box center [363, 372] width 122 height 27
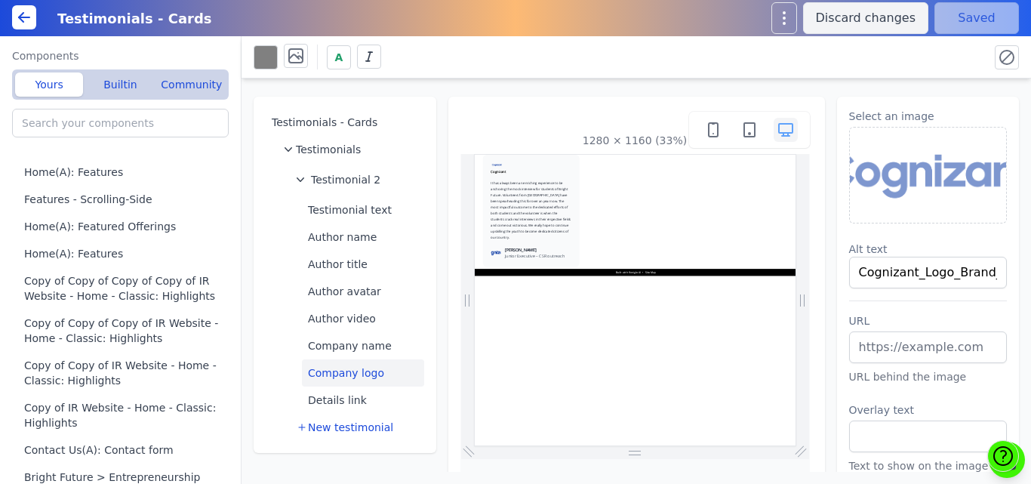
drag, startPoint x: 998, startPoint y: 137, endPoint x: 958, endPoint y: 162, distance: 46.9
click at [995, 140] on div "Select an image Alt text Cognizant_Logo_Brand_Blue_300_RGB┬-1536x557 URL URL be…" at bounding box center [928, 299] width 183 height 404
click at [956, 162] on img at bounding box center [928, 175] width 157 height 95
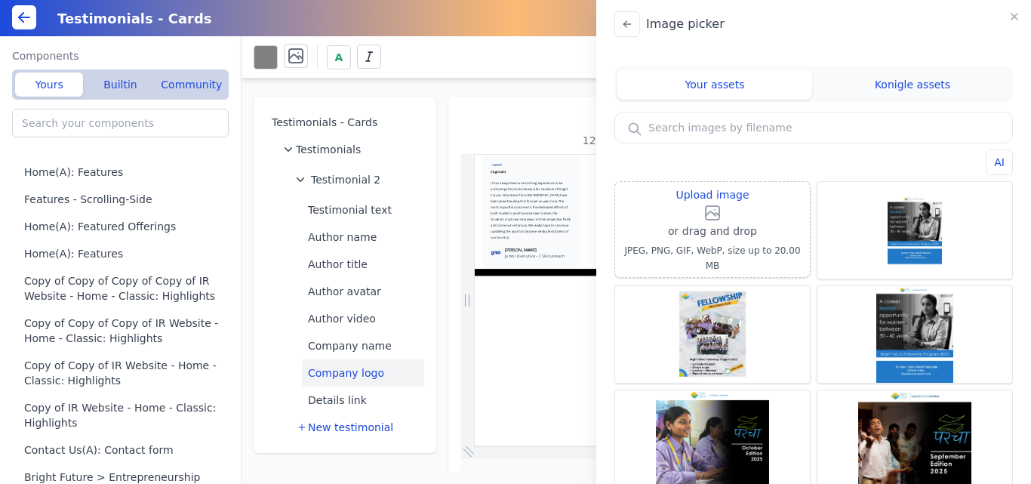
click at [686, 137] on input "text" at bounding box center [813, 127] width 397 height 30
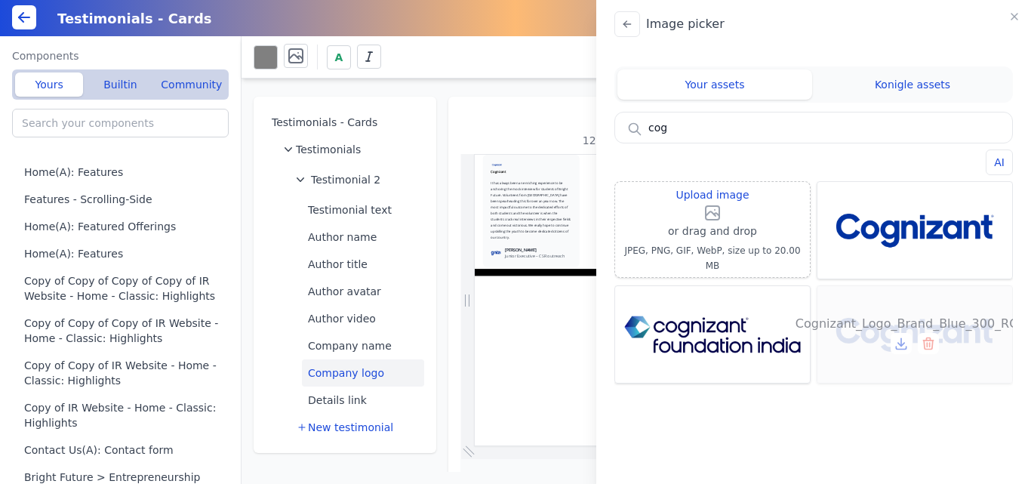
type input "cog"
click at [889, 312] on div "Cognizant_Logo_Brand_Blue_300_RGB┬" at bounding box center [914, 334] width 195 height 97
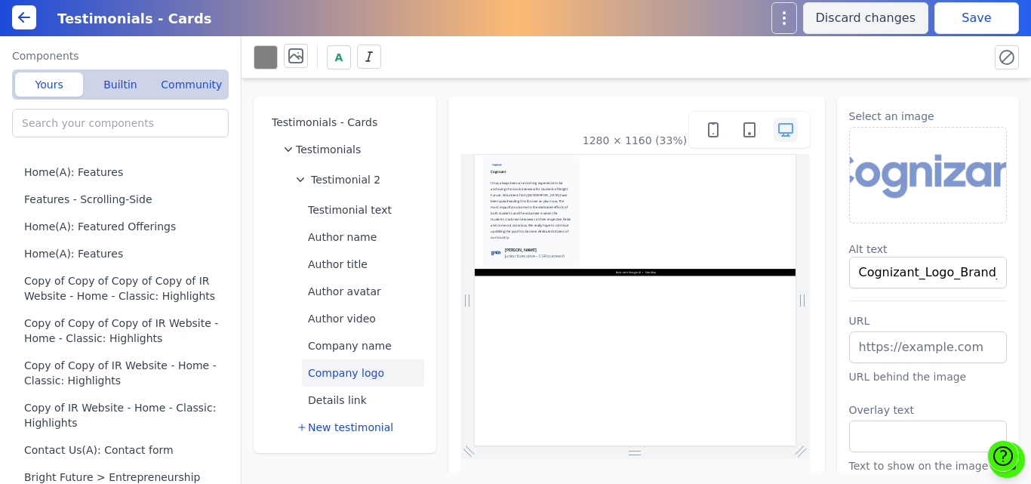
click at [945, 15] on button "Save" at bounding box center [976, 18] width 85 height 32
click at [365, 288] on button "Author avatar" at bounding box center [363, 291] width 122 height 27
type input "Cognizant_Logo_Brand_Blue_300_RGB┬-1536x557"
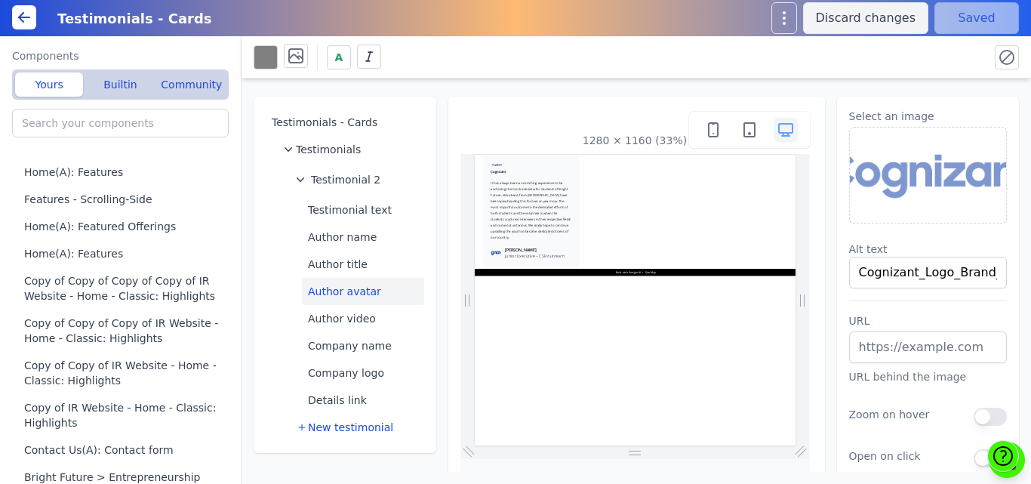
click at [371, 284] on button "Author avatar" at bounding box center [363, 291] width 122 height 27
click at [955, 181] on img at bounding box center [928, 175] width 157 height 95
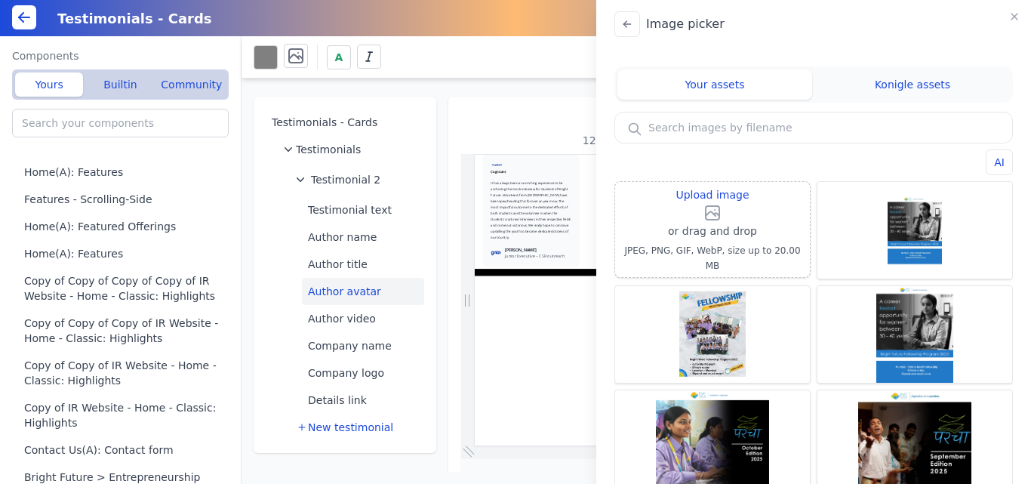
click at [667, 133] on input "text" at bounding box center [813, 127] width 397 height 30
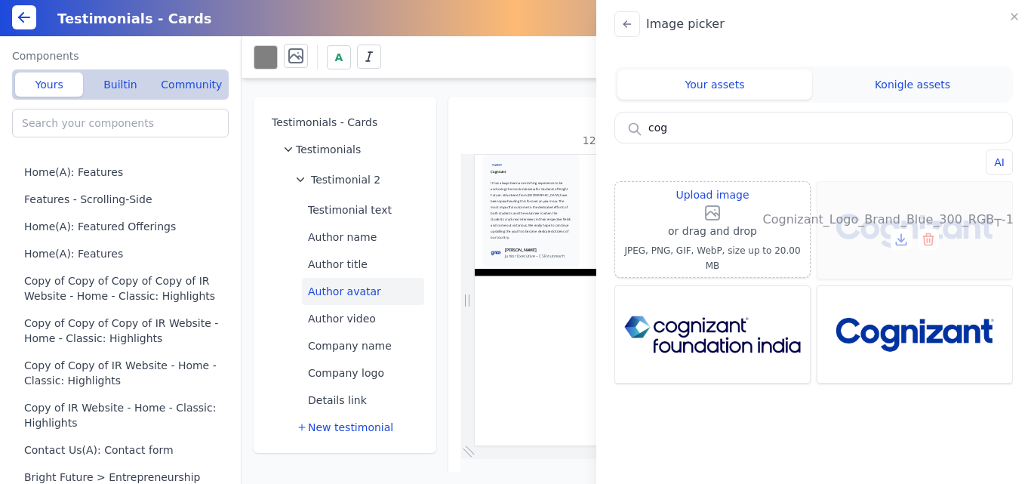
type input "cog"
click at [933, 241] on icon at bounding box center [928, 239] width 15 height 15
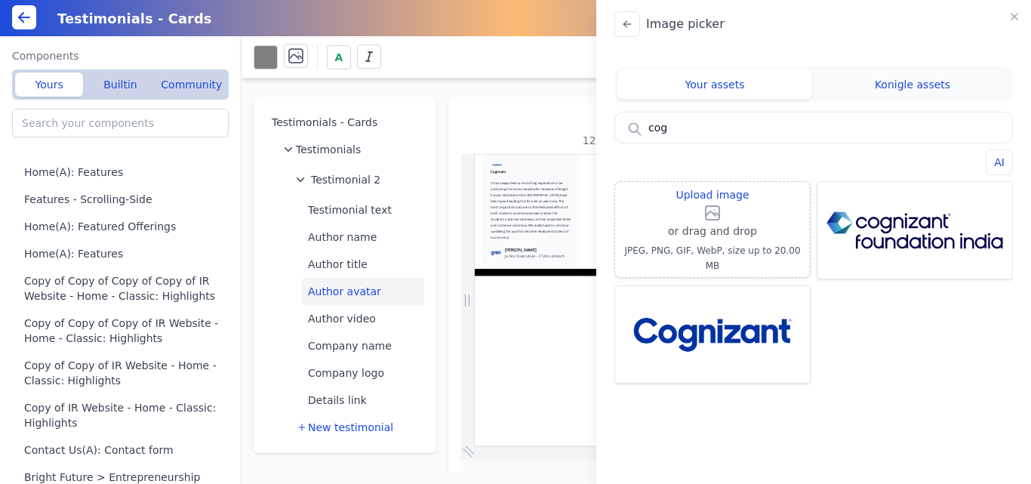
click at [564, 98] on div "Image picker Your assets Konigle assets cog AI Upload image or drag and drop JP…" at bounding box center [515, 242] width 1031 height 484
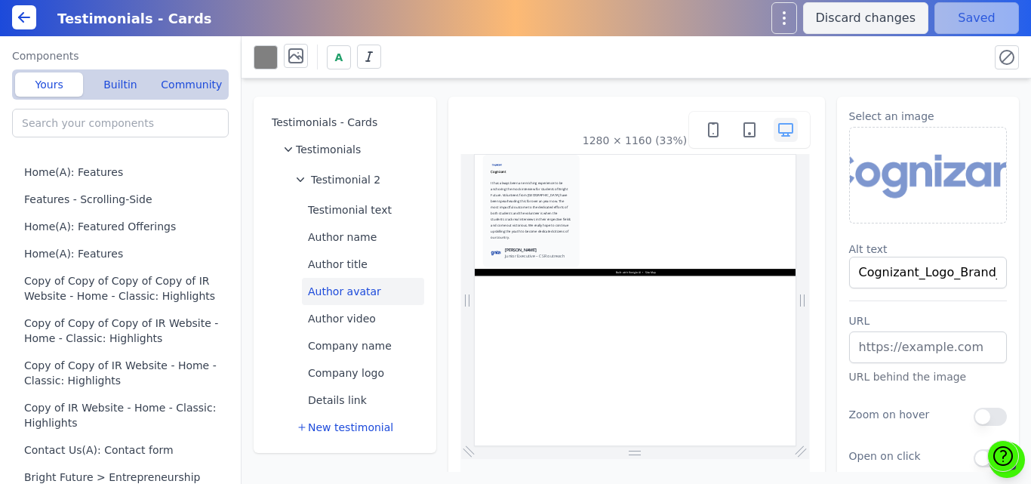
drag, startPoint x: 484, startPoint y: 42, endPoint x: 481, endPoint y: 65, distance: 23.5
click at [481, 65] on div "A" at bounding box center [635, 57] width 789 height 42
drag, startPoint x: 492, startPoint y: 60, endPoint x: 490, endPoint y: 69, distance: 9.3
click at [490, 69] on div "A" at bounding box center [615, 57] width 723 height 26
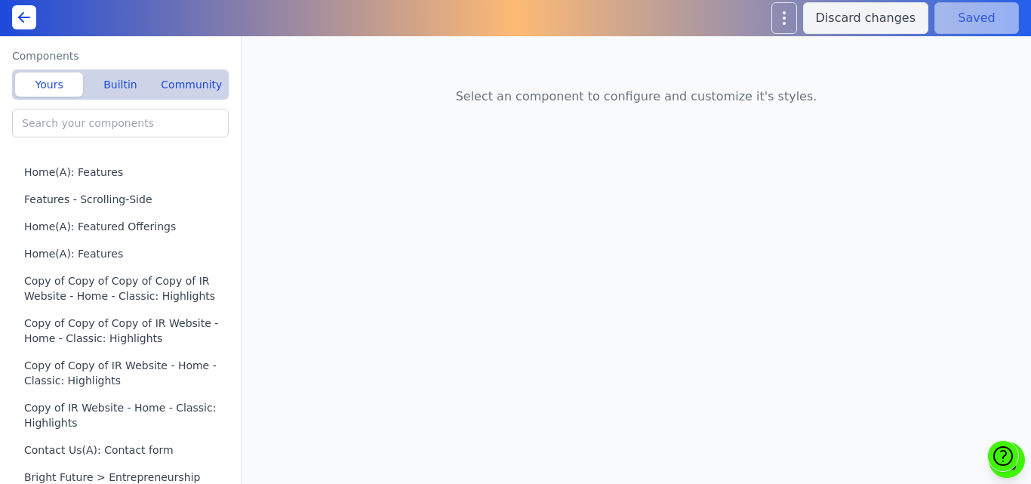
type input "Home(A): Featured Offerings"
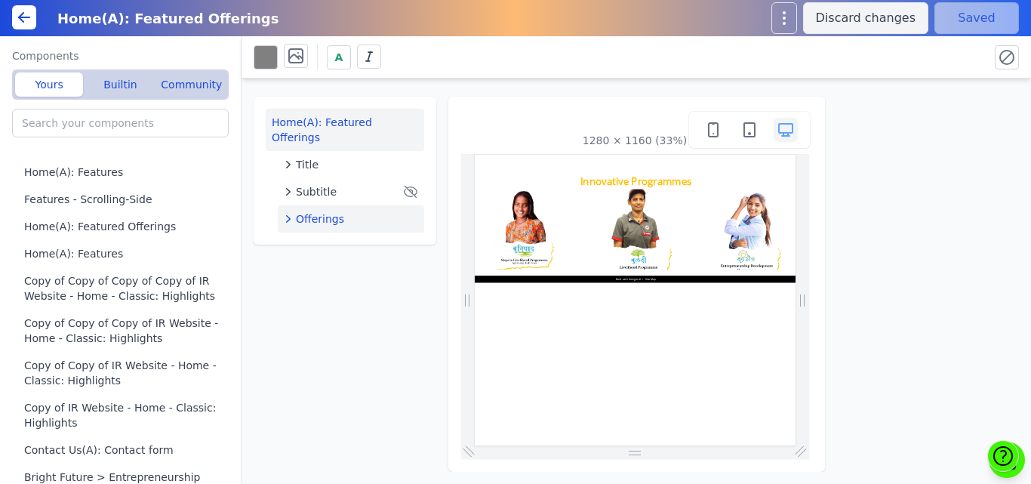
click at [330, 211] on span "Offerings" at bounding box center [320, 218] width 48 height 15
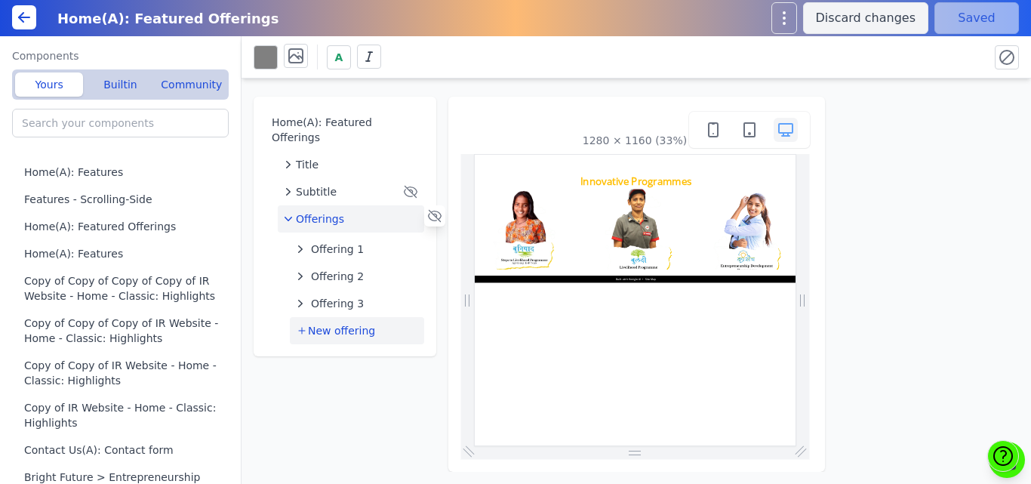
click at [362, 323] on span "New offering" at bounding box center [341, 330] width 67 height 15
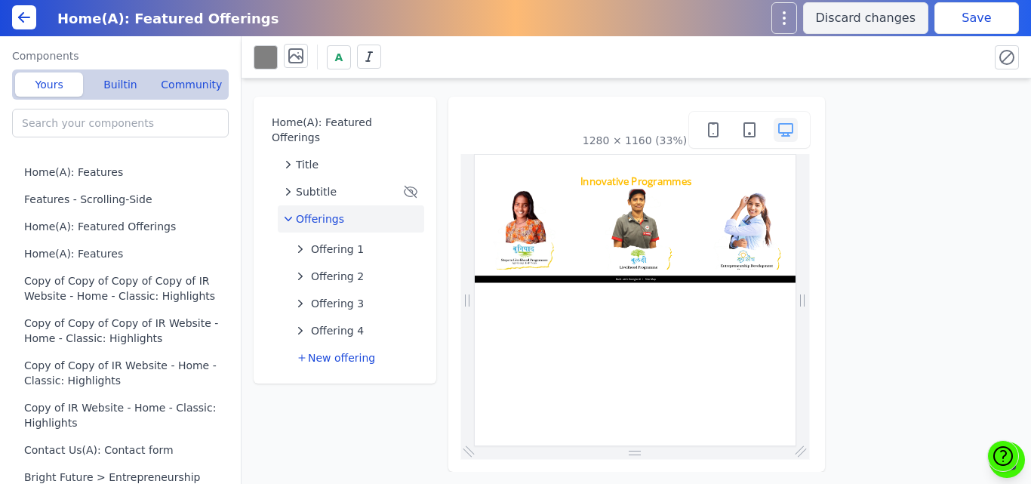
click at [985, 10] on button "Save" at bounding box center [976, 18] width 85 height 32
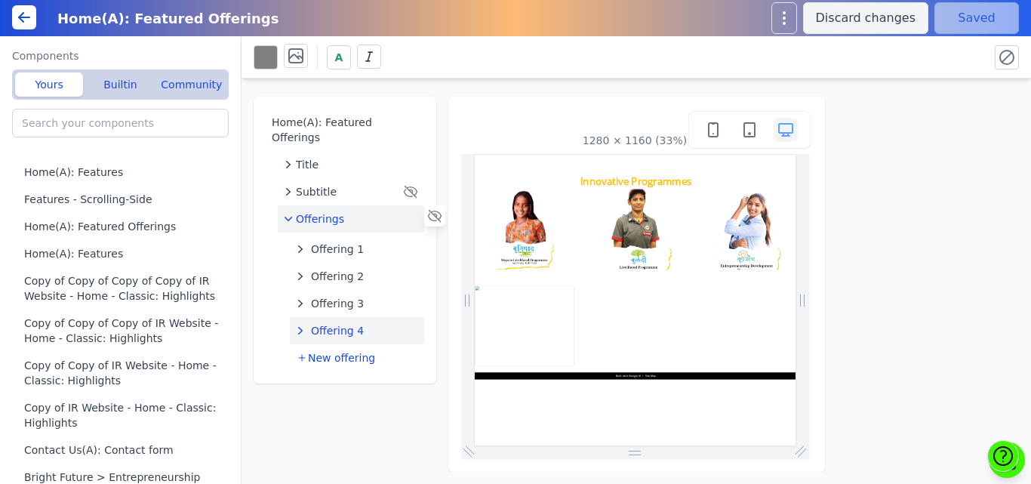
click at [344, 323] on span "Offering 4" at bounding box center [337, 330] width 53 height 15
click at [429, 321] on icon at bounding box center [434, 327] width 11 height 12
click at [976, 16] on button "Save" at bounding box center [976, 18] width 85 height 32
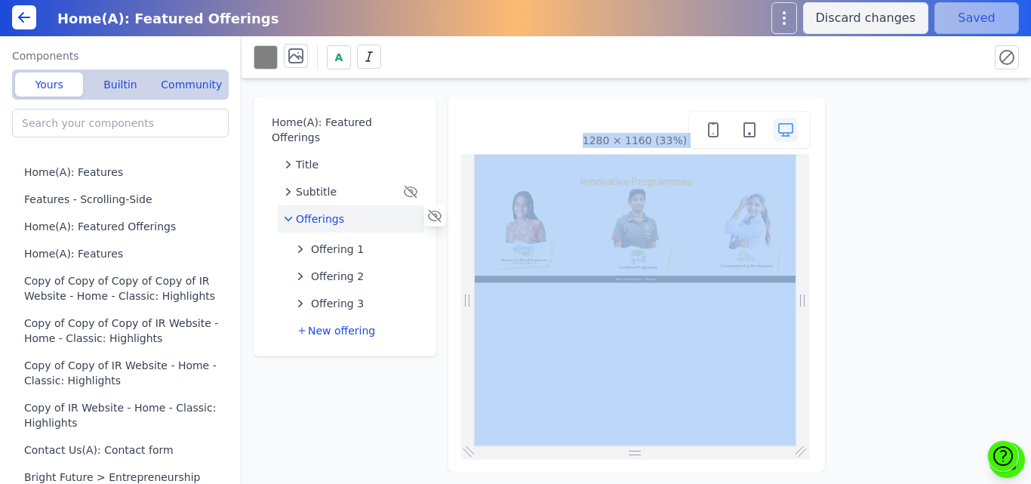
drag, startPoint x: 978, startPoint y: 254, endPoint x: 963, endPoint y: 700, distance: 446.2
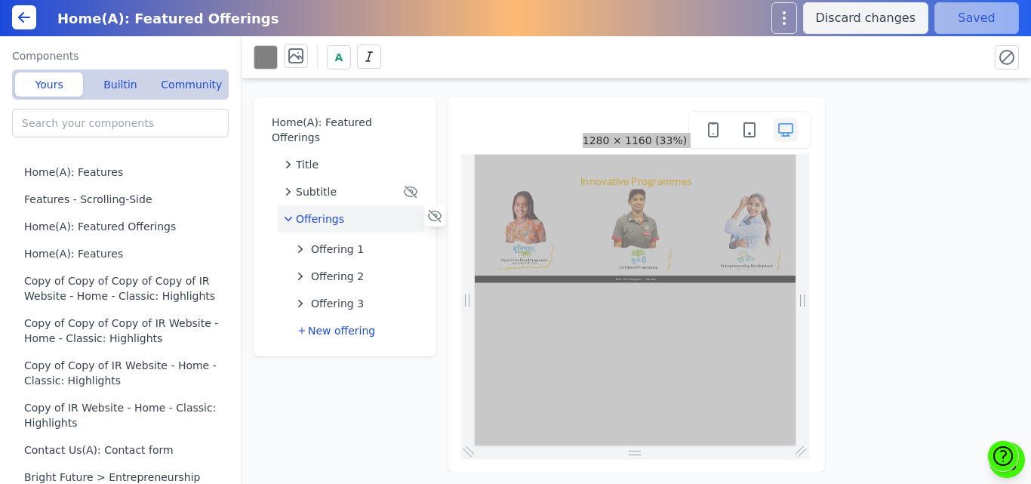
click at [963, 483] on html "Bringing Change Through Innovative Programmes AI" at bounding box center [957, 346] width 966 height 383
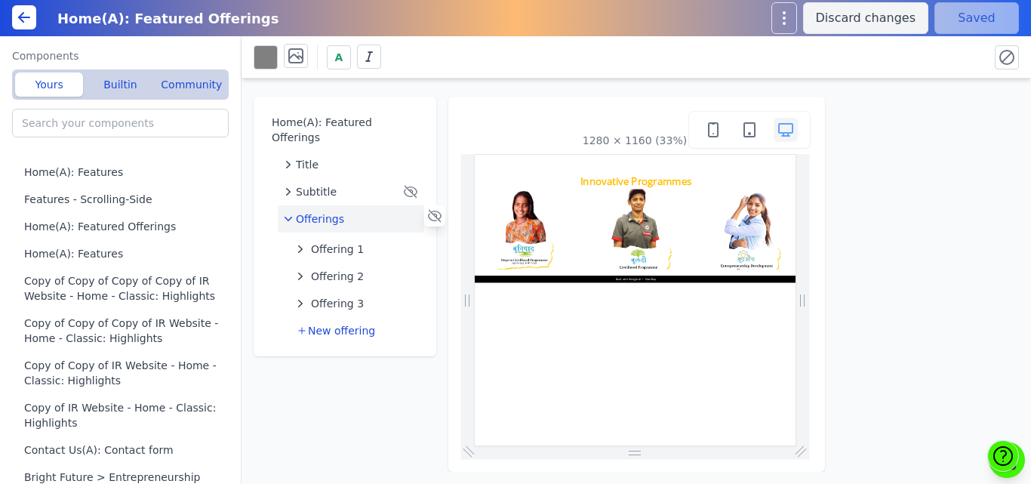
click at [773, 483] on html "Bringing Change Through Innovative Programmes AI" at bounding box center [957, 346] width 966 height 383
click at [421, 398] on div "Home(A): Featured Offerings Title Subtitle Offerings Offering 1 Offering 2 Offe…" at bounding box center [635, 274] width 789 height 393
click at [455, 240] on div "1280 × 1160 (33%)" at bounding box center [636, 284] width 377 height 375
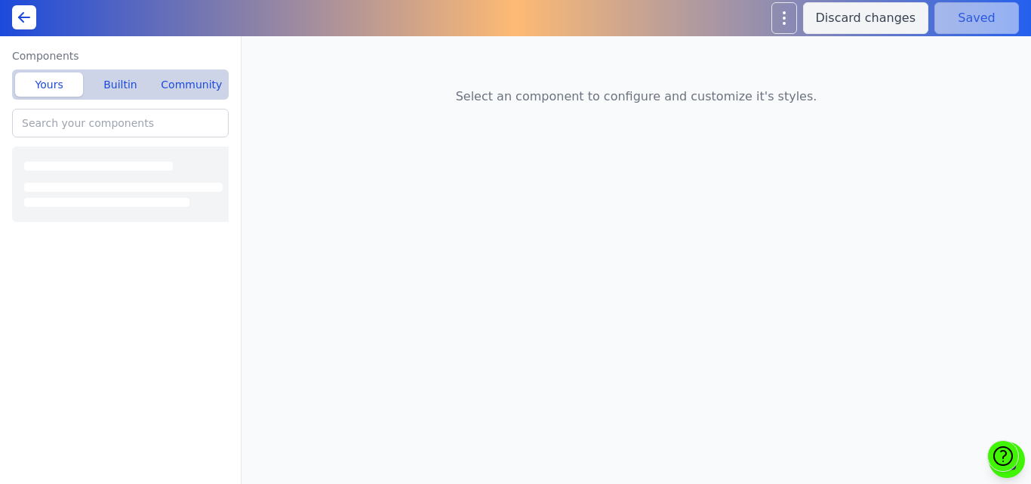
type input "Home(A): Visual Highlight"
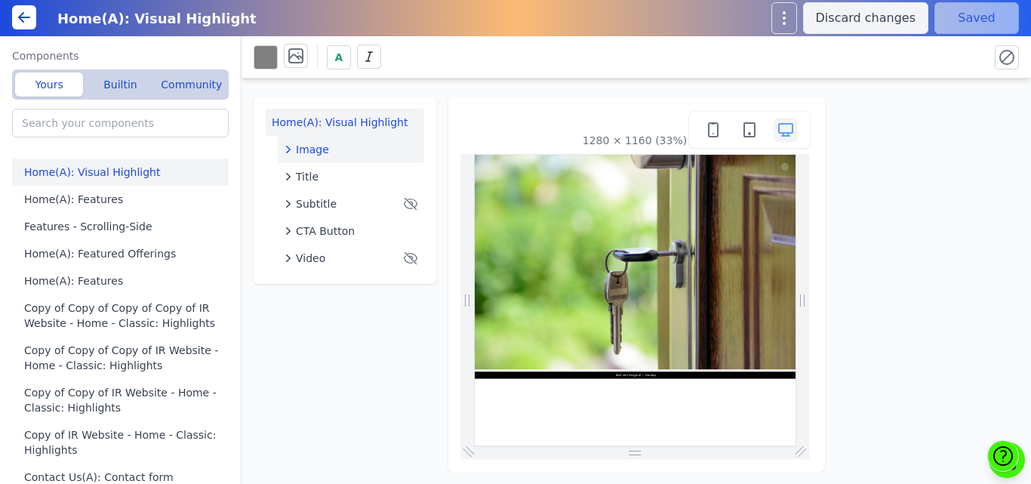
click at [346, 152] on div "Image" at bounding box center [351, 149] width 134 height 15
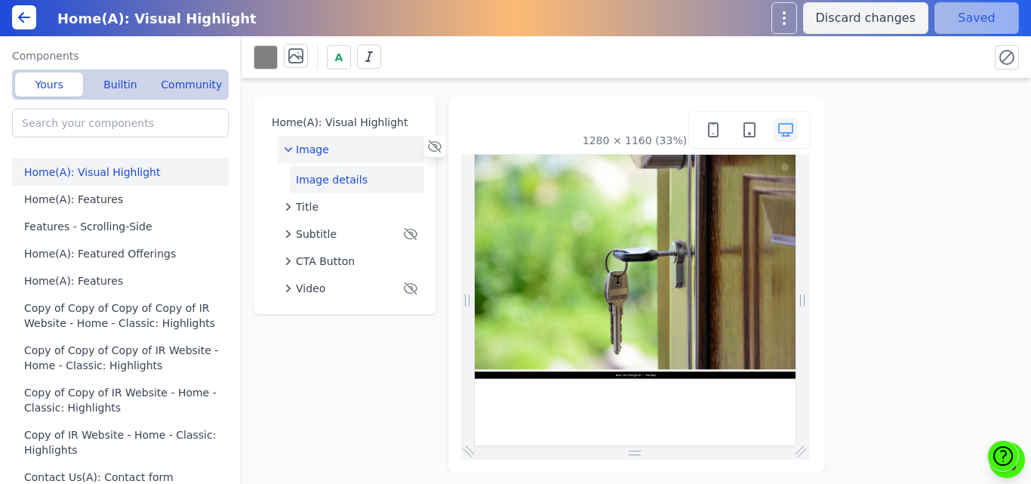
click at [346, 173] on button "Image details" at bounding box center [357, 179] width 134 height 27
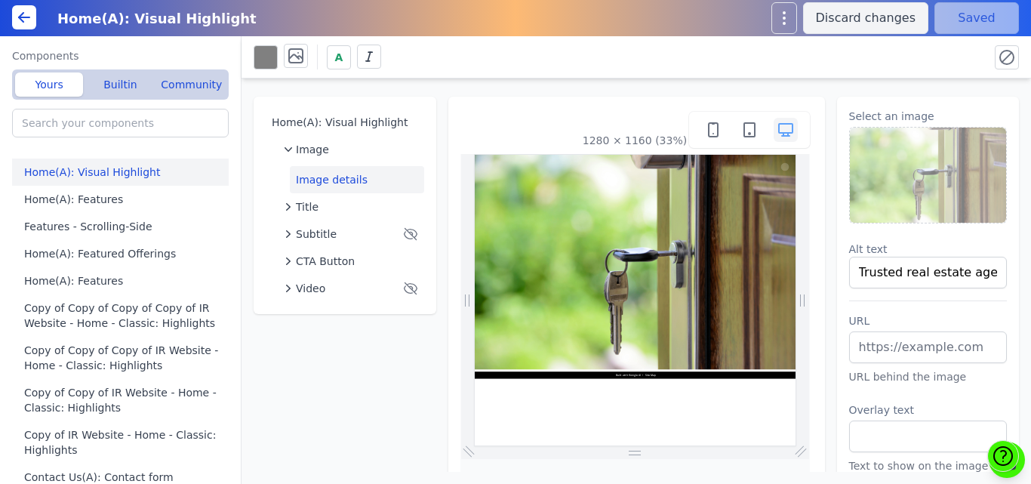
click at [936, 155] on img at bounding box center [928, 175] width 157 height 95
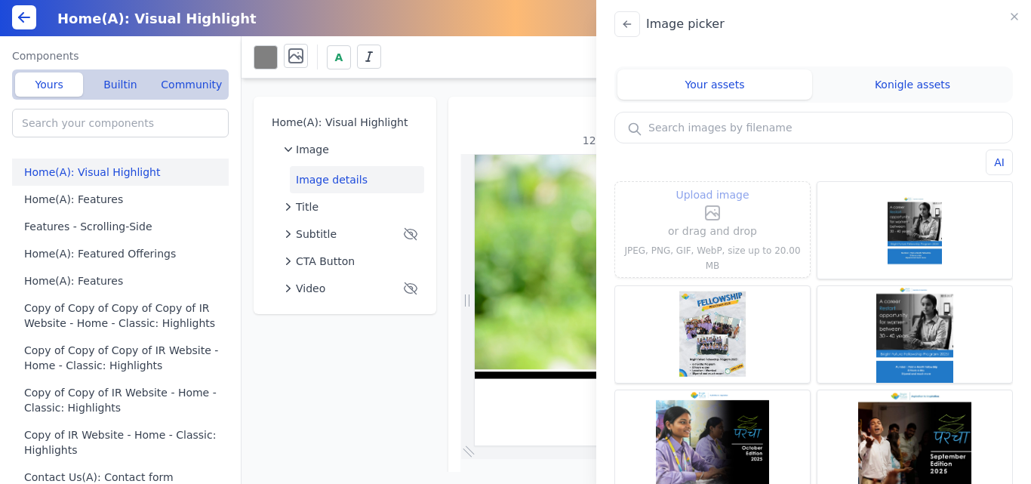
click at [709, 220] on icon at bounding box center [713, 213] width 14 height 14
click at [712, 186] on input "Upload image" at bounding box center [712, 185] width 1 height 1
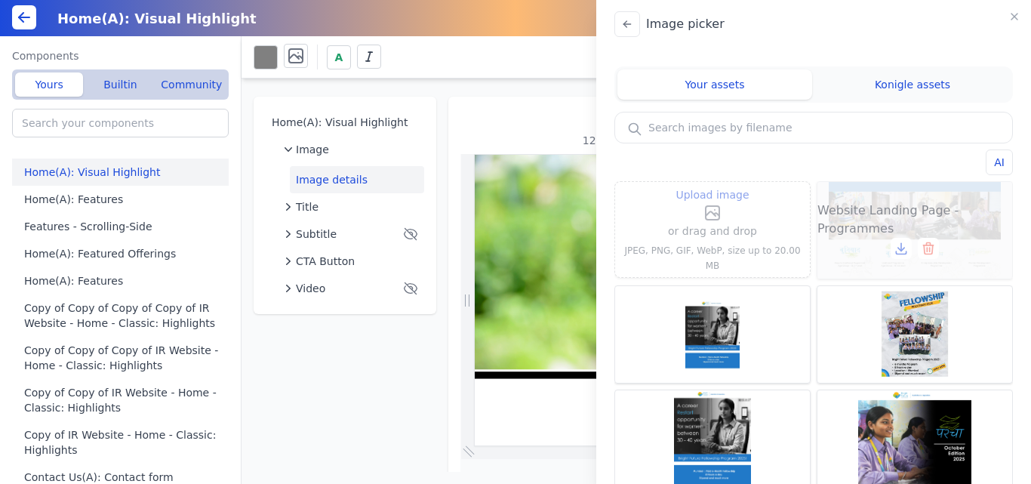
click at [909, 208] on span "Website Landing Page - Programmes" at bounding box center [914, 219] width 195 height 36
type input "Website Landing Page - Programmes"
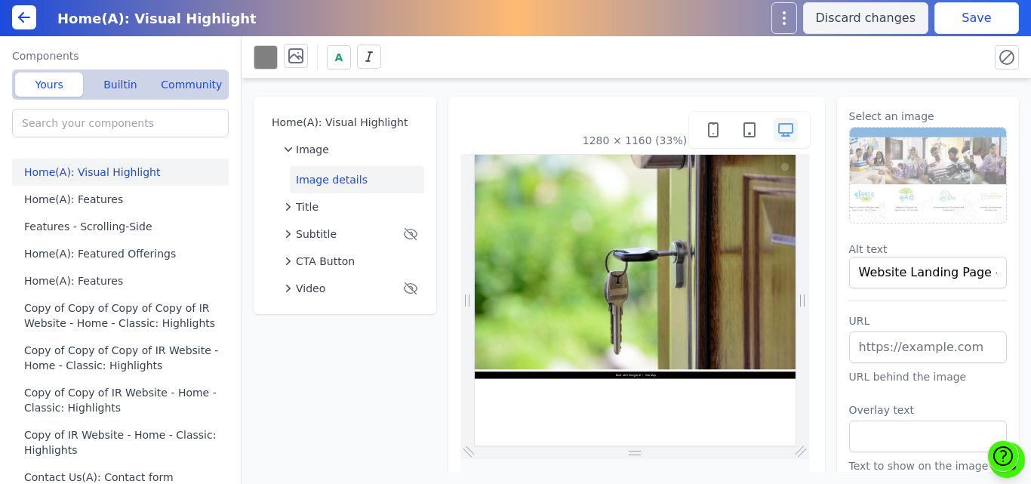
click at [955, 17] on button "Save" at bounding box center [976, 18] width 85 height 32
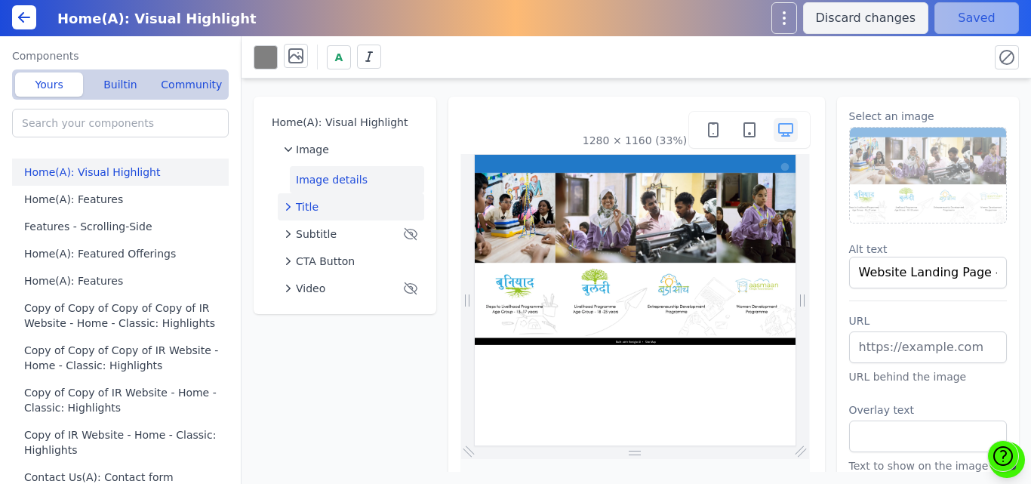
click at [344, 198] on button "Title" at bounding box center [351, 206] width 146 height 27
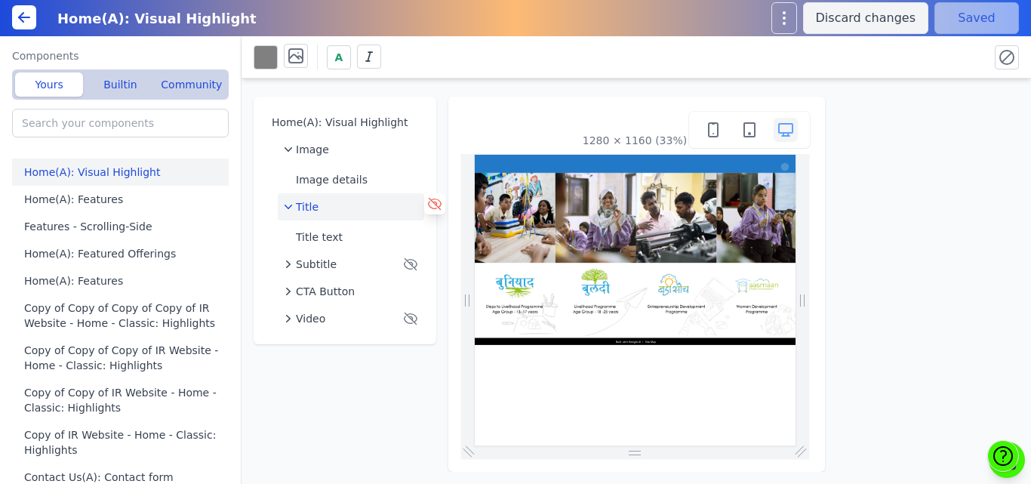
click at [430, 204] on icon at bounding box center [434, 203] width 15 height 15
click at [944, 14] on button "Save" at bounding box center [976, 18] width 85 height 32
click at [346, 180] on button "Image details" at bounding box center [357, 179] width 134 height 27
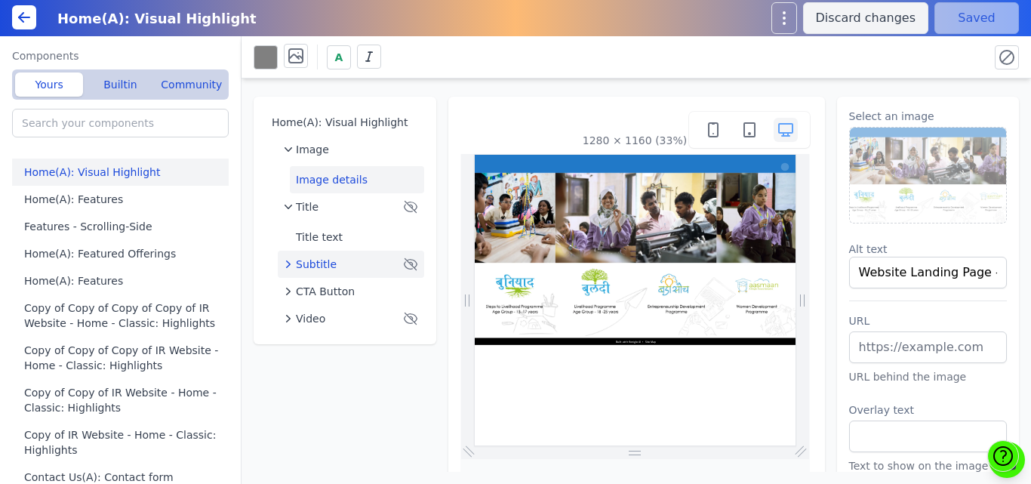
click at [320, 269] on span "Subtitle" at bounding box center [316, 264] width 41 height 15
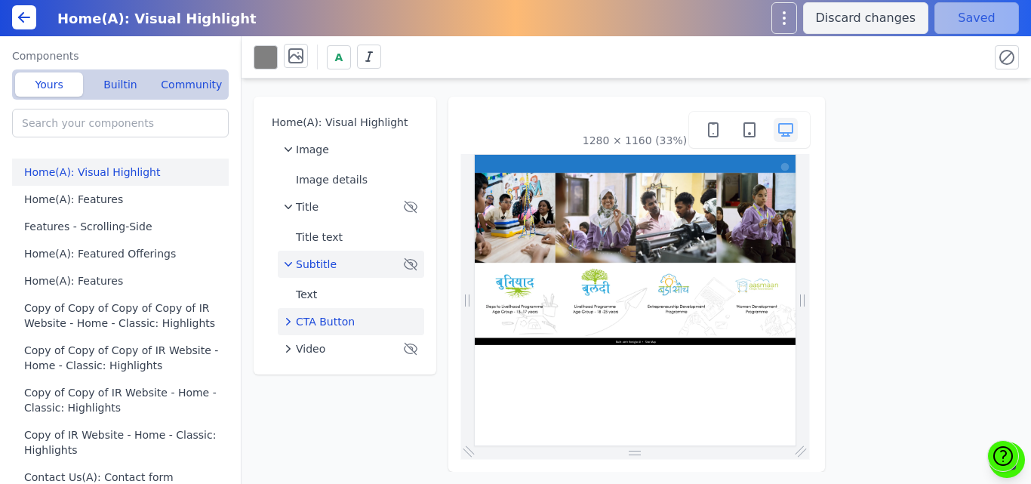
click at [338, 319] on span "CTA Button" at bounding box center [325, 321] width 59 height 15
click at [434, 321] on icon at bounding box center [434, 318] width 15 height 15
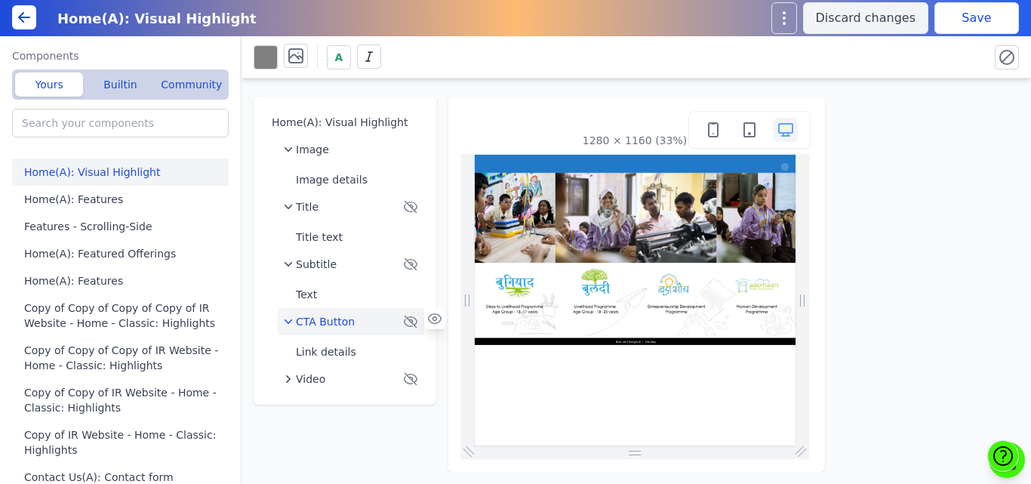
click at [979, 18] on button "Save" at bounding box center [976, 18] width 85 height 32
